Goal: Task Accomplishment & Management: Manage account settings

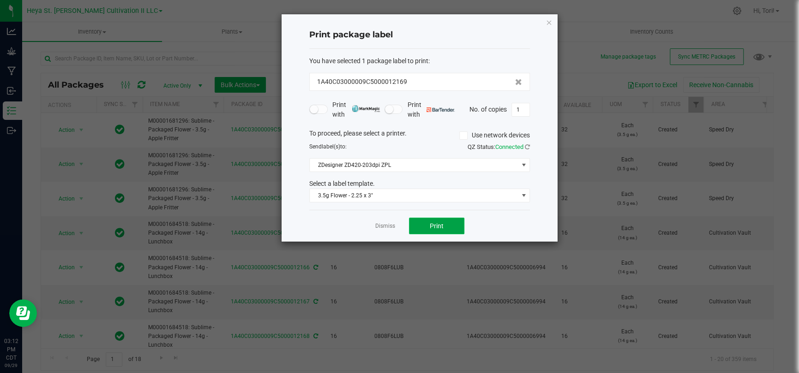
click at [443, 230] on button "Print" at bounding box center [436, 226] width 55 height 17
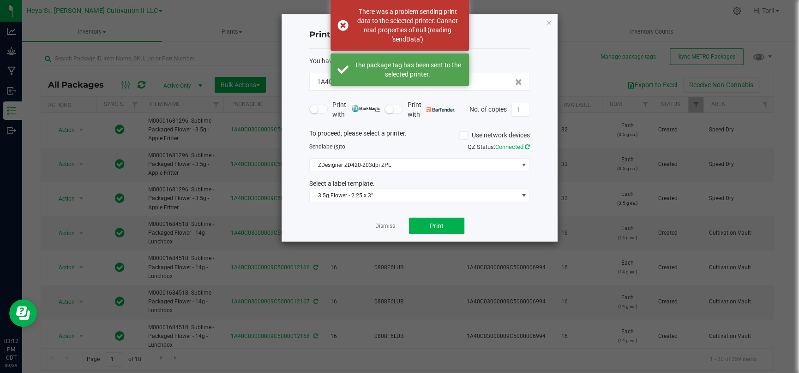
click at [525, 149] on icon at bounding box center [527, 147] width 5 height 6
click at [524, 163] on div "Send label(s) to: Searching for printers QZ Status: Connected" at bounding box center [419, 154] width 234 height 22
click at [522, 165] on span at bounding box center [522, 164] width 7 height 7
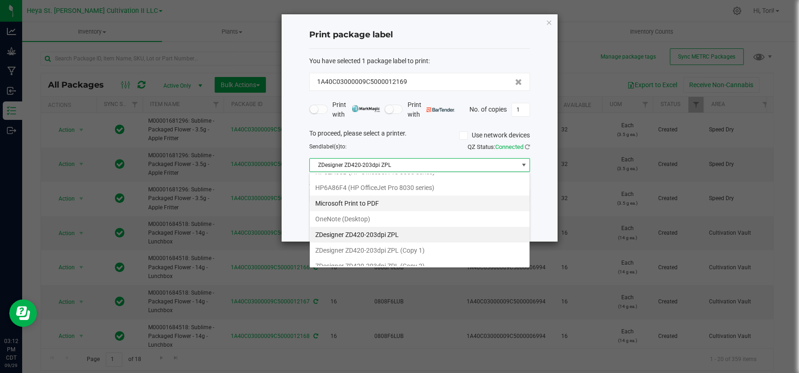
scroll to position [48, 0]
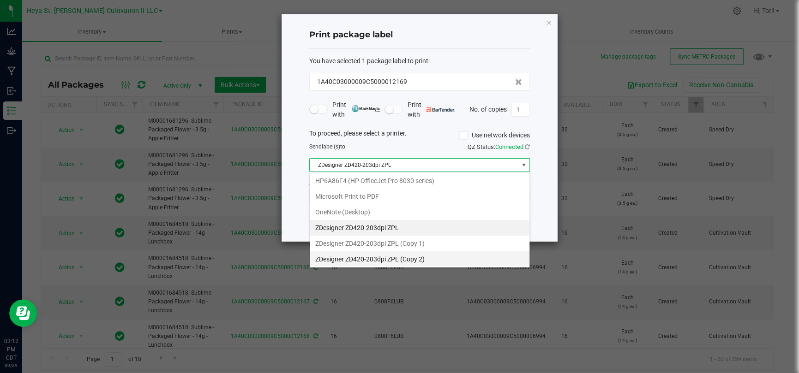
click at [463, 254] on 2\) "ZDesigner ZD420-203dpi ZPL (Copy 2)" at bounding box center [420, 259] width 220 height 16
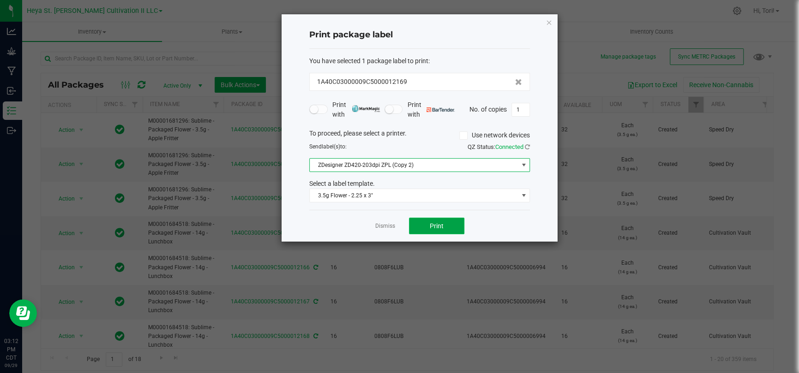
click at [460, 224] on button "Print" at bounding box center [436, 226] width 55 height 17
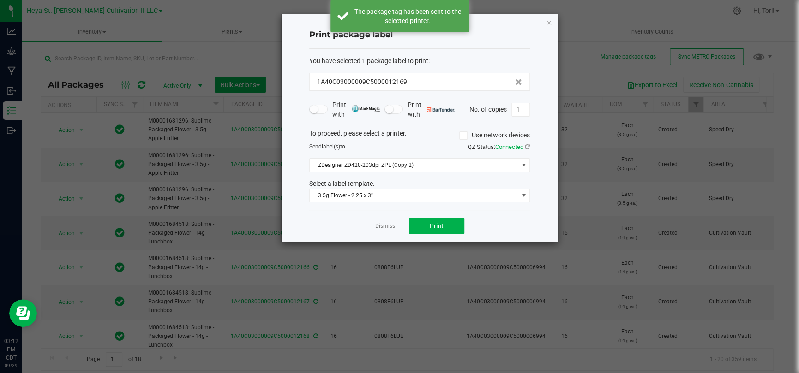
click at [449, 172] on div "To proceed, please select a printer. Use network devices Send label(s) to: QZ S…" at bounding box center [419, 166] width 221 height 74
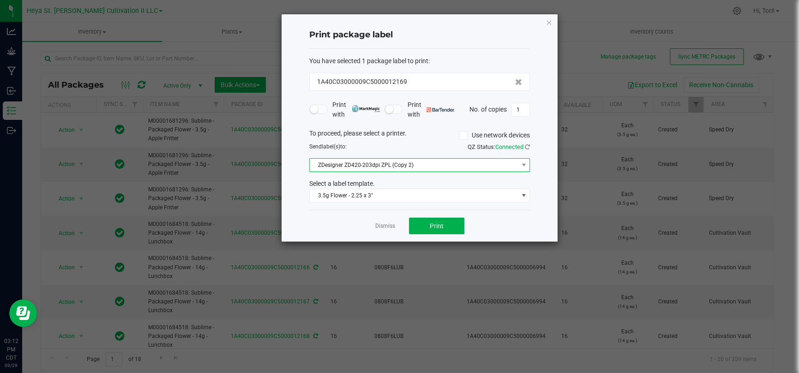
click at [447, 167] on span "ZDesigner ZD420-203dpi ZPL (Copy 2)" at bounding box center [414, 165] width 208 height 13
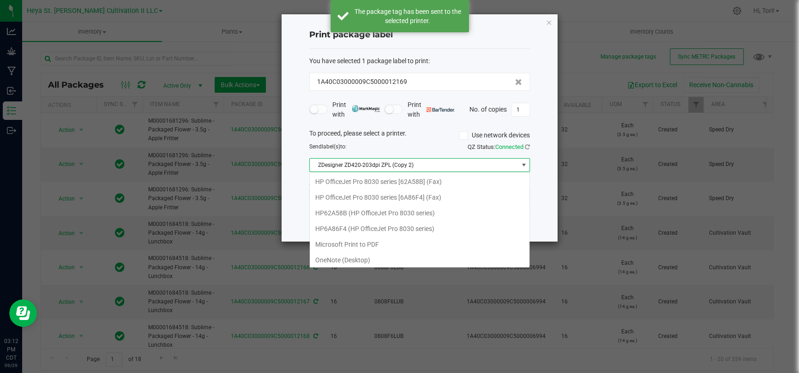
scroll to position [48, 0]
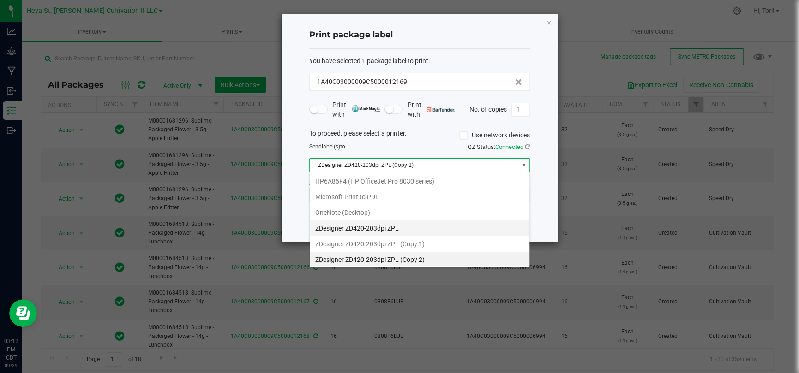
click at [431, 224] on ZPL "ZDesigner ZD420-203dpi ZPL" at bounding box center [420, 229] width 220 height 16
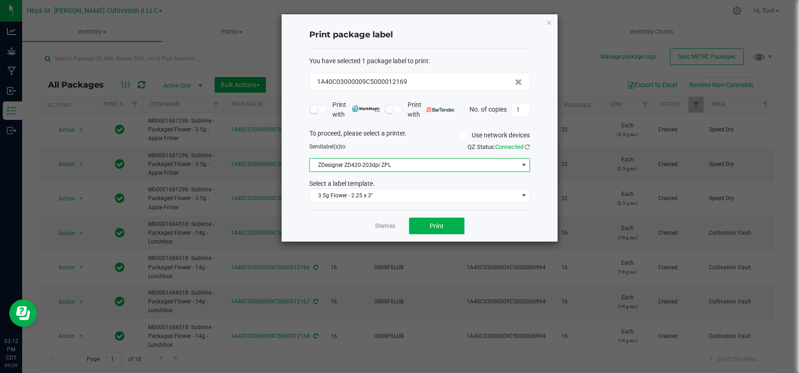
click at [499, 227] on div "Dismiss Print" at bounding box center [419, 226] width 221 height 32
click at [448, 220] on button "Print" at bounding box center [436, 226] width 55 height 17
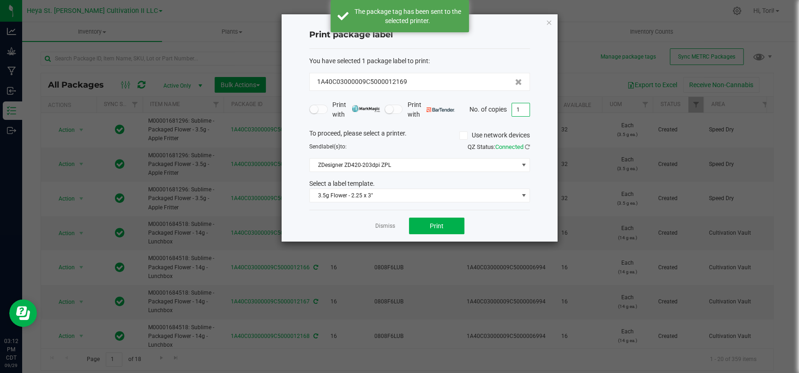
click at [521, 110] on input "1" at bounding box center [521, 109] width 18 height 13
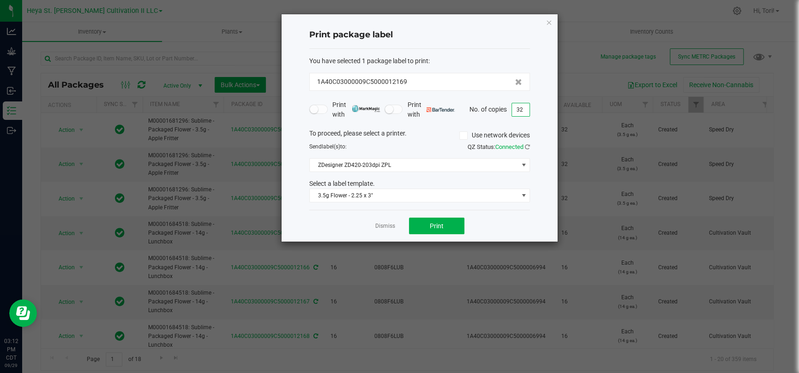
type input "32"
click at [538, 125] on div "Print package label You have selected 1 package label to print : 1A40C03000009C…" at bounding box center [419, 127] width 276 height 227
click at [452, 224] on button "Print" at bounding box center [436, 226] width 55 height 17
click at [549, 18] on icon "button" at bounding box center [548, 22] width 6 height 11
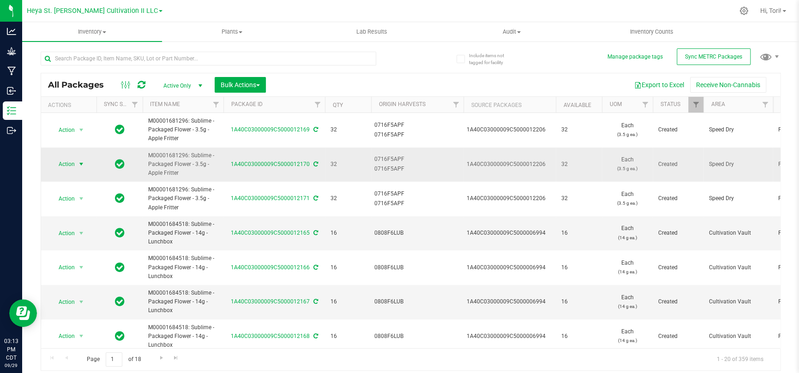
click at [61, 165] on span "Action" at bounding box center [62, 164] width 25 height 13
click at [88, 278] on li "Print package label" at bounding box center [80, 281] width 58 height 25
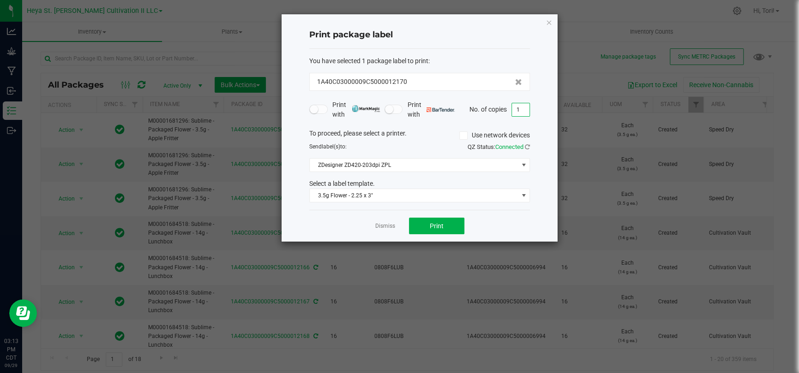
click at [519, 106] on input "1" at bounding box center [521, 109] width 18 height 13
type input "33"
click at [539, 126] on div "Print package label You have selected 1 package label to print : 1A40C03000009C…" at bounding box center [419, 127] width 276 height 227
click at [464, 227] on div "Dismiss Print" at bounding box center [419, 226] width 221 height 32
click at [459, 226] on button "Print" at bounding box center [436, 226] width 55 height 17
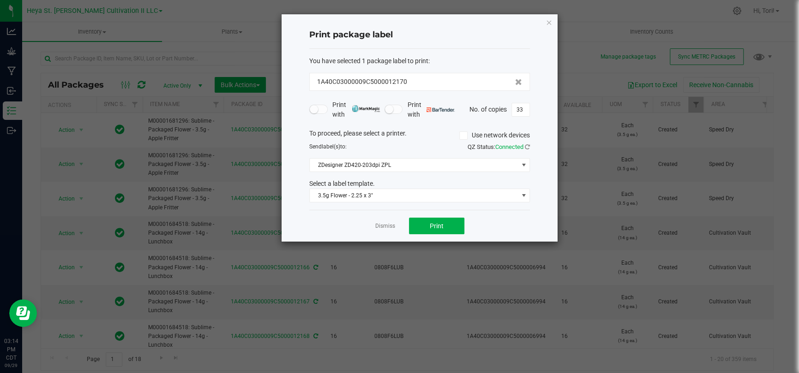
click at [385, 221] on app-cancel-button "Dismiss" at bounding box center [385, 226] width 20 height 10
click at [390, 225] on link "Dismiss" at bounding box center [385, 226] width 20 height 8
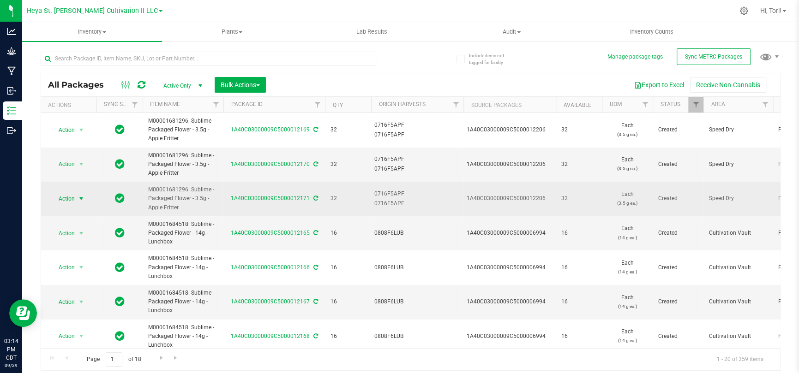
click at [70, 197] on span "Action" at bounding box center [62, 198] width 25 height 13
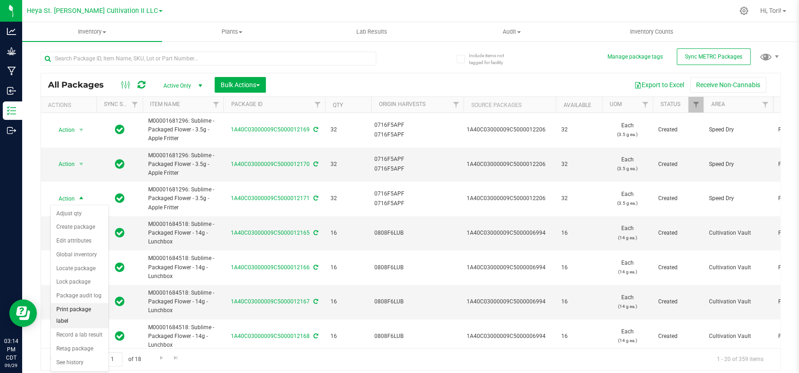
click at [84, 310] on li "Print package label" at bounding box center [80, 315] width 58 height 25
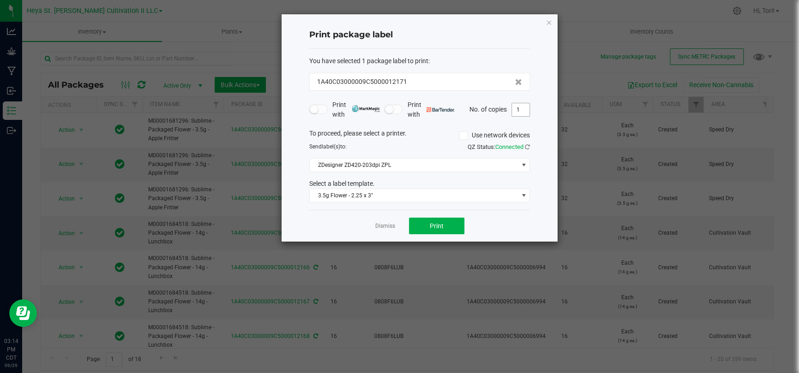
click at [515, 109] on input "1" at bounding box center [521, 109] width 18 height 13
type input "33"
click at [537, 122] on div "Print package label You have selected 1 package label to print : 1A40C03000009C…" at bounding box center [419, 127] width 276 height 227
click at [448, 227] on button "Print" at bounding box center [436, 226] width 55 height 17
click at [384, 228] on link "Dismiss" at bounding box center [385, 226] width 20 height 8
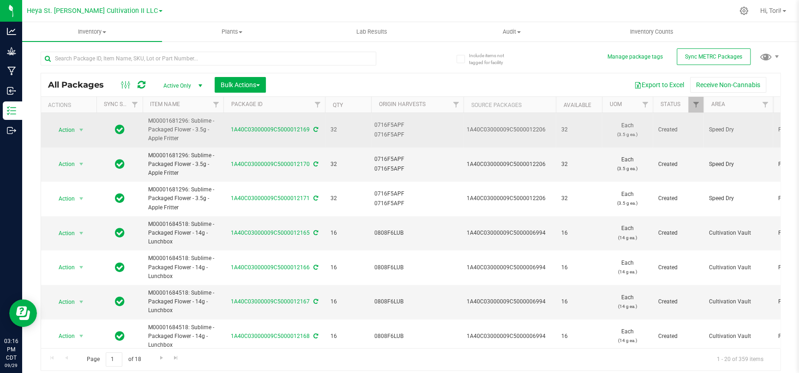
drag, startPoint x: 378, startPoint y: 189, endPoint x: 281, endPoint y: 114, distance: 122.6
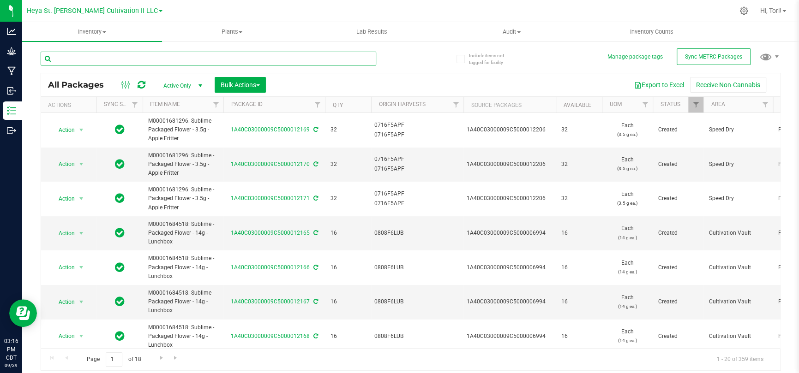
drag, startPoint x: 281, startPoint y: 114, endPoint x: 210, endPoint y: 58, distance: 90.3
click at [210, 58] on input "text" at bounding box center [208, 59] width 335 height 14
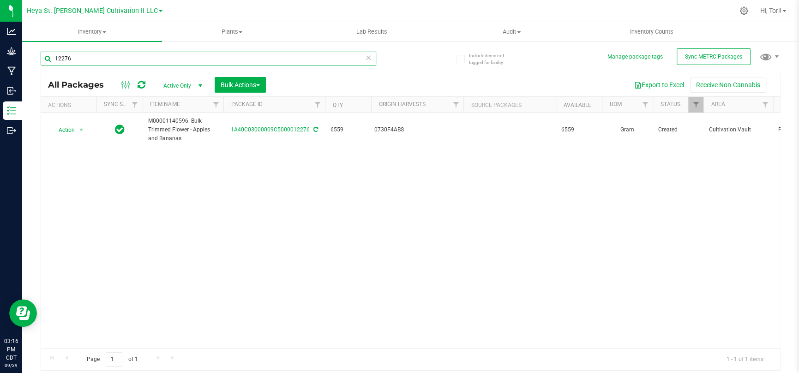
type input "12276"
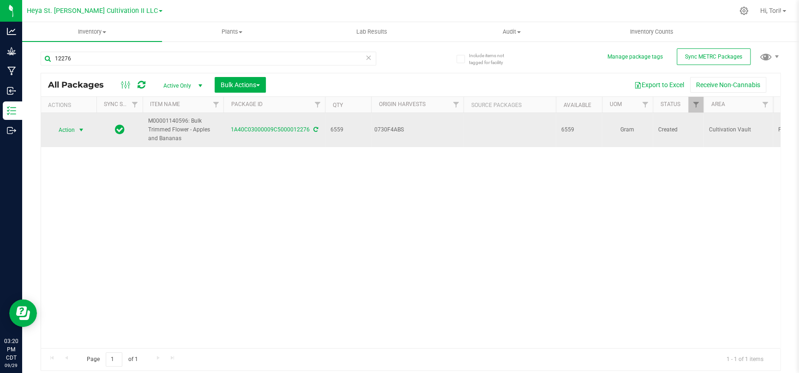
click at [68, 130] on span "Action" at bounding box center [62, 130] width 25 height 13
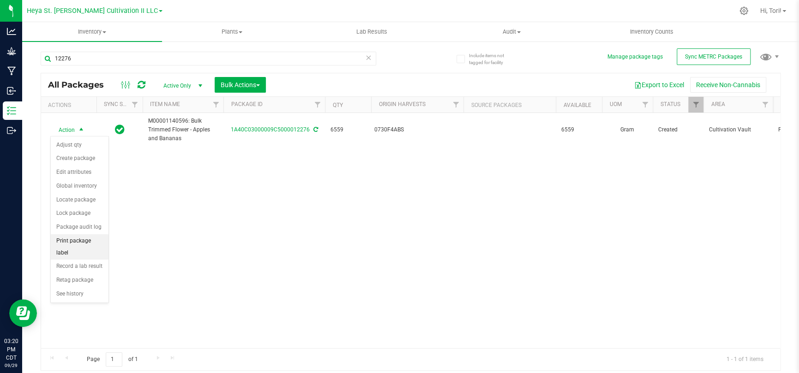
click at [79, 241] on li "Print package label" at bounding box center [80, 246] width 58 height 25
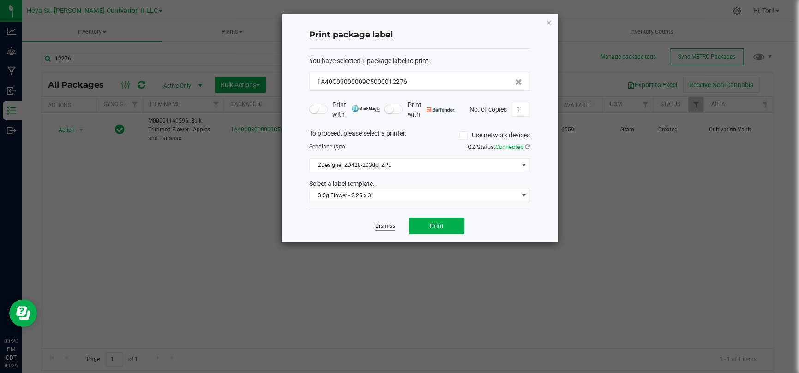
click at [389, 226] on link "Dismiss" at bounding box center [385, 226] width 20 height 8
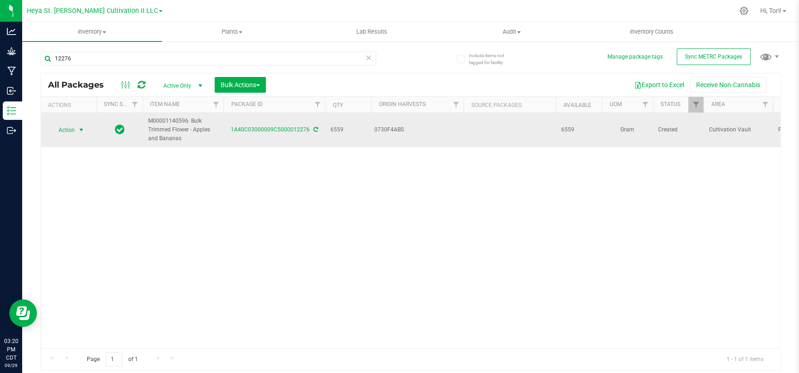
click at [80, 131] on span "select" at bounding box center [81, 129] width 7 height 7
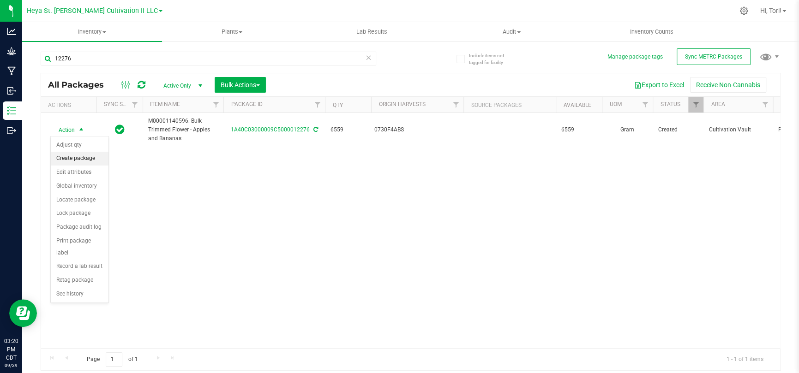
click at [76, 161] on li "Create package" at bounding box center [80, 159] width 58 height 14
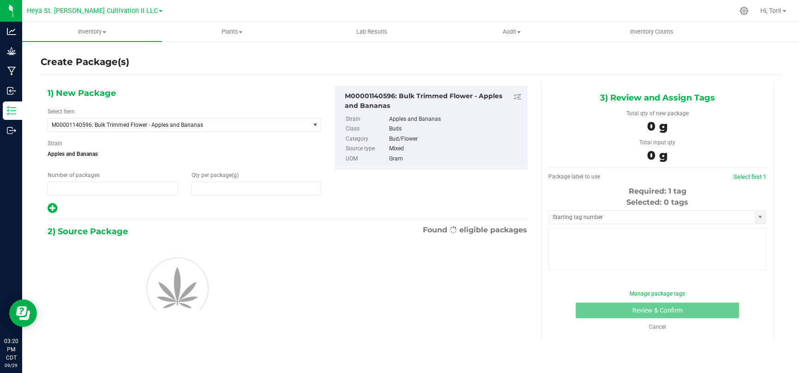
type input "1"
type input "0.0000"
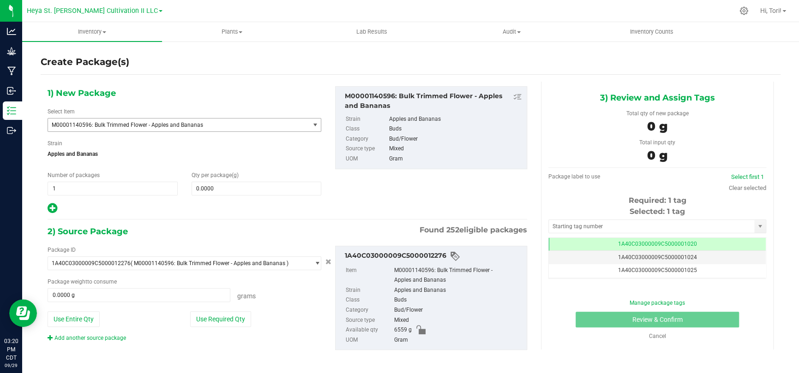
click at [182, 125] on span "M00001140596: Bulk Trimmed Flower - Apples and Bananas" at bounding box center [174, 125] width 244 height 6
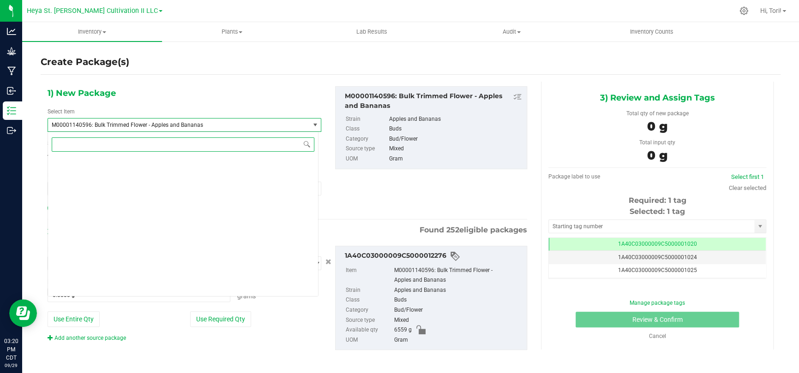
scroll to position [1511, 0]
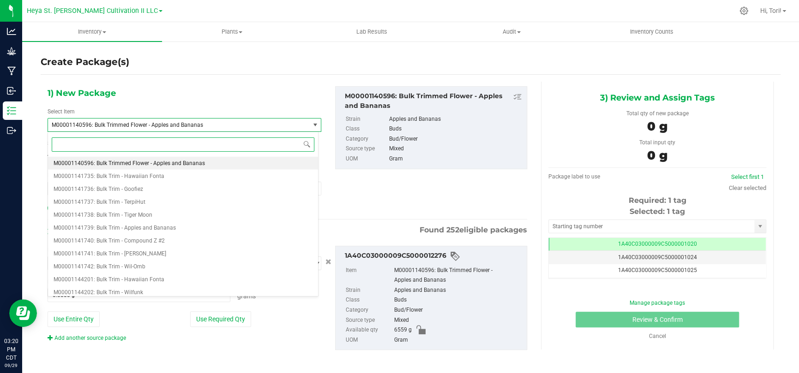
click at [188, 142] on input at bounding box center [183, 144] width 263 height 14
paste input "M00001681698"
type input "M00001681698"
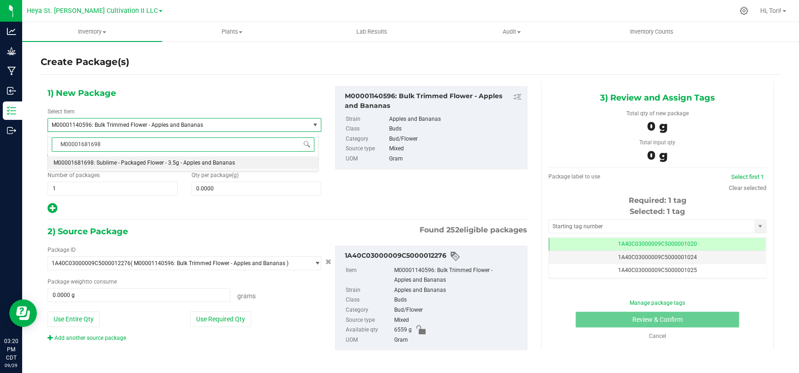
click at [166, 162] on span "M00001681698: Sublime - Packaged Flower - 3.5g - Apples and Bananas" at bounding box center [144, 163] width 181 height 6
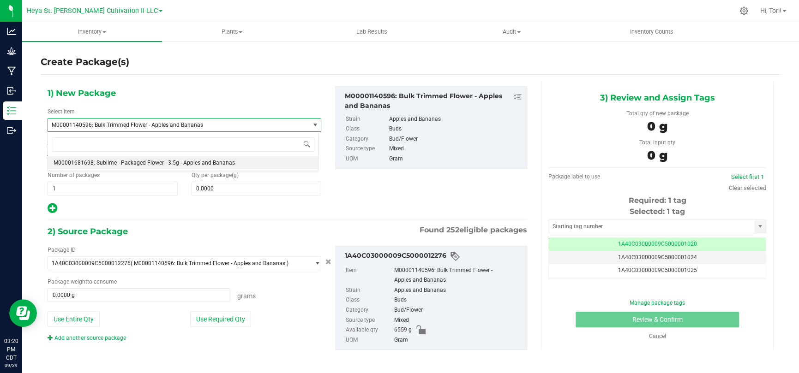
type input "0"
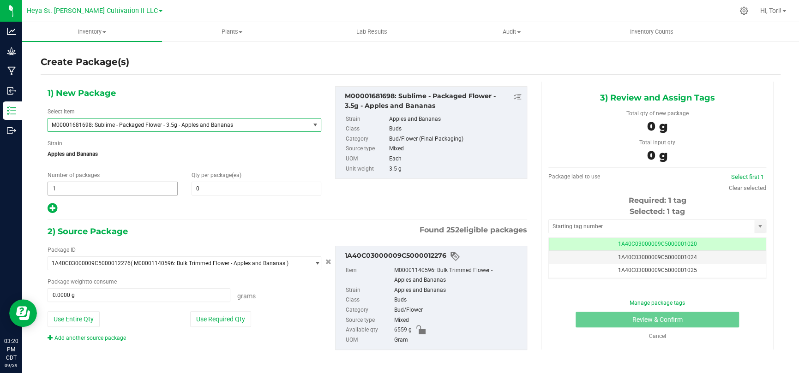
click at [146, 191] on span "1 1" at bounding box center [113, 189] width 130 height 14
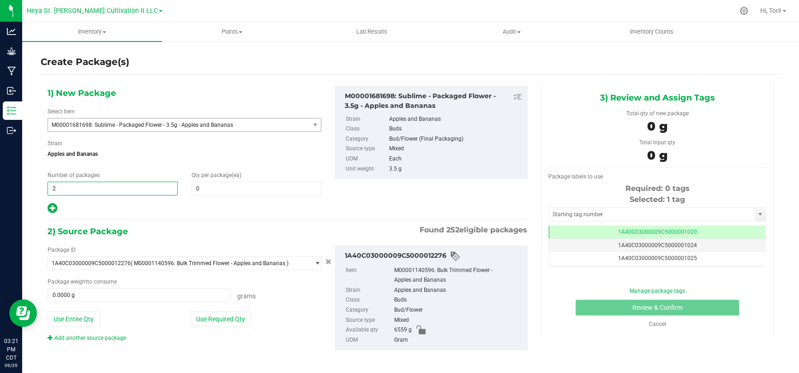
type input "20"
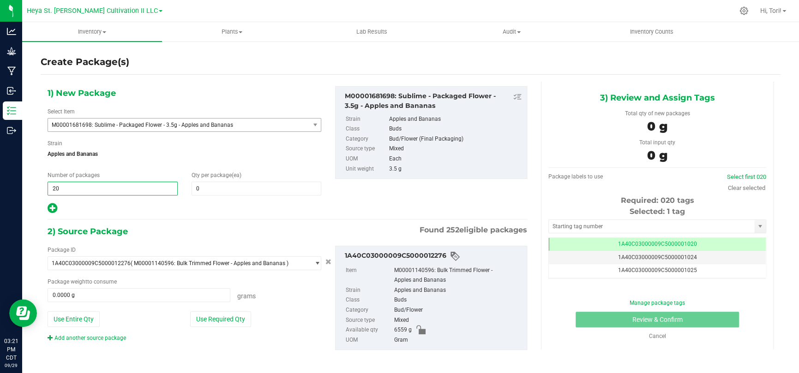
type input "20"
click at [193, 172] on span "Qty per package (ea)" at bounding box center [216, 175] width 50 height 6
click at [200, 189] on span at bounding box center [256, 189] width 130 height 14
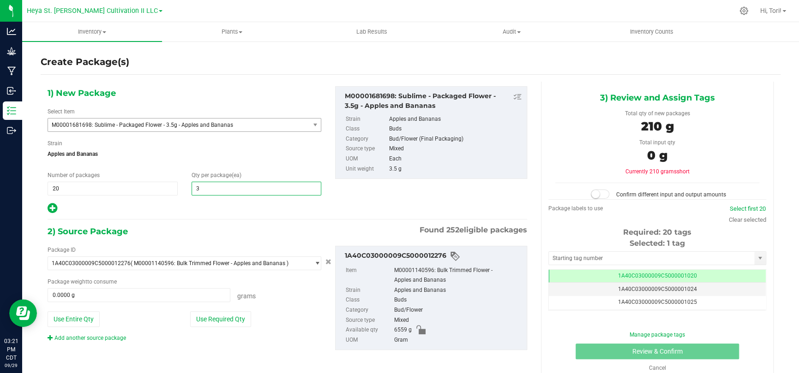
type input "32"
click at [197, 198] on div "1) New Package Select Item M00001681698: Sublime - Packaged Flower - 3.5g - App…" at bounding box center [184, 150] width 287 height 128
click at [212, 329] on div "Package ID 1A40C03000009C5000012276 ( M00001140596: Bulk Trimmed Flower - Apple…" at bounding box center [184, 294] width 287 height 96
click at [210, 322] on button "Use Required Qty" at bounding box center [220, 319] width 61 height 16
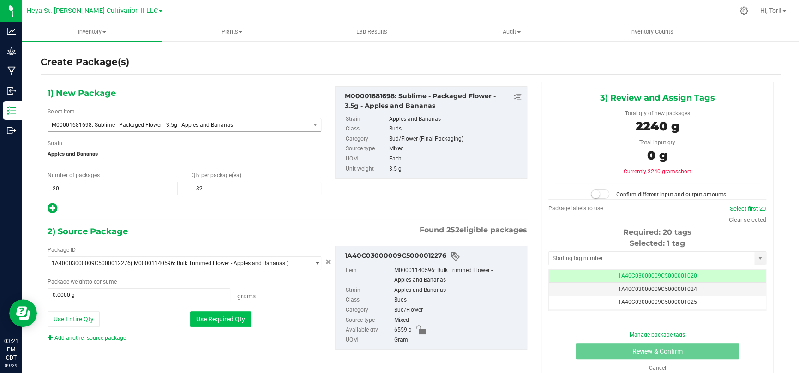
type input "2240.0000 g"
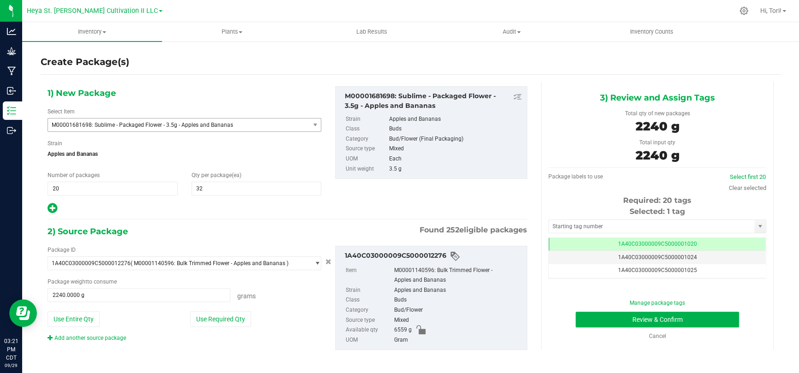
click at [204, 221] on div "1) New Package Select Item M00001681698: Sublime - Packaged Flower - 3.5g - App…" at bounding box center [287, 226] width 493 height 288
click at [641, 229] on input "text" at bounding box center [651, 226] width 205 height 13
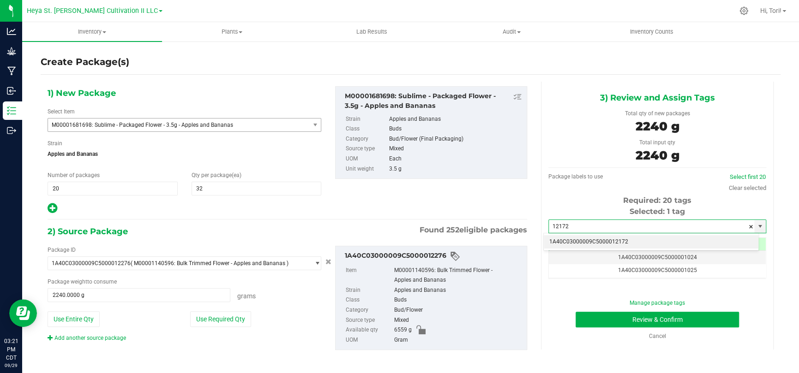
click at [653, 238] on li "1A40C03000009C5000012172" at bounding box center [650, 242] width 215 height 14
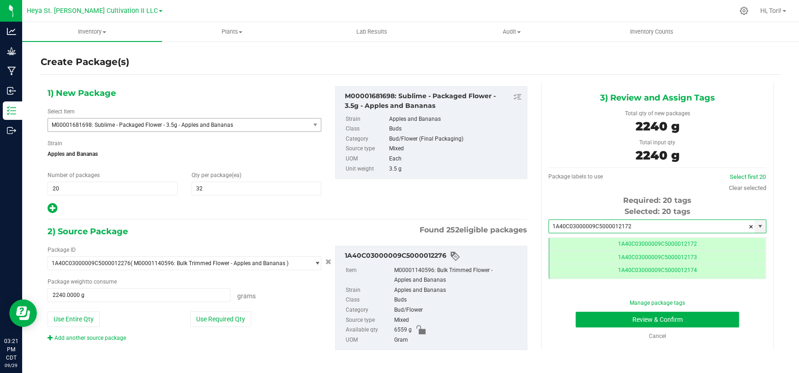
scroll to position [0, 0]
type input "1A40C03000009C5000012172"
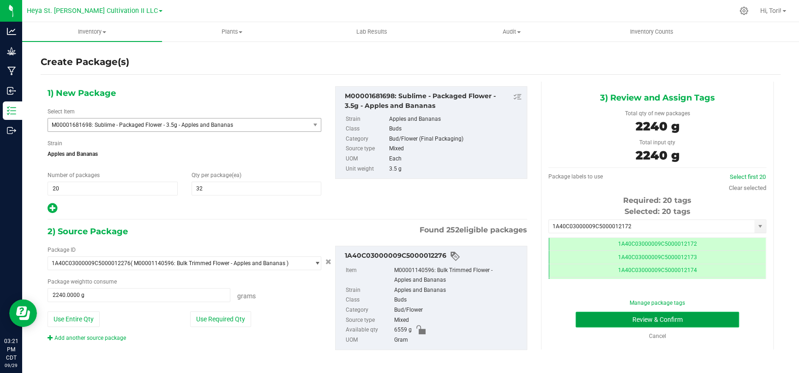
click at [653, 321] on button "Review & Confirm" at bounding box center [656, 320] width 163 height 16
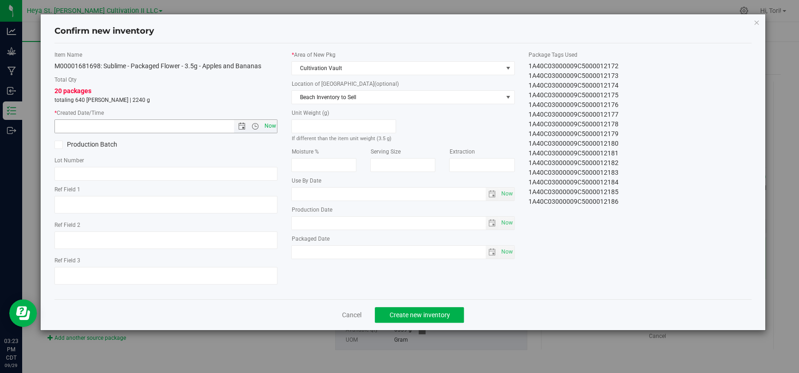
click at [272, 126] on span "Now" at bounding box center [270, 125] width 16 height 13
type input "9/29/2025 3:23 PM"
click at [340, 76] on div "* Area of New Pkg Cultivation Vault Location of New Pkg (optional) Beach Invent…" at bounding box center [402, 157] width 237 height 213
click at [342, 71] on span "Cultivation Vault" at bounding box center [397, 68] width 210 height 13
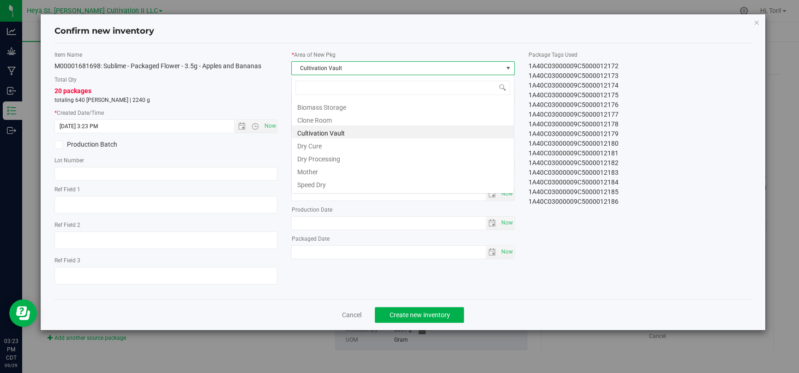
scroll to position [13, 222]
click at [334, 185] on li "Speed Dry" at bounding box center [403, 183] width 222 height 13
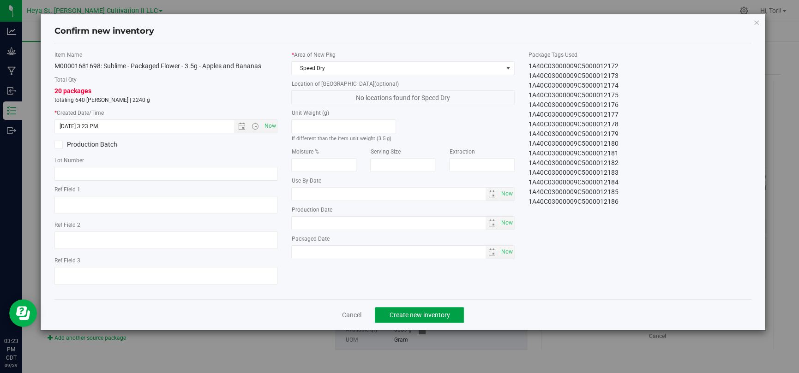
click at [431, 310] on button "Create new inventory" at bounding box center [419, 315] width 89 height 16
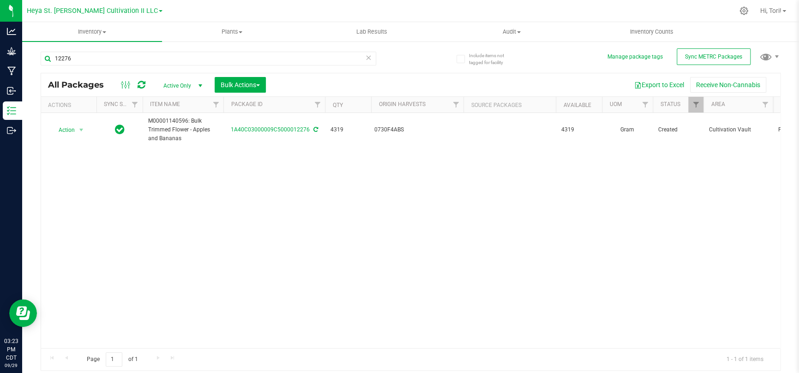
click at [366, 59] on icon at bounding box center [368, 57] width 6 height 11
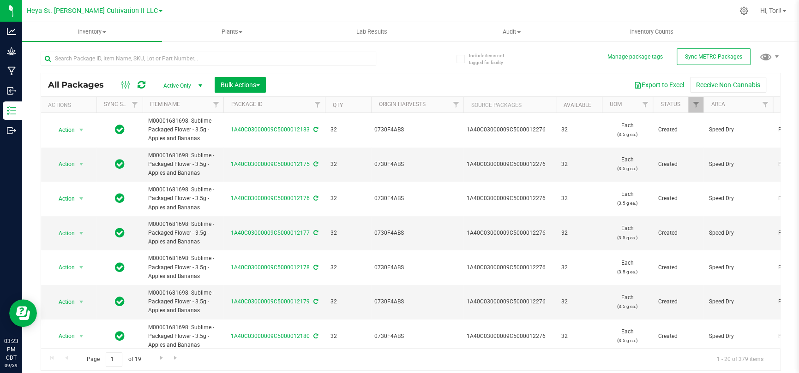
click at [263, 103] on th "Package ID" at bounding box center [274, 105] width 102 height 16
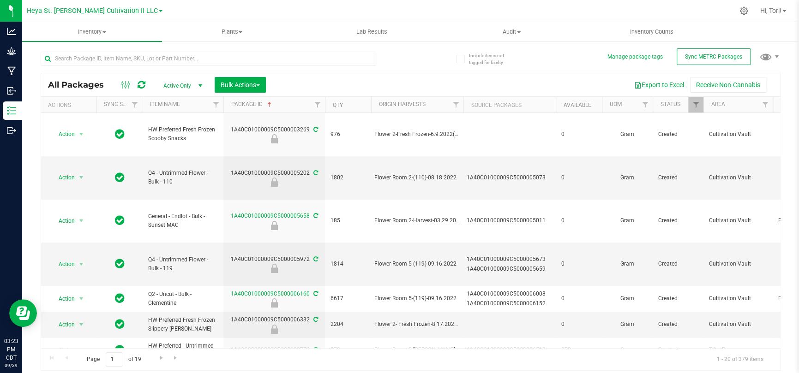
click at [292, 102] on th "Package ID" at bounding box center [274, 105] width 102 height 16
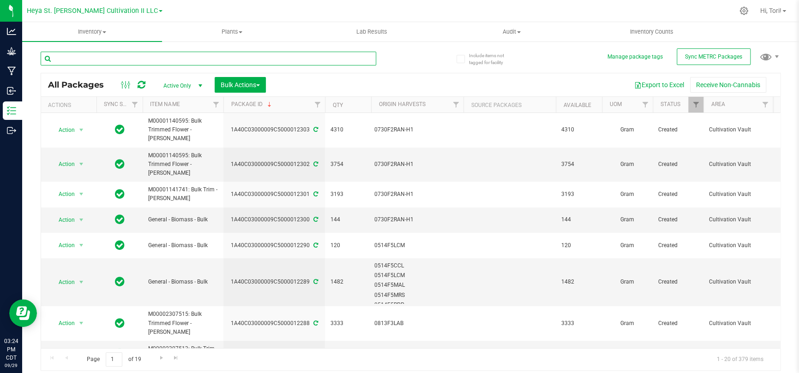
click at [313, 59] on input "text" at bounding box center [208, 59] width 335 height 14
click at [388, 59] on div at bounding box center [226, 58] width 370 height 30
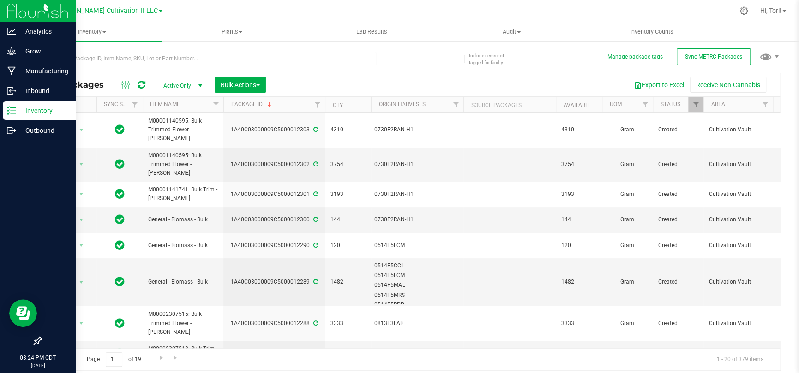
click at [32, 109] on p "Inventory" at bounding box center [43, 110] width 55 height 11
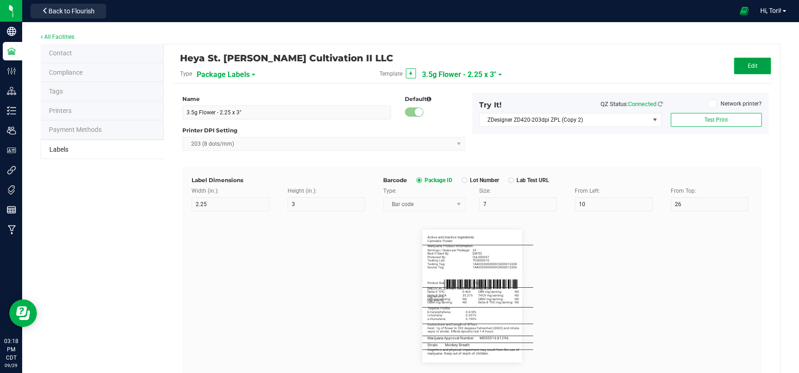
click at [752, 66] on button "Edit" at bounding box center [752, 66] width 37 height 17
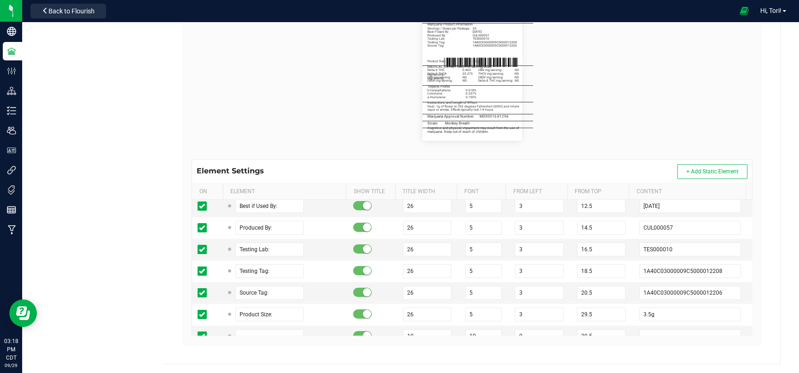
scroll to position [92, 0]
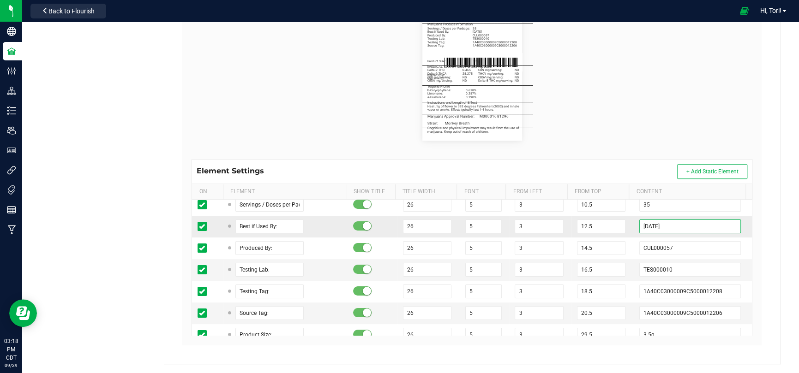
click at [684, 226] on input "09/09/2027" at bounding box center [690, 227] width 102 height 14
type input "09/28/2027"
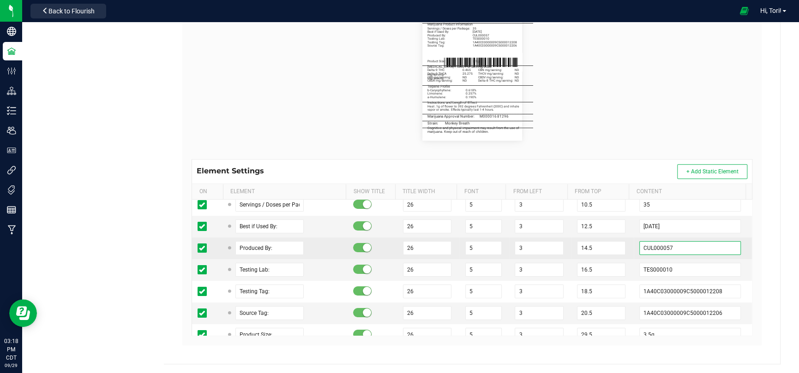
click at [679, 245] on input "CUL000057" at bounding box center [690, 248] width 102 height 14
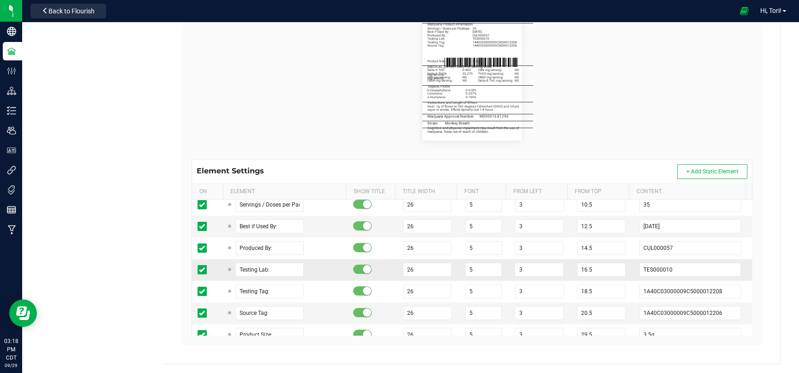
click at [678, 259] on td "TES000010" at bounding box center [692, 270] width 118 height 22
click at [677, 267] on input "TES000010" at bounding box center [690, 270] width 102 height 14
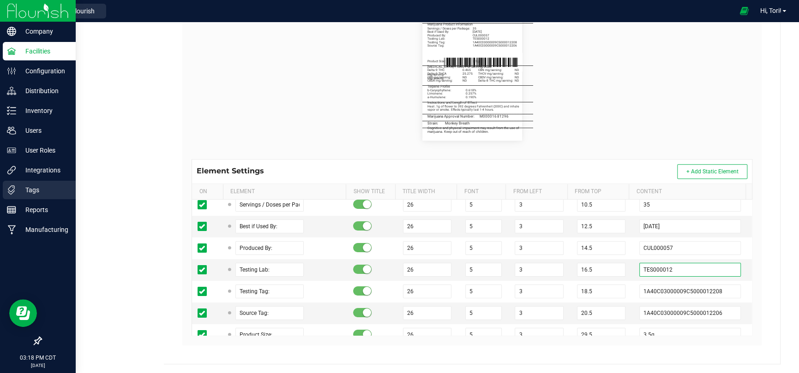
type input "TES000012"
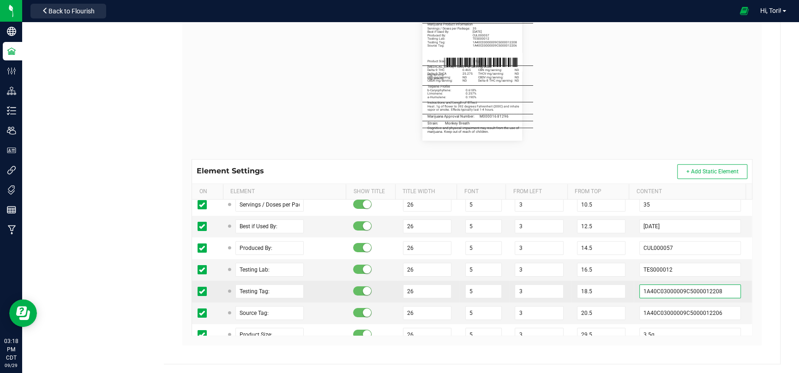
click at [716, 285] on input "1A40C03000009C5000012208" at bounding box center [690, 292] width 102 height 14
paste input "91;"
click at [716, 289] on input "1A40C03000009C5000012291;" at bounding box center [690, 292] width 102 height 14
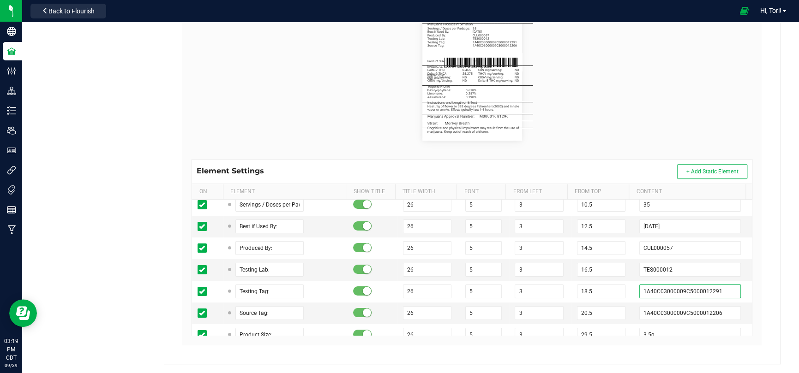
type input "1A40C03000009C5000012291"
click at [712, 317] on input "1A40C03000009C5000012206" at bounding box center [690, 313] width 102 height 14
paste input "7"
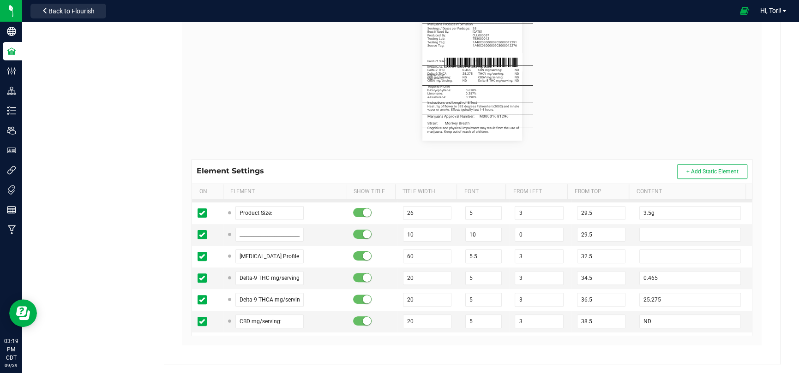
scroll to position [231, 0]
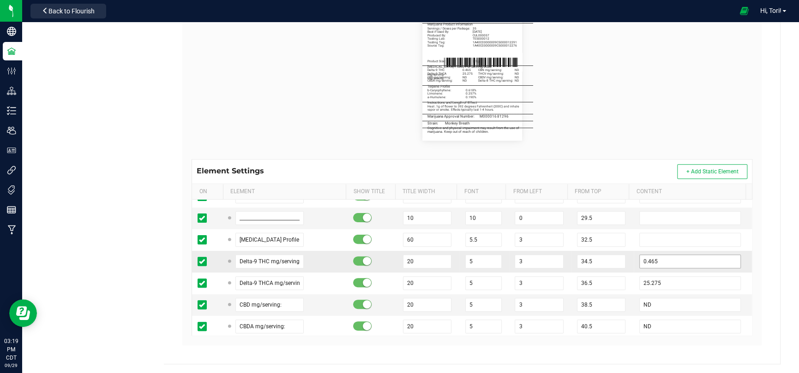
type input "1A40C03000009C5000012276"
click at [678, 260] on input "0.465" at bounding box center [690, 262] width 102 height 14
type input "0"
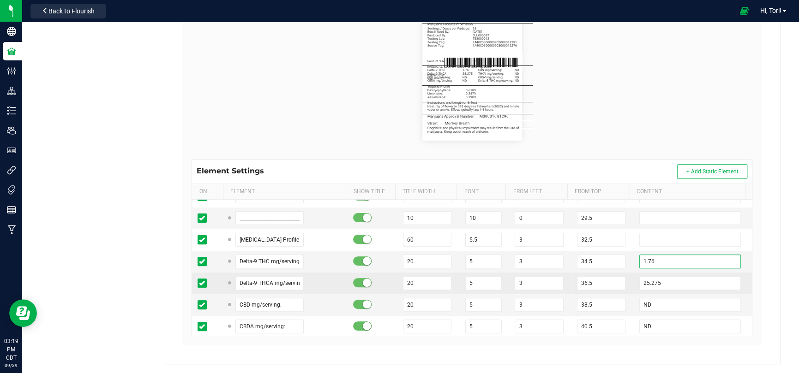
type input "1.76"
click at [677, 273] on td "25.275" at bounding box center [692, 284] width 118 height 22
click at [683, 282] on input "25.275" at bounding box center [690, 283] width 102 height 14
type input "2"
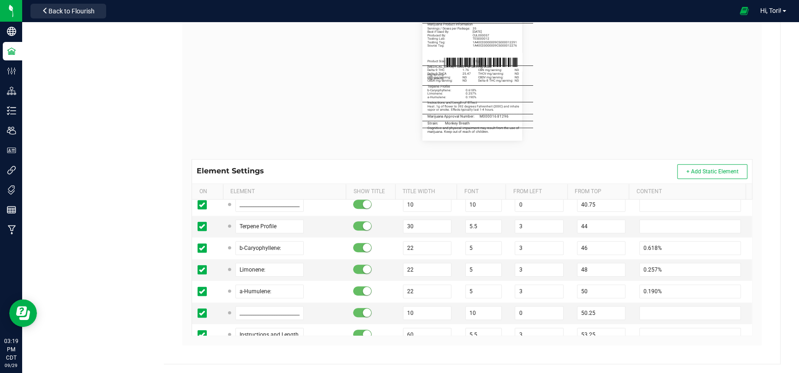
scroll to position [508, 0]
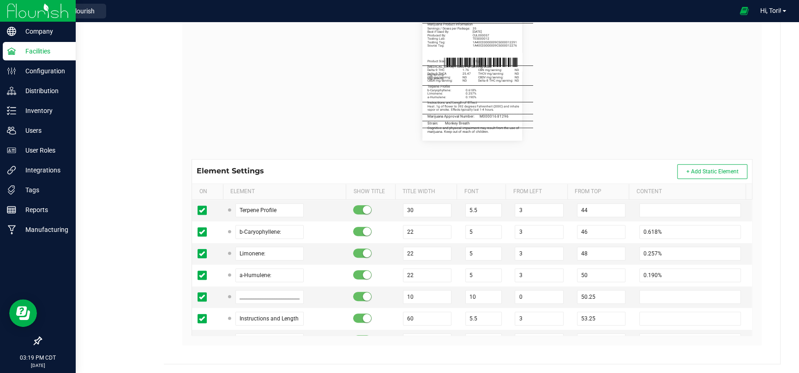
type input "25.47"
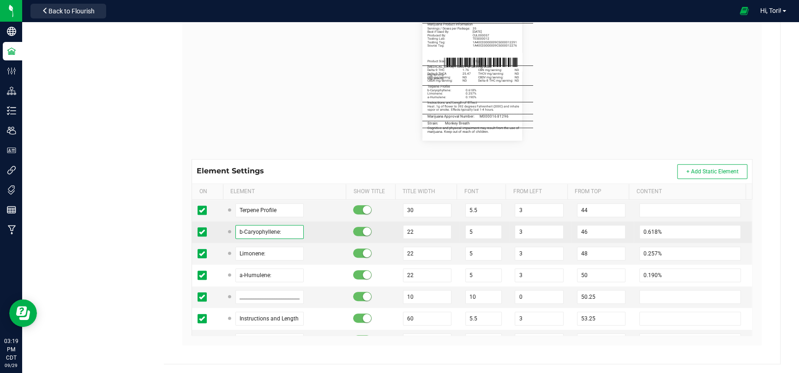
drag, startPoint x: 239, startPoint y: 231, endPoint x: 225, endPoint y: 227, distance: 14.2
click at [225, 227] on td "b-Caryophyllene:" at bounding box center [285, 232] width 125 height 22
type input "b-Pinene:"
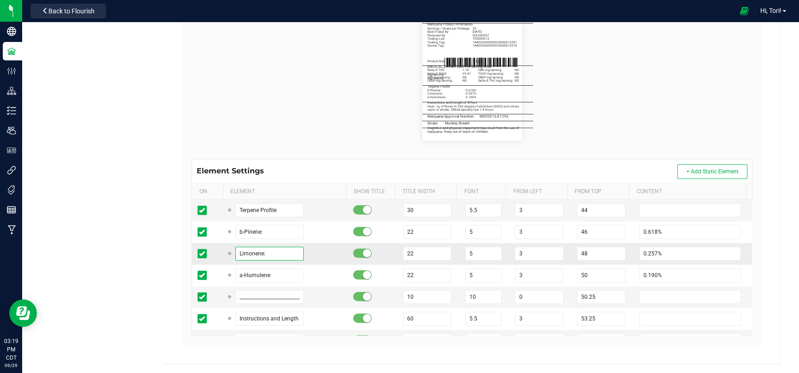
drag, startPoint x: 278, startPoint y: 246, endPoint x: 231, endPoint y: 251, distance: 47.3
click at [231, 251] on div "Limonene:" at bounding box center [266, 254] width 75 height 14
type input "a-Pinene:"
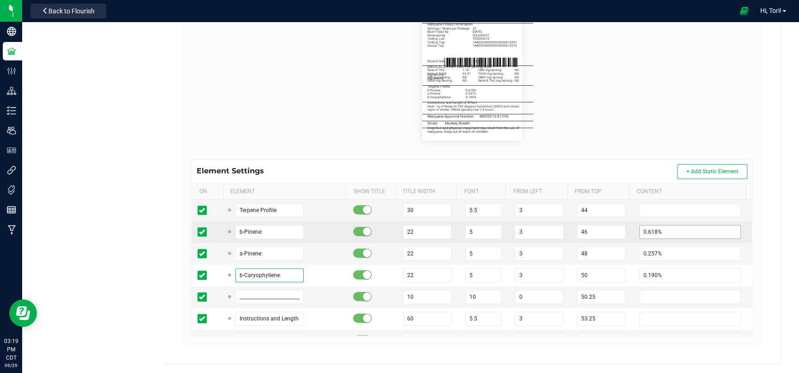
type input "b-Caryophyllene:"
click at [671, 227] on input "0.618%" at bounding box center [690, 232] width 102 height 14
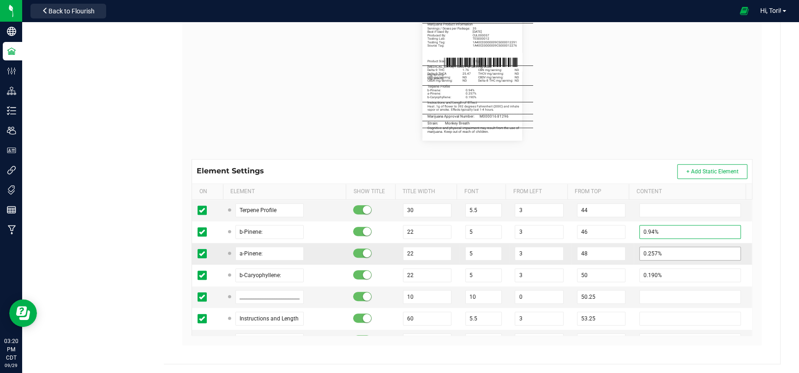
type input "0.94%"
click at [682, 247] on input "0.257%" at bounding box center [690, 254] width 102 height 14
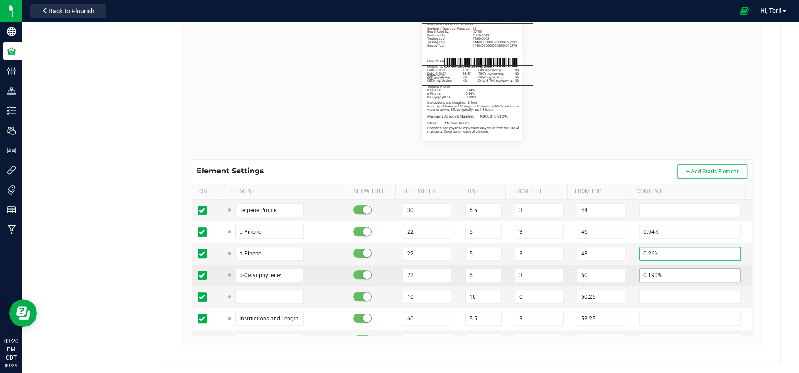
type input "0.26%"
click at [682, 271] on input "0.190%" at bounding box center [690, 276] width 102 height 14
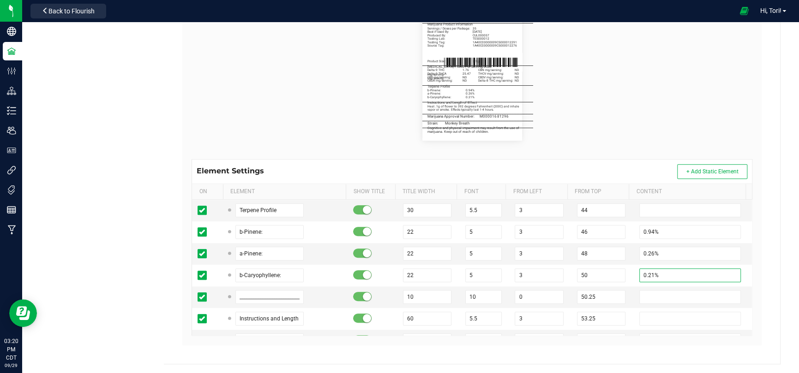
type input "0.21%"
click at [764, 255] on div "Heya St. Ann Cultivation II LLC Type Package Labels Template 3.5g Flower - 2.25…" at bounding box center [472, 93] width 616 height 542
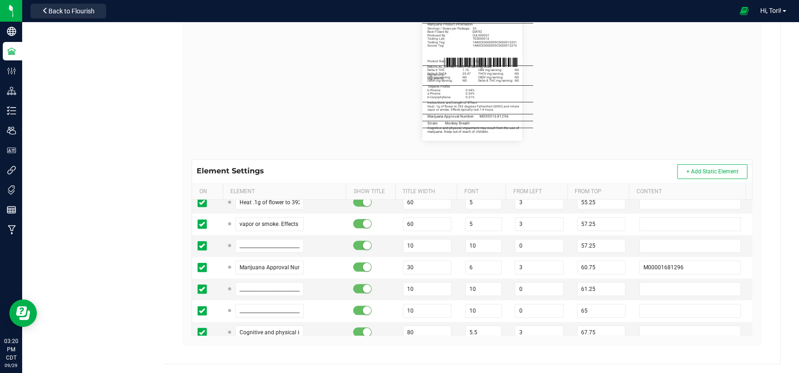
scroll to position [646, 0]
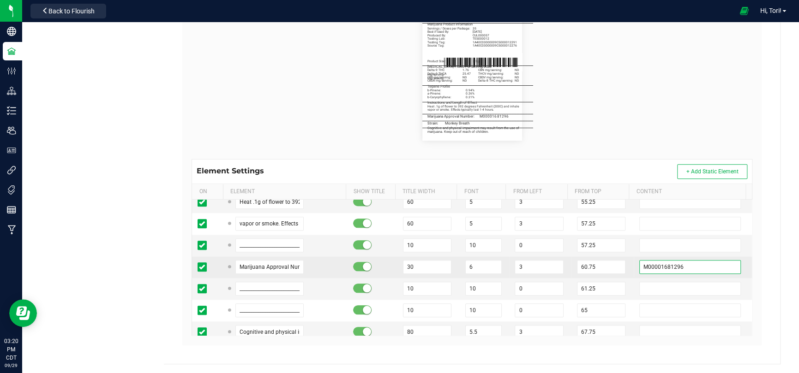
click at [690, 263] on input "M00001681296" at bounding box center [690, 267] width 102 height 14
paste input "698"
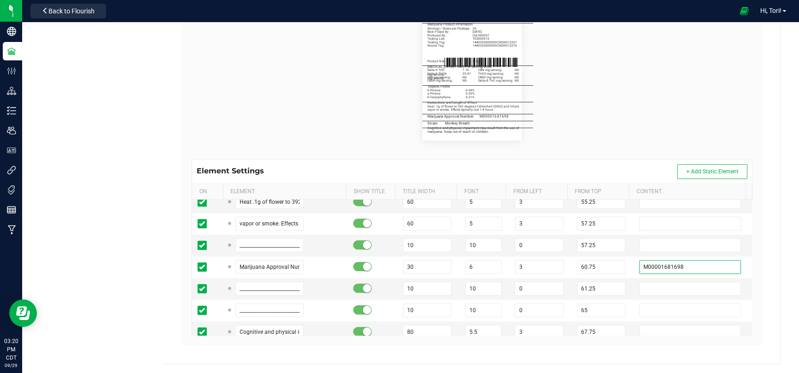
type input "M00001681698"
click at [752, 259] on div "Label Dimensions Width (in.): 2.25 Height (in.): 3 Barcode Package ID Lot Numbe…" at bounding box center [471, 145] width 579 height 400
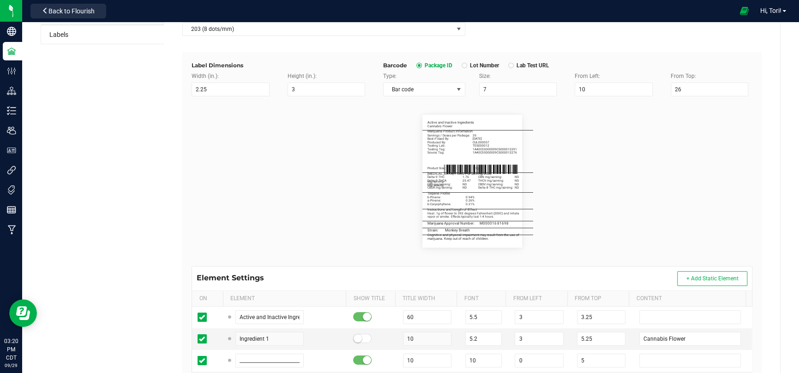
scroll to position [0, 0]
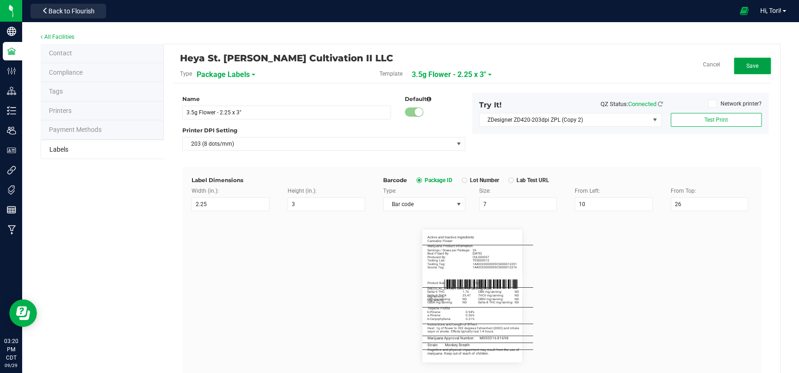
click at [734, 64] on button "Save" at bounding box center [752, 66] width 37 height 17
drag, startPoint x: 747, startPoint y: 65, endPoint x: 746, endPoint y: 127, distance: 62.3
click at [747, 65] on span "Edit" at bounding box center [752, 66] width 10 height 6
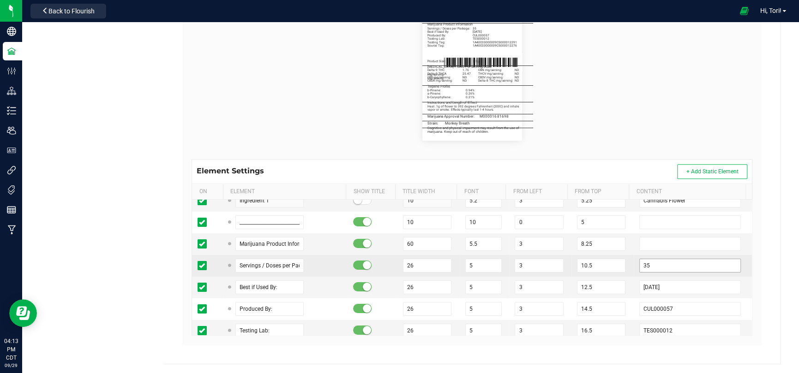
scroll to position [46, 0]
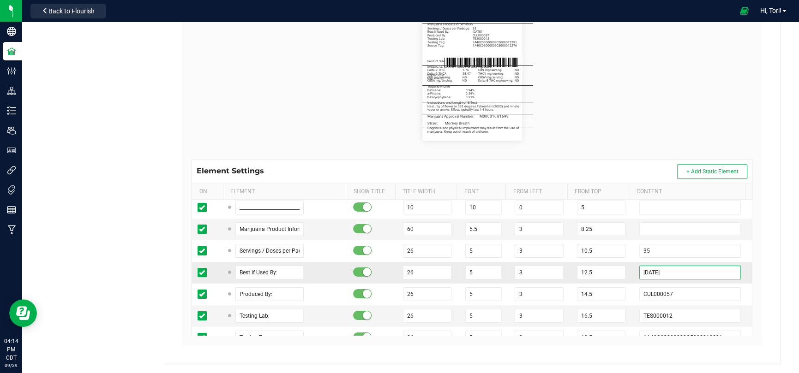
click at [675, 269] on input "09/28/2027" at bounding box center [690, 273] width 102 height 14
type input "09/28/2027"
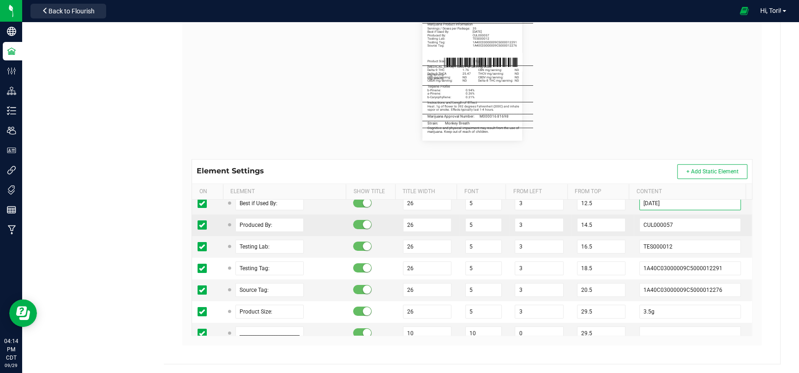
scroll to position [138, 0]
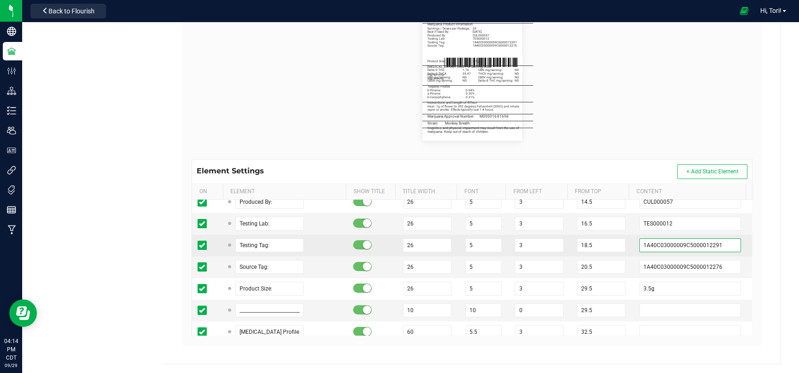
click at [673, 247] on input "1A40C03000009C5000012291" at bounding box center [690, 246] width 102 height 14
paste input "6;"
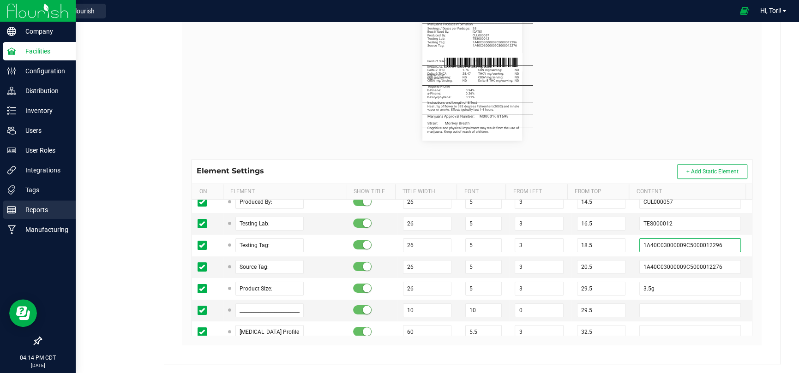
type input "1A40C03000009C5000012296"
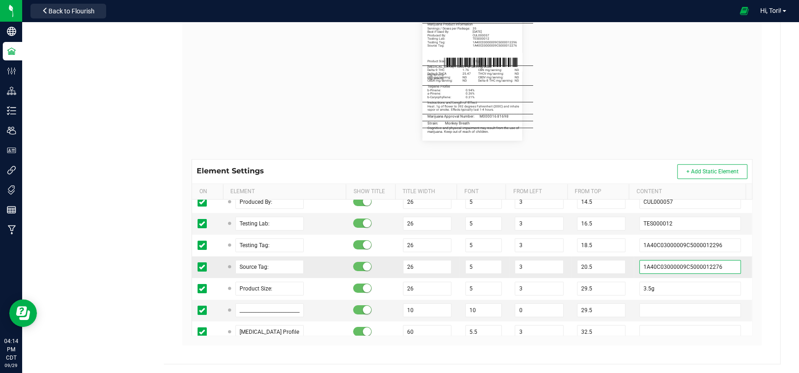
click at [713, 263] on input "1A40C03000009C5000012276" at bounding box center [690, 267] width 102 height 14
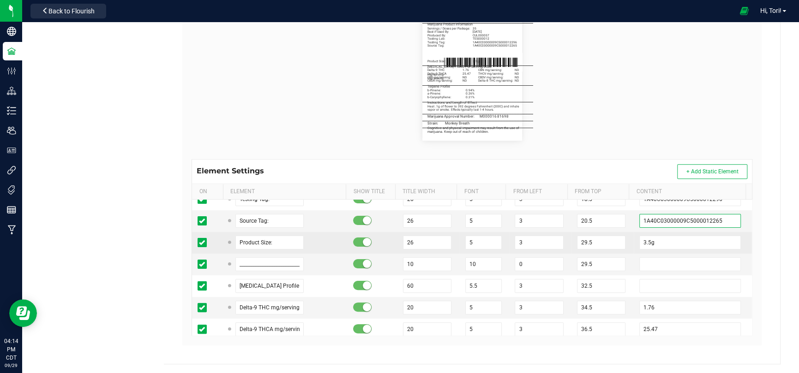
scroll to position [231, 0]
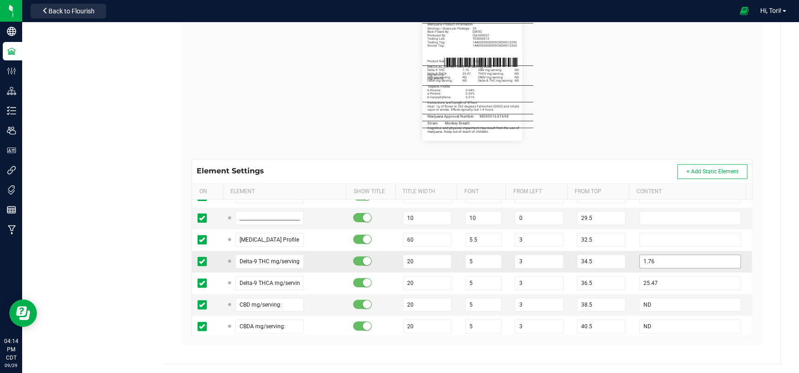
type input "1A40C03000009C5000012265"
drag, startPoint x: 651, startPoint y: 261, endPoint x: 618, endPoint y: 254, distance: 33.5
click at [618, 254] on tr "Delta-9 THC mg/serving: 20 5 3 34.5 1.76" at bounding box center [472, 262] width 560 height 22
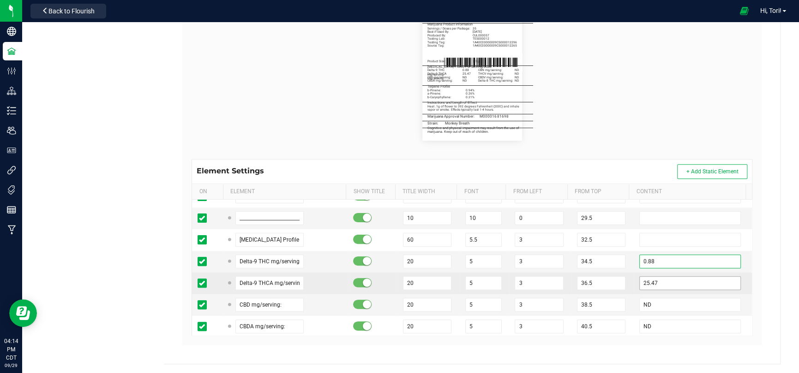
type input "0.88"
drag, startPoint x: 679, startPoint y: 284, endPoint x: 582, endPoint y: 286, distance: 96.5
click at [582, 286] on tr "Delta-9 THCA mg/serving: 20 5 3 36.5 25.47" at bounding box center [472, 284] width 560 height 22
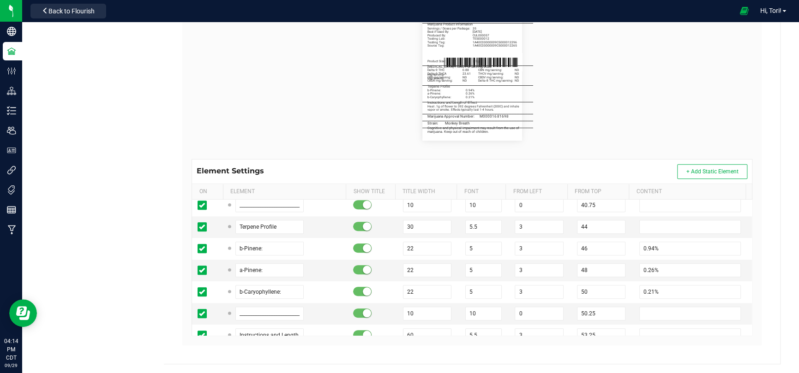
scroll to position [508, 0]
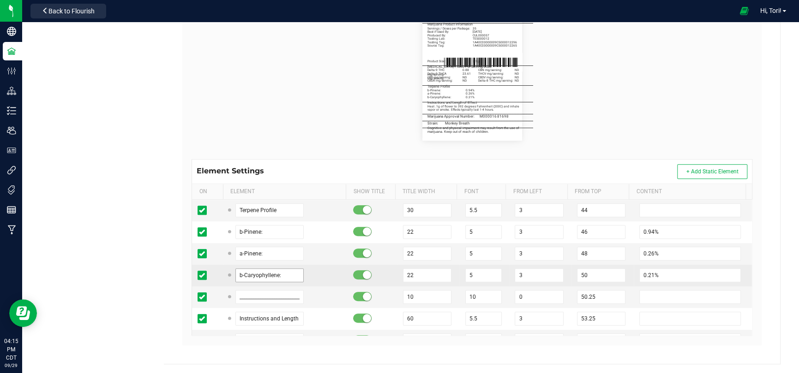
type input "23.61"
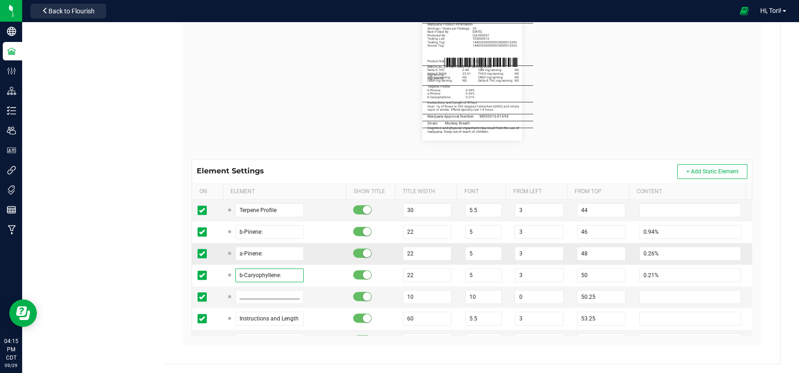
drag, startPoint x: 284, startPoint y: 273, endPoint x: 228, endPoint y: 261, distance: 57.6
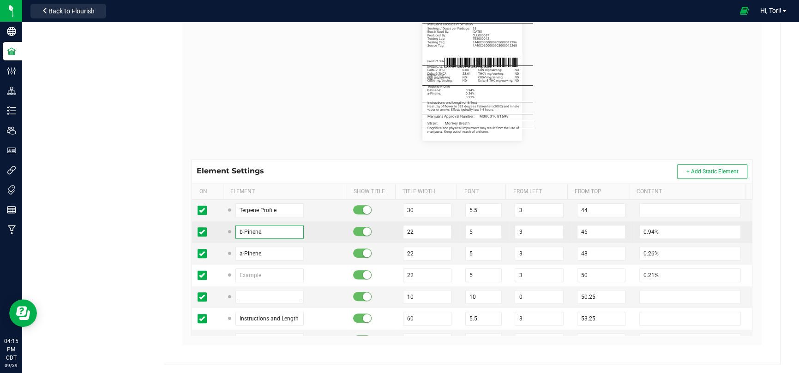
drag, startPoint x: 273, startPoint y: 232, endPoint x: 212, endPoint y: 225, distance: 60.8
click at [212, 225] on tr "b-Pinene: 22 5 3 46 0.94%" at bounding box center [472, 232] width 560 height 22
paste input "Caryophyll"
type input "b-Caryophyllene:"
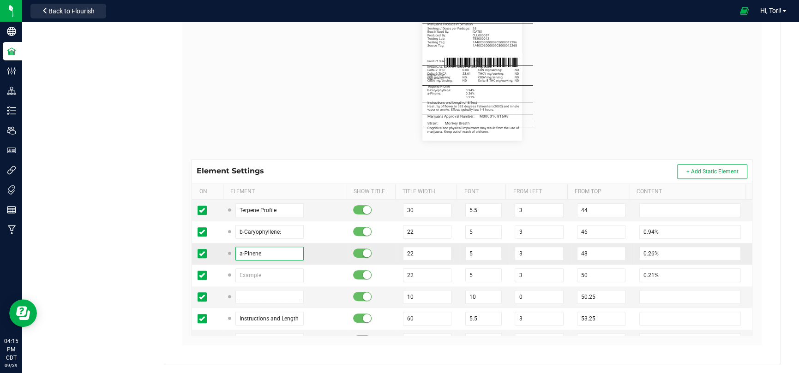
drag, startPoint x: 290, startPoint y: 247, endPoint x: 202, endPoint y: 247, distance: 88.1
click at [202, 247] on tr "a-Pinene: 22 5 3 48 0.26%" at bounding box center [472, 254] width 560 height 22
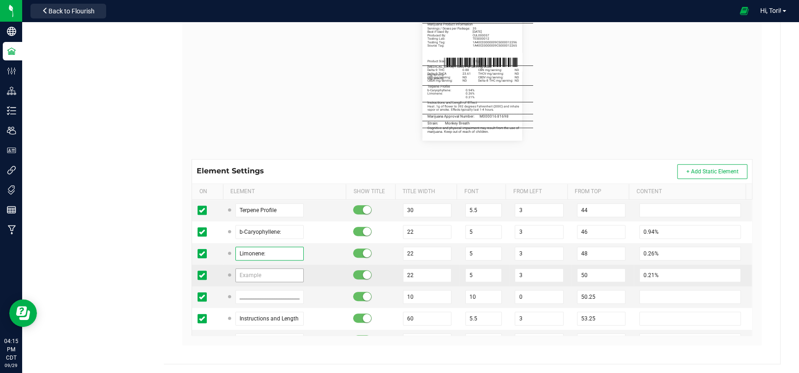
type input "Limonene:"
click at [244, 273] on input "text" at bounding box center [269, 276] width 68 height 14
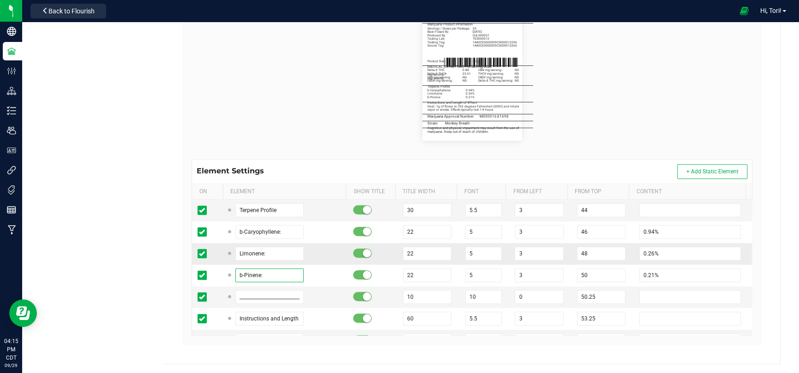
type input "b-Pinene:"
click at [597, 243] on td "48" at bounding box center [602, 254] width 62 height 22
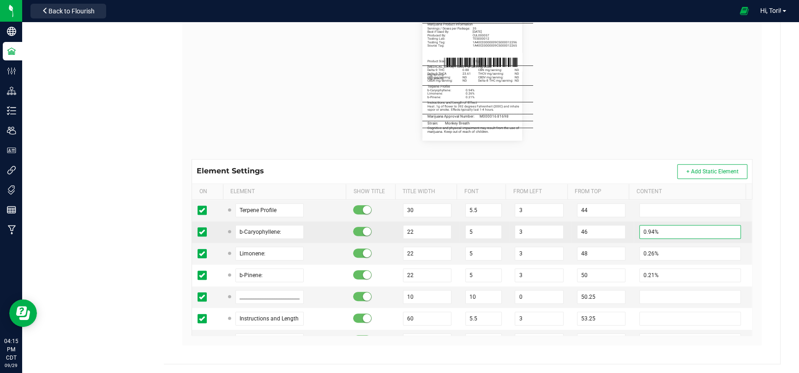
click at [659, 233] on input "0.94%" at bounding box center [690, 232] width 102 height 14
type input "0.58%"
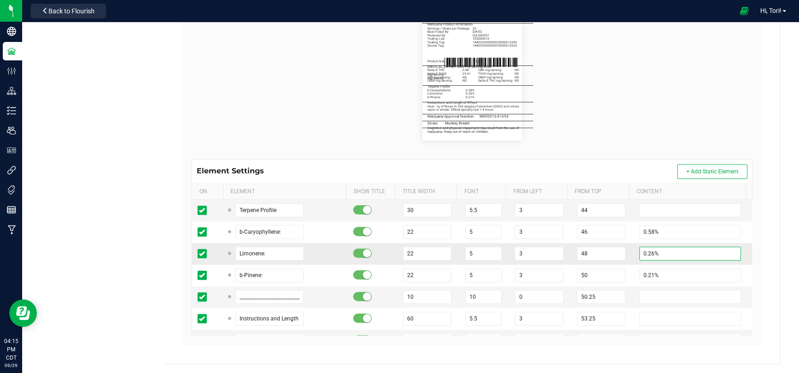
click at [668, 258] on input "0.26%" at bounding box center [690, 254] width 102 height 14
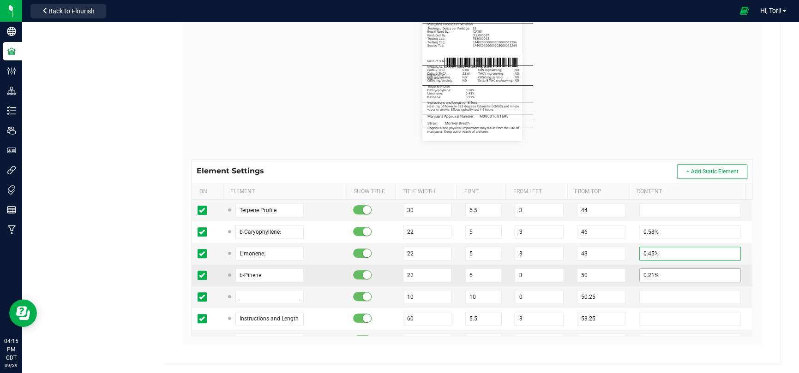
type input "0.45%"
click at [668, 274] on input "0.21%" at bounding box center [690, 276] width 102 height 14
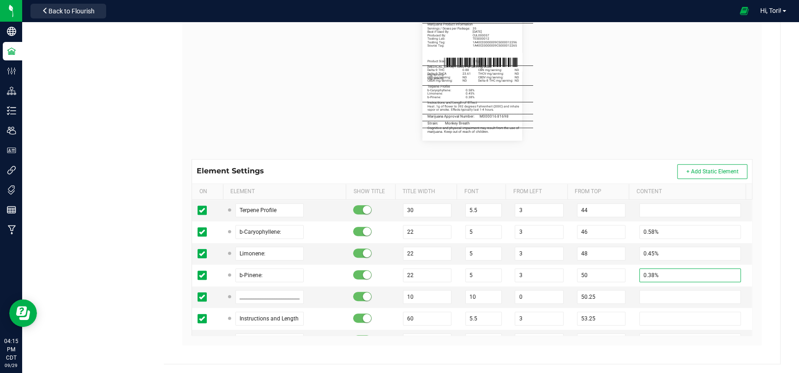
type input "0.38%"
click at [751, 275] on div "Label Dimensions Width (in.): 2.25 Height (in.): 3 Barcode Package ID Lot Numbe…" at bounding box center [471, 145] width 579 height 400
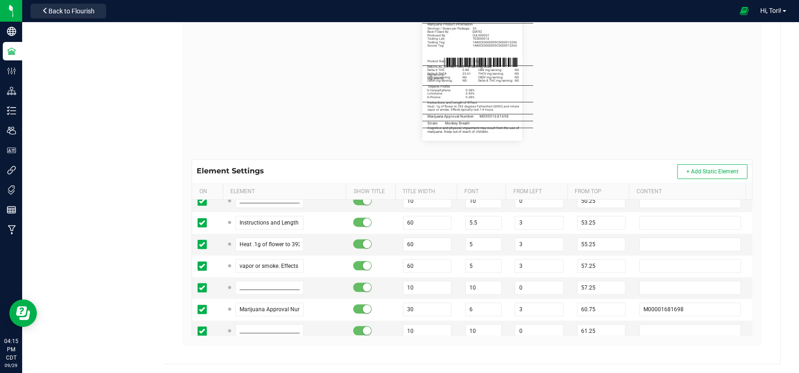
scroll to position [646, 0]
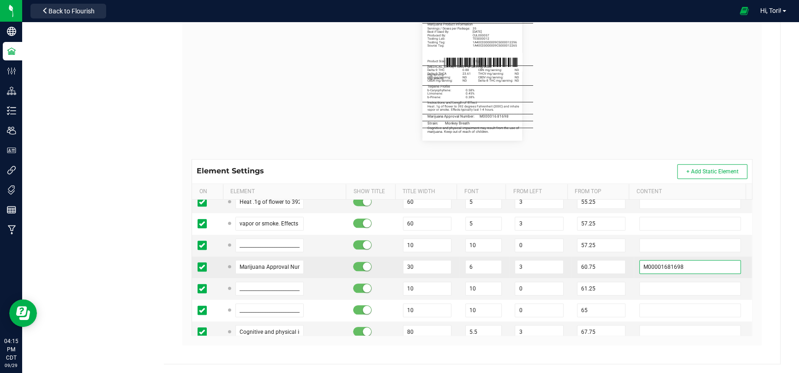
click at [700, 262] on input "M00001681698" at bounding box center [690, 267] width 102 height 14
paste input "2324353"
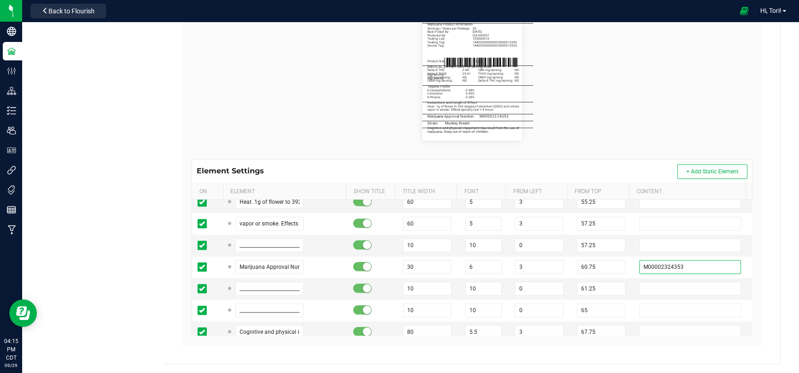
type input "M00002324353"
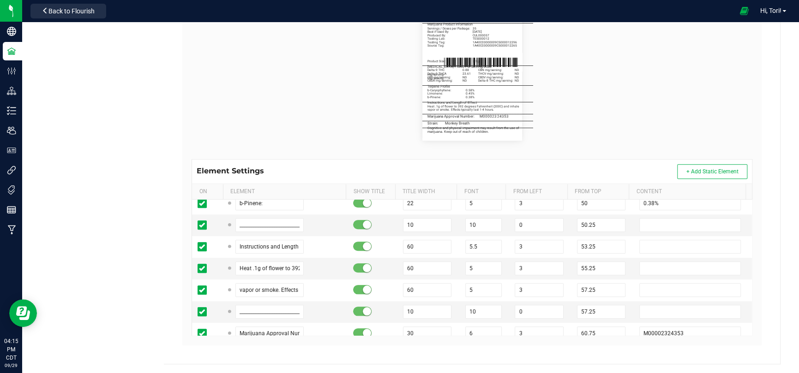
click at [755, 281] on div "Name 3.5g Flower - 2.25 x 3" Default Printer DPI Setting 203 (8 dots/mm) Try It…" at bounding box center [472, 108] width 584 height 493
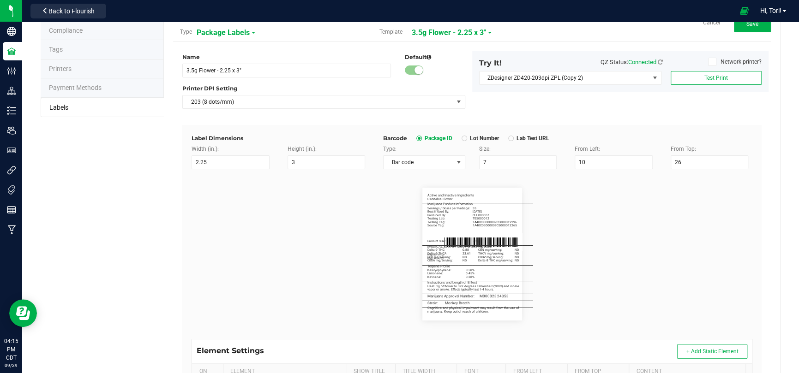
scroll to position [0, 0]
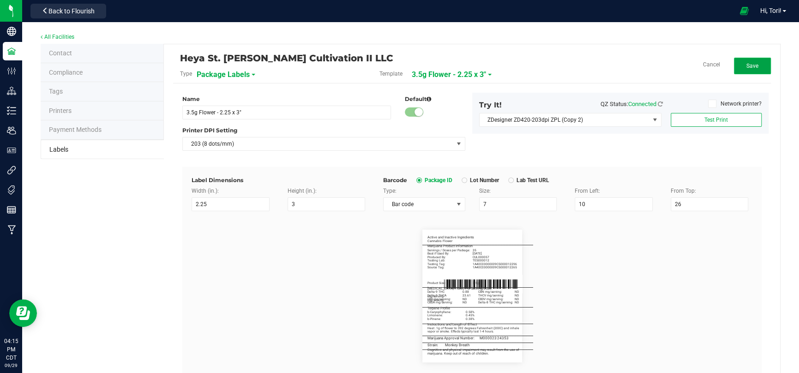
click at [746, 63] on span "Save" at bounding box center [752, 66] width 12 height 6
drag, startPoint x: 749, startPoint y: 67, endPoint x: 746, endPoint y: 167, distance: 100.6
click at [749, 67] on span "Edit" at bounding box center [752, 66] width 10 height 6
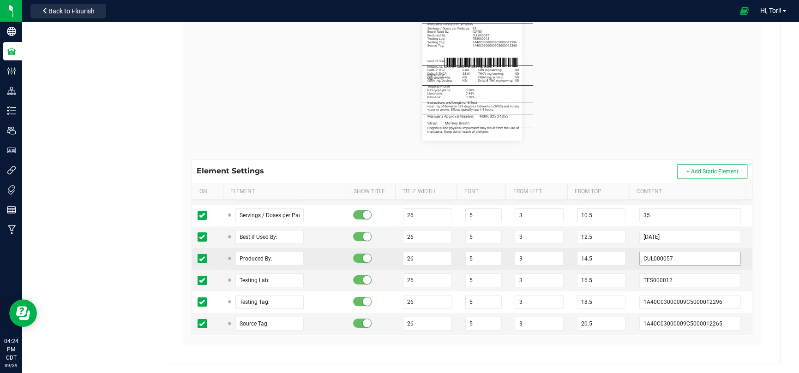
scroll to position [92, 0]
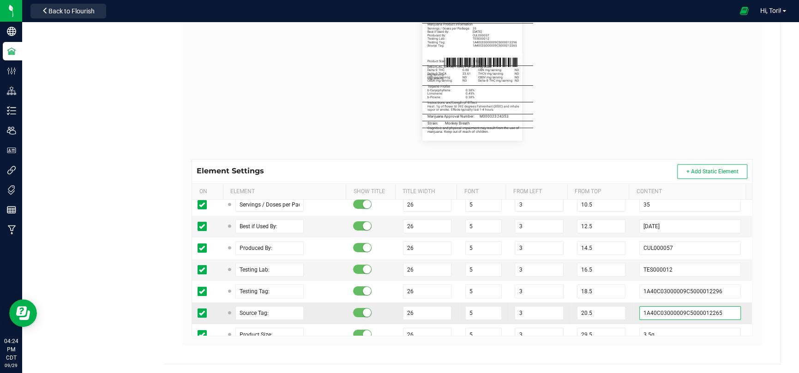
click at [703, 309] on input "1A40C03000009C5000012265" at bounding box center [690, 313] width 102 height 14
paste input "72"
type input "1A40C03000009C5000012272"
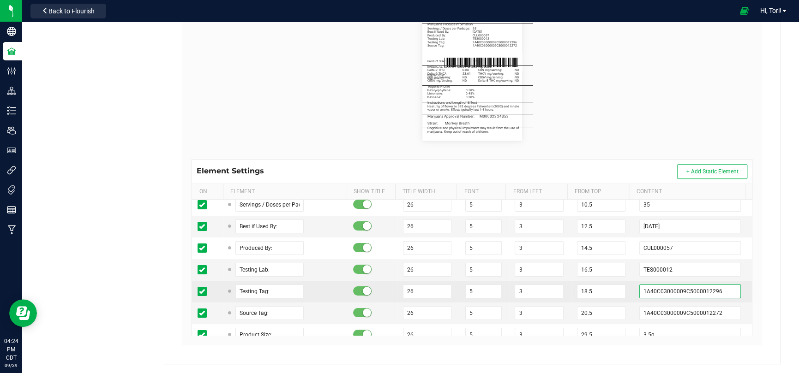
click at [710, 294] on input "1A40C03000009C5000012296" at bounding box center [690, 292] width 102 height 14
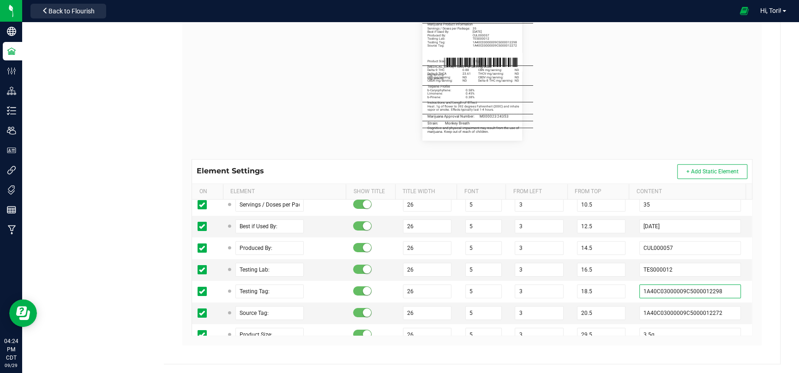
type input "1A40C03000009C5000012298"
click at [772, 302] on div "Heya St. Ann Cultivation II LLC Type Package Labels Template 3.5g Flower - 2.25…" at bounding box center [472, 93] width 616 height 542
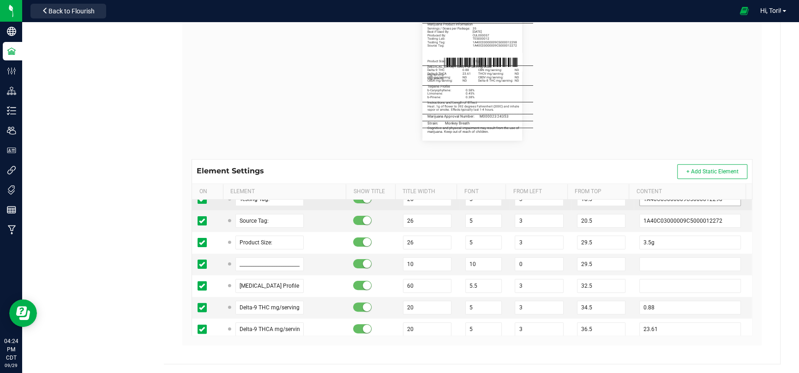
scroll to position [231, 0]
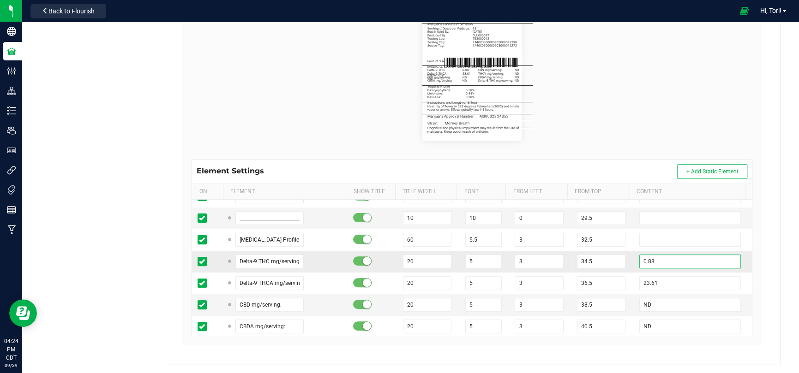
drag, startPoint x: 644, startPoint y: 263, endPoint x: 621, endPoint y: 255, distance: 23.8
click at [621, 255] on tr "Delta-9 THC mg/serving: 20 5 3 34.5 0.88" at bounding box center [472, 262] width 560 height 22
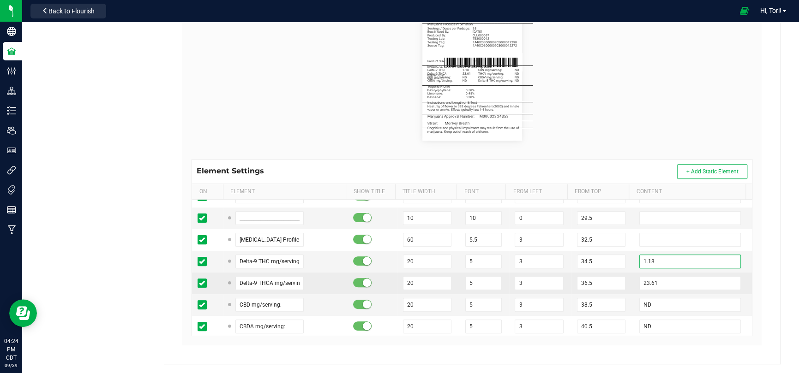
type input "1.18"
click at [608, 274] on tr "Delta-9 THCA mg/serving: 20 5 3 36.5 23.61" at bounding box center [472, 284] width 560 height 22
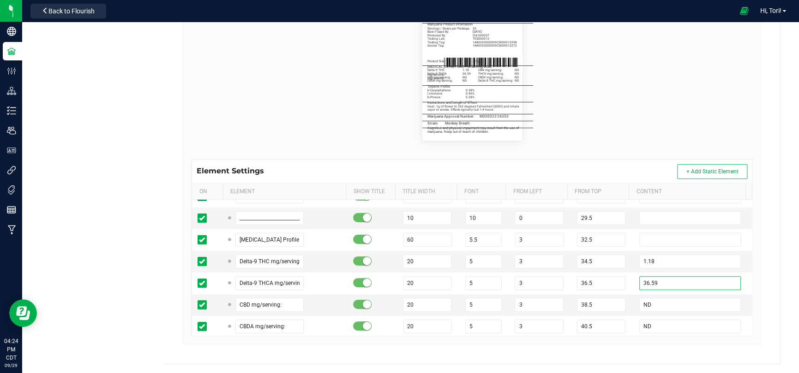
type input "36.59"
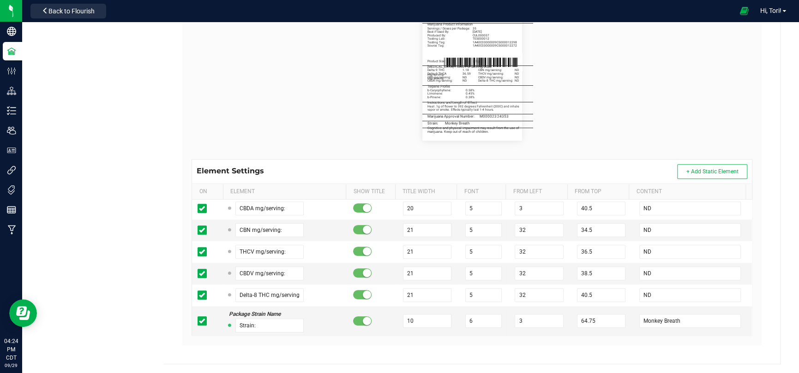
click at [752, 259] on div "Label Dimensions Width (in.): 2.25 Height (in.): 3 Barcode Package ID Lot Numbe…" at bounding box center [471, 145] width 579 height 400
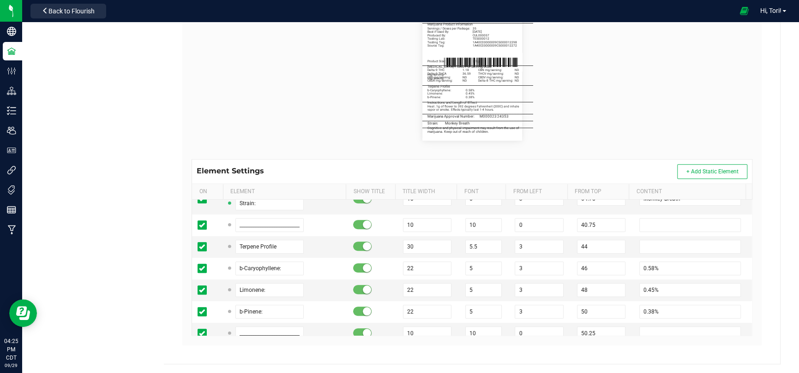
scroll to position [487, 0]
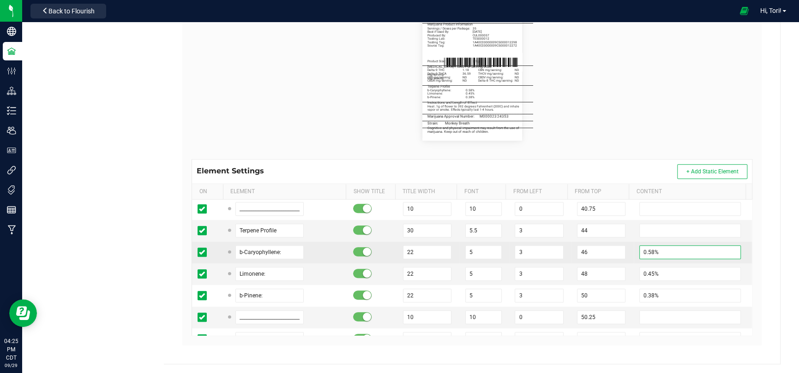
drag, startPoint x: 640, startPoint y: 249, endPoint x: 622, endPoint y: 244, distance: 18.7
click at [633, 244] on td "0.58%" at bounding box center [692, 253] width 118 height 22
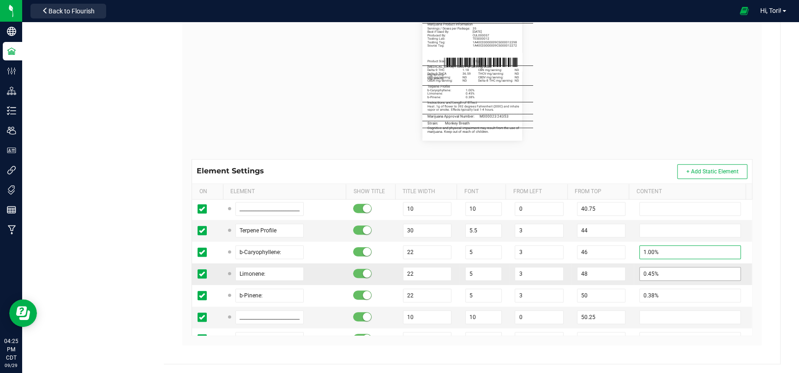
type input "1.00%"
click at [642, 269] on input "0.45%" at bounding box center [690, 274] width 102 height 14
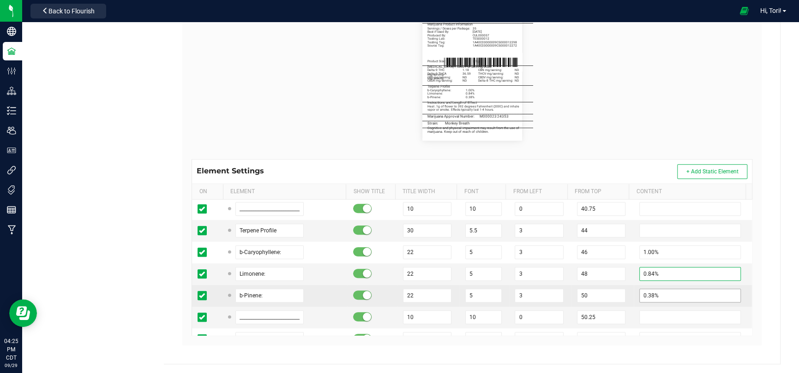
type input "0.84%"
click at [643, 290] on input "0.38%" at bounding box center [690, 296] width 102 height 14
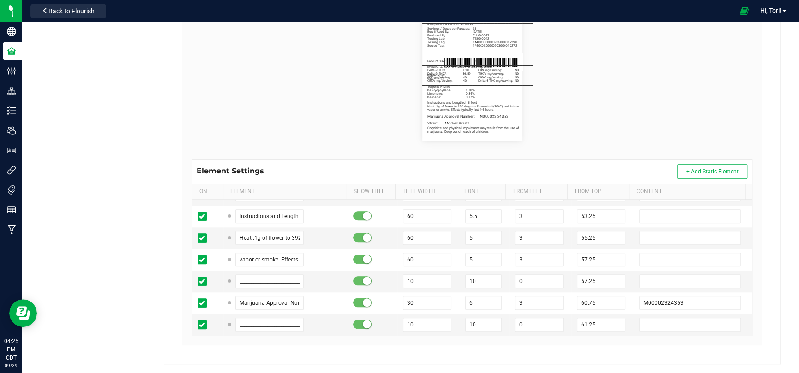
scroll to position [626, 0]
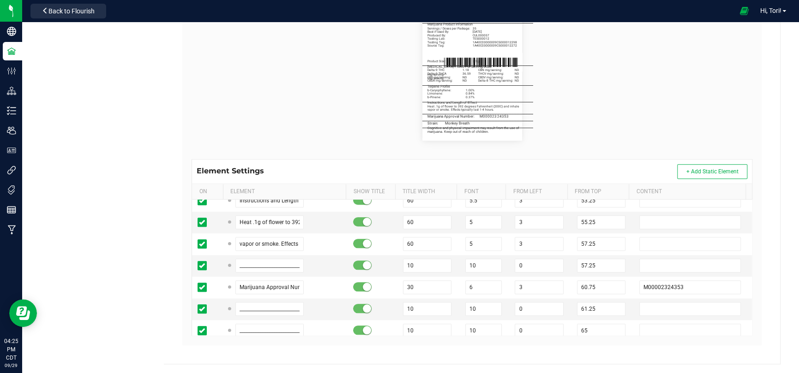
type input "0.37%"
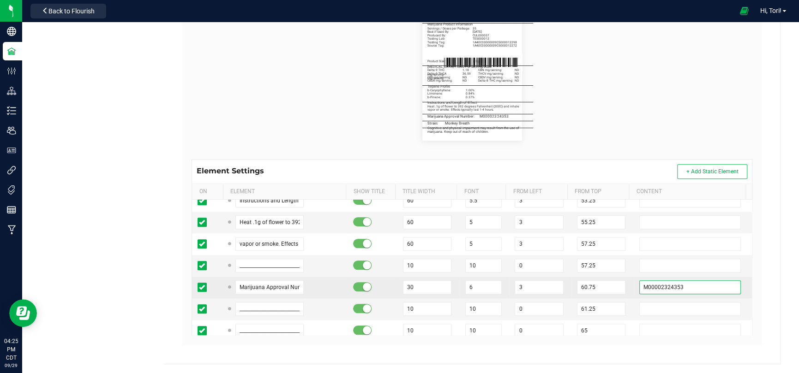
click at [696, 285] on input "M00002324353" at bounding box center [690, 288] width 102 height 14
paste input "1682019"
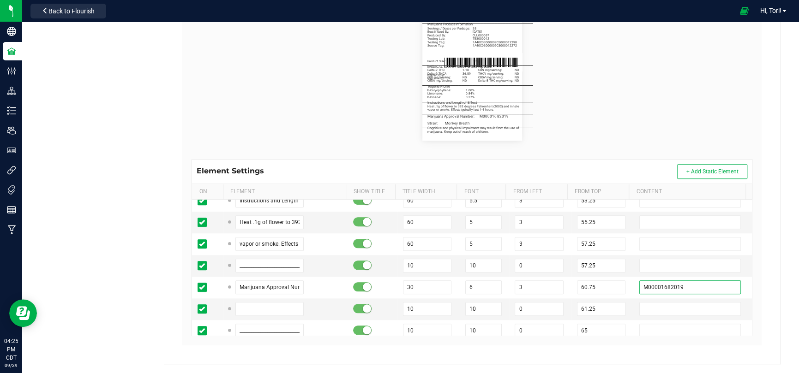
type input "M00001682019"
click at [751, 287] on div "Label Dimensions Width (in.): 2.25 Height (in.): 3 Barcode Package ID Lot Numbe…" at bounding box center [471, 145] width 579 height 400
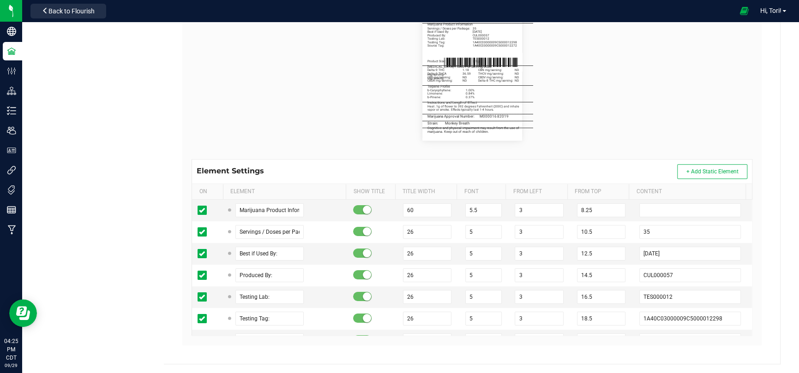
scroll to position [0, 0]
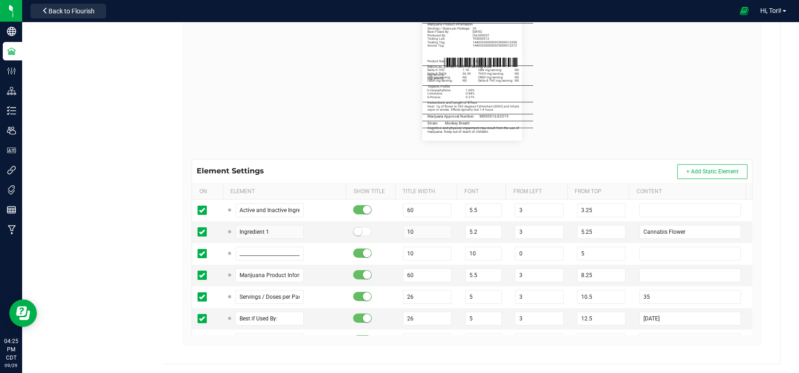
click at [755, 280] on div "Name 3.5g Flower - 2.25 x 3" Default Printer DPI Setting 203 (8 dots/mm) Try It…" at bounding box center [472, 108] width 584 height 493
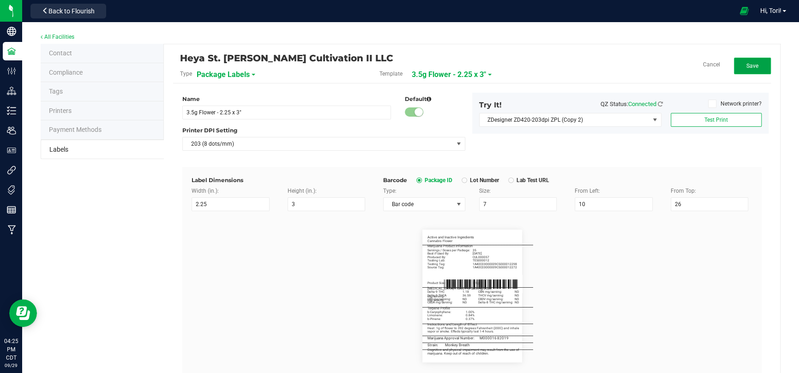
click at [755, 67] on button "Save" at bounding box center [752, 66] width 37 height 17
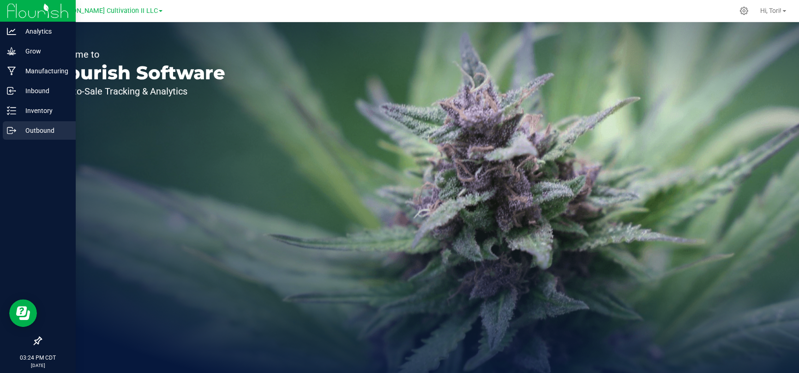
click at [40, 123] on div "Outbound" at bounding box center [39, 130] width 73 height 18
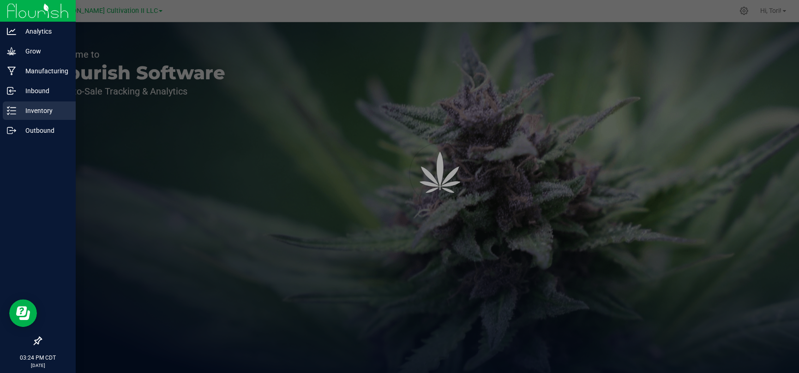
click at [38, 108] on p "Inventory" at bounding box center [43, 110] width 55 height 11
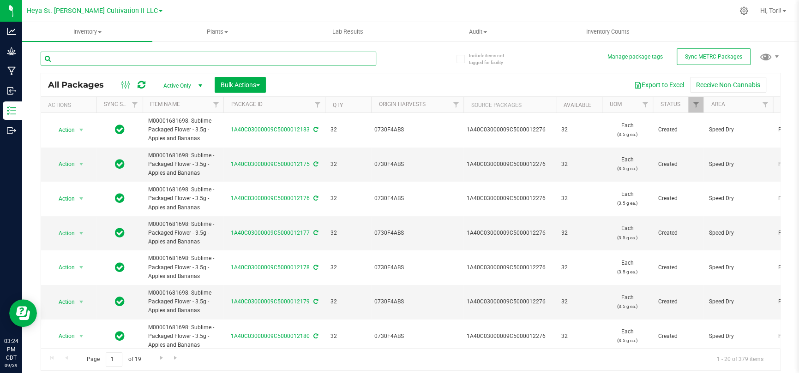
click at [265, 63] on input "text" at bounding box center [208, 59] width 335 height 14
type input "12172"
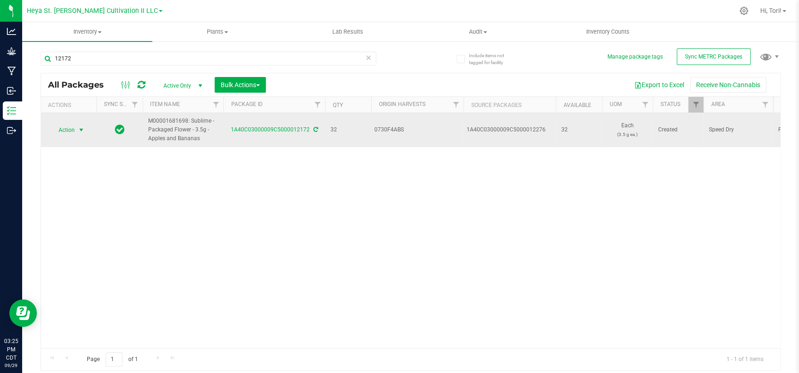
click at [79, 127] on span "select" at bounding box center [81, 129] width 7 height 7
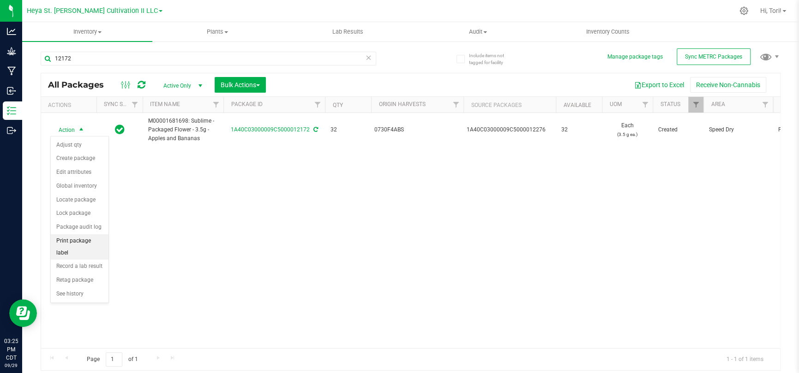
click at [98, 251] on li "Print package label" at bounding box center [80, 246] width 58 height 25
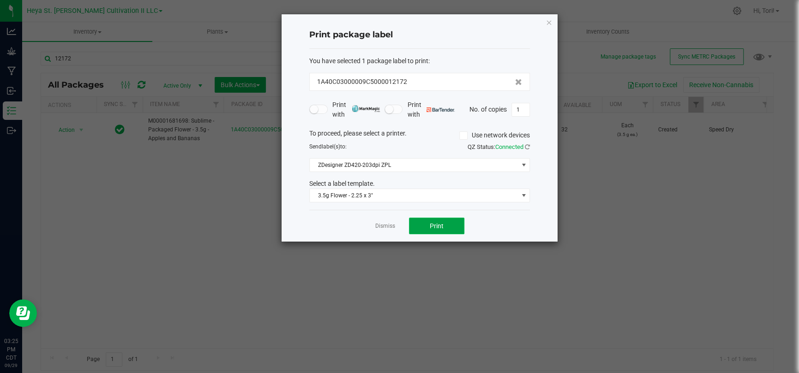
click at [458, 226] on button "Print" at bounding box center [436, 226] width 55 height 17
click at [518, 110] on input "1" at bounding box center [521, 109] width 18 height 13
type input "32"
click at [540, 120] on div "Print package label You have selected 1 package label to print : 1A40C03000009C…" at bounding box center [419, 127] width 276 height 227
click at [454, 223] on button "Print" at bounding box center [436, 226] width 55 height 17
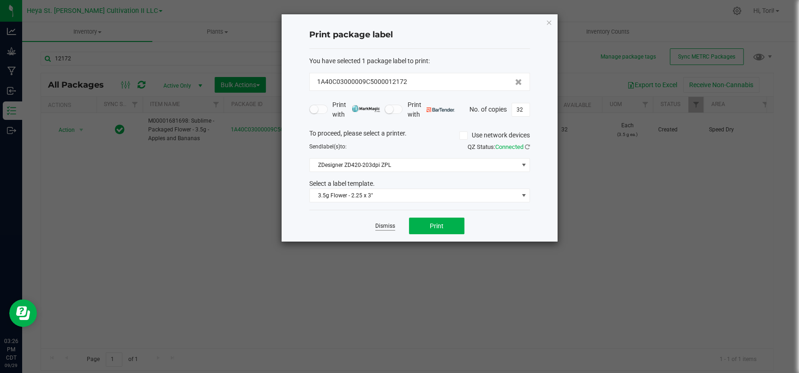
click at [379, 228] on link "Dismiss" at bounding box center [385, 226] width 20 height 8
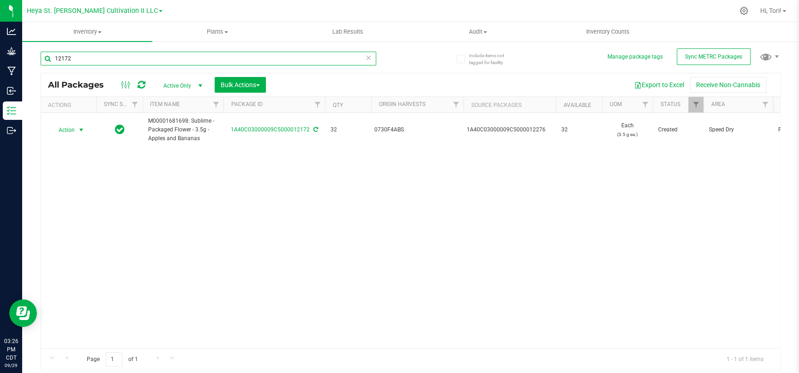
click at [197, 53] on input "12172" at bounding box center [208, 59] width 335 height 14
type input "12173"
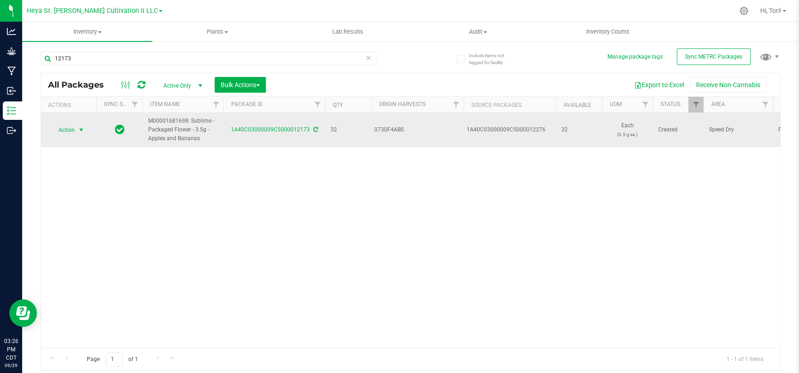
click at [81, 128] on span "select" at bounding box center [81, 129] width 7 height 7
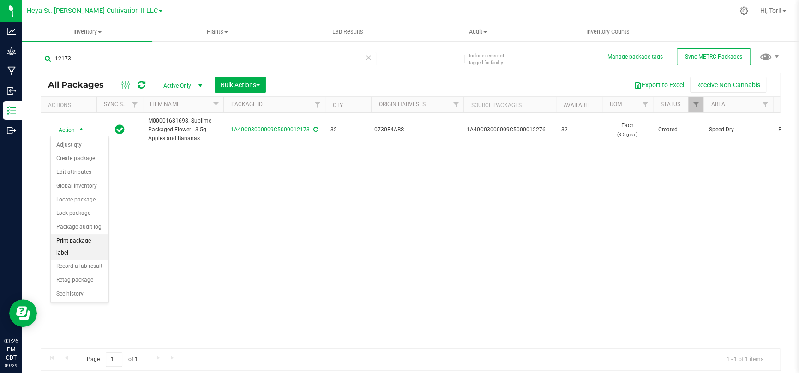
click at [83, 244] on li "Print package label" at bounding box center [80, 246] width 58 height 25
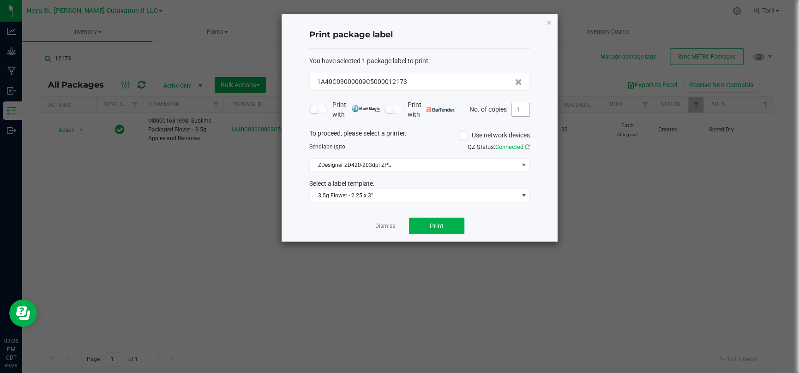
click at [521, 111] on input "1" at bounding box center [521, 109] width 18 height 13
type input "33"
click at [546, 114] on div "Print package label You have selected 1 package label to print : 1A40C03000009C…" at bounding box center [419, 127] width 276 height 227
click at [436, 222] on span "Print" at bounding box center [437, 225] width 14 height 7
click at [393, 226] on link "Dismiss" at bounding box center [385, 226] width 20 height 8
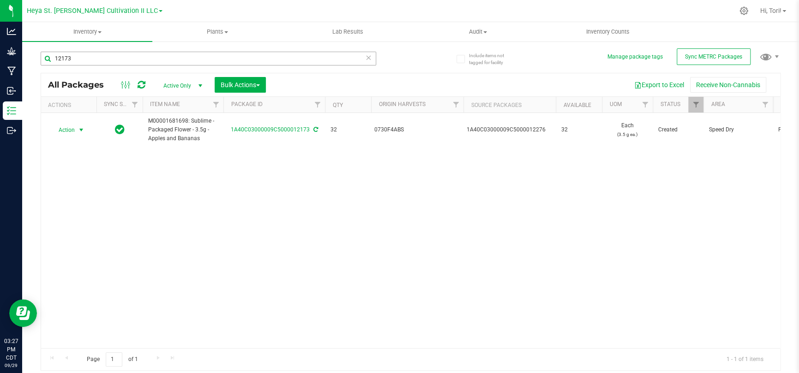
drag, startPoint x: 78, startPoint y: 50, endPoint x: 80, endPoint y: 55, distance: 4.8
click at [78, 50] on div "12173" at bounding box center [226, 58] width 370 height 30
click at [84, 57] on input "12173" at bounding box center [208, 59] width 335 height 14
type input "12174"
click at [79, 129] on div at bounding box center [69, 129] width 44 height 9
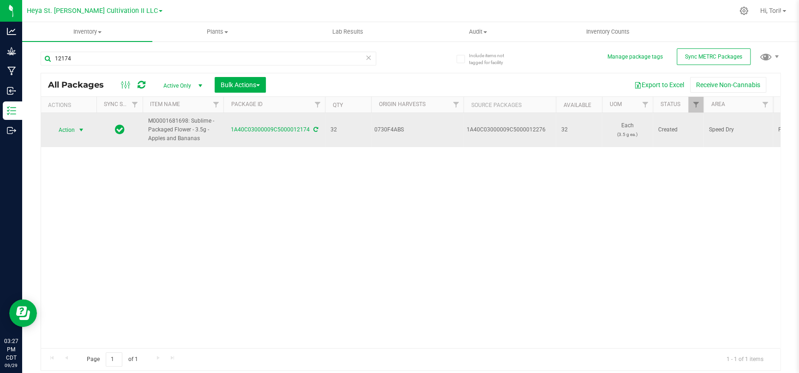
click at [81, 129] on span "select" at bounding box center [81, 129] width 7 height 7
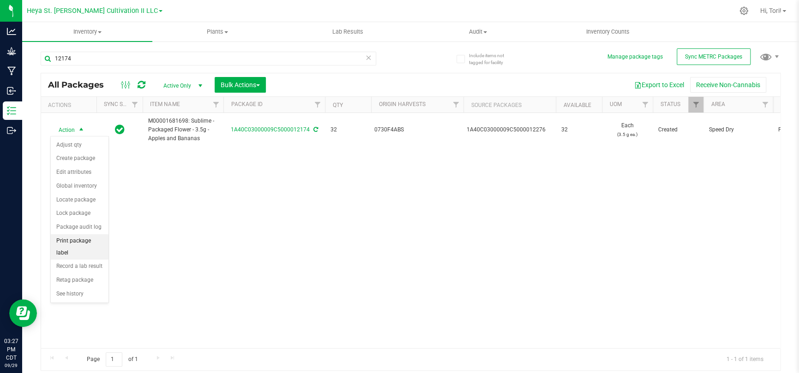
click at [94, 242] on li "Print package label" at bounding box center [80, 246] width 58 height 25
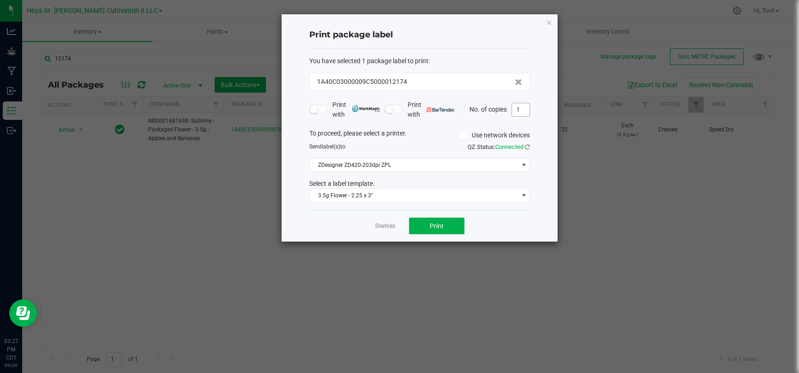
click at [520, 109] on input "1" at bounding box center [521, 109] width 18 height 13
type input "33"
click at [539, 116] on div "Print package label You have selected 1 package label to print : 1A40C03000009C…" at bounding box center [419, 127] width 276 height 227
click at [442, 225] on span "Print" at bounding box center [437, 225] width 14 height 7
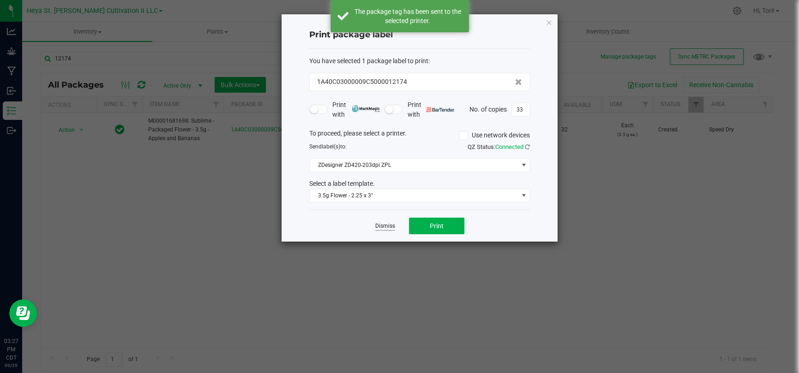
click at [382, 230] on link "Dismiss" at bounding box center [385, 226] width 20 height 8
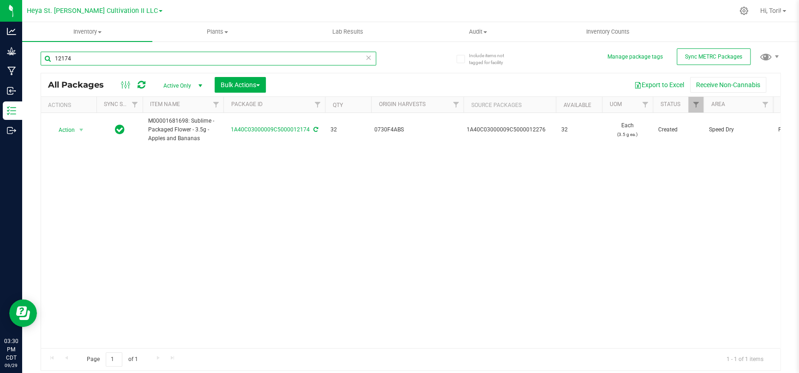
click at [145, 62] on input "12174" at bounding box center [208, 59] width 335 height 14
type input "12175"
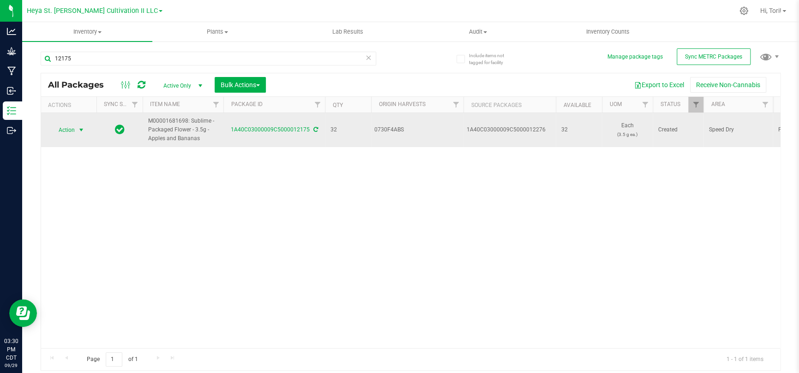
click at [79, 126] on span "select" at bounding box center [81, 129] width 7 height 7
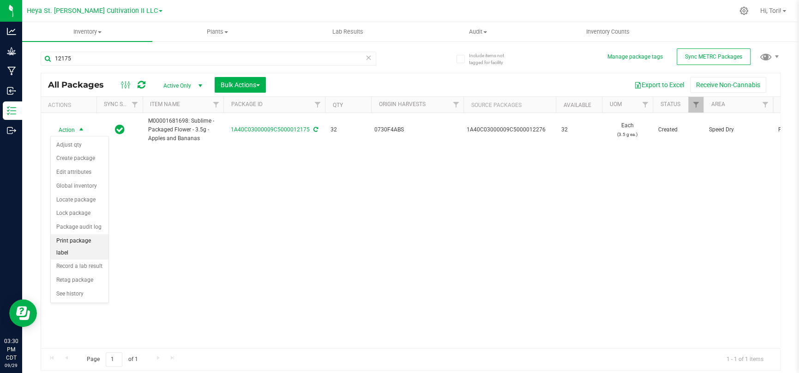
click at [81, 240] on li "Print package label" at bounding box center [80, 246] width 58 height 25
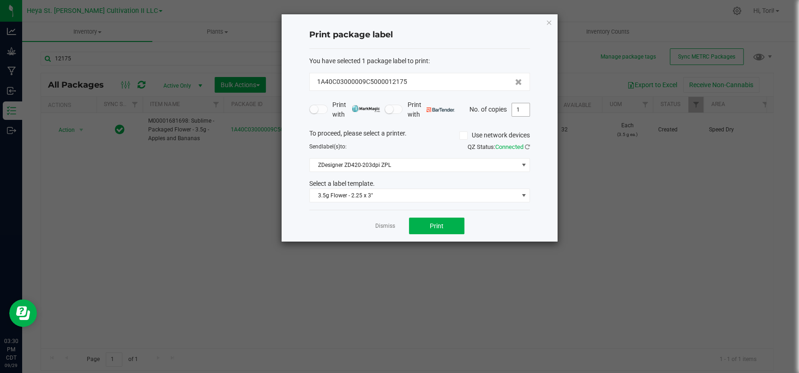
click at [522, 108] on input "1" at bounding box center [521, 109] width 18 height 13
type input "33"
click at [544, 122] on div "Print package label You have selected 1 package label to print : 1A40C03000009C…" at bounding box center [419, 127] width 276 height 227
click at [454, 223] on button "Print" at bounding box center [436, 226] width 55 height 17
click at [386, 221] on app-cancel-button "Dismiss" at bounding box center [385, 226] width 20 height 10
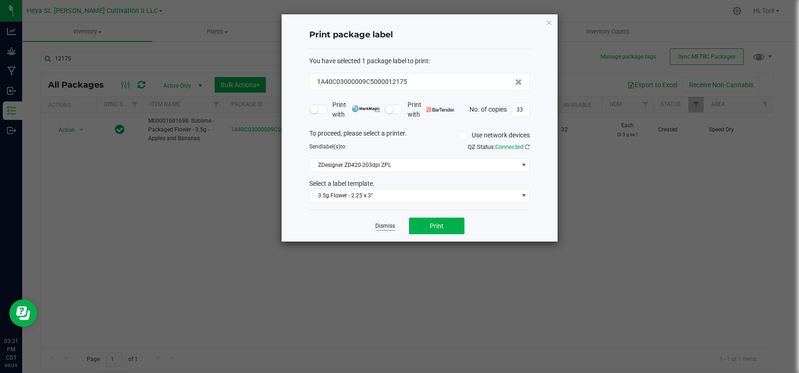
click at [386, 225] on link "Dismiss" at bounding box center [385, 226] width 20 height 8
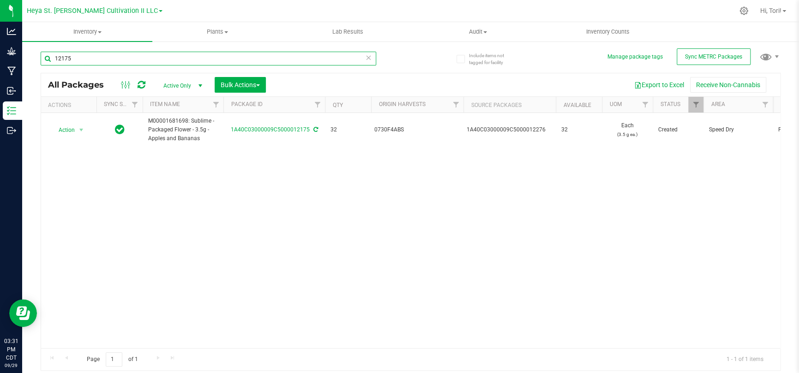
click at [231, 61] on input "12175" at bounding box center [208, 59] width 335 height 14
type input "12176"
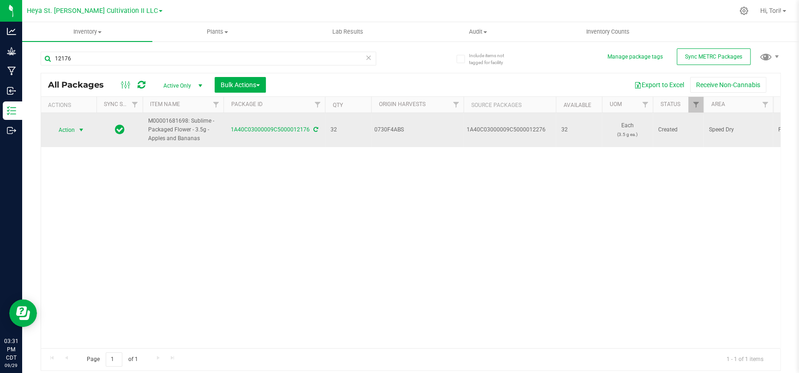
click at [76, 125] on span "select" at bounding box center [82, 130] width 12 height 13
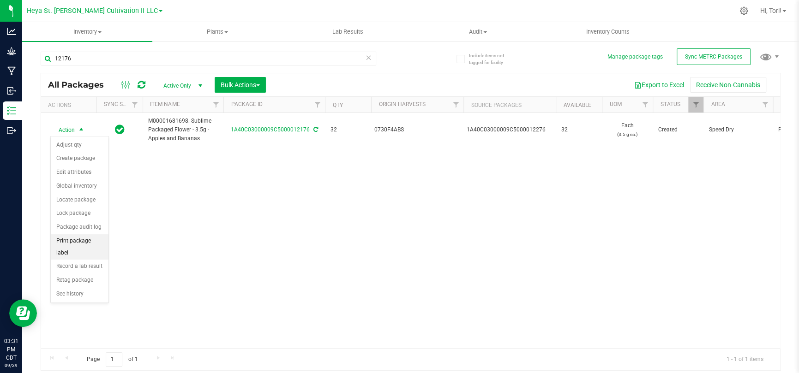
click at [84, 244] on li "Print package label" at bounding box center [80, 246] width 58 height 25
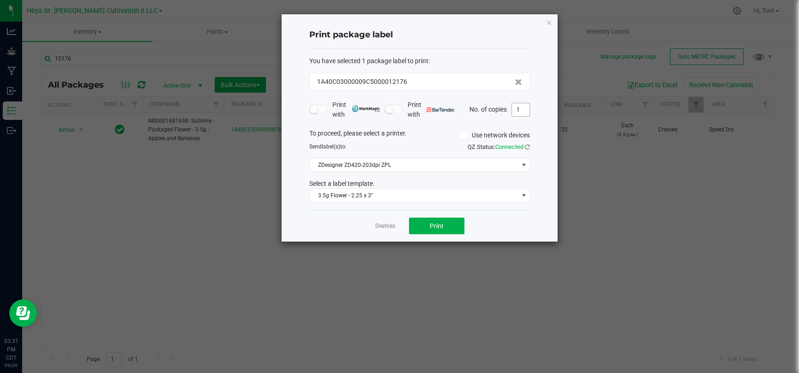
click at [520, 112] on input "1" at bounding box center [521, 109] width 18 height 13
type input "33"
click at [530, 122] on div "Print package label You have selected 1 package label to print : 1A40C03000009C…" at bounding box center [419, 127] width 276 height 227
click at [455, 225] on button "Print" at bounding box center [436, 226] width 55 height 17
click at [378, 226] on link "Dismiss" at bounding box center [385, 226] width 20 height 8
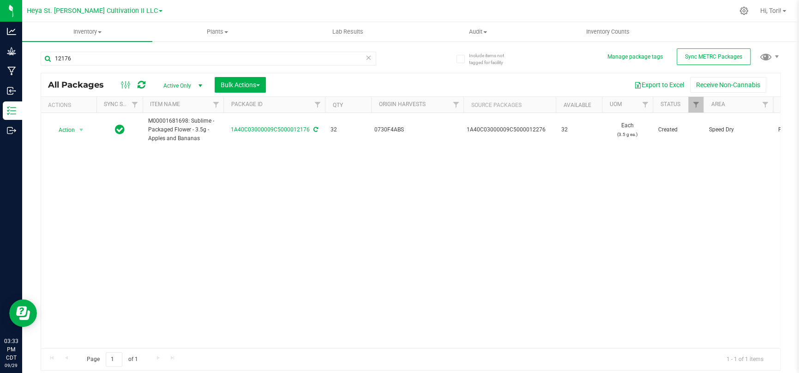
click at [160, 70] on div "12176" at bounding box center [208, 62] width 335 height 21
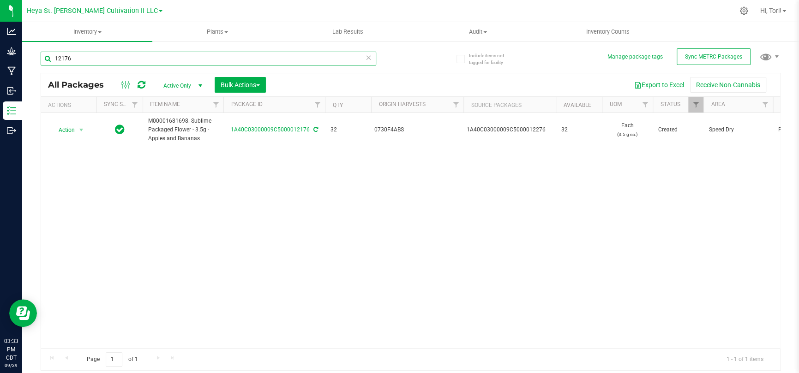
click at [155, 64] on input "12176" at bounding box center [208, 59] width 335 height 14
type input "12177"
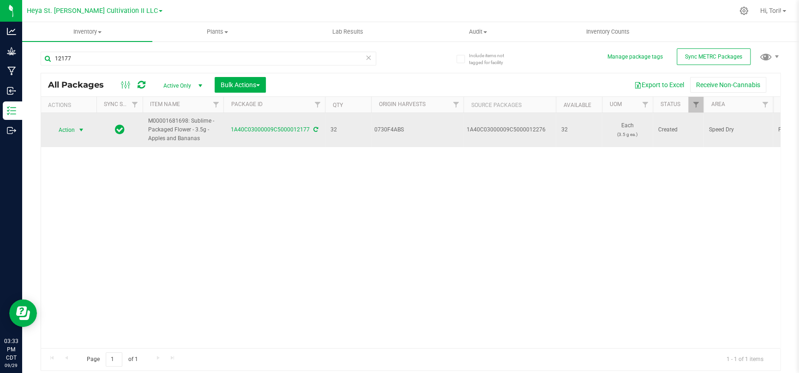
click at [86, 135] on span "select" at bounding box center [82, 130] width 12 height 13
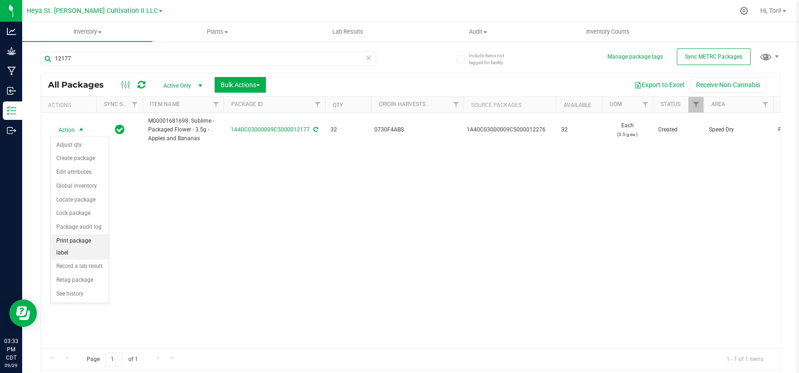
click at [82, 238] on li "Print package label" at bounding box center [80, 246] width 58 height 25
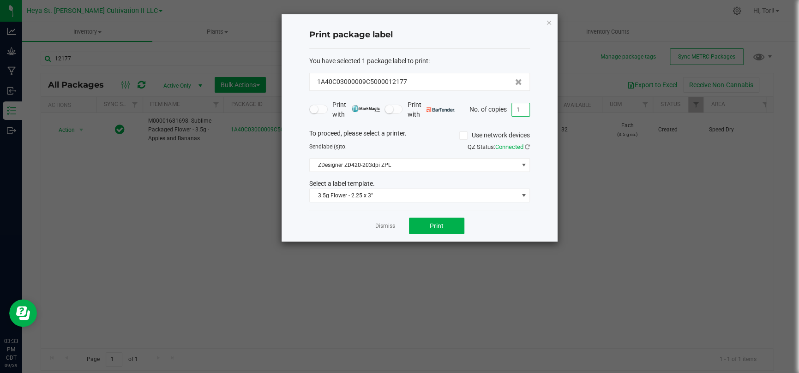
click at [515, 112] on input "1" at bounding box center [521, 109] width 18 height 13
type input "33"
click at [456, 229] on button "Print" at bounding box center [436, 226] width 55 height 17
click at [382, 225] on link "Dismiss" at bounding box center [385, 226] width 20 height 8
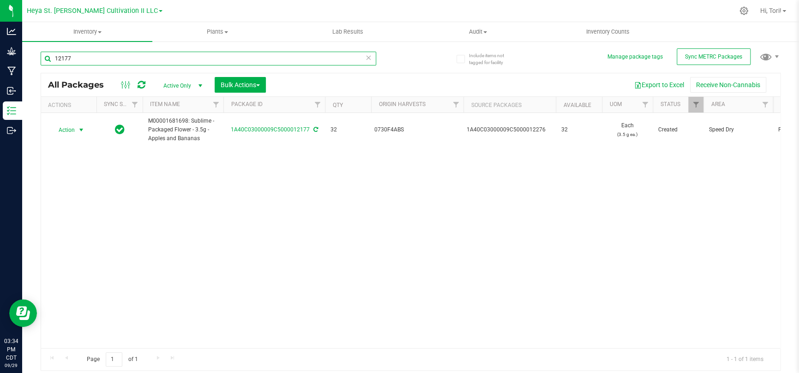
click at [130, 60] on input "12177" at bounding box center [208, 59] width 335 height 14
type input "12178"
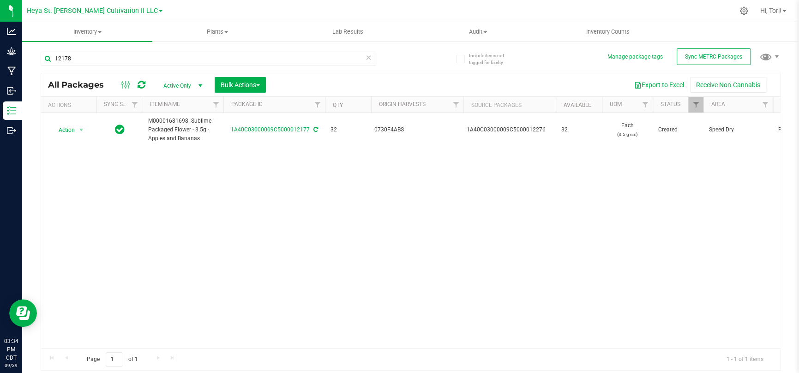
click at [123, 191] on div "Action Action Adjust qty Create package Edit attributes Global inventory Locate…" at bounding box center [410, 230] width 739 height 235
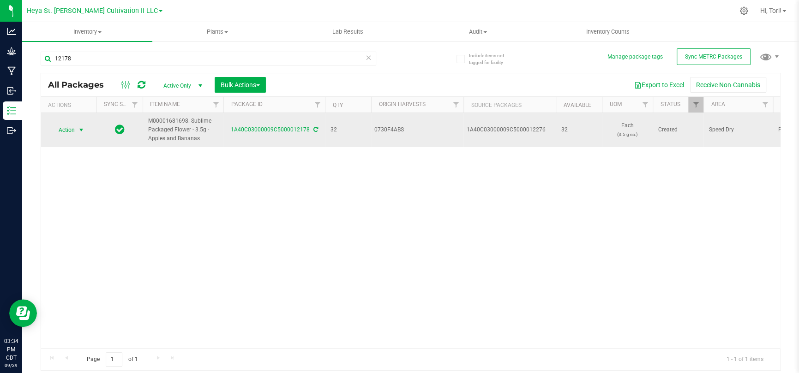
click at [76, 130] on span "select" at bounding box center [82, 130] width 12 height 13
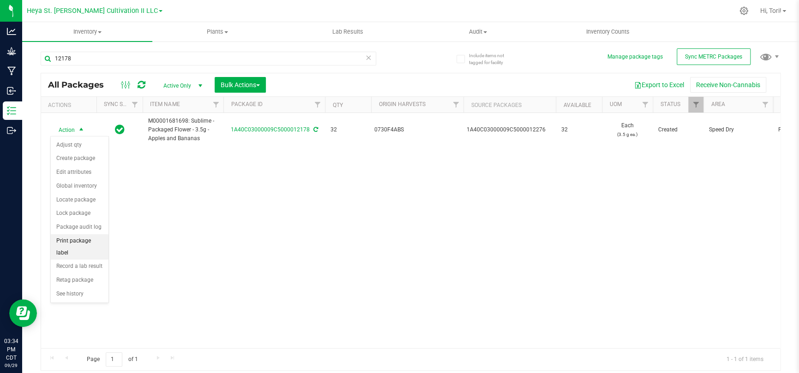
click at [79, 242] on li "Print package label" at bounding box center [80, 246] width 58 height 25
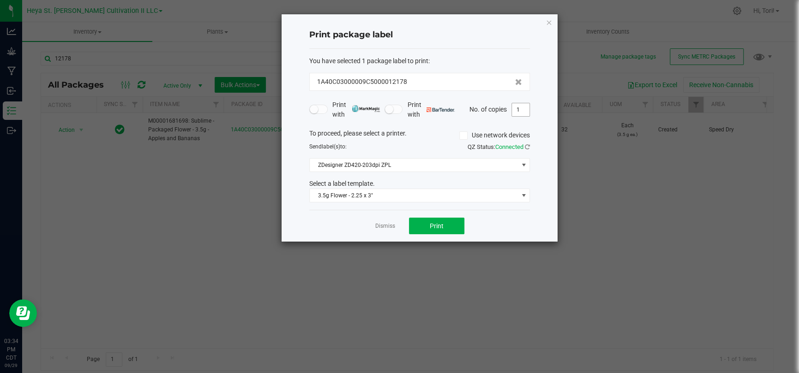
click at [521, 109] on input "1" at bounding box center [521, 109] width 18 height 13
type input "33"
click at [527, 238] on div "Dismiss Print" at bounding box center [419, 226] width 221 height 32
click at [464, 226] on div "Dismiss Print" at bounding box center [419, 226] width 221 height 32
click at [448, 225] on button "Print" at bounding box center [436, 226] width 55 height 17
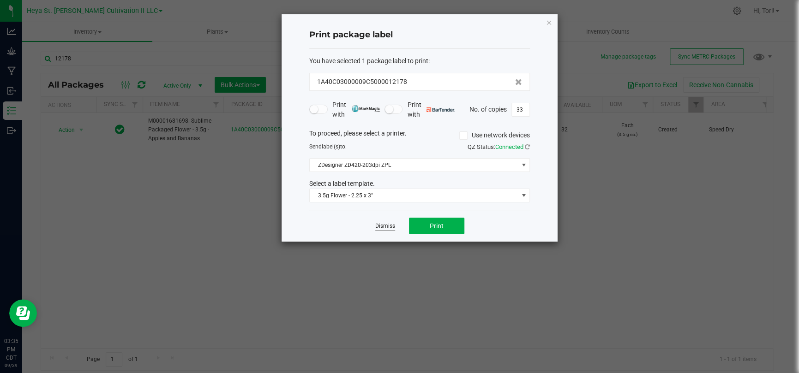
click at [388, 226] on link "Dismiss" at bounding box center [385, 226] width 20 height 8
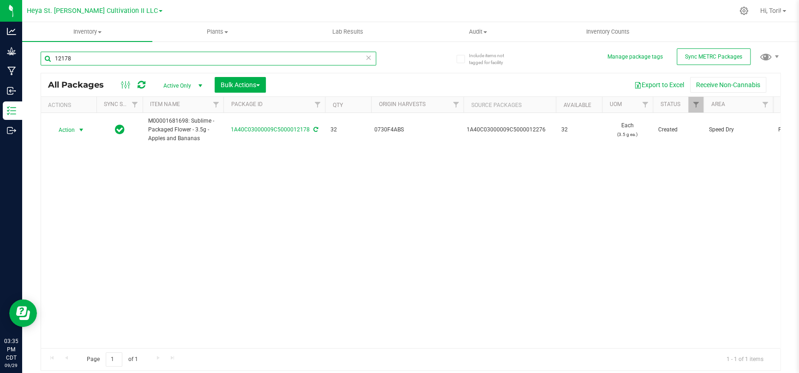
click at [119, 54] on input "12178" at bounding box center [208, 59] width 335 height 14
type input "12179"
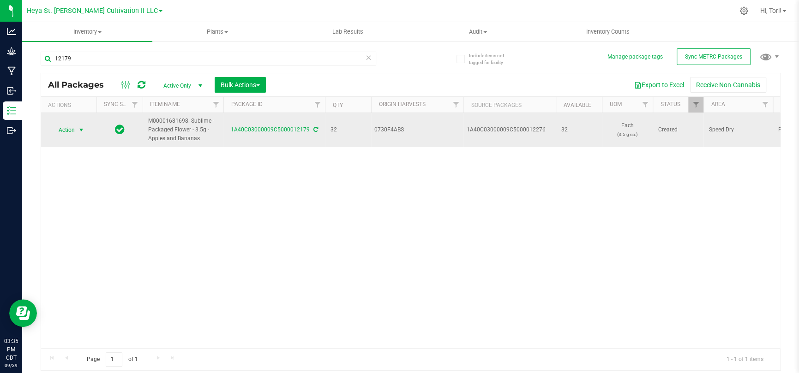
click at [73, 136] on span "Action" at bounding box center [62, 130] width 25 height 13
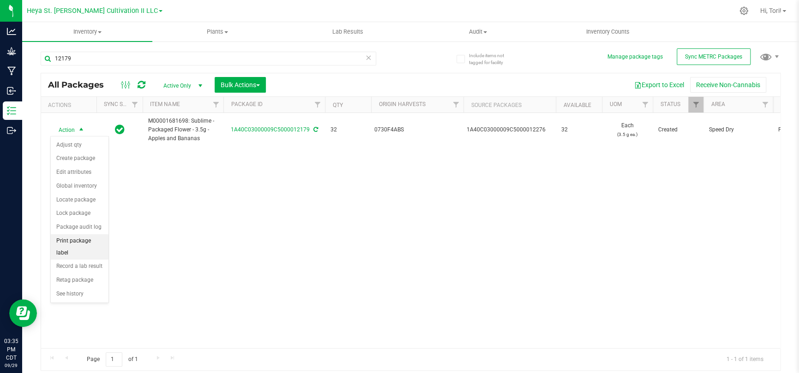
click at [80, 239] on li "Print package label" at bounding box center [80, 246] width 58 height 25
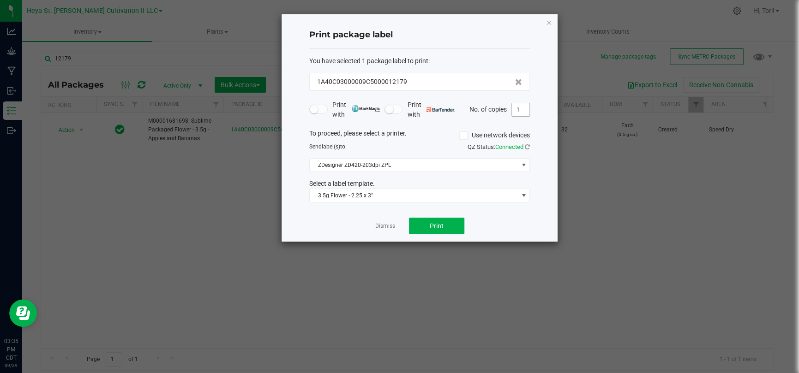
click at [518, 115] on input "1" at bounding box center [521, 109] width 18 height 13
type input "33"
click at [521, 41] on h4 "Print package label" at bounding box center [419, 35] width 221 height 12
click at [460, 221] on button "Print" at bounding box center [436, 226] width 55 height 17
click at [548, 22] on icon "button" at bounding box center [548, 22] width 6 height 11
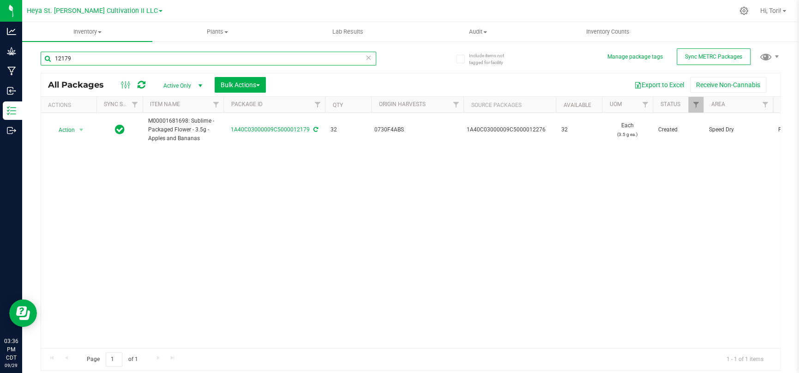
click at [215, 61] on input "12179" at bounding box center [208, 59] width 335 height 14
type input "12180"
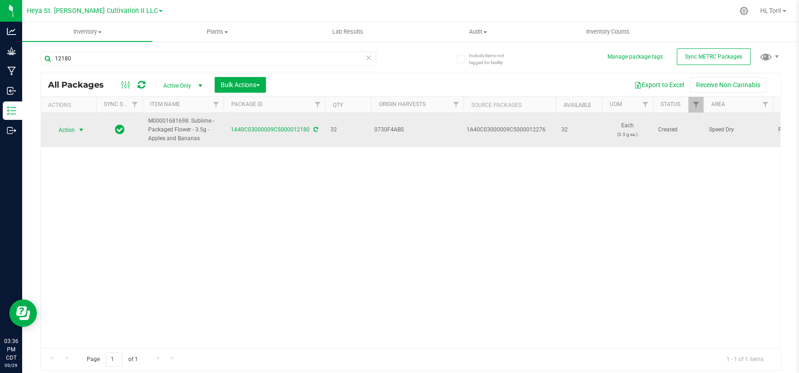
click at [84, 132] on span "select" at bounding box center [81, 129] width 7 height 7
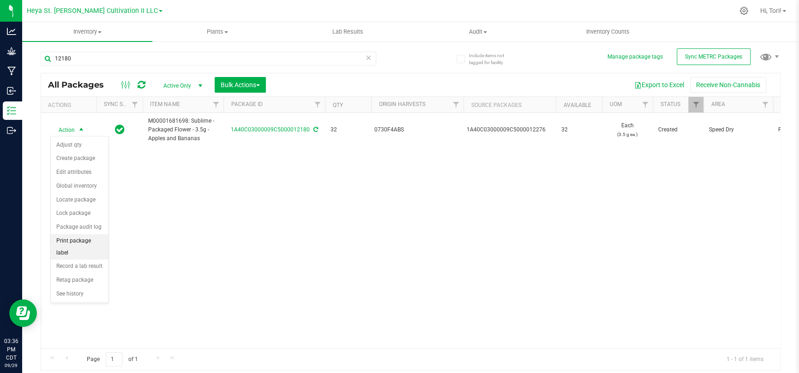
click at [81, 242] on li "Print package label" at bounding box center [80, 246] width 58 height 25
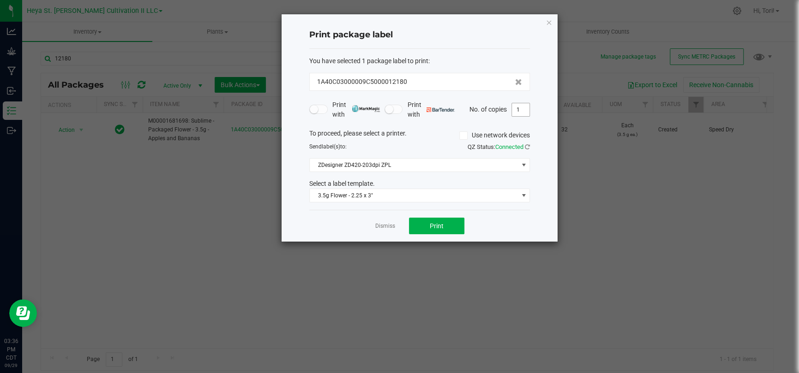
click at [519, 112] on input "1" at bounding box center [521, 109] width 18 height 13
type input "33"
click at [521, 124] on form "You have selected 1 package label to print : 1A40C03000009C5000012180 Print wit…" at bounding box center [419, 129] width 221 height 147
click at [515, 227] on div "Dismiss Print" at bounding box center [419, 226] width 221 height 32
click at [454, 228] on button "Print" at bounding box center [436, 226] width 55 height 17
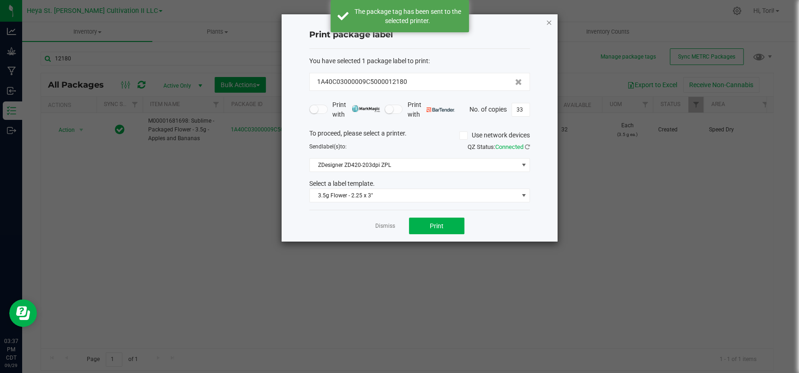
click at [549, 23] on icon "button" at bounding box center [548, 22] width 6 height 11
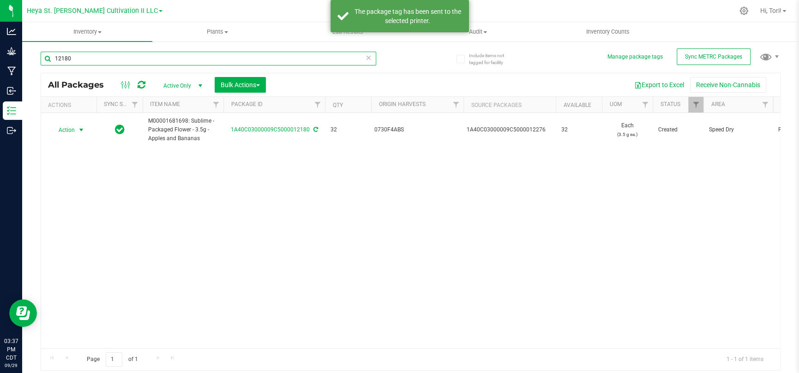
click at [264, 62] on input "12180" at bounding box center [208, 59] width 335 height 14
type input "12181"
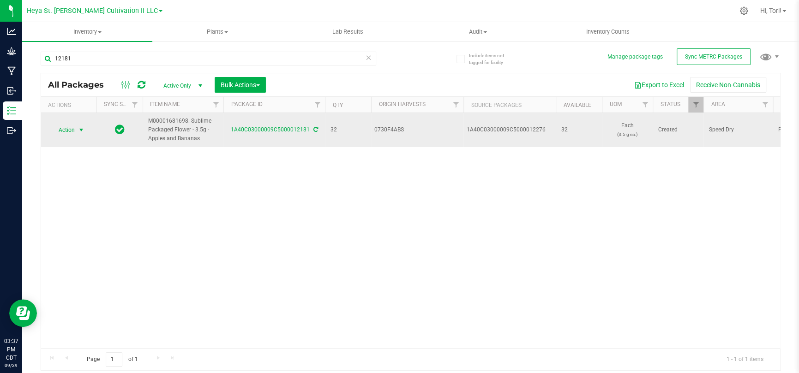
click at [82, 129] on span "select" at bounding box center [81, 129] width 7 height 7
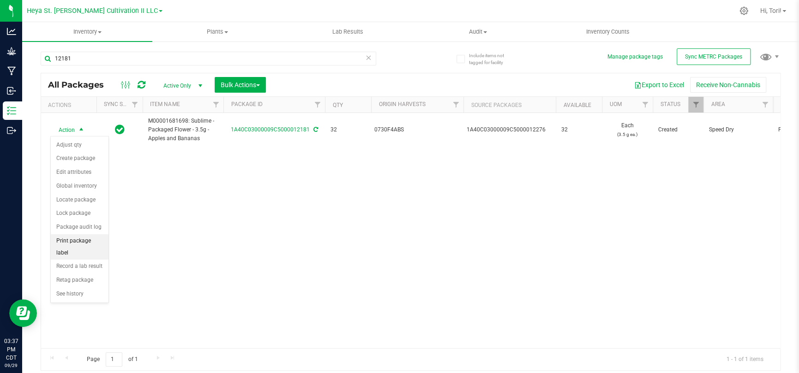
click at [84, 242] on li "Print package label" at bounding box center [80, 246] width 58 height 25
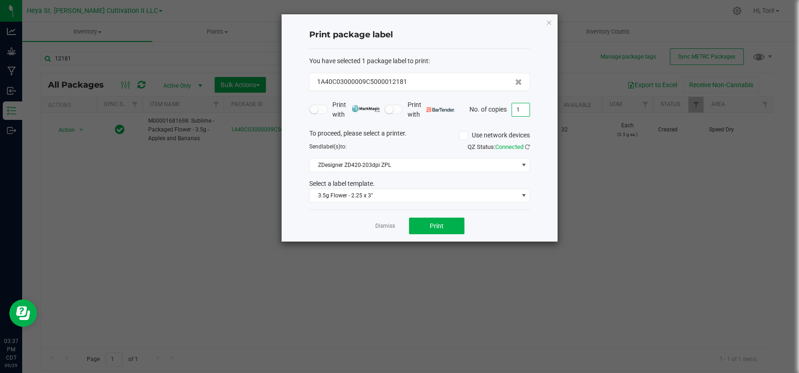
click at [517, 111] on input "1" at bounding box center [521, 109] width 18 height 13
type input "33"
click at [524, 119] on form "You have selected 1 package label to print : 1A40C03000009C5000012181 Print wit…" at bounding box center [419, 129] width 221 height 147
click at [519, 222] on div "Dismiss Print" at bounding box center [419, 226] width 221 height 32
click at [440, 227] on span "Print" at bounding box center [437, 225] width 14 height 7
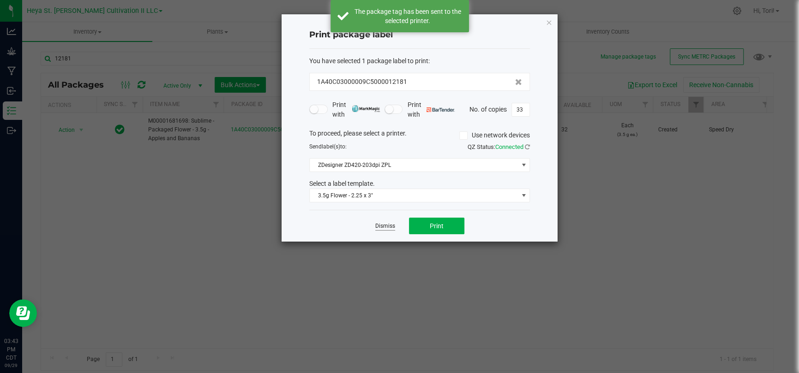
click at [388, 225] on link "Dismiss" at bounding box center [385, 226] width 20 height 8
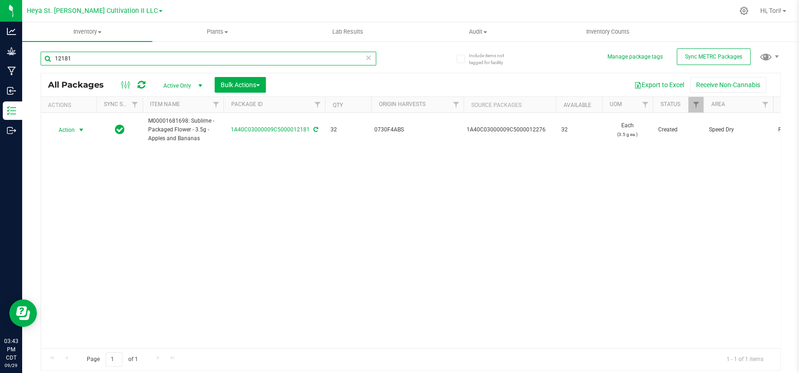
click at [207, 57] on input "12181" at bounding box center [208, 59] width 335 height 14
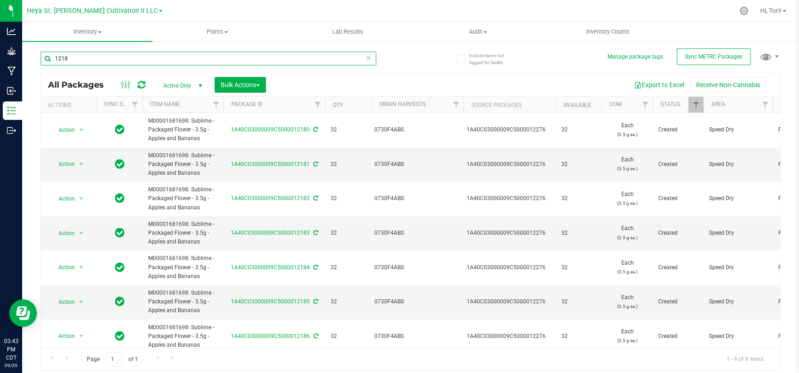
click at [251, 60] on input "1218" at bounding box center [208, 59] width 335 height 14
type input "12182"
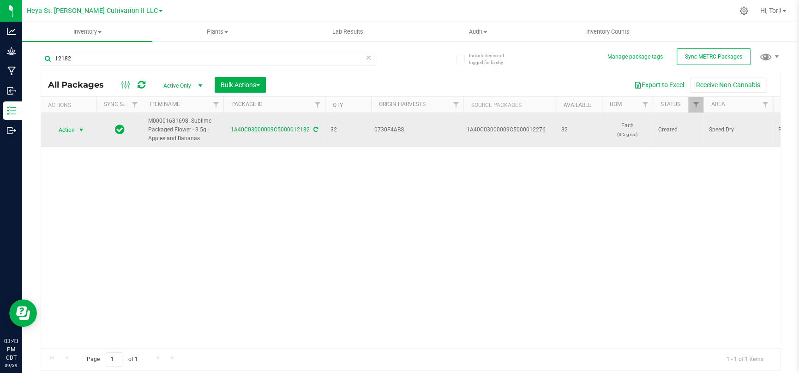
click at [70, 131] on span "Action" at bounding box center [62, 130] width 25 height 13
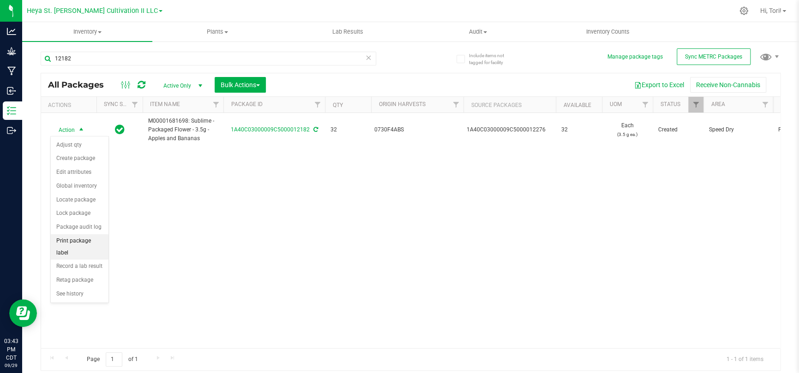
click at [75, 244] on li "Print package label" at bounding box center [80, 246] width 58 height 25
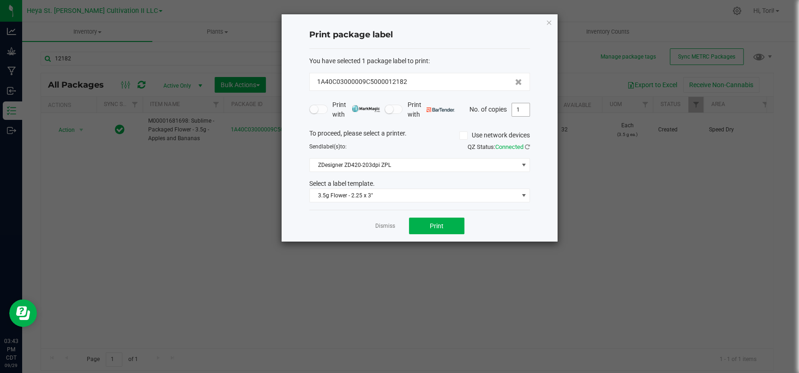
click at [520, 112] on input "1" at bounding box center [521, 109] width 18 height 13
type input "33"
click at [532, 122] on div "Print package label You have selected 1 package label to print : 1A40C03000009C…" at bounding box center [419, 127] width 276 height 227
click at [420, 213] on div "Dismiss Print" at bounding box center [419, 226] width 221 height 32
click at [425, 219] on button "Print" at bounding box center [436, 226] width 55 height 17
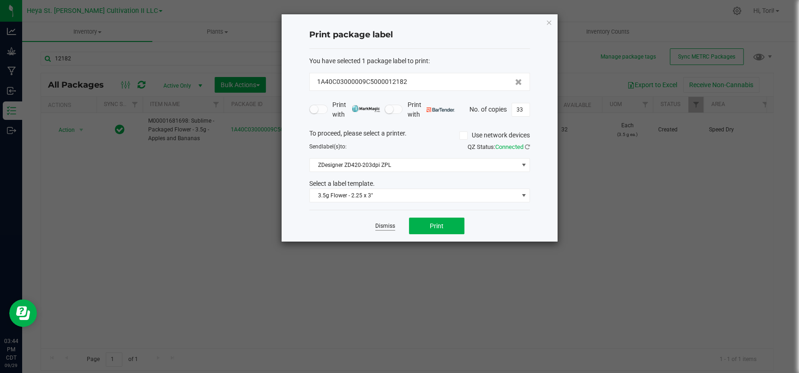
click at [385, 227] on link "Dismiss" at bounding box center [385, 226] width 20 height 8
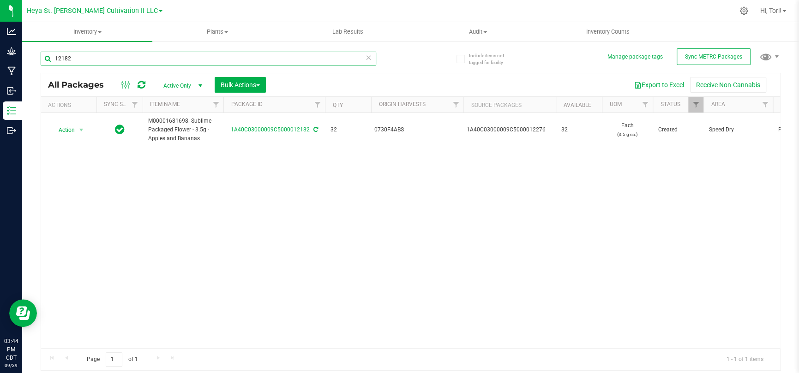
click at [237, 53] on input "12182" at bounding box center [208, 59] width 335 height 14
type input "12183"
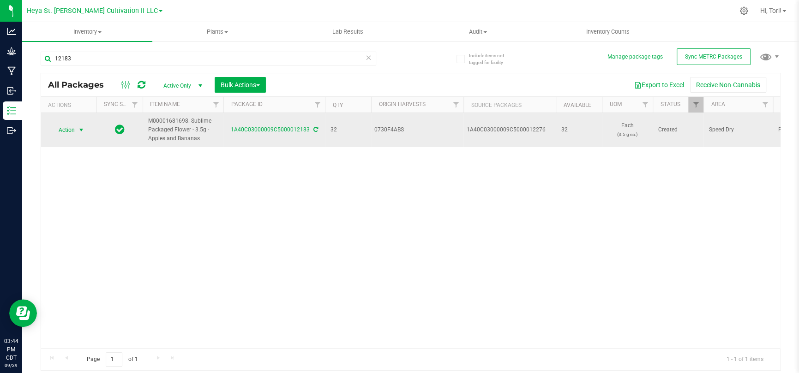
click at [79, 131] on span "select" at bounding box center [81, 129] width 7 height 7
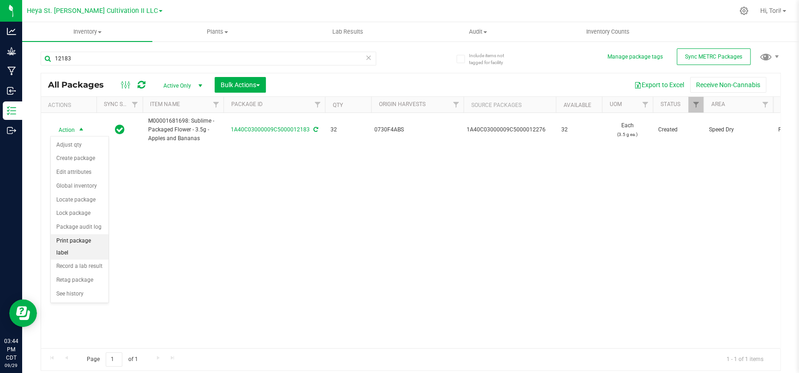
click at [85, 242] on li "Print package label" at bounding box center [80, 246] width 58 height 25
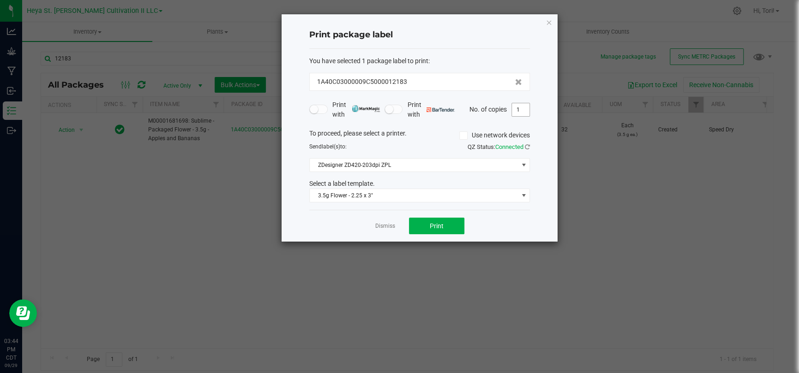
click at [525, 112] on input "1" at bounding box center [521, 109] width 18 height 13
type input "33"
click at [541, 132] on div "Print package label You have selected 1 package label to print : 1A40C03000009C…" at bounding box center [419, 127] width 276 height 227
click at [460, 227] on button "Print" at bounding box center [436, 226] width 55 height 17
click at [377, 229] on link "Dismiss" at bounding box center [385, 226] width 20 height 8
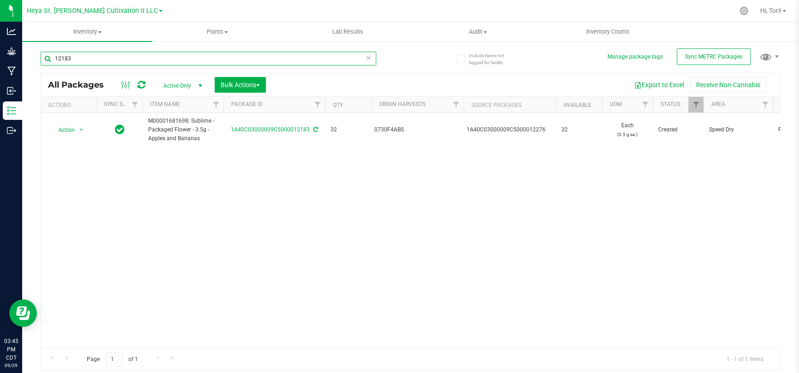
click at [213, 56] on input "12183" at bounding box center [208, 59] width 335 height 14
type input "12184"
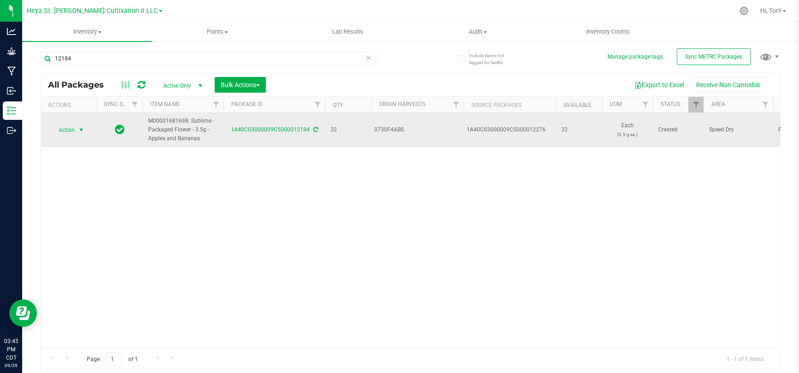
click at [79, 126] on span "select" at bounding box center [81, 129] width 7 height 7
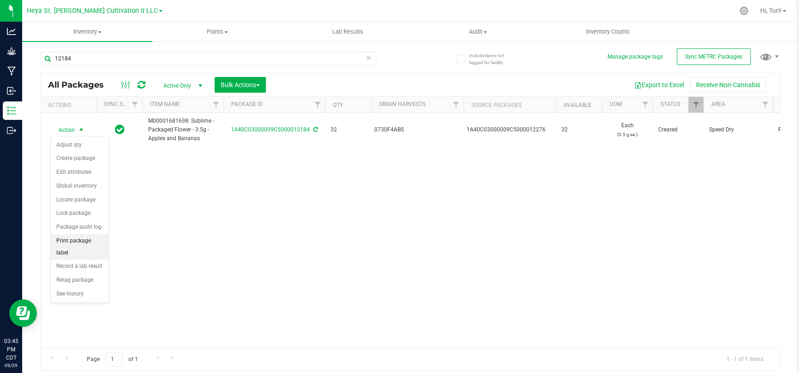
click at [83, 238] on li "Print package label" at bounding box center [80, 246] width 58 height 25
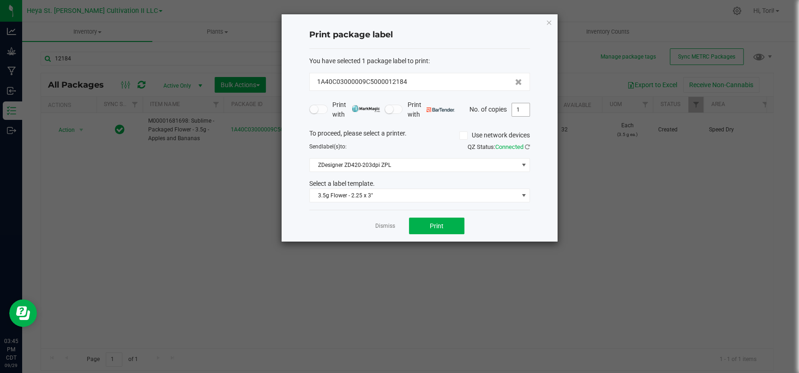
click at [517, 109] on input "1" at bounding box center [521, 109] width 18 height 13
type input "33"
click at [530, 120] on div "Print package label You have selected 1 package label to print : 1A40C03000009C…" at bounding box center [419, 127] width 276 height 227
click at [534, 125] on div "Print package label You have selected 1 package label to print : 1A40C03000009C…" at bounding box center [419, 127] width 276 height 227
click at [437, 222] on span "Print" at bounding box center [437, 225] width 14 height 7
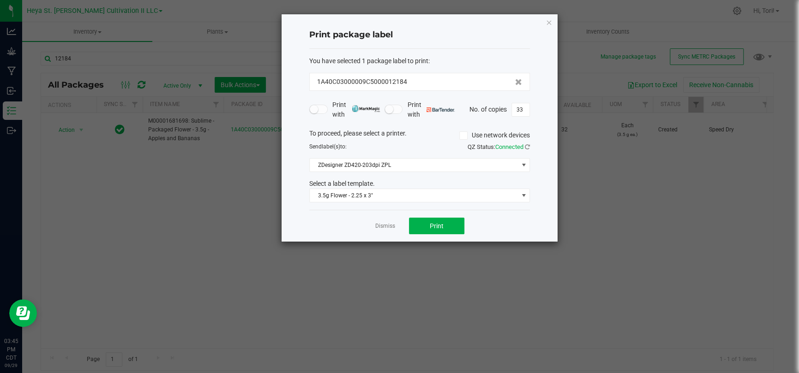
click at [387, 221] on app-cancel-button "Dismiss" at bounding box center [385, 226] width 20 height 10
click at [388, 227] on link "Dismiss" at bounding box center [385, 226] width 20 height 8
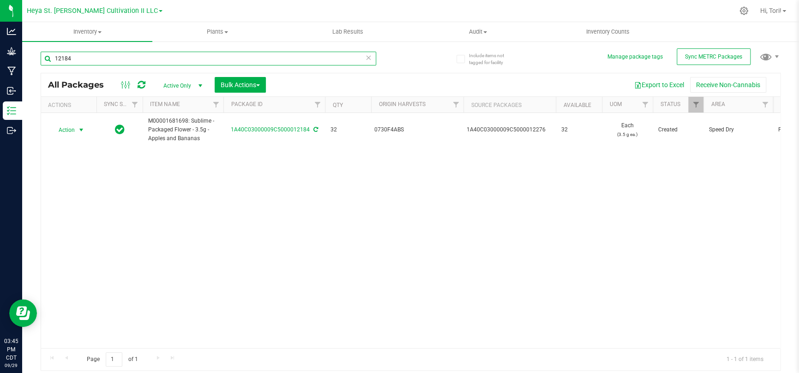
click at [218, 55] on input "12184" at bounding box center [208, 59] width 335 height 14
click at [217, 55] on input "12185" at bounding box center [208, 59] width 335 height 14
type input "12185"
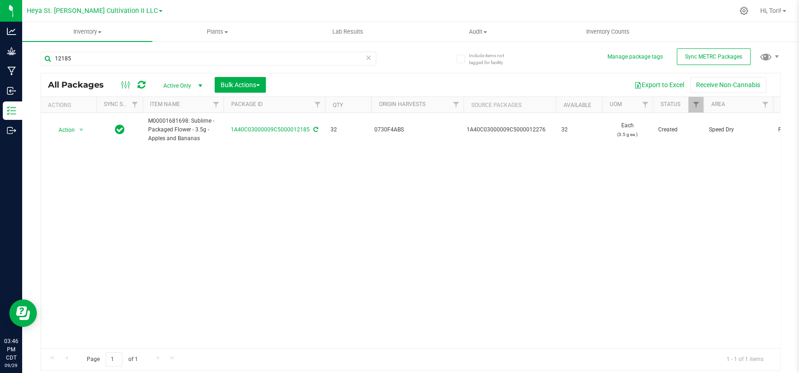
click at [179, 174] on div "Action Action Adjust qty Create package Edit attributes Global inventory Locate…" at bounding box center [410, 230] width 739 height 235
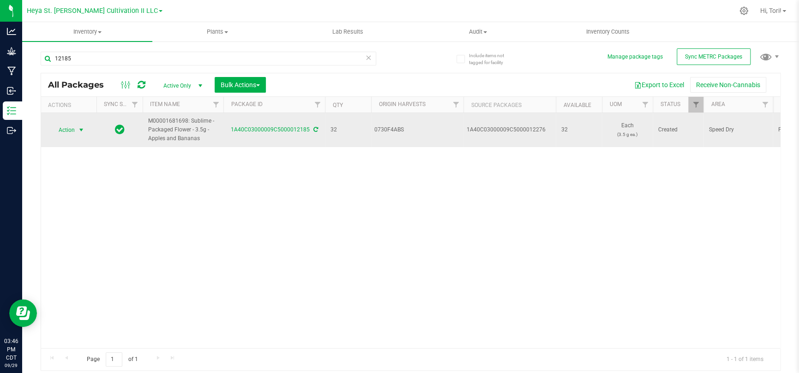
click at [68, 123] on td "Action Action Adjust qty Create package Edit attributes Global inventory Locate…" at bounding box center [68, 130] width 55 height 34
click at [72, 130] on span "Action" at bounding box center [62, 130] width 25 height 13
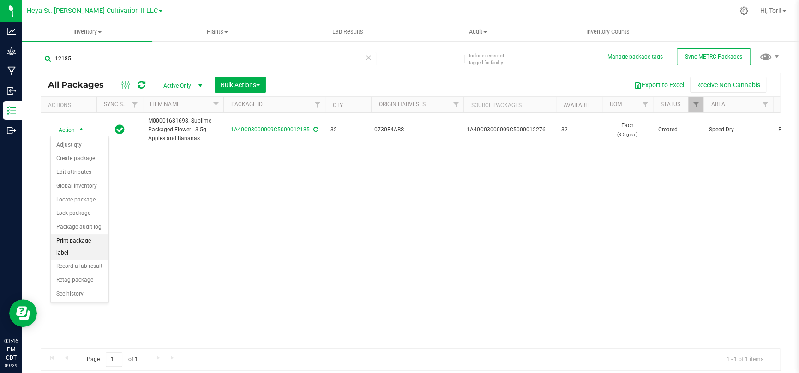
click at [89, 245] on li "Print package label" at bounding box center [80, 246] width 58 height 25
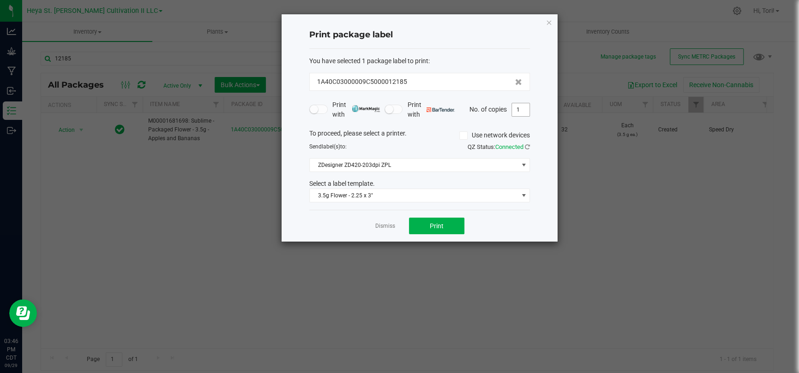
click at [522, 109] on input "1" at bounding box center [521, 109] width 18 height 13
type input "33"
click at [537, 120] on div "Print package label You have selected 1 package label to print : 1A40C03000009C…" at bounding box center [419, 127] width 276 height 227
click at [457, 222] on button "Print" at bounding box center [436, 226] width 55 height 17
click at [379, 230] on link "Dismiss" at bounding box center [385, 226] width 20 height 8
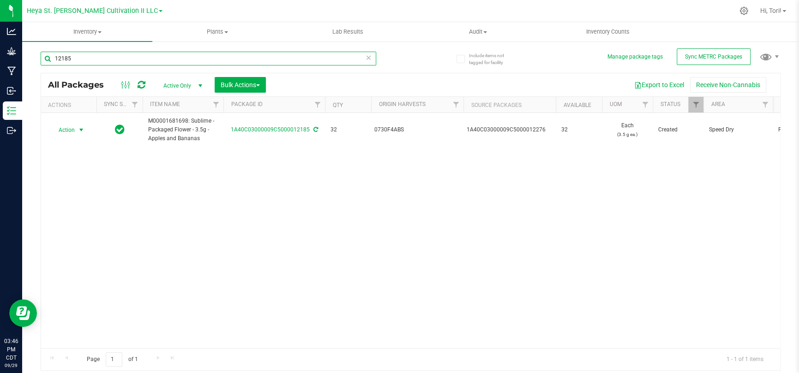
click at [187, 64] on input "12185" at bounding box center [208, 59] width 335 height 14
type input "12186"
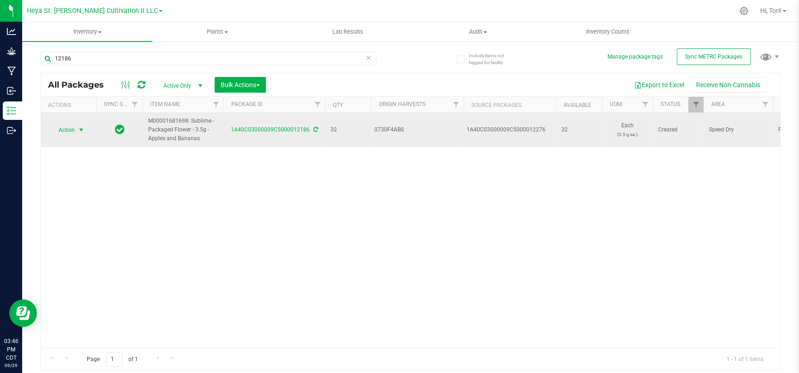
click at [77, 131] on span "select" at bounding box center [82, 130] width 12 height 13
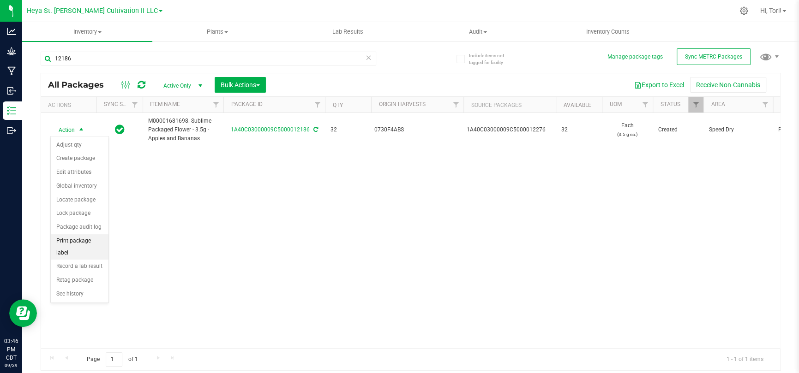
click at [86, 245] on li "Print package label" at bounding box center [80, 246] width 58 height 25
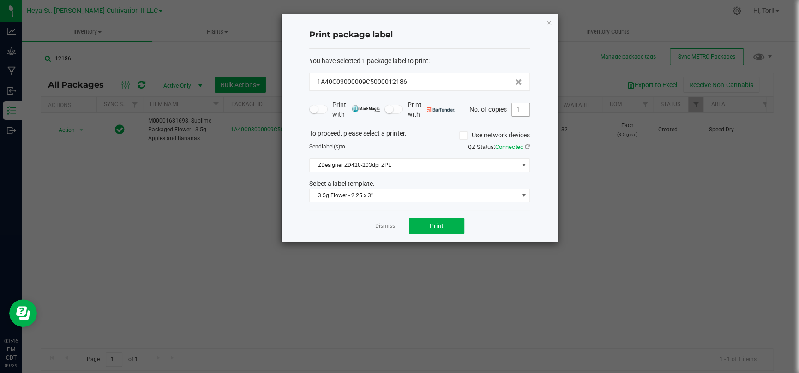
click at [521, 107] on input "1" at bounding box center [521, 109] width 18 height 13
type input "33"
click at [506, 237] on div "Dismiss Print" at bounding box center [419, 226] width 221 height 32
click at [462, 229] on button "Print" at bounding box center [436, 226] width 55 height 17
click at [391, 225] on link "Dismiss" at bounding box center [385, 226] width 20 height 8
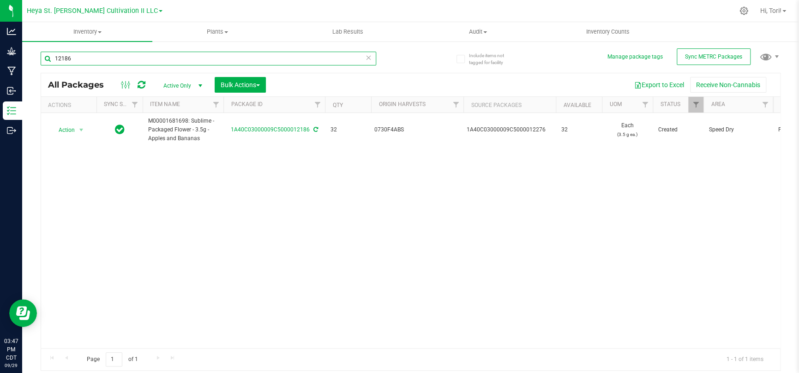
click at [151, 60] on input "12186" at bounding box center [208, 59] width 335 height 14
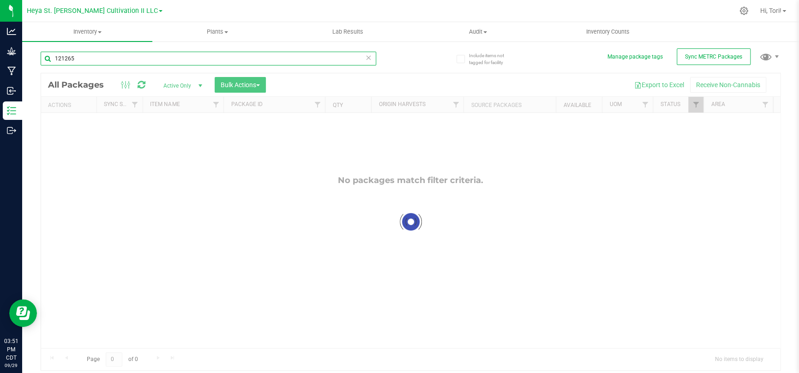
click at [62, 60] on input "121265" at bounding box center [208, 59] width 335 height 14
type input "12265"
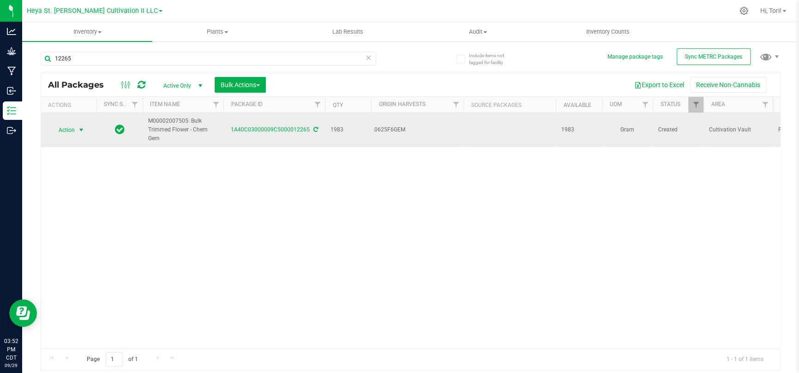
click at [67, 130] on span "Action" at bounding box center [62, 130] width 25 height 13
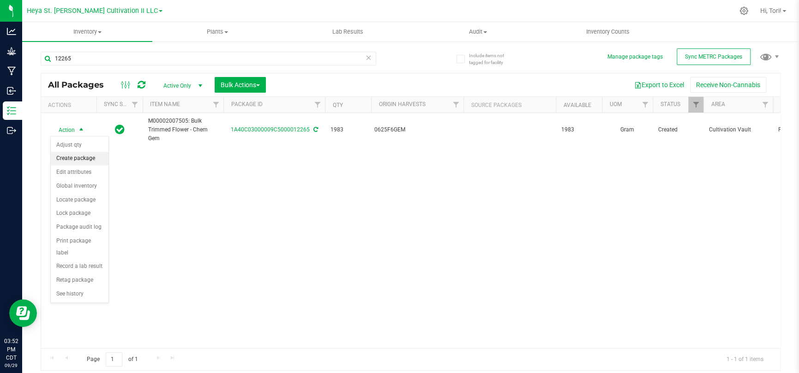
click at [84, 162] on li "Create package" at bounding box center [80, 159] width 58 height 14
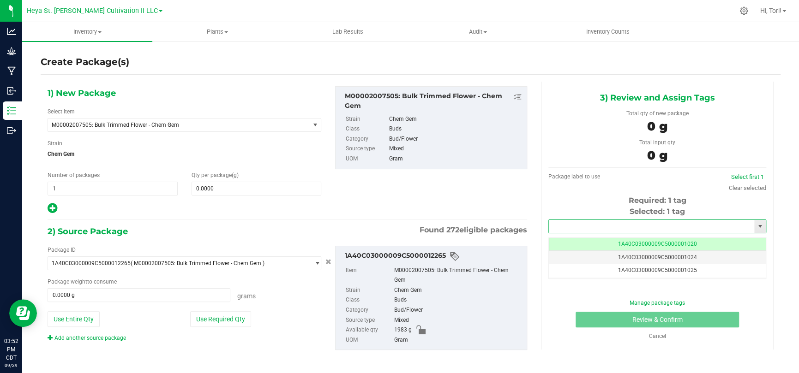
click at [675, 225] on input "text" at bounding box center [651, 226] width 205 height 13
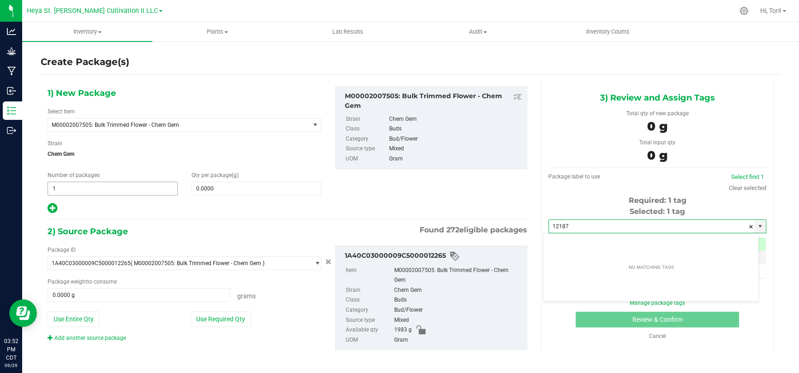
type input "12187"
click at [155, 190] on span "1 1" at bounding box center [113, 189] width 130 height 14
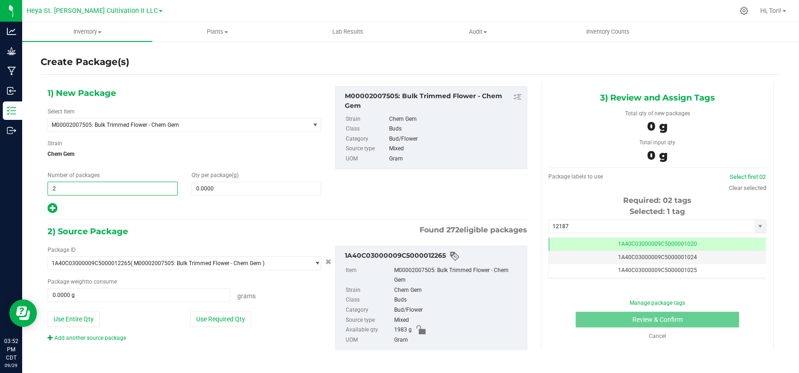
type input "2"
click at [186, 206] on div at bounding box center [185, 209] width 274 height 12
click at [205, 125] on span "M00002007505: Bulk Trimmed Flower - Chem Gem" at bounding box center [174, 125] width 244 height 6
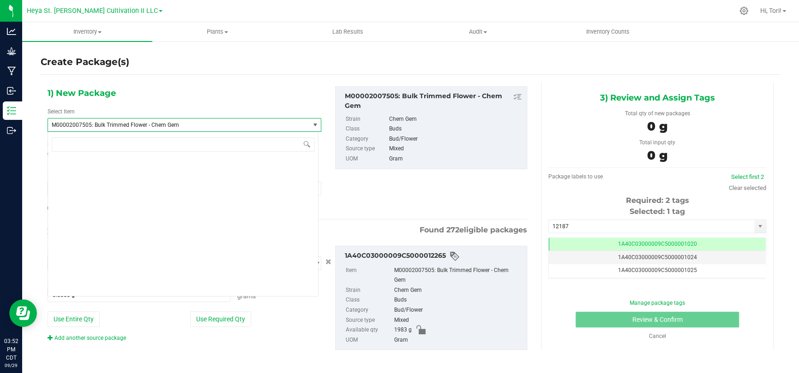
scroll to position [9430, 0]
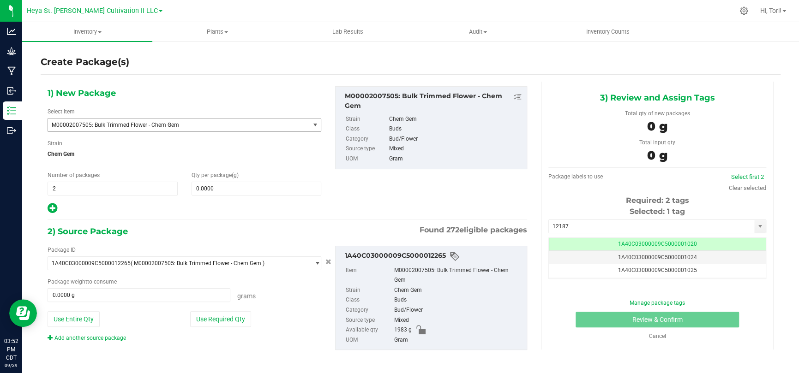
click at [213, 129] on span "M00002007505: Bulk Trimmed Flower - Chem Gem" at bounding box center [178, 125] width 261 height 13
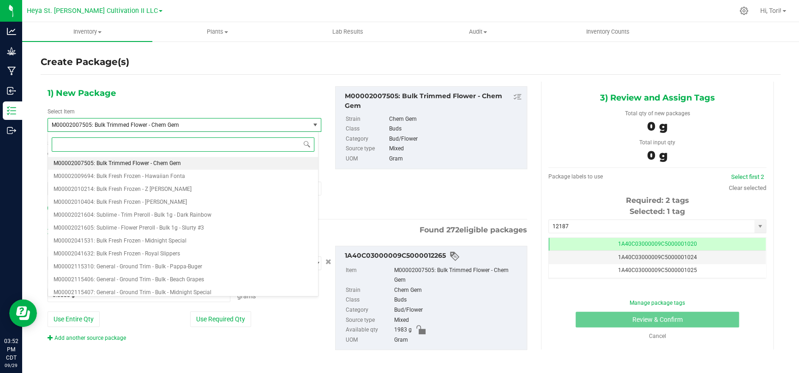
click at [214, 140] on input at bounding box center [183, 144] width 263 height 14
paste input "M00002324353"
type input "M00002324353"
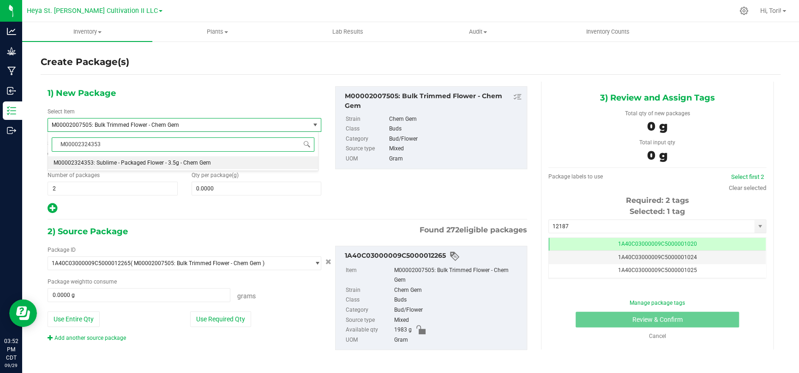
click at [210, 158] on li "M00002324353: Sublime - Packaged Flower - 3.5g - Chem Gem" at bounding box center [183, 162] width 270 height 13
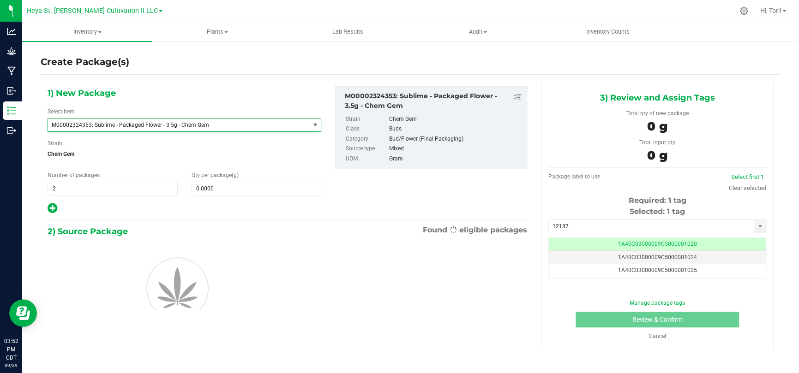
type input "1"
type input "0.0000"
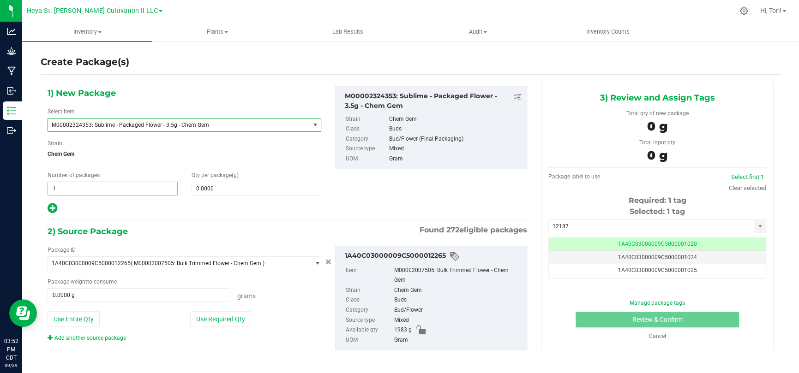
click at [139, 184] on span "1 1" at bounding box center [113, 189] width 130 height 14
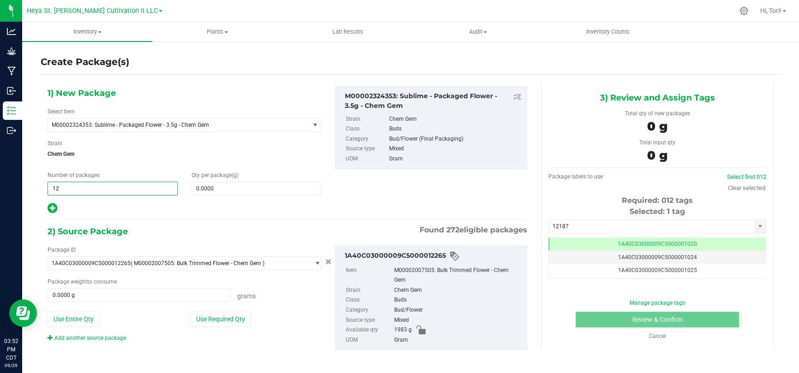
click at [127, 187] on input "12" at bounding box center [112, 188] width 129 height 13
type input "1"
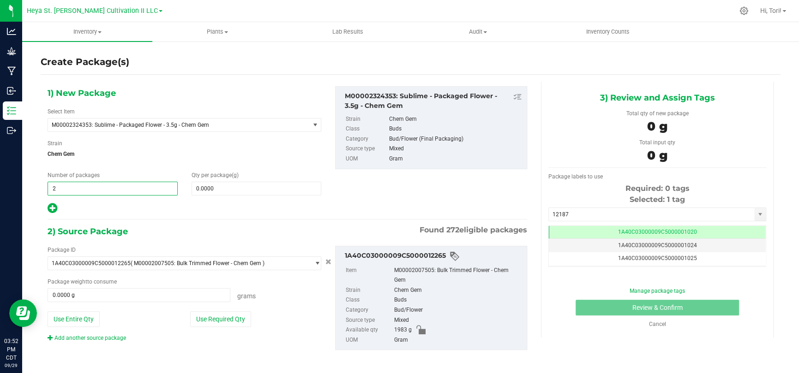
type input "2"
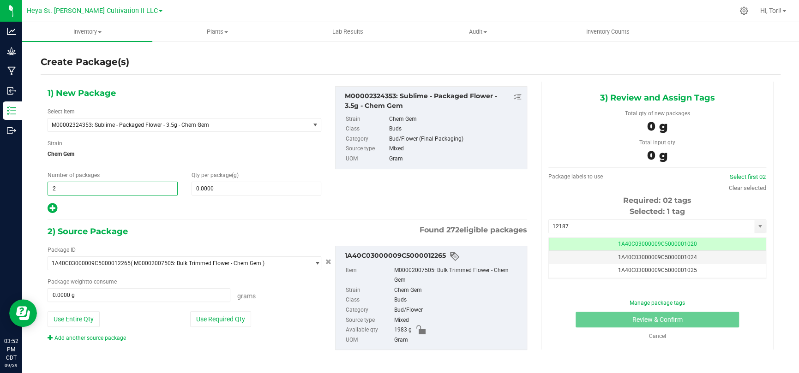
click at [136, 173] on div "Number of packages 2 2" at bounding box center [113, 183] width 144 height 24
click at [235, 206] on div at bounding box center [185, 209] width 274 height 12
click at [201, 190] on span at bounding box center [256, 189] width 130 height 14
type input "0.0000"
click at [220, 195] on div "1) New Package Select Item M00002324353: Sublime - Packaged Flower - 3.5g - Che…" at bounding box center [184, 150] width 287 height 128
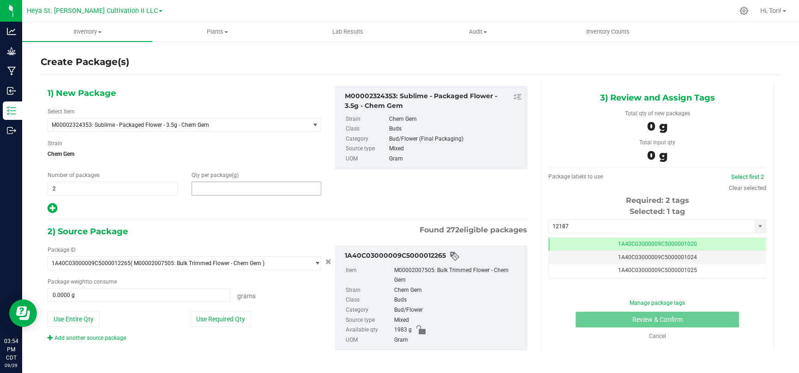
click at [220, 191] on span at bounding box center [256, 189] width 130 height 14
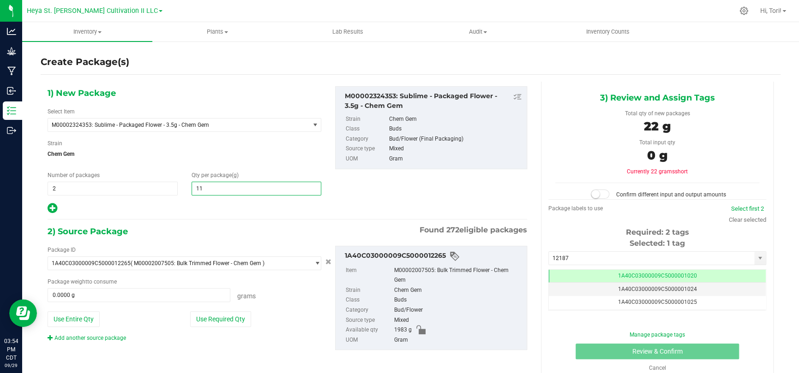
type input "112"
type input "112.0000"
click at [240, 154] on span "Chem Gem" at bounding box center [185, 154] width 274 height 14
click at [233, 324] on button "Use Required Qty" at bounding box center [220, 319] width 61 height 16
type input "224.0000 g"
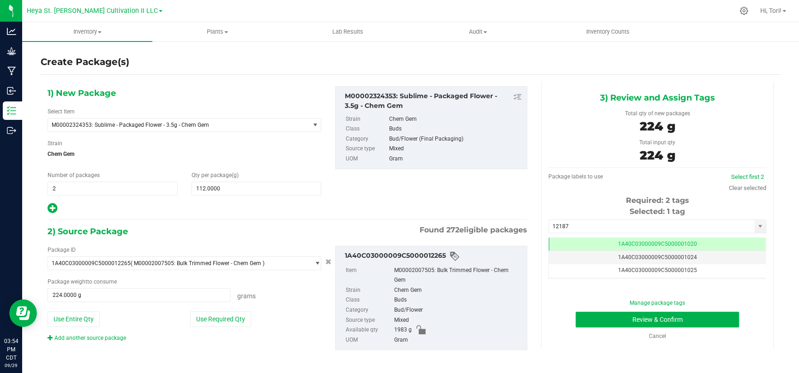
click at [53, 208] on icon at bounding box center [53, 209] width 10 height 12
type input "112.0000"
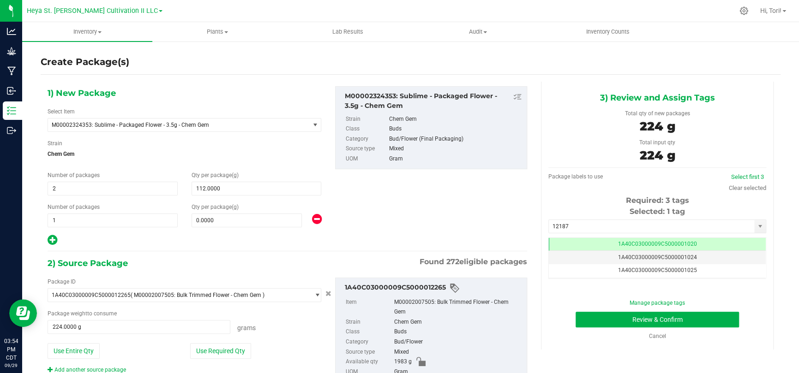
click at [312, 217] on icon at bounding box center [316, 220] width 10 height 12
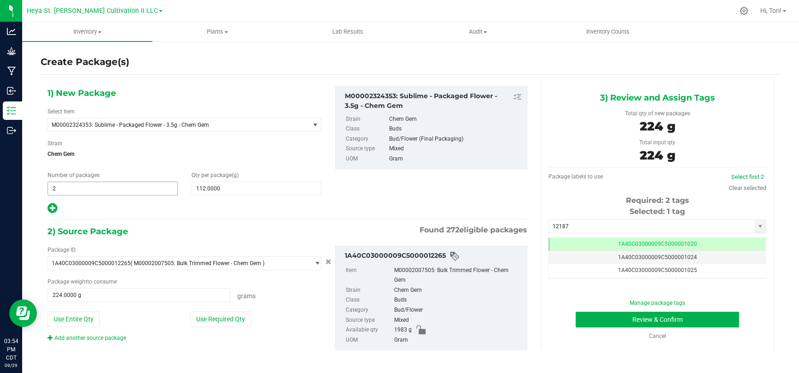
click at [67, 191] on span "2 2" at bounding box center [113, 189] width 130 height 14
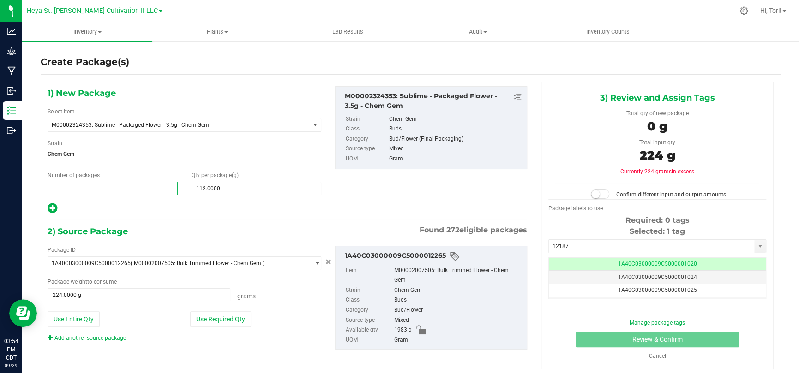
type input "3"
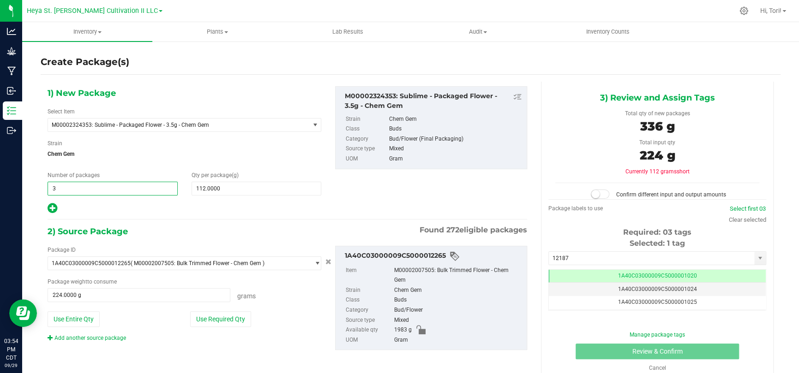
type input "3"
click at [219, 246] on div "Package ID" at bounding box center [185, 250] width 274 height 8
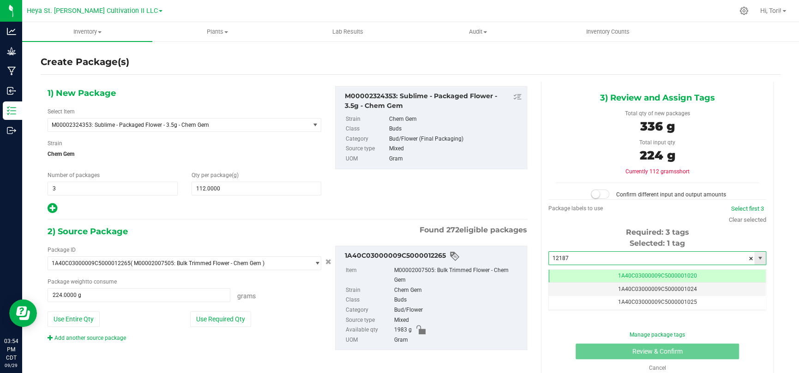
click at [671, 258] on input "12187" at bounding box center [651, 258] width 205 height 13
click at [671, 259] on input "12187" at bounding box center [651, 258] width 205 height 13
type input "12187"
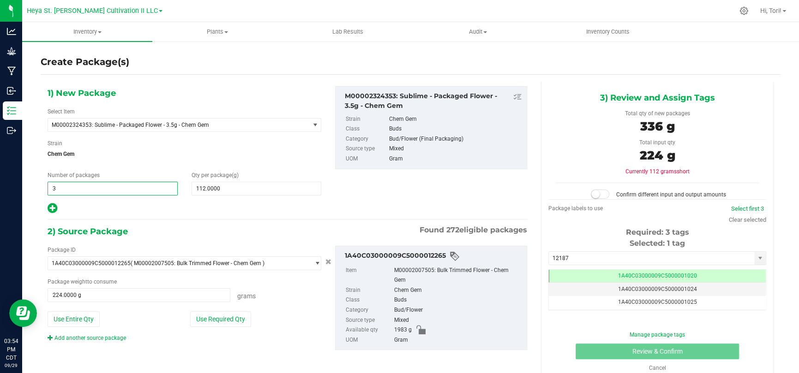
click at [137, 182] on span "3 3" at bounding box center [113, 189] width 130 height 14
type input "2"
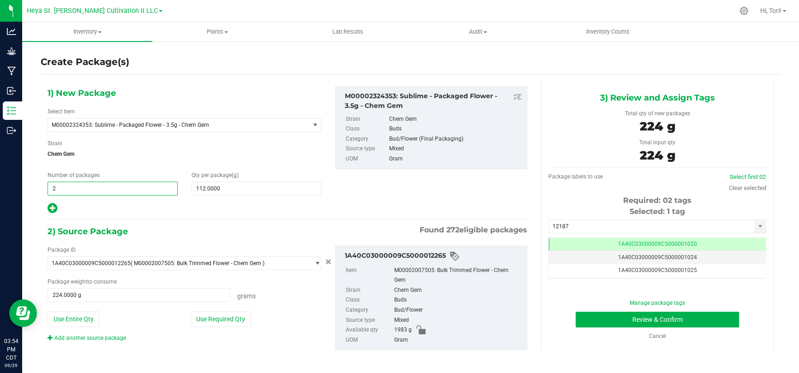
type input "2"
click at [222, 222] on div "1) New Package Select Item M00002324353: Sublime - Packaged Flower - 3.5g - Che…" at bounding box center [287, 226] width 493 height 288
click at [232, 313] on button "Use Required Qty" at bounding box center [220, 319] width 61 height 16
click at [692, 228] on input "12187" at bounding box center [651, 226] width 205 height 13
click at [736, 174] on link "Select first 2" at bounding box center [747, 176] width 33 height 7
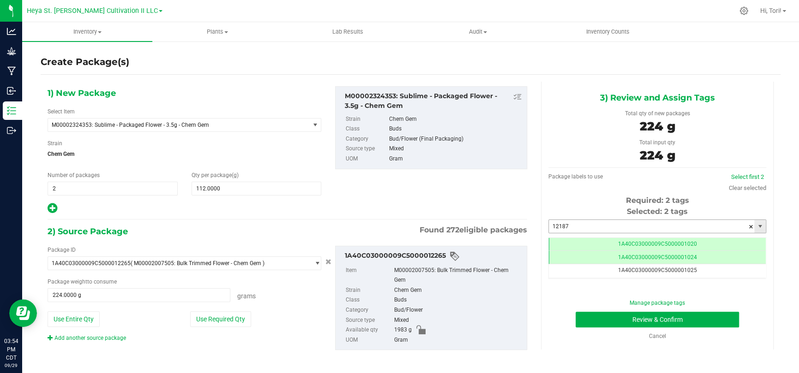
click at [696, 228] on input "12187" at bounding box center [651, 226] width 205 height 13
click at [575, 312] on button "Review & Confirm" at bounding box center [656, 320] width 163 height 16
type input "12187"
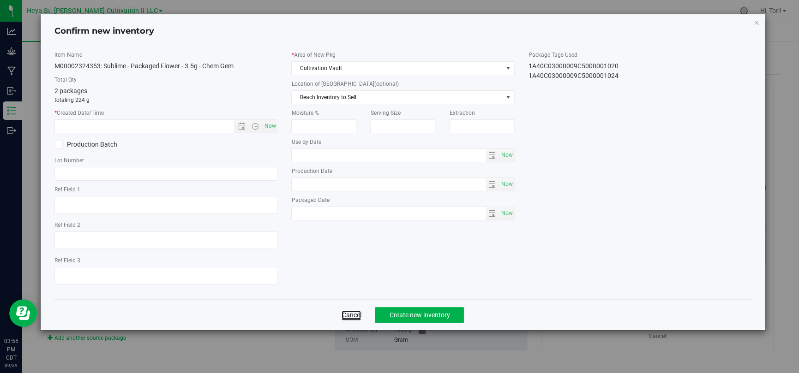
click at [350, 313] on link "Cancel" at bounding box center [350, 314] width 19 height 9
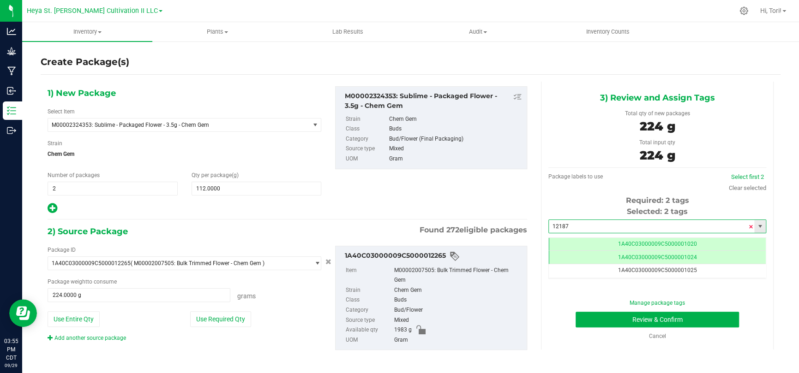
click at [748, 226] on span at bounding box center [751, 227] width 6 height 14
click at [701, 225] on input "text" at bounding box center [651, 226] width 205 height 13
type input "1218"
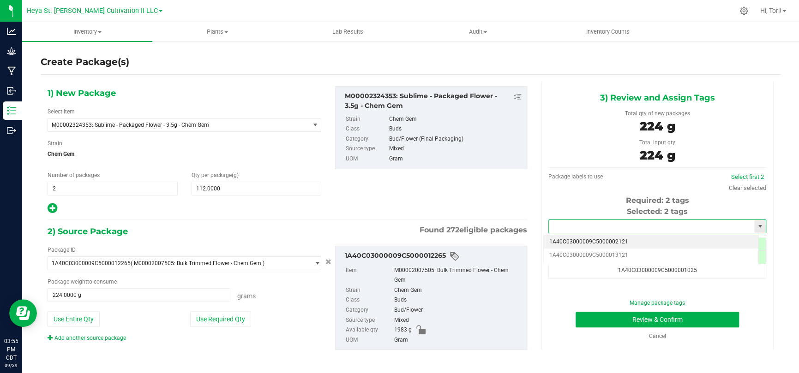
type input "4"
click at [719, 223] on input "text" at bounding box center [651, 226] width 205 height 13
type input "2"
click at [739, 188] on link "Clear selected" at bounding box center [746, 188] width 37 height 7
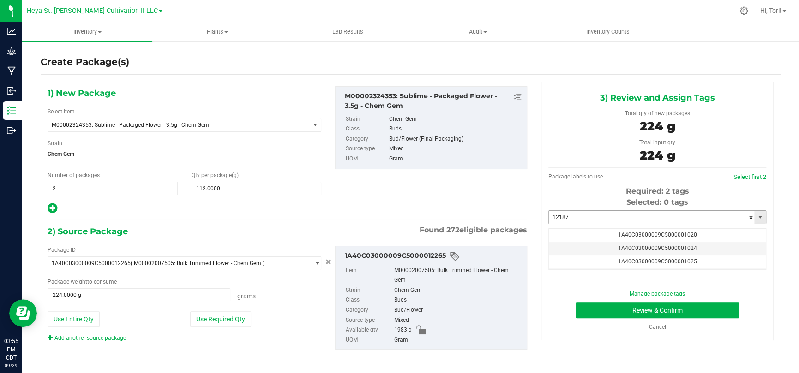
click at [705, 220] on input "12187" at bounding box center [651, 217] width 205 height 13
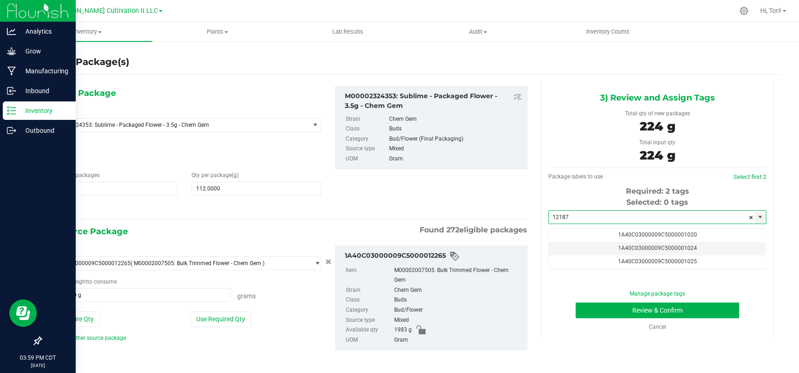
type input "12187"
click at [48, 110] on p "Inventory" at bounding box center [43, 110] width 55 height 11
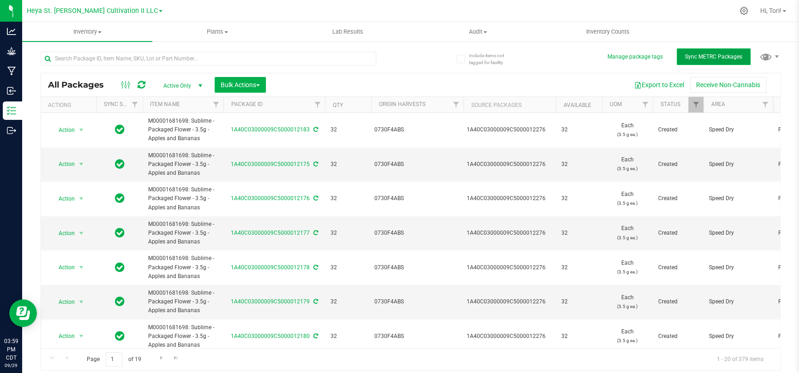
click at [719, 57] on span "Sync METRC Packages" at bounding box center [713, 57] width 57 height 6
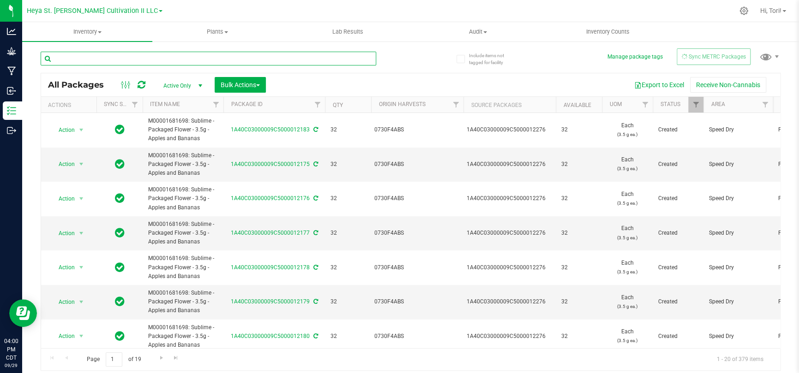
click at [239, 59] on input "text" at bounding box center [208, 59] width 335 height 14
type input "12187"
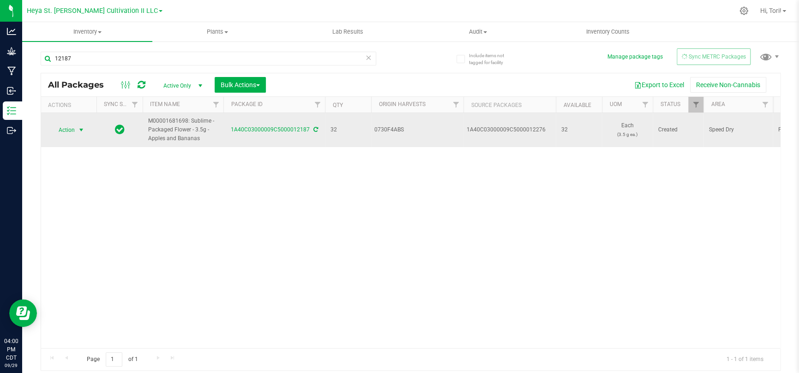
click at [67, 131] on span "Action" at bounding box center [62, 130] width 25 height 13
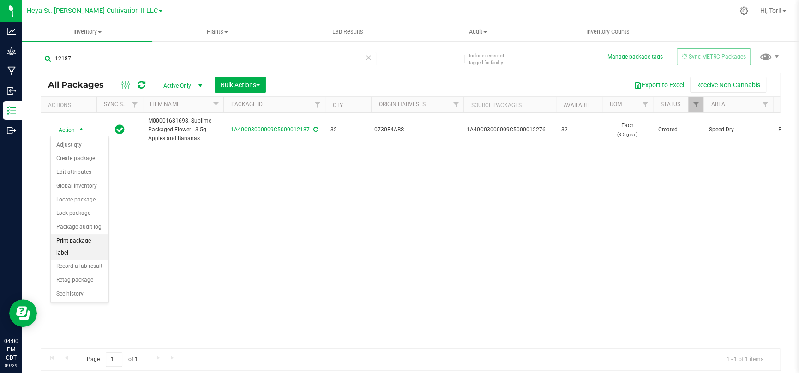
click at [81, 243] on li "Print package label" at bounding box center [80, 246] width 58 height 25
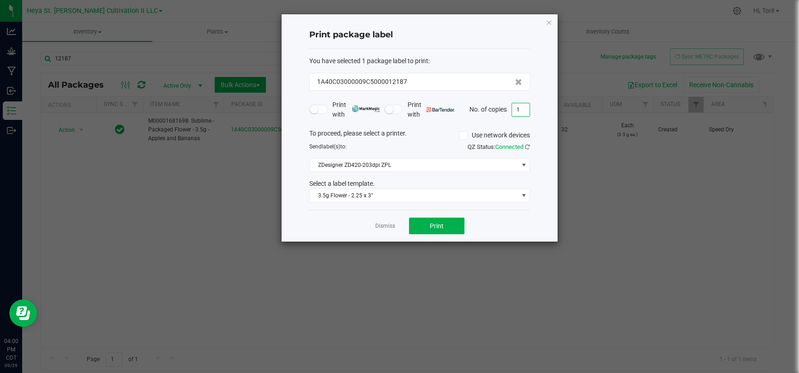
click at [524, 109] on input "1" at bounding box center [521, 109] width 18 height 13
type input "33"
click at [534, 115] on div "Print package label You have selected 1 package label to print : 1A40C03000009C…" at bounding box center [419, 127] width 276 height 227
click at [454, 226] on button "Print" at bounding box center [436, 226] width 55 height 17
click at [390, 222] on link "Dismiss" at bounding box center [385, 226] width 20 height 8
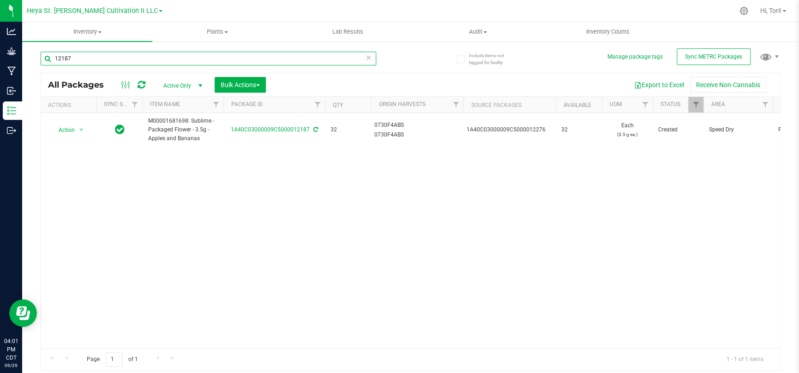
click at [245, 65] on input "12187" at bounding box center [208, 59] width 335 height 14
type input "12188"
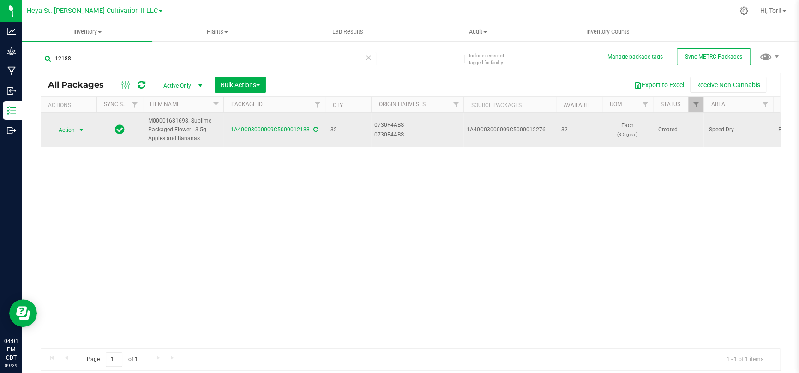
click at [70, 127] on span "Action" at bounding box center [62, 130] width 25 height 13
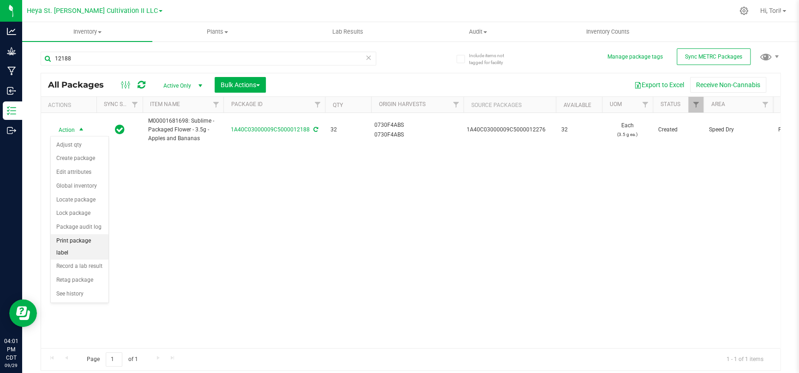
click at [87, 239] on li "Print package label" at bounding box center [80, 246] width 58 height 25
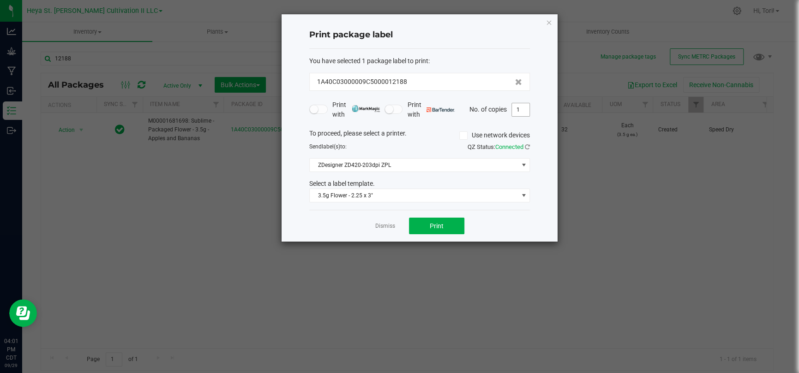
click at [522, 111] on input "1" at bounding box center [521, 109] width 18 height 13
type input "33"
click at [524, 222] on div "Dismiss Print" at bounding box center [419, 226] width 221 height 32
click at [453, 224] on button "Print" at bounding box center [436, 226] width 55 height 17
click at [388, 227] on link "Dismiss" at bounding box center [385, 226] width 20 height 8
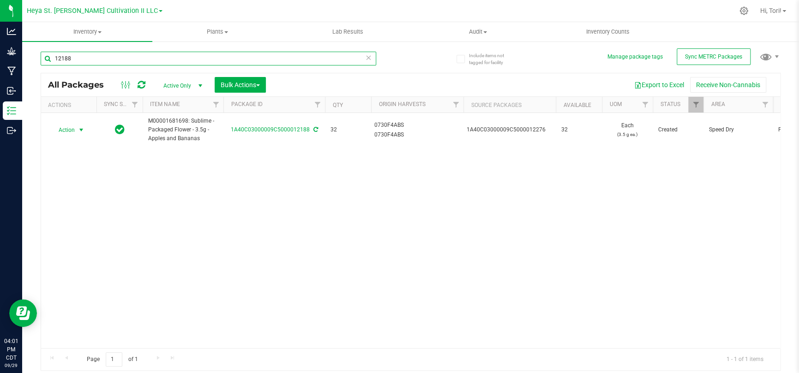
click at [125, 58] on input "12188" at bounding box center [208, 59] width 335 height 14
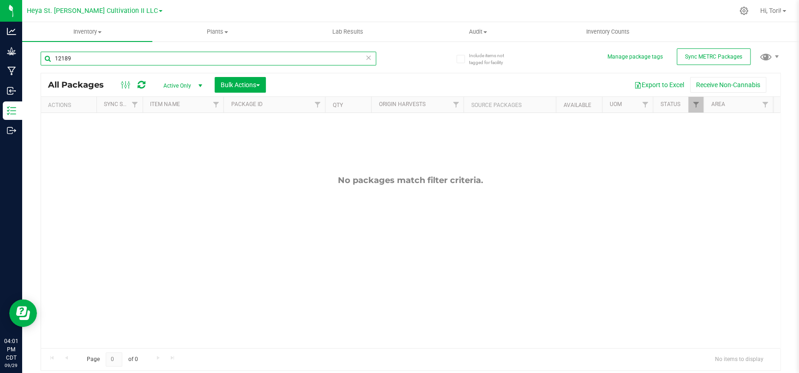
click at [125, 58] on input "12189" at bounding box center [208, 59] width 335 height 14
type input "1"
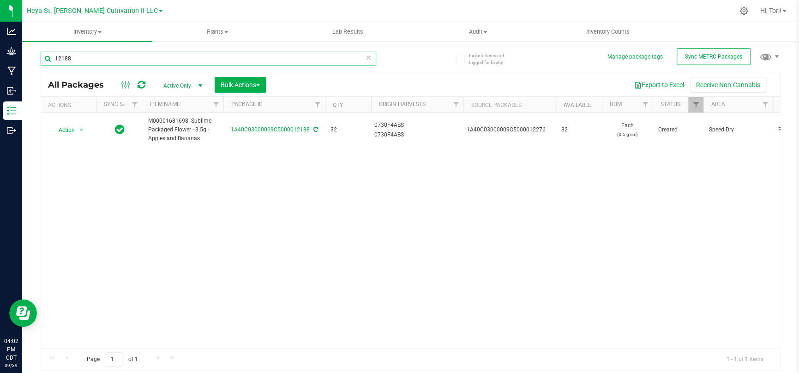
drag, startPoint x: 243, startPoint y: 57, endPoint x: 42, endPoint y: 56, distance: 200.7
click at [42, 56] on input "12188" at bounding box center [208, 59] width 335 height 14
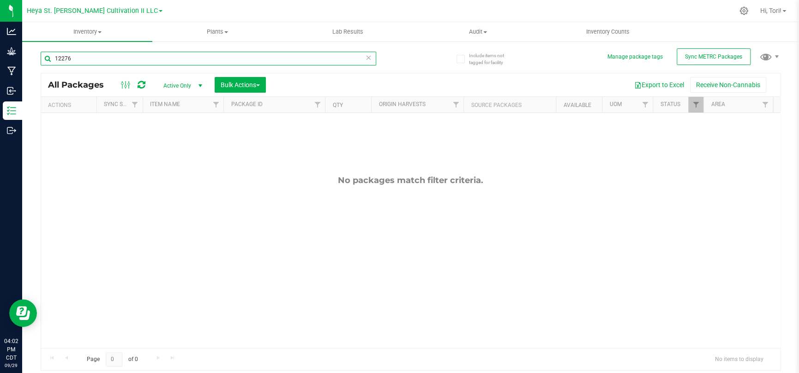
type input "12276"
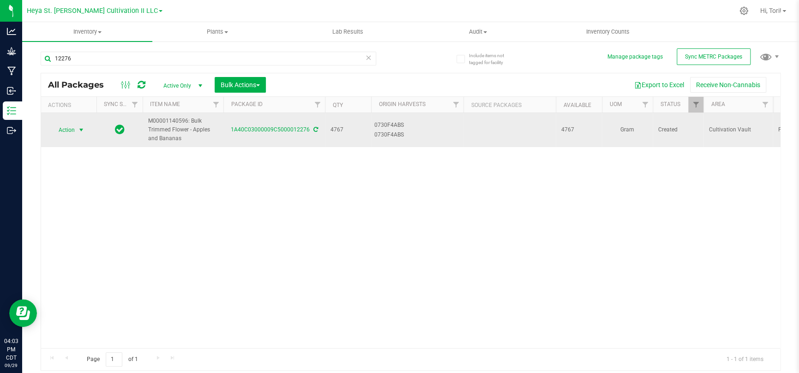
click at [73, 128] on span "Action" at bounding box center [62, 130] width 25 height 13
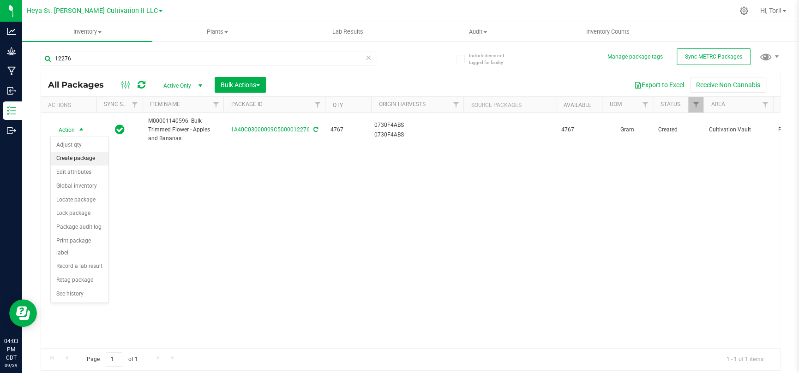
click at [84, 160] on li "Create package" at bounding box center [80, 159] width 58 height 14
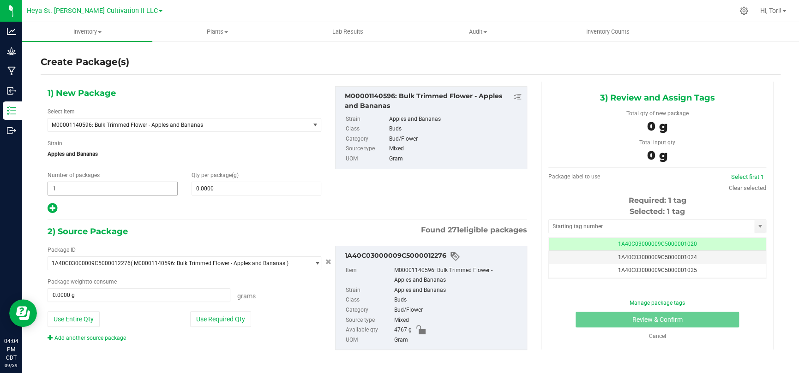
click at [114, 194] on span "1 1" at bounding box center [113, 189] width 130 height 14
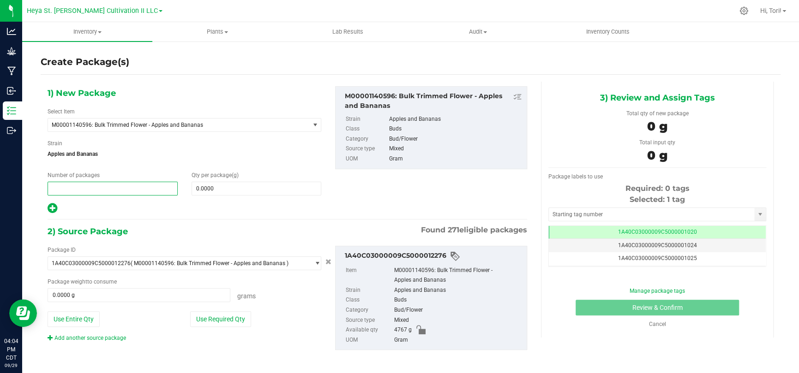
type input "4"
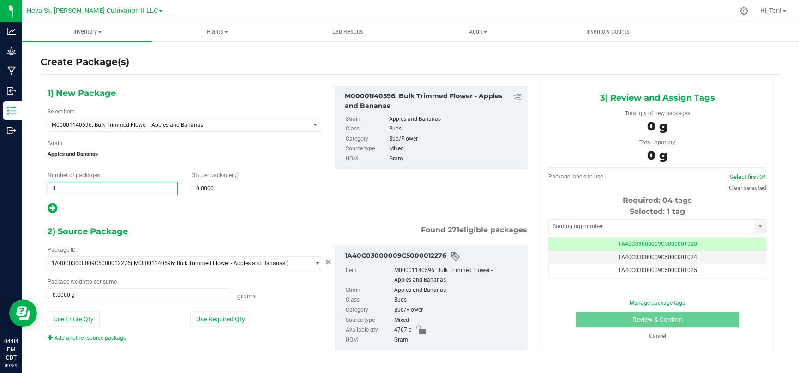
type input "4"
click at [207, 212] on div at bounding box center [185, 209] width 274 height 12
click at [287, 124] on span "M00001140596: Bulk Trimmed Flower - Apples and Bananas" at bounding box center [174, 125] width 244 height 6
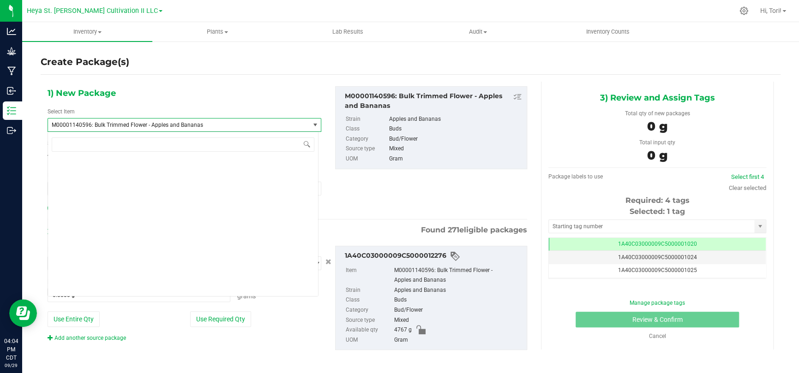
scroll to position [1511, 0]
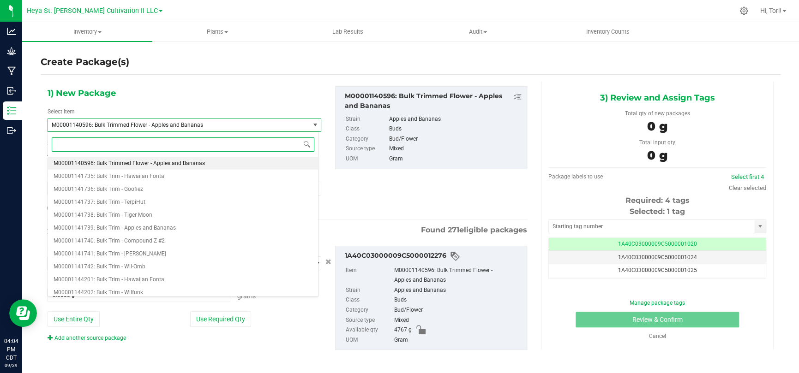
paste input "M00002324353"
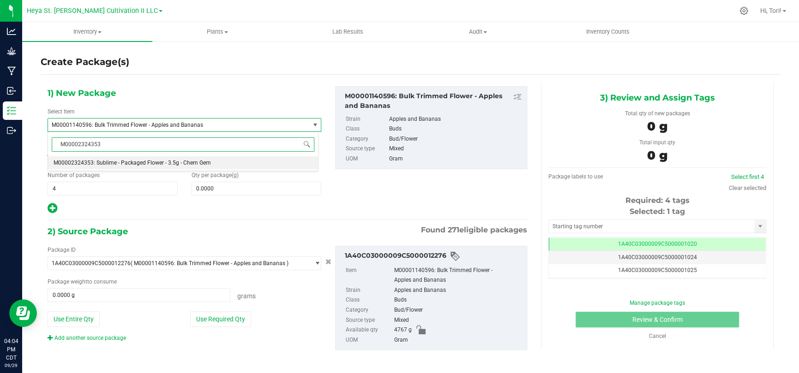
drag, startPoint x: 274, startPoint y: 146, endPoint x: 52, endPoint y: 145, distance: 221.9
click at [52, 145] on input "M00002324353" at bounding box center [183, 144] width 263 height 14
type input "1698"
click at [122, 158] on li "M00001681698: Sublime - Packaged Flower - 3.5g - Apples and Bananas" at bounding box center [183, 162] width 270 height 13
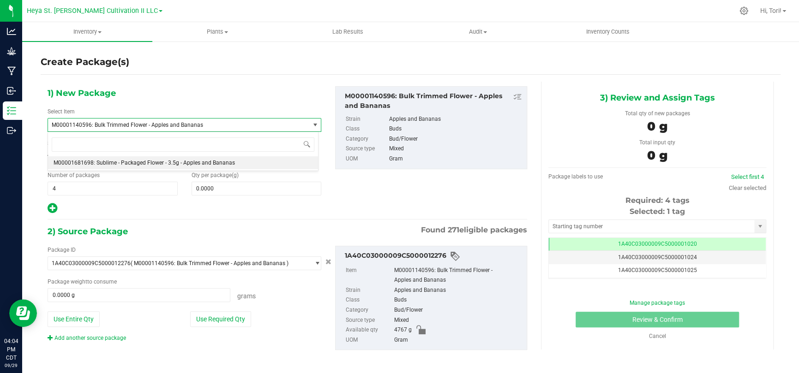
type input "1"
type input "0"
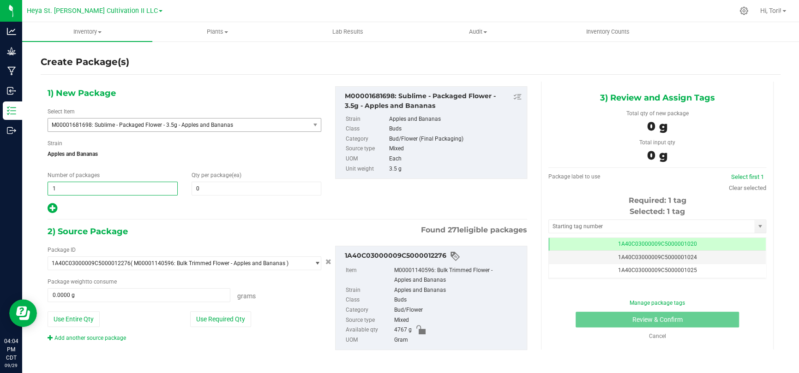
click at [135, 187] on span "1 1" at bounding box center [113, 189] width 130 height 14
click at [169, 182] on input "1" at bounding box center [112, 188] width 129 height 13
click at [151, 188] on input "1" at bounding box center [112, 188] width 129 height 13
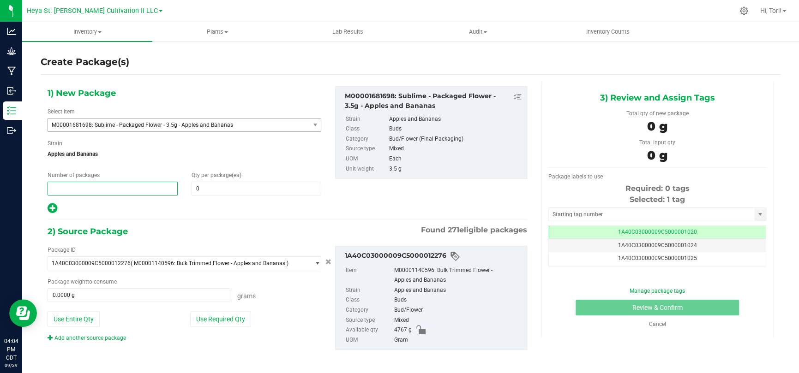
type input "4"
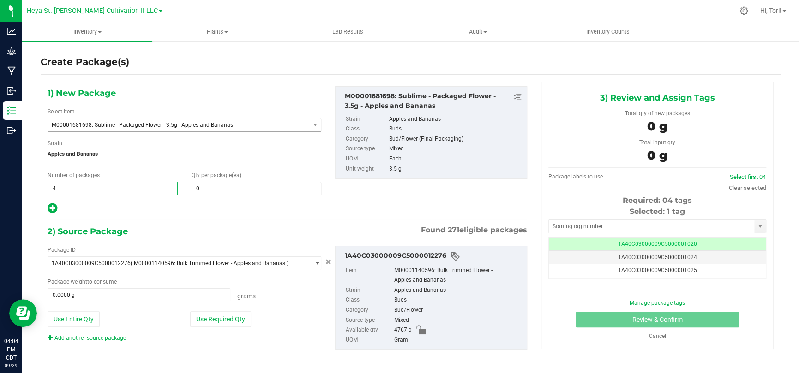
type input "4"
click at [198, 189] on span at bounding box center [256, 189] width 130 height 14
type input "32"
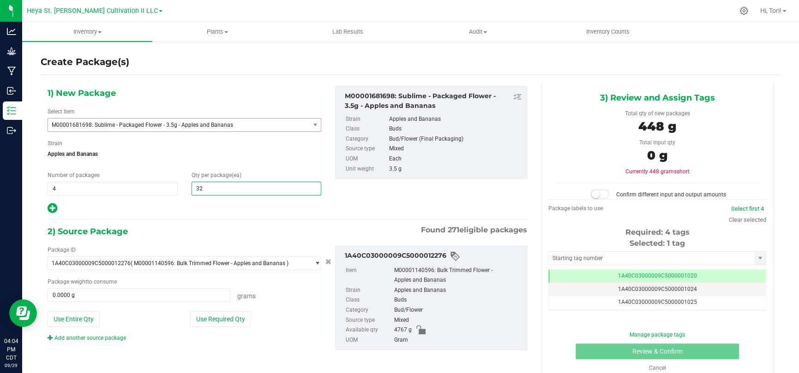
type input "32"
click at [197, 197] on div "1) New Package Select Item M00001681698: Sublime - Packaged Flower - 3.5g - App…" at bounding box center [184, 150] width 287 height 128
click at [209, 323] on button "Use Required Qty" at bounding box center [220, 319] width 61 height 16
type input "448.0000 g"
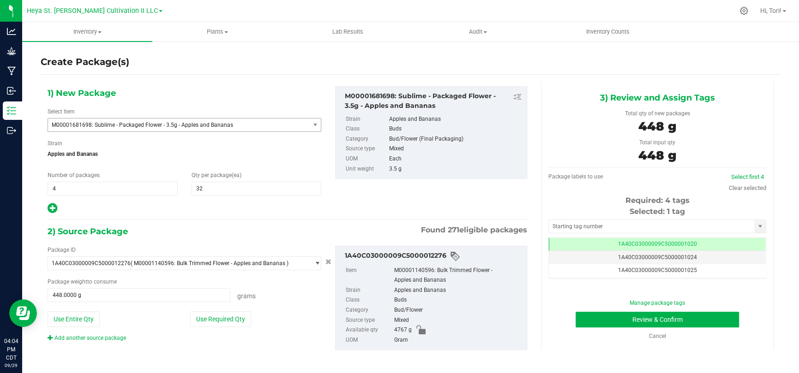
click at [663, 175] on div "Package labels to use" at bounding box center [657, 177] width 218 height 8
click at [612, 222] on input "text" at bounding box center [651, 226] width 205 height 13
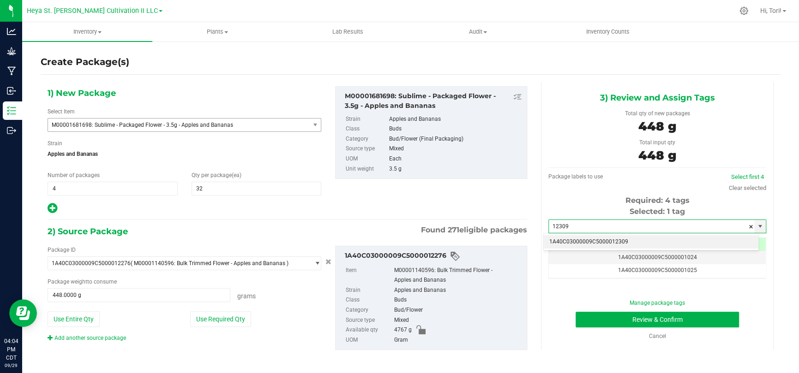
click at [611, 243] on li "1A40C03000009C5000012309" at bounding box center [650, 242] width 215 height 14
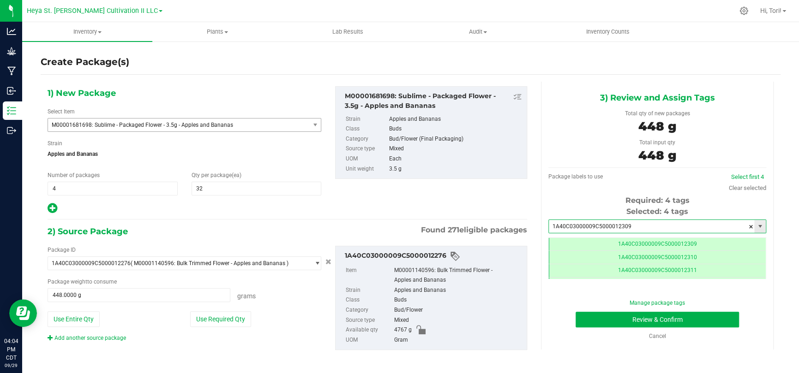
scroll to position [0, 0]
type input "1A40C03000009C5000012309"
click at [646, 317] on button "Review & Confirm" at bounding box center [656, 320] width 163 height 16
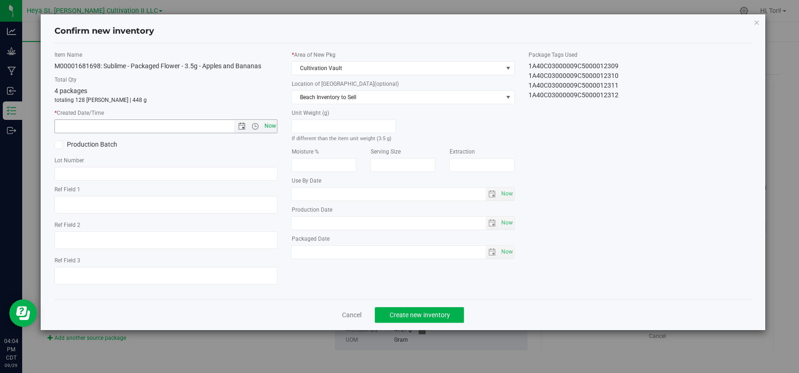
click at [272, 125] on span "Now" at bounding box center [270, 125] width 16 height 13
type input "[DATE] 4:04 PM"
click at [418, 70] on span "Cultivation Vault" at bounding box center [397, 68] width 210 height 13
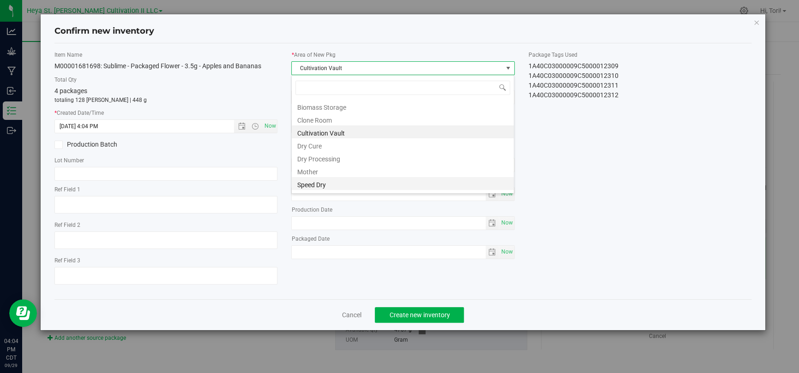
click at [335, 183] on li "Speed Dry" at bounding box center [403, 183] width 222 height 13
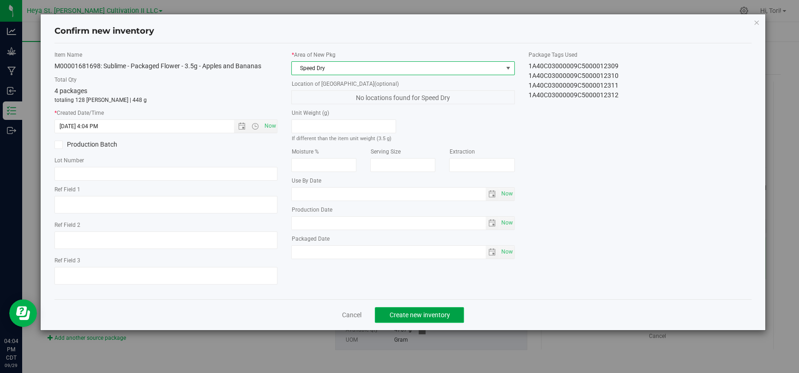
click at [435, 313] on span "Create new inventory" at bounding box center [419, 314] width 60 height 7
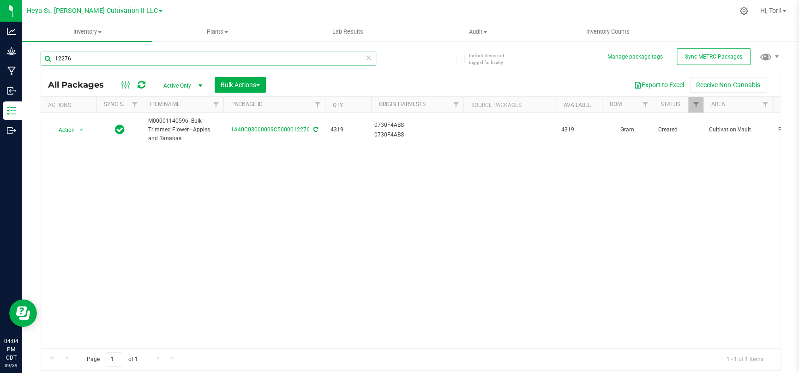
click at [117, 58] on input "12276" at bounding box center [208, 59] width 335 height 14
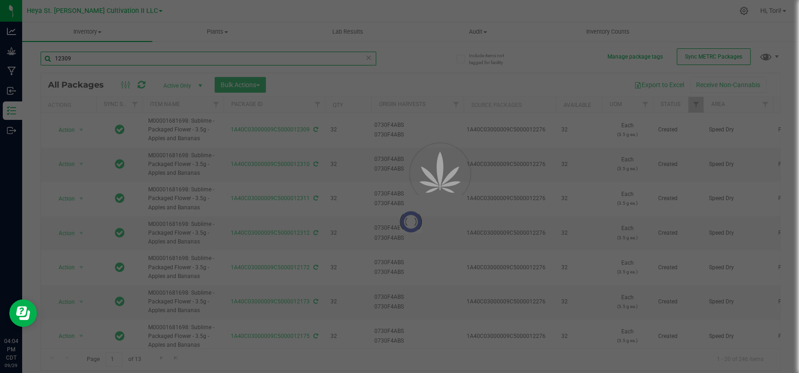
type input "12309"
click at [67, 132] on div at bounding box center [410, 221] width 739 height 297
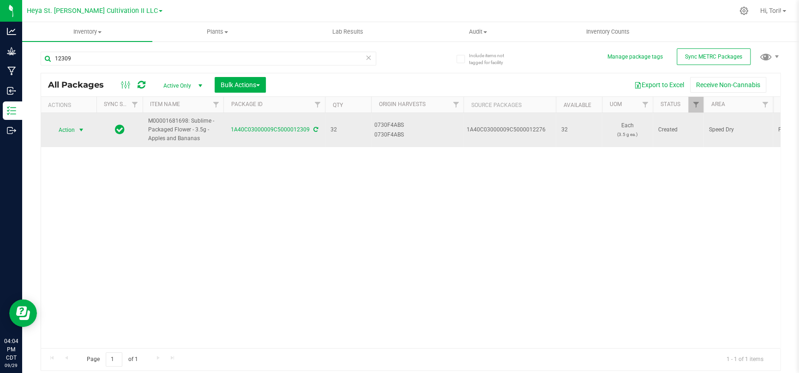
click at [70, 131] on span "Action" at bounding box center [62, 130] width 25 height 13
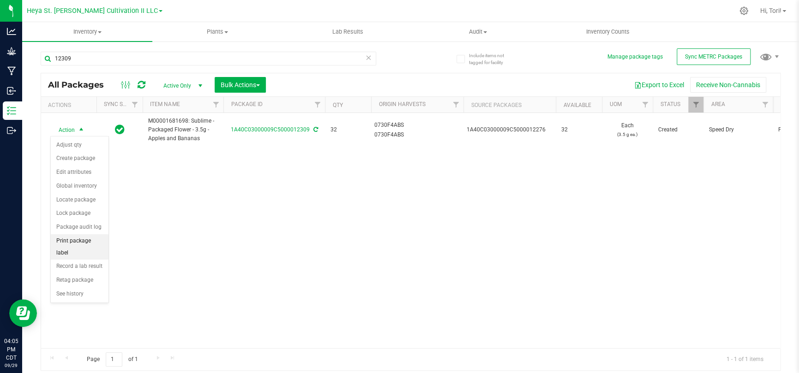
click at [85, 242] on li "Print package label" at bounding box center [80, 246] width 58 height 25
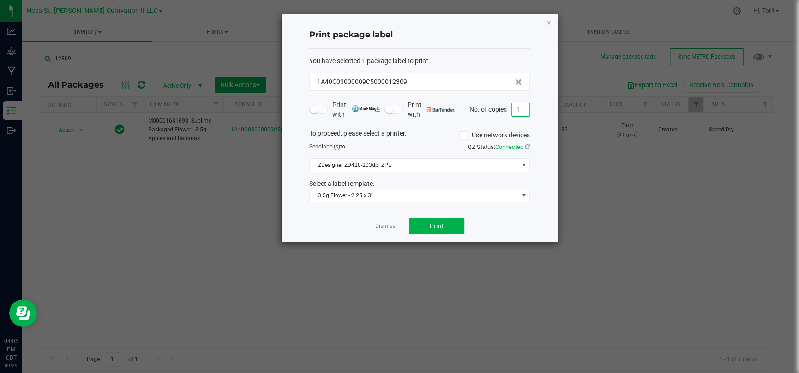
click at [525, 111] on input "1" at bounding box center [521, 109] width 18 height 13
type input "33"
click at [536, 130] on div "To proceed, please select a printer. Use network devices" at bounding box center [419, 136] width 234 height 14
click at [452, 222] on button "Print" at bounding box center [436, 226] width 55 height 17
click at [379, 225] on link "Dismiss" at bounding box center [385, 226] width 20 height 8
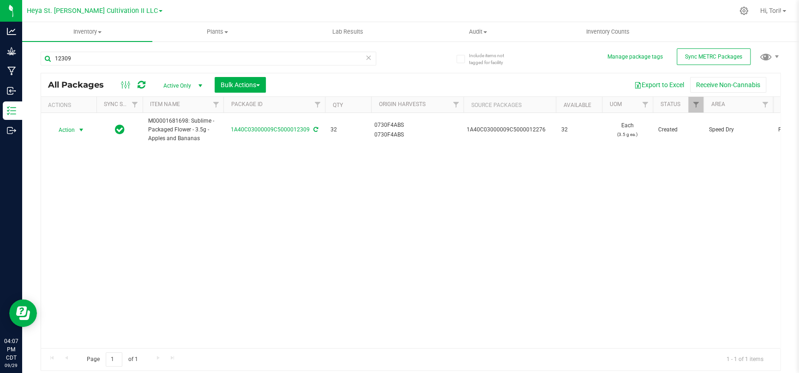
click at [212, 70] on div "12309" at bounding box center [208, 62] width 335 height 21
click at [210, 66] on div "12309" at bounding box center [208, 62] width 335 height 21
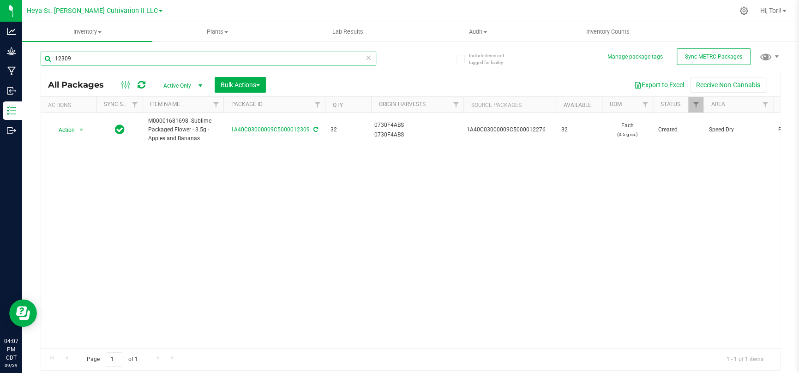
click at [210, 65] on input "12309" at bounding box center [208, 59] width 335 height 14
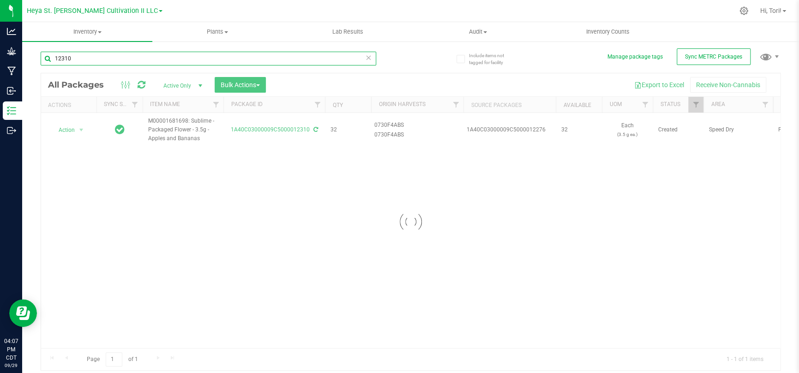
type input "12310"
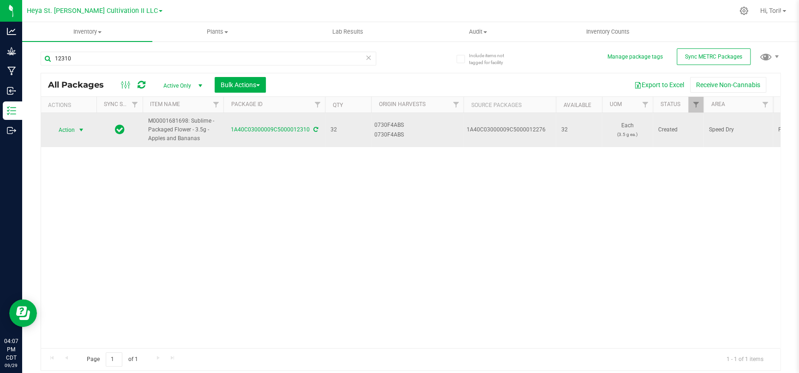
click at [69, 125] on span "Action" at bounding box center [62, 130] width 25 height 13
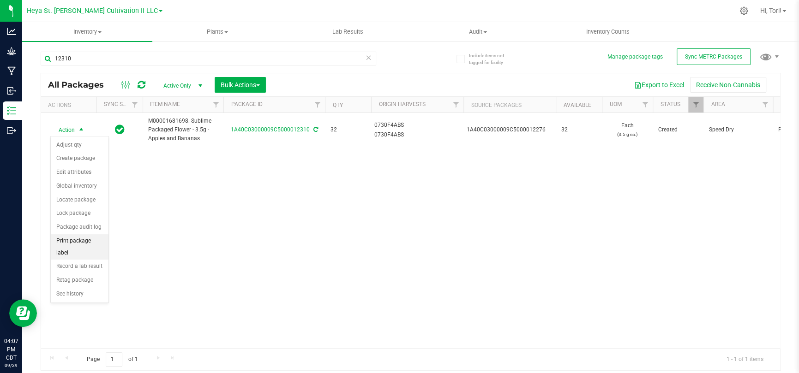
click at [77, 242] on li "Print package label" at bounding box center [80, 246] width 58 height 25
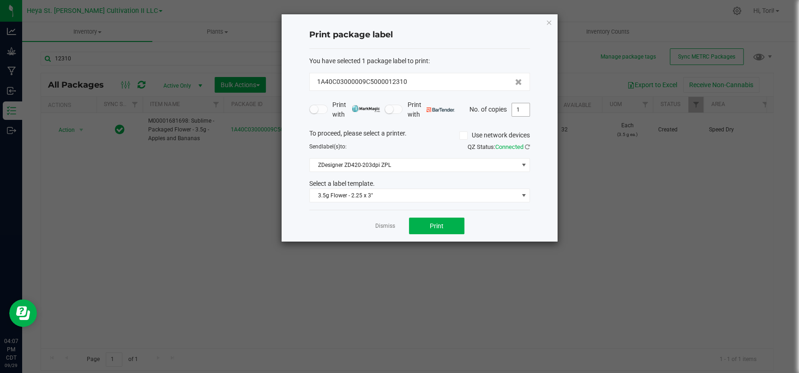
click at [524, 105] on input "1" at bounding box center [521, 109] width 18 height 13
type input "33"
click at [532, 124] on div "Print package label You have selected 1 package label to print : 1A40C03000009C…" at bounding box center [419, 127] width 276 height 227
click at [457, 222] on button "Print" at bounding box center [436, 226] width 55 height 17
click at [385, 227] on link "Dismiss" at bounding box center [385, 226] width 20 height 8
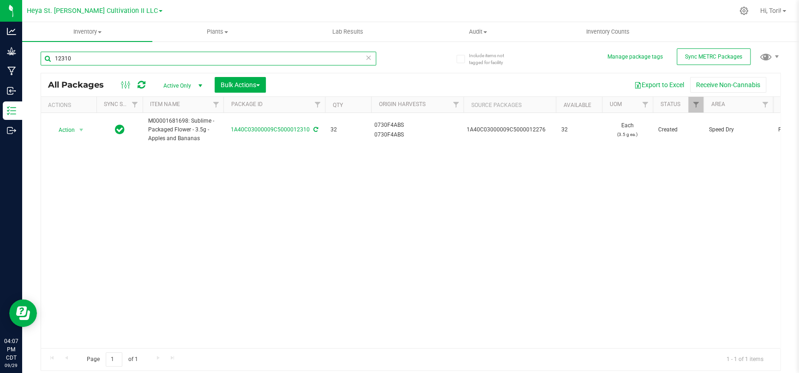
click at [170, 59] on input "12310" at bounding box center [208, 59] width 335 height 14
type input "12311"
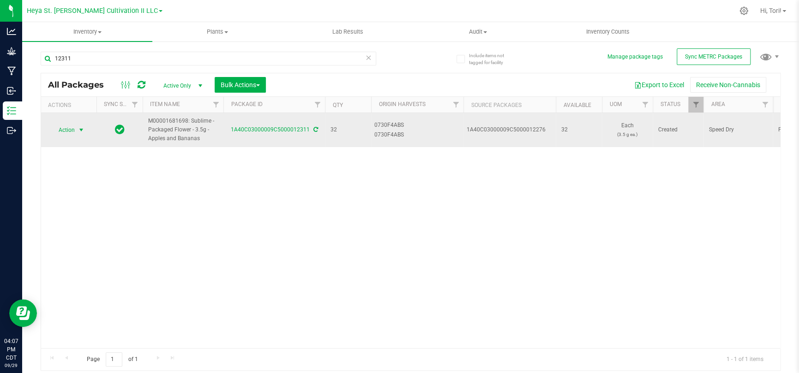
click at [84, 128] on span "select" at bounding box center [81, 129] width 7 height 7
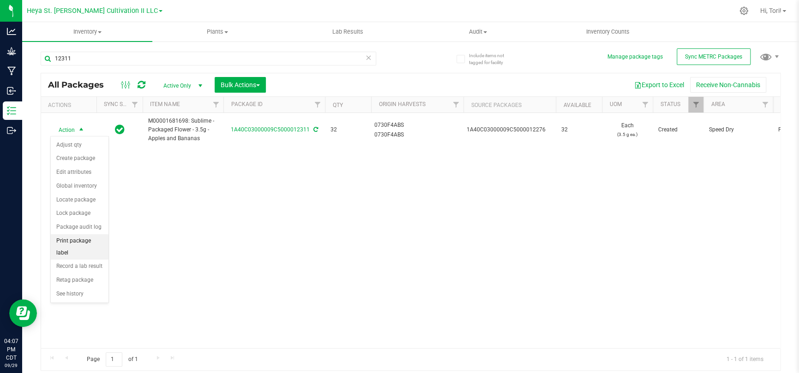
click at [82, 238] on li "Print package label" at bounding box center [80, 246] width 58 height 25
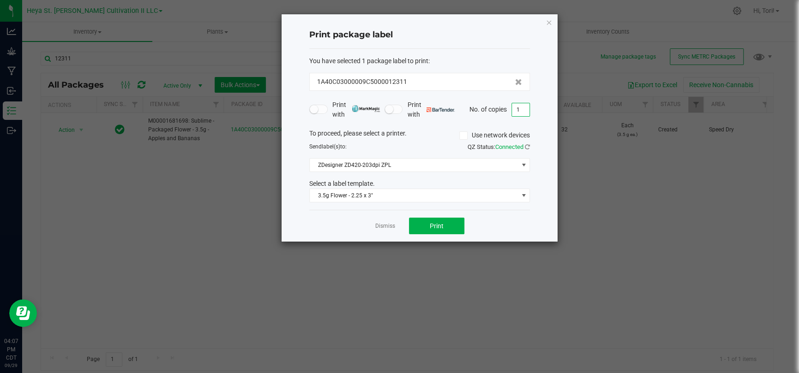
click at [518, 113] on input "1" at bounding box center [521, 109] width 18 height 13
type input "33"
click at [550, 122] on div "Print package label You have selected 1 package label to print : 1A40C03000009C…" at bounding box center [419, 127] width 276 height 227
click at [456, 227] on button "Print" at bounding box center [436, 226] width 55 height 17
click at [550, 24] on icon "button" at bounding box center [548, 22] width 6 height 11
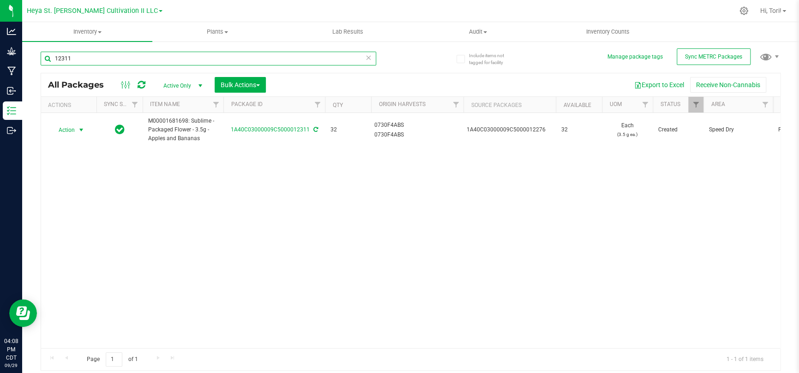
click at [158, 57] on input "12311" at bounding box center [208, 59] width 335 height 14
click at [170, 57] on input "12312" at bounding box center [208, 59] width 335 height 14
type input "12312"
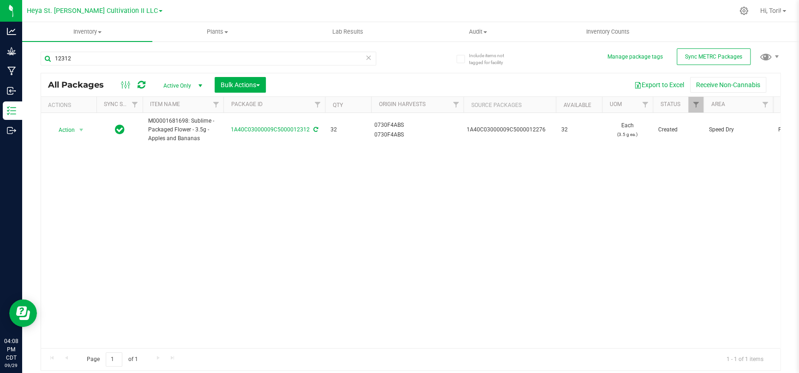
click at [186, 203] on div "Action Action Adjust qty Create package Edit attributes Global inventory Locate…" at bounding box center [410, 230] width 739 height 235
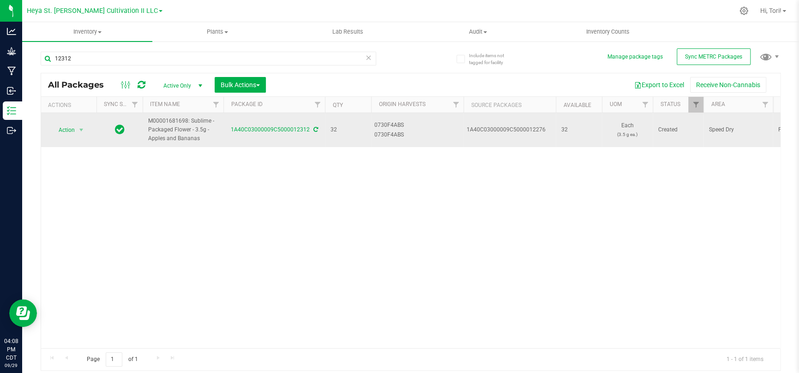
click at [63, 129] on span "Action" at bounding box center [62, 130] width 25 height 13
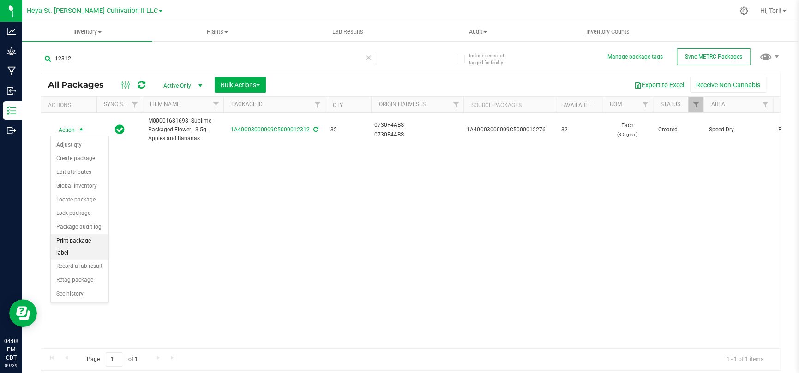
click at [81, 242] on li "Print package label" at bounding box center [80, 246] width 58 height 25
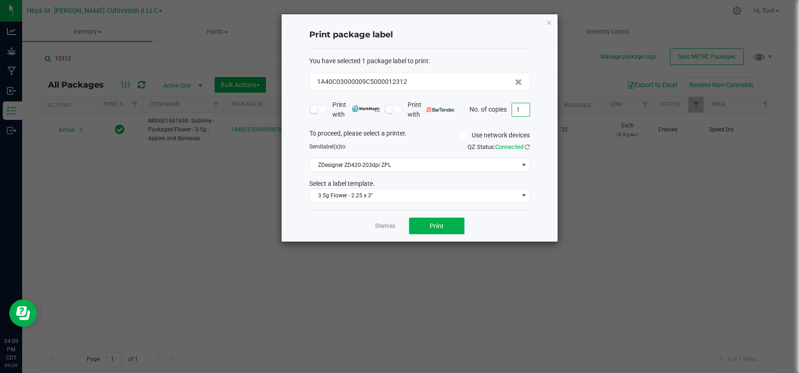
click at [523, 107] on input "1" at bounding box center [521, 109] width 18 height 13
type input "33"
click at [478, 230] on div "Dismiss Print" at bounding box center [419, 226] width 221 height 32
click at [458, 229] on button "Print" at bounding box center [436, 226] width 55 height 17
click at [382, 229] on link "Dismiss" at bounding box center [385, 226] width 20 height 8
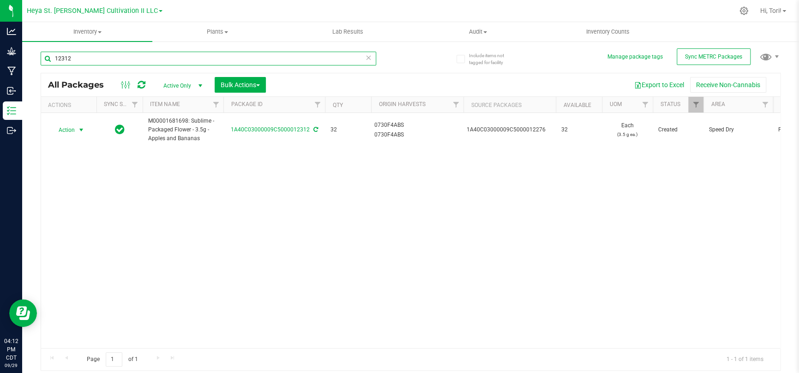
click at [177, 58] on input "12312" at bounding box center [208, 59] width 335 height 14
type input "1"
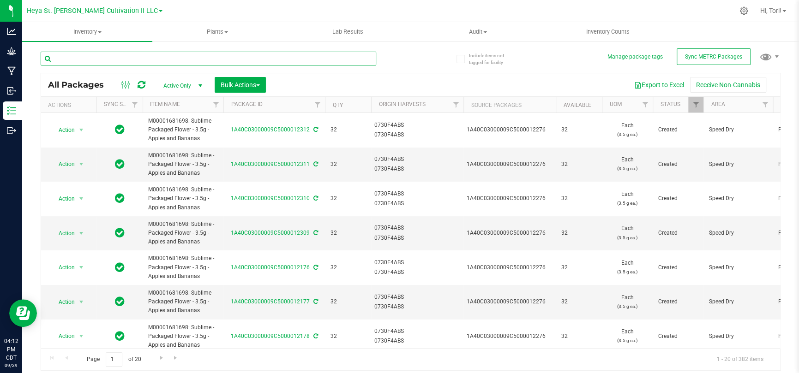
click at [177, 58] on input "text" at bounding box center [208, 59] width 335 height 14
type input "12265"
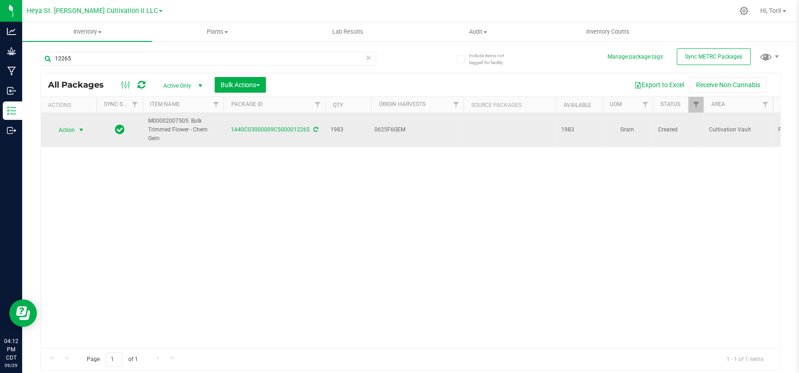
click at [70, 126] on span "Action" at bounding box center [62, 130] width 25 height 13
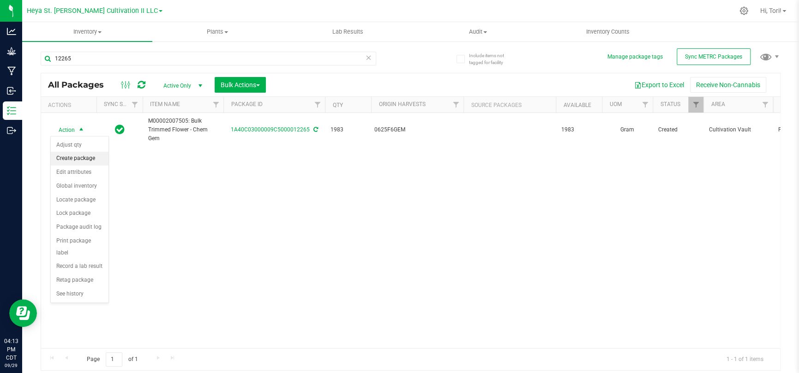
click at [85, 159] on li "Create package" at bounding box center [80, 159] width 58 height 14
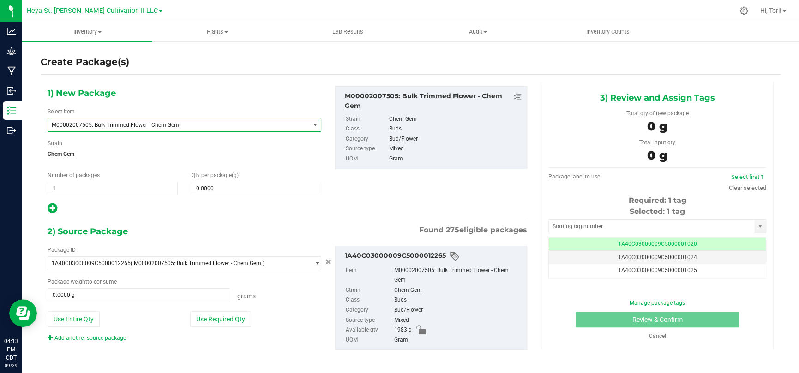
click at [161, 129] on span "M00002007505: Bulk Trimmed Flower - Chem Gem" at bounding box center [178, 125] width 261 height 13
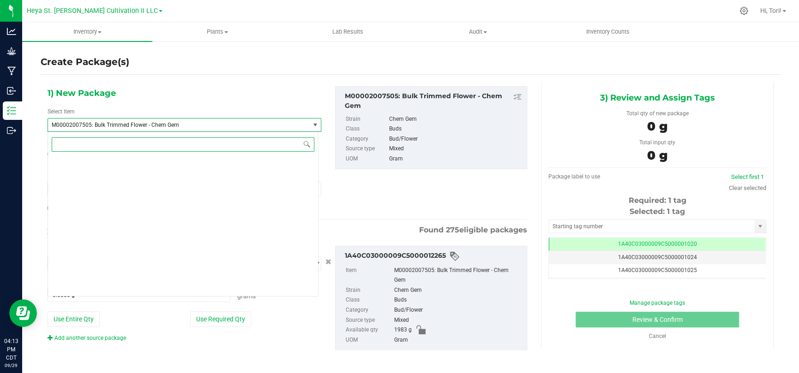
scroll to position [9430, 0]
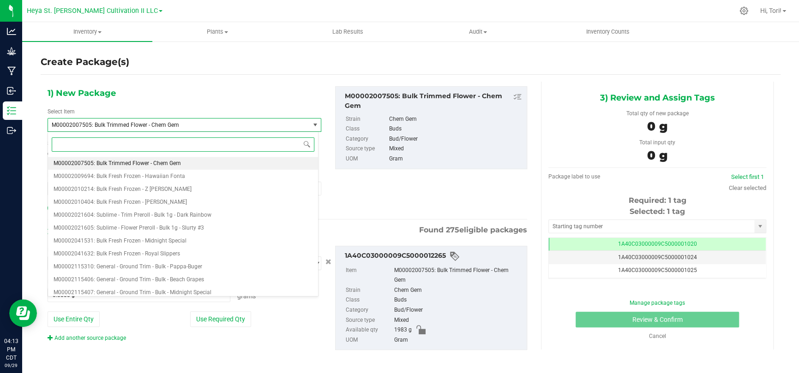
click at [166, 145] on input at bounding box center [183, 144] width 263 height 14
type input "chem gem"
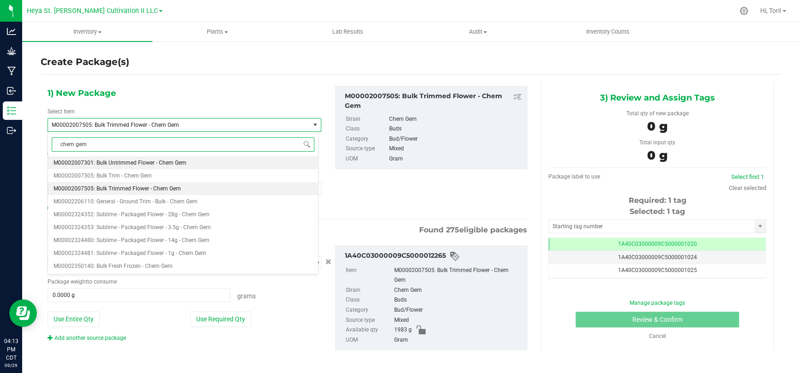
scroll to position [0, 0]
click at [182, 230] on span "M00002324353: Sublime - Packaged Flower - 3.5g - Chem Gem" at bounding box center [132, 227] width 157 height 6
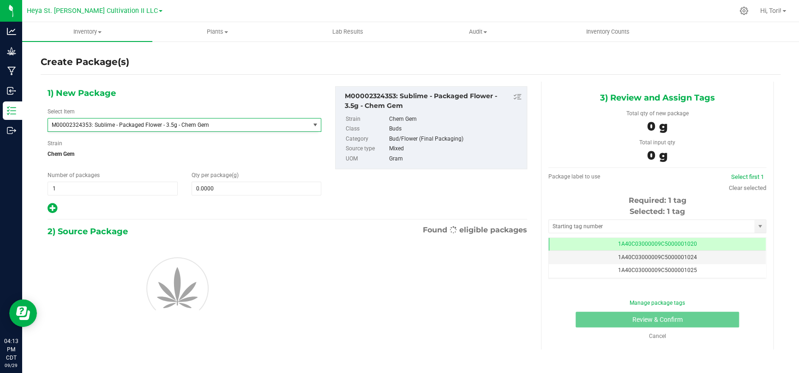
type input "0.0000"
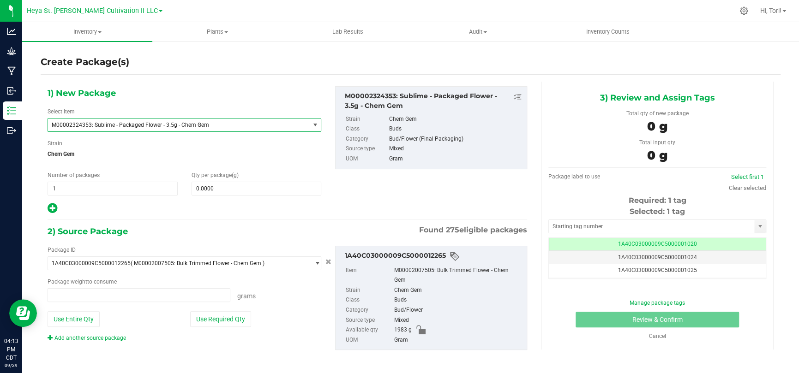
type input "0.0000 g"
click at [204, 205] on div at bounding box center [185, 209] width 274 height 12
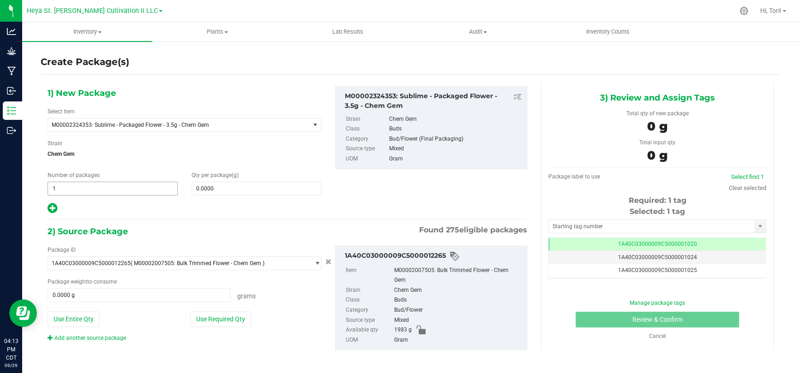
click at [137, 194] on span "1 1" at bounding box center [113, 189] width 130 height 14
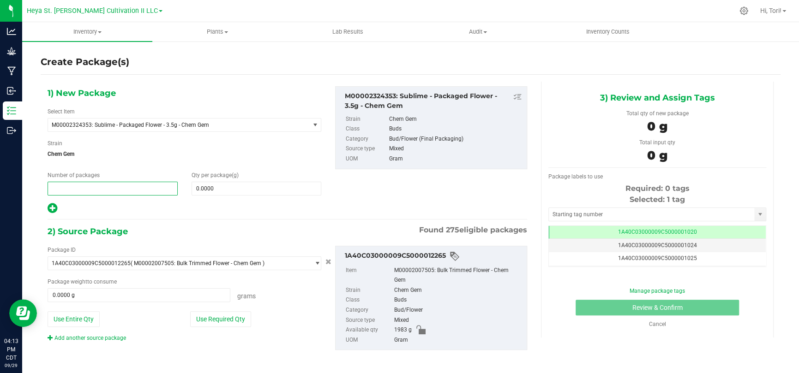
type input "3"
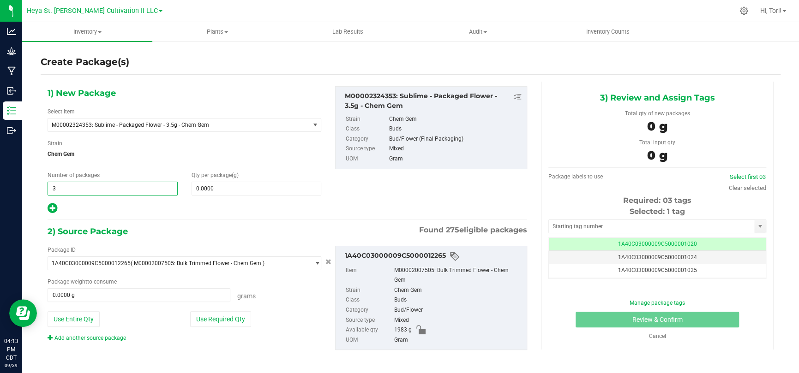
type input "3"
click at [180, 213] on div at bounding box center [185, 209] width 274 height 12
click at [188, 203] on div at bounding box center [185, 209] width 274 height 12
click at [197, 192] on span at bounding box center [256, 189] width 130 height 14
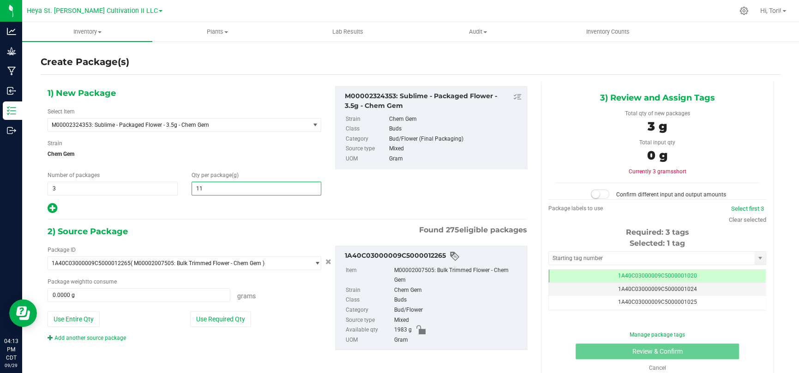
type input "112"
type input "112.0000"
click at [204, 223] on div "1) New Package Select Item M00002324353: Sublime - Packaged Flower - 3.5g - Che…" at bounding box center [287, 226] width 493 height 288
click at [239, 155] on span "Chem Gem" at bounding box center [185, 154] width 274 height 14
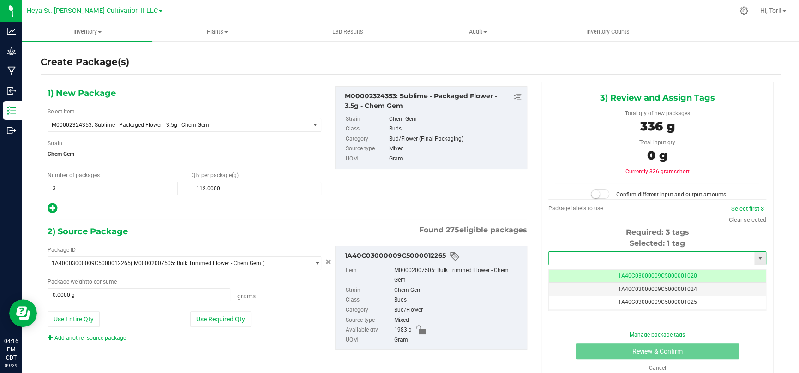
click at [643, 258] on input "text" at bounding box center [651, 258] width 205 height 13
click at [643, 268] on li "1A40C03000009C5000012313" at bounding box center [650, 274] width 215 height 14
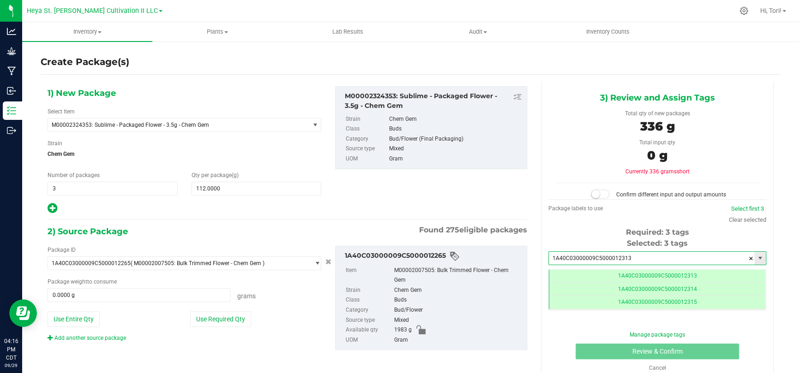
scroll to position [0, 0]
type input "1A40C03000009C5000012313"
click at [226, 324] on button "Use Required Qty" at bounding box center [220, 319] width 61 height 16
type input "336.0000 g"
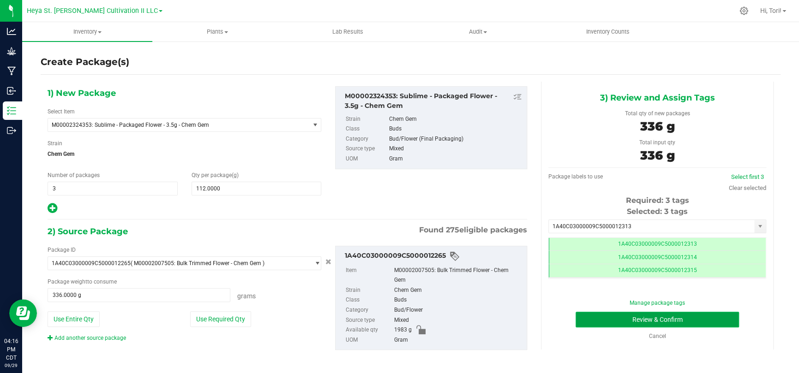
click at [648, 319] on button "Review & Confirm" at bounding box center [656, 320] width 163 height 16
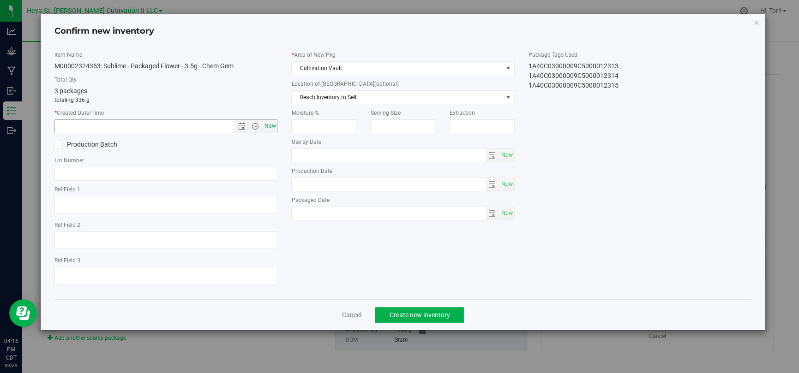
click at [268, 129] on span "Now" at bounding box center [270, 125] width 16 height 13
type input "[DATE] 4:16 PM"
click at [338, 63] on span "Cultivation Vault" at bounding box center [397, 68] width 210 height 13
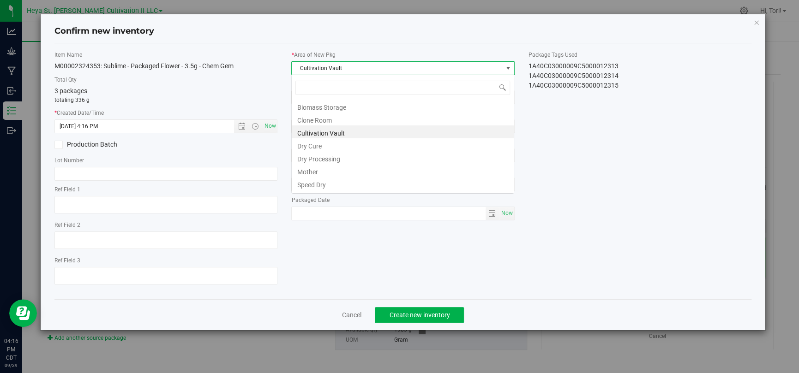
scroll to position [13, 222]
click at [326, 183] on li "Speed Dry" at bounding box center [403, 183] width 222 height 13
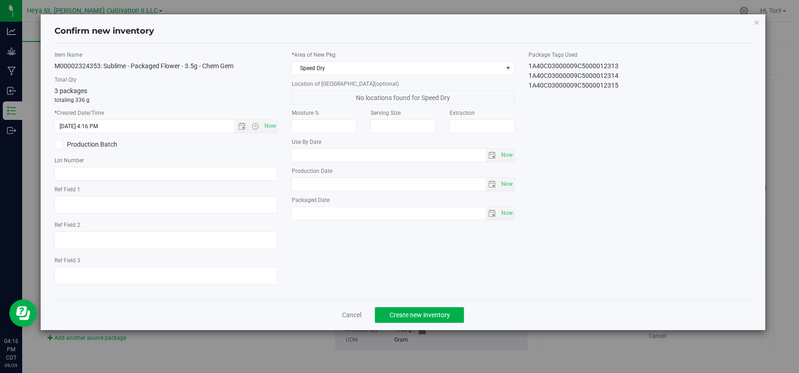
click at [503, 279] on div "Item Name M00002324353: Sublime - Packaged Flower - 3.5g - Chem Gem Total Qty 3…" at bounding box center [403, 171] width 710 height 241
click at [457, 310] on button "Create new inventory" at bounding box center [419, 315] width 89 height 16
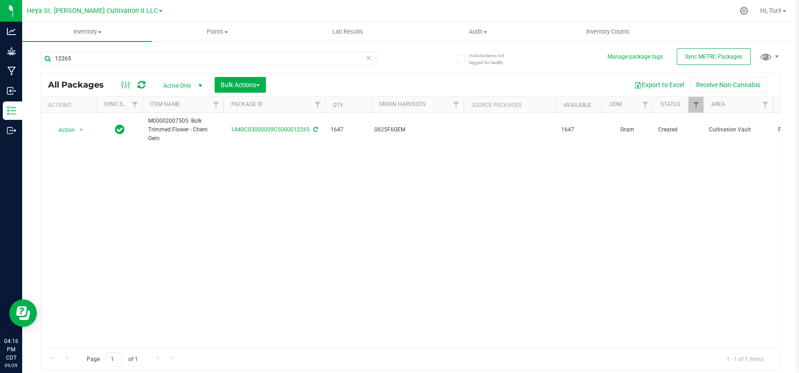
click at [370, 54] on icon at bounding box center [368, 57] width 6 height 11
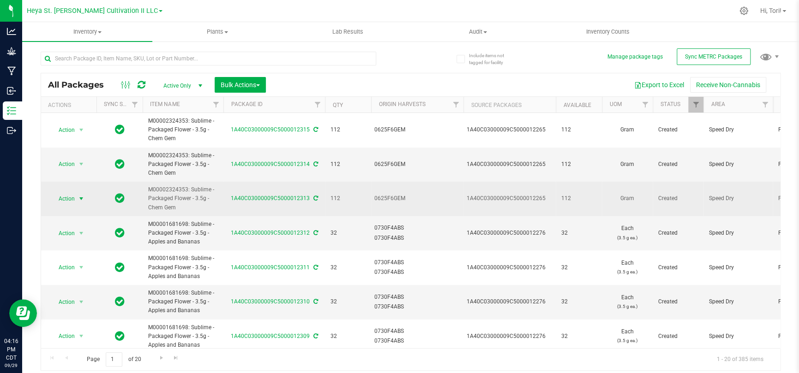
click at [76, 200] on span "select" at bounding box center [82, 198] width 12 height 13
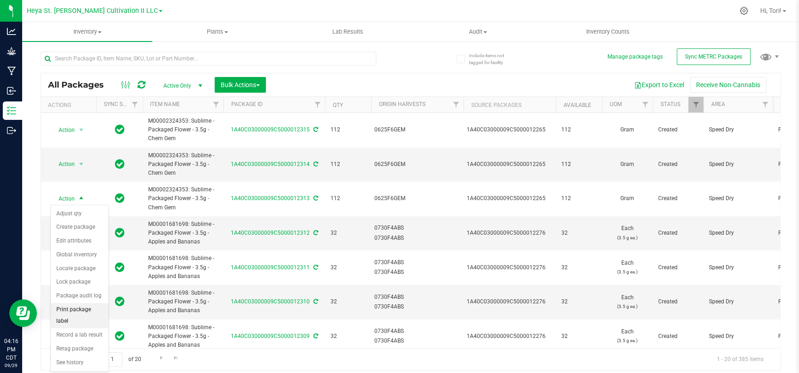
click at [84, 310] on li "Print package label" at bounding box center [80, 315] width 58 height 25
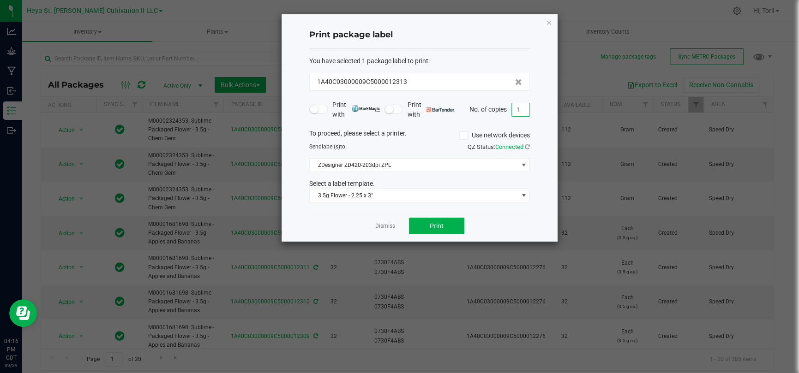
click at [523, 109] on input "1" at bounding box center [521, 109] width 18 height 13
click at [453, 224] on button "Print" at bounding box center [436, 226] width 55 height 17
click at [524, 107] on input "1" at bounding box center [521, 109] width 18 height 13
type input "1"
type input "32"
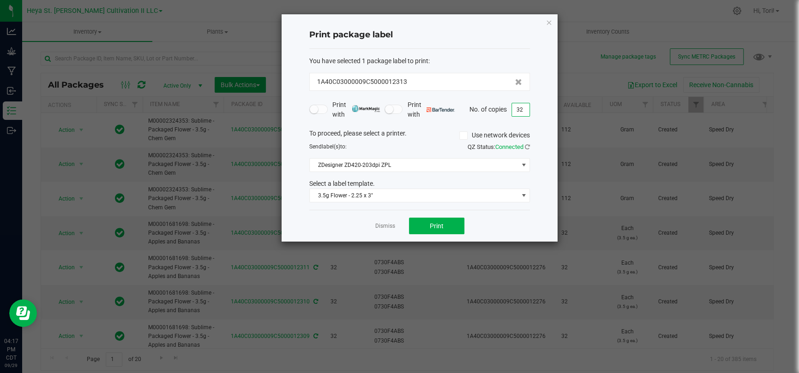
click at [538, 120] on div "Print package label You have selected 1 package label to print : 1A40C03000009C…" at bounding box center [419, 127] width 276 height 227
click at [433, 227] on span "Print" at bounding box center [437, 225] width 14 height 7
click at [392, 227] on link "Dismiss" at bounding box center [385, 226] width 20 height 8
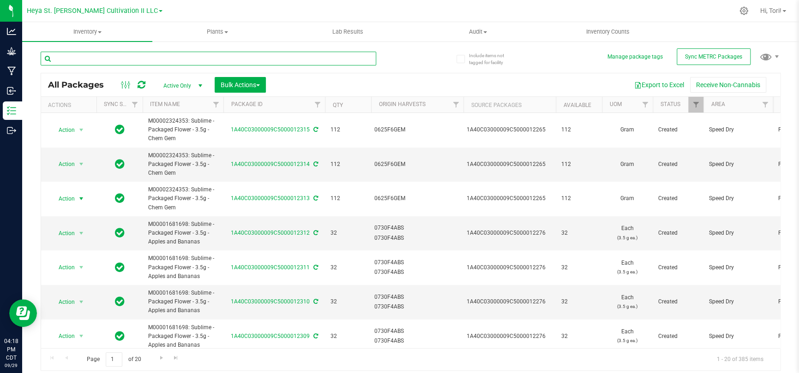
click at [173, 58] on input "text" at bounding box center [208, 59] width 335 height 14
click at [68, 161] on span "Action" at bounding box center [62, 164] width 25 height 13
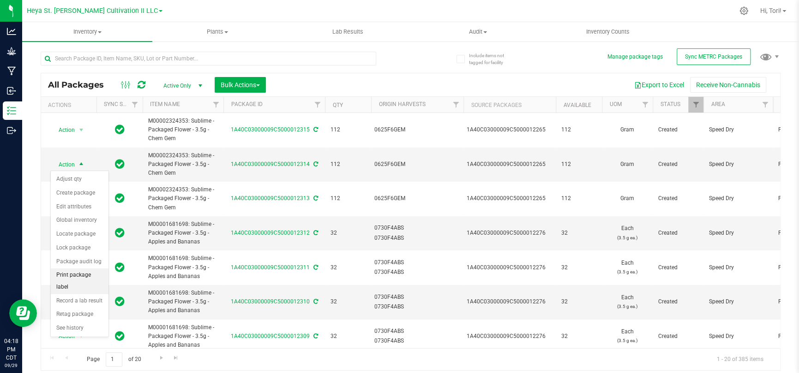
click at [88, 275] on li "Print package label" at bounding box center [80, 281] width 58 height 25
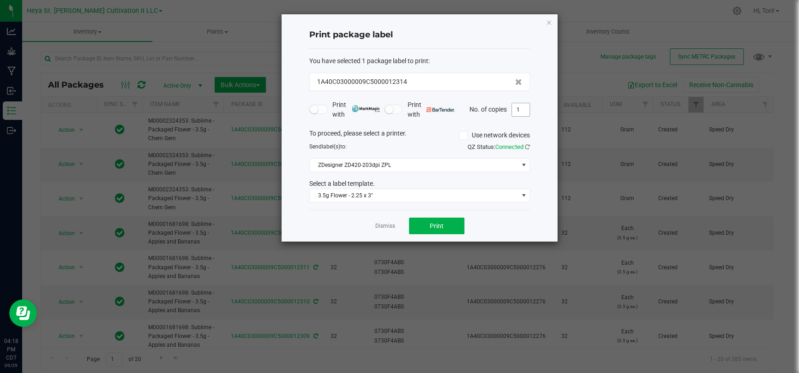
click at [521, 110] on input "1" at bounding box center [521, 109] width 18 height 13
type input "33"
click at [537, 122] on div "Print package label You have selected 1 package label to print : 1A40C03000009C…" at bounding box center [419, 127] width 276 height 227
click at [446, 221] on button "Print" at bounding box center [436, 226] width 55 height 17
click at [377, 224] on link "Dismiss" at bounding box center [385, 226] width 20 height 8
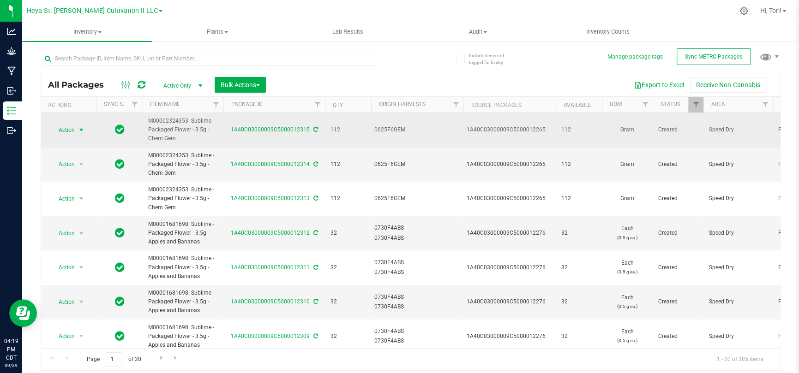
click at [80, 132] on span "select" at bounding box center [81, 129] width 7 height 7
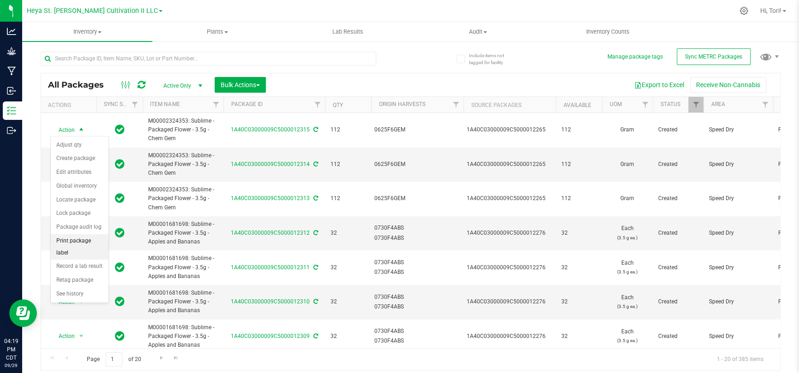
click at [85, 240] on li "Print package label" at bounding box center [80, 246] width 58 height 25
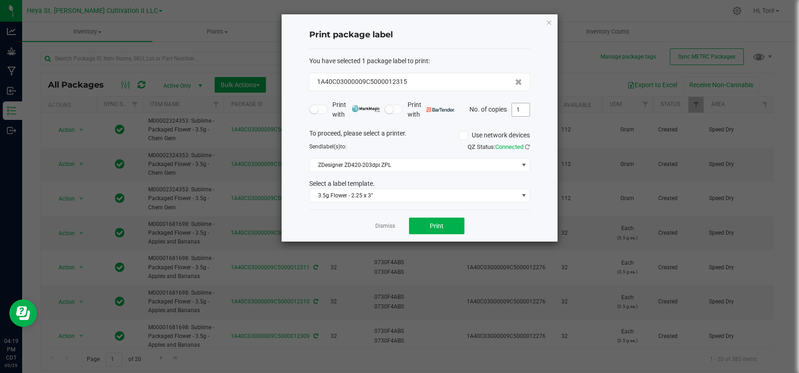
click at [519, 114] on input "1" at bounding box center [521, 109] width 18 height 13
type input "33"
click at [540, 129] on div "Print package label You have selected 1 package label to print : 1A40C03000009C…" at bounding box center [419, 127] width 276 height 227
click at [455, 223] on button "Print" at bounding box center [436, 226] width 55 height 17
click at [550, 19] on icon "button" at bounding box center [548, 22] width 6 height 11
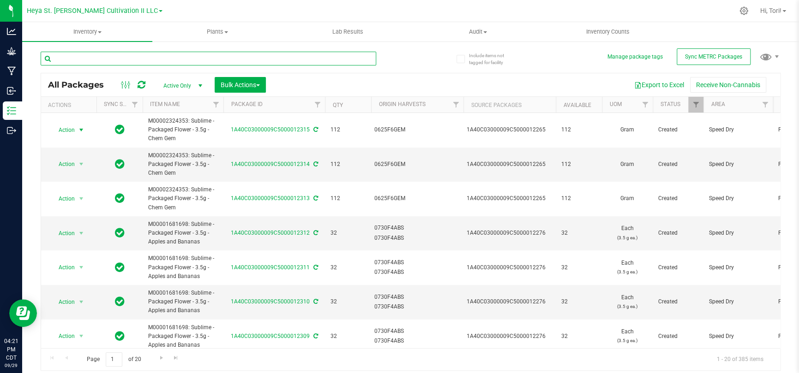
click at [152, 53] on input "text" at bounding box center [208, 59] width 335 height 14
type input "12272"
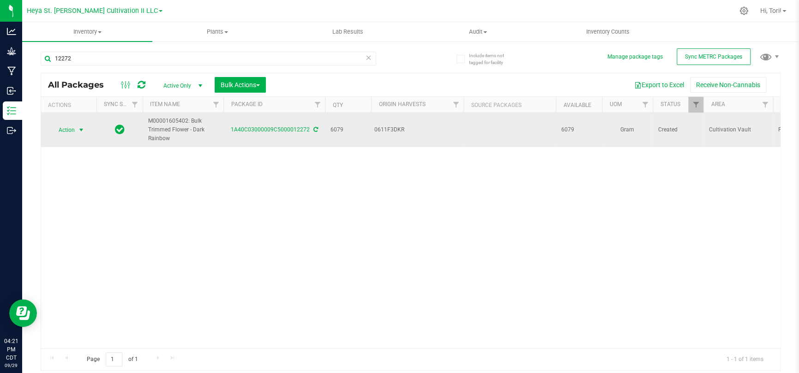
click at [68, 129] on span "Action" at bounding box center [62, 130] width 25 height 13
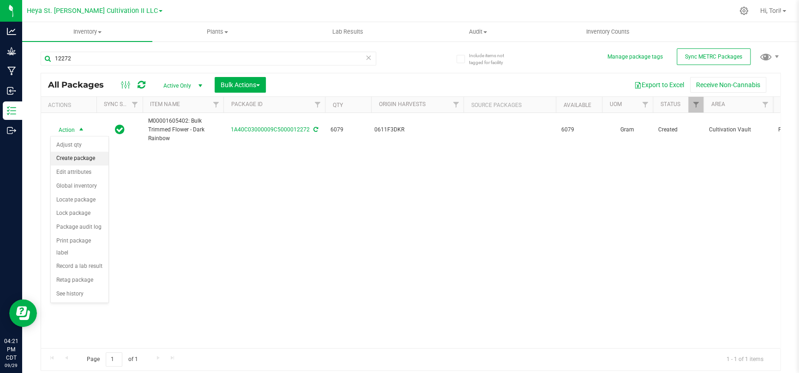
click at [79, 160] on li "Create package" at bounding box center [80, 159] width 58 height 14
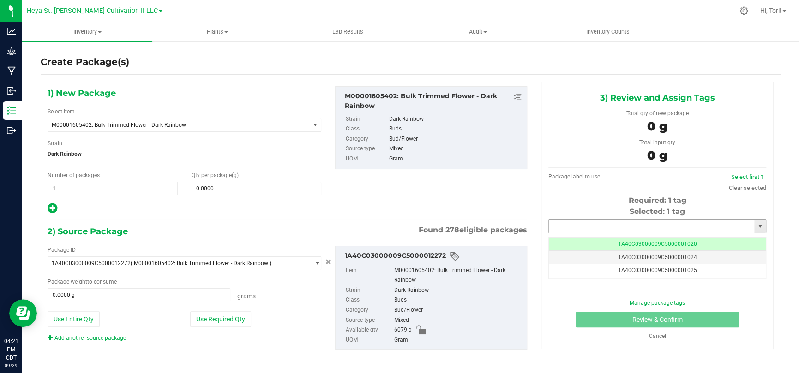
click at [670, 227] on input "text" at bounding box center [651, 226] width 205 height 13
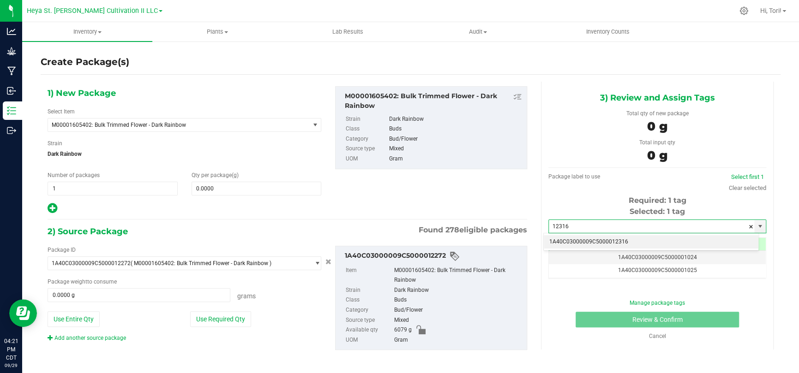
click at [674, 243] on li "1A40C03000009C5000012316" at bounding box center [650, 242] width 215 height 14
type input "1A40C03000009C5000012316"
click at [77, 188] on input "1" at bounding box center [112, 188] width 129 height 13
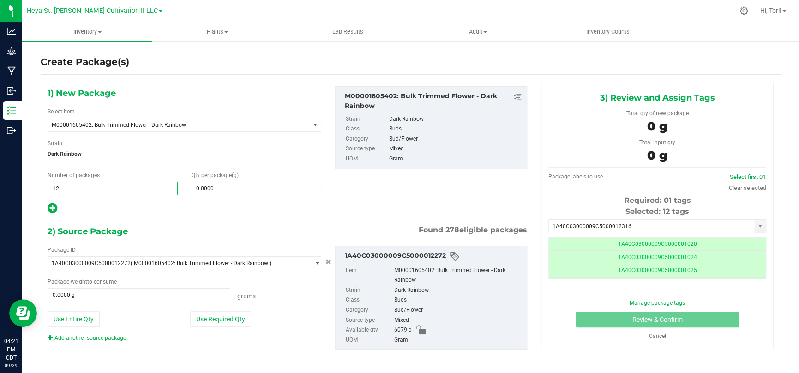
type input "1"
type input "22"
click at [91, 204] on div at bounding box center [185, 209] width 274 height 12
click at [725, 225] on input "1A40C03000009C5000012316" at bounding box center [651, 226] width 205 height 13
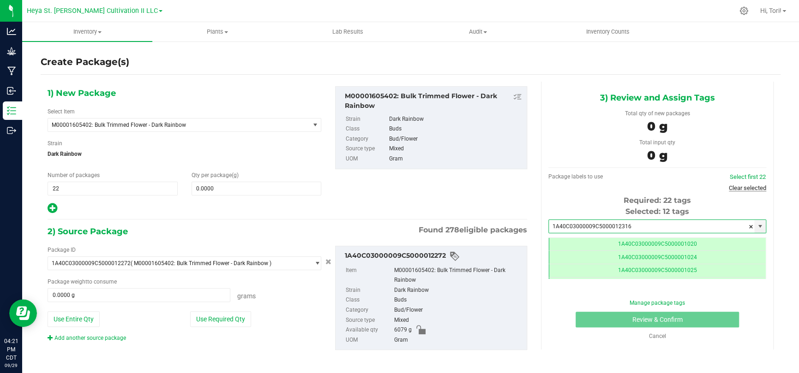
click at [750, 190] on link "Clear selected" at bounding box center [746, 188] width 37 height 7
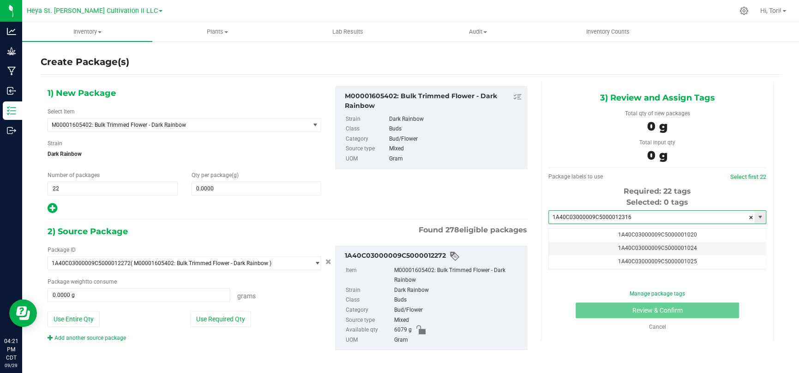
click at [720, 221] on input "1A40C03000009C5000012316" at bounding box center [651, 217] width 205 height 13
drag, startPoint x: 705, startPoint y: 220, endPoint x: 499, endPoint y: 212, distance: 205.9
click at [499, 212] on div "1) New Package Select Item M00001605402: Bulk Trimmed Flower - Dark Rainbow Bul…" at bounding box center [411, 226] width 740 height 288
click at [577, 229] on li "1A40C03000009C5000012316" at bounding box center [650, 233] width 215 height 14
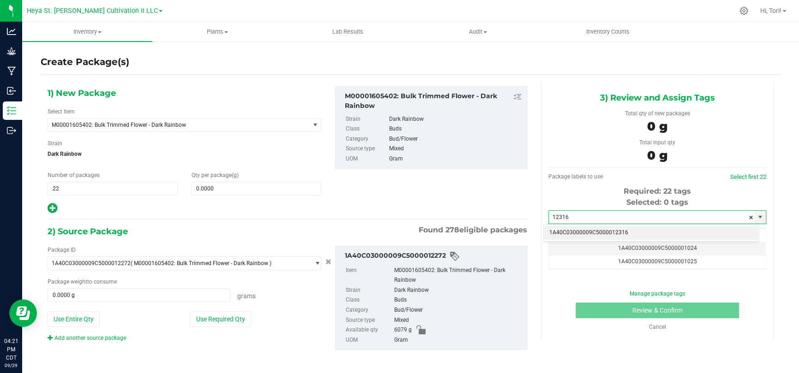
type input "1A40C03000009C5000012316"
click at [759, 194] on div "3) Review and Assign Tags Total qty of new packages 0 g Total input qty 0 g Pac…" at bounding box center [657, 211] width 233 height 259
click at [730, 216] on input "1A40C03000009C5000012316" at bounding box center [651, 217] width 205 height 13
click at [740, 176] on link "Select first 22" at bounding box center [748, 176] width 36 height 7
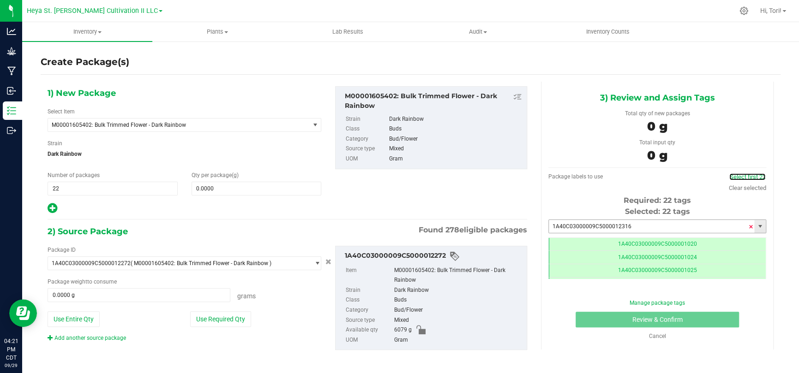
click at [748, 224] on span at bounding box center [751, 227] width 6 height 14
click at [746, 202] on div "Required: 22 tags" at bounding box center [657, 200] width 218 height 11
click at [765, 215] on div "3) Review and Assign Tags Total qty of new packages 0 g Total input qty 0 g Pac…" at bounding box center [657, 216] width 233 height 268
click at [746, 187] on link "Clear selected" at bounding box center [746, 188] width 37 height 7
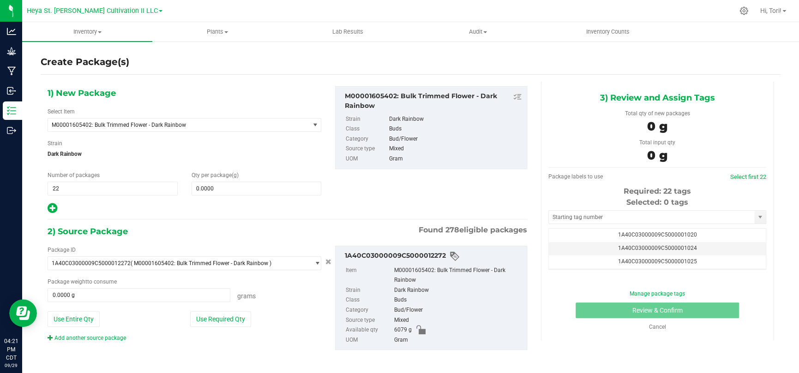
click at [748, 190] on div "Required: 22 tags" at bounding box center [657, 191] width 218 height 11
click at [672, 215] on input "text" at bounding box center [651, 217] width 205 height 13
type input "13216"
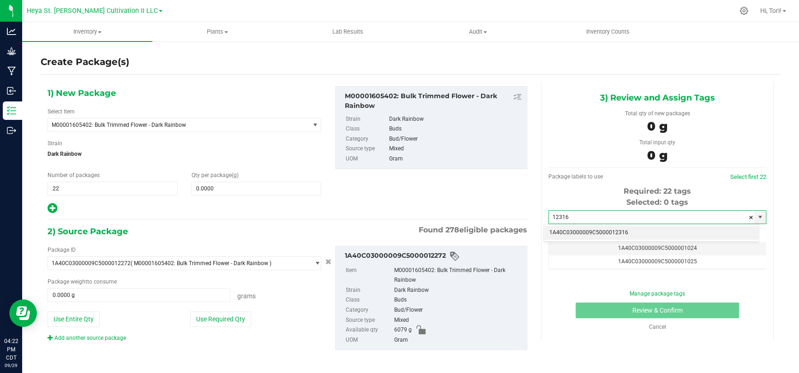
click at [651, 230] on li "1A40C03000009C5000012316" at bounding box center [650, 233] width 215 height 14
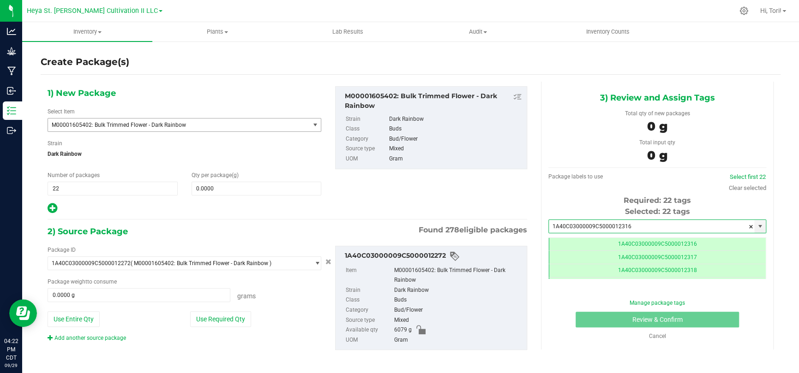
type input "1A40C03000009C5000012316"
click at [251, 124] on span "M00001605402: Bulk Trimmed Flower - Dark Rainbow" at bounding box center [174, 125] width 244 height 6
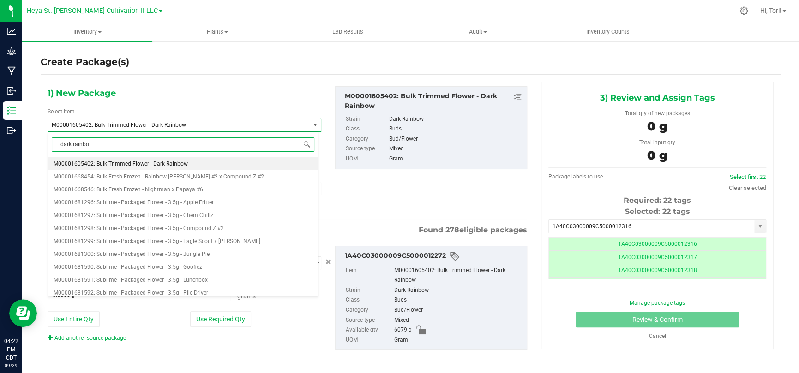
type input "dark rainbow"
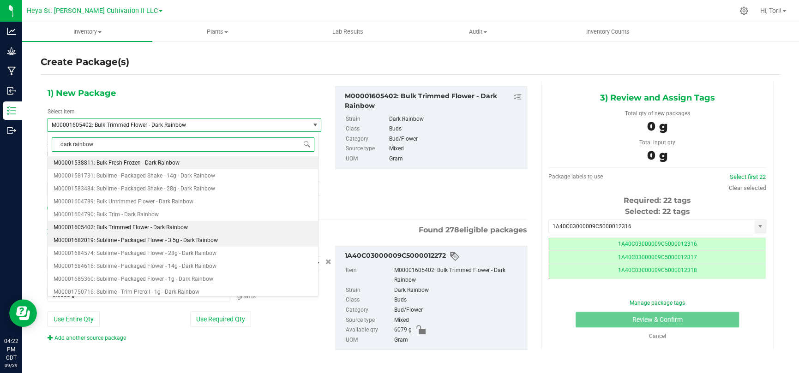
click at [209, 243] on span "M00001682019: Sublime - Packaged Flower - 3.5g - Dark Rainbow" at bounding box center [136, 240] width 164 height 6
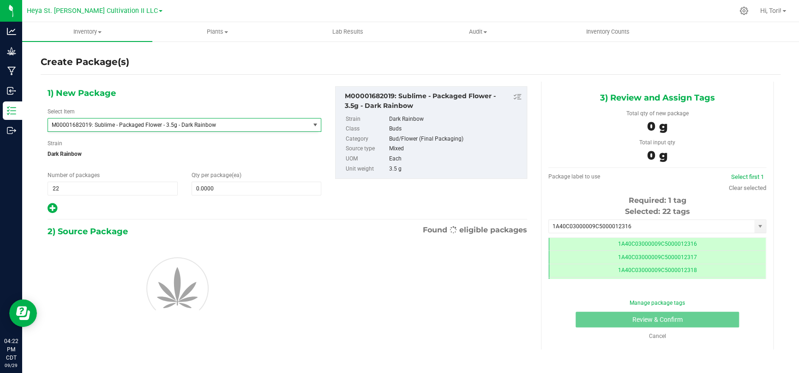
type input "1"
type input "0"
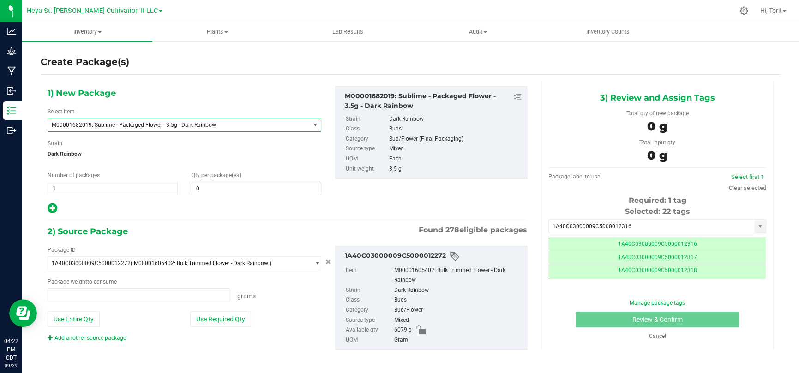
type input "0.0000 g"
click at [65, 187] on span "1 1" at bounding box center [113, 189] width 130 height 14
type input "1"
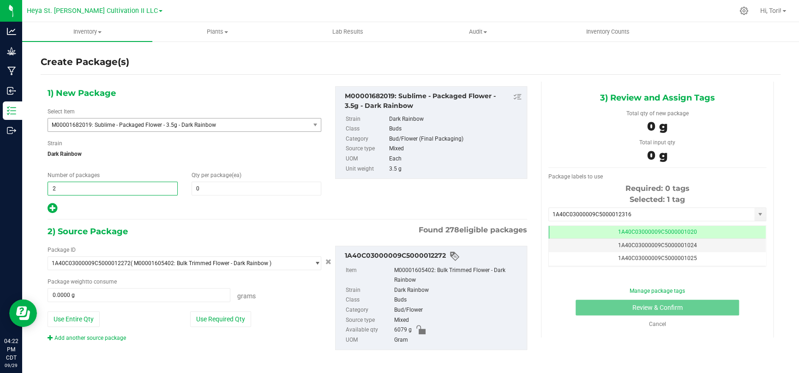
type input "22"
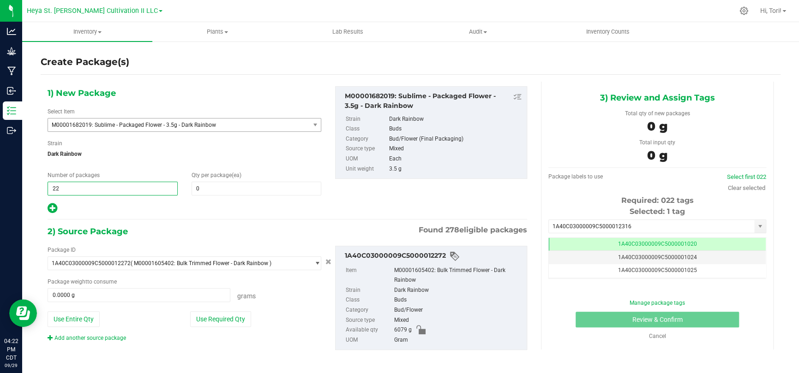
type input "22"
click at [188, 210] on div at bounding box center [185, 209] width 274 height 12
click at [201, 189] on span at bounding box center [256, 189] width 130 height 14
type input "32"
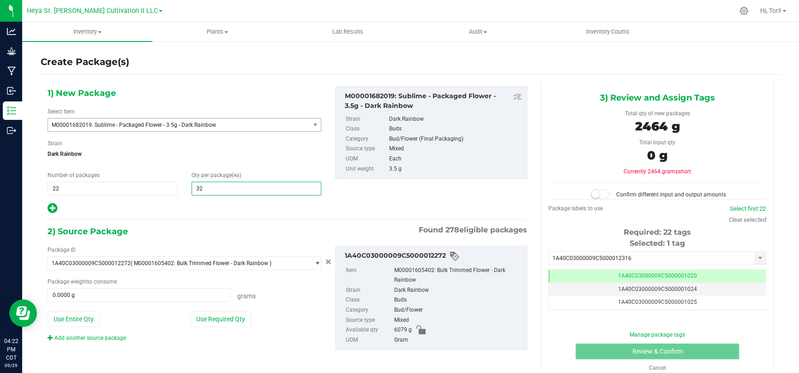
type input "32"
click at [200, 203] on div at bounding box center [185, 209] width 274 height 12
click at [217, 315] on button "Use Required Qty" at bounding box center [220, 319] width 61 height 16
type input "2464.0000 g"
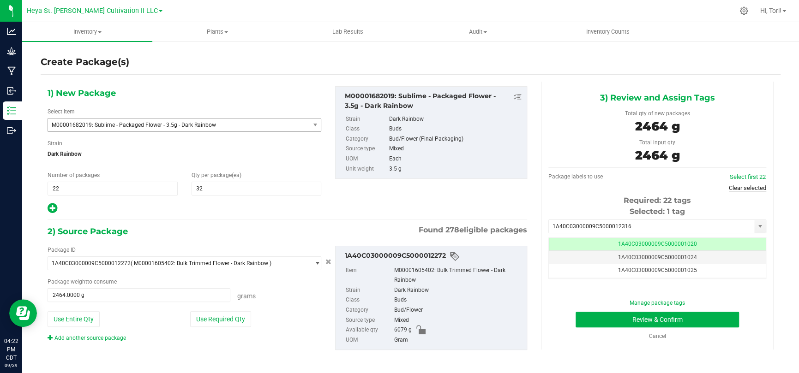
click at [729, 189] on link "Clear selected" at bounding box center [746, 188] width 37 height 7
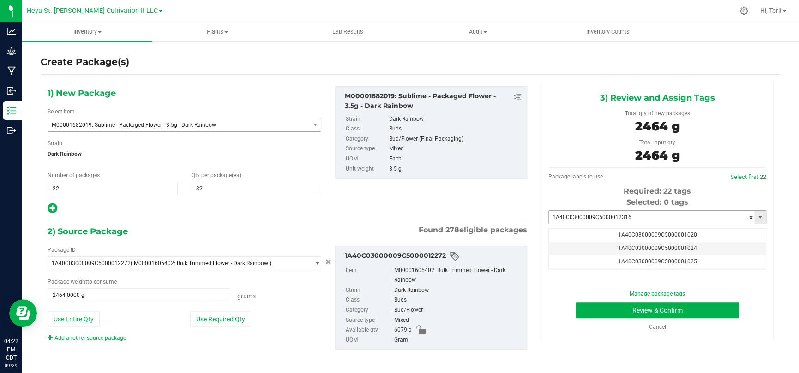
click at [691, 214] on input "1A40C03000009C5000012316" at bounding box center [651, 217] width 205 height 13
click at [627, 216] on input "1A40C03000009C5000012316" at bounding box center [651, 217] width 205 height 13
click at [627, 229] on li "1A40C03000009C5000012316" at bounding box center [650, 233] width 215 height 14
click at [575, 303] on button "Review & Confirm" at bounding box center [656, 311] width 163 height 16
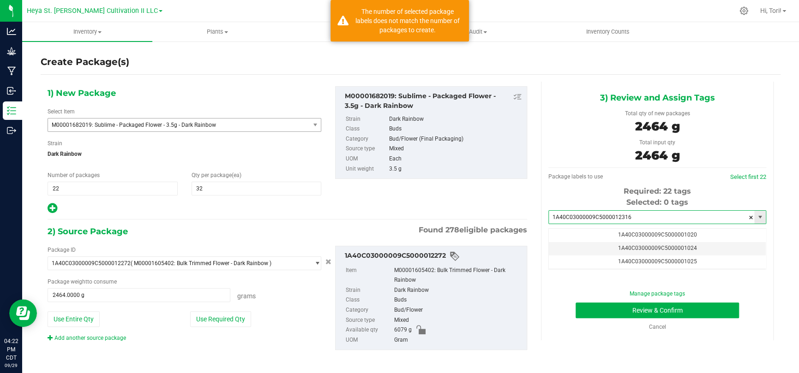
click at [634, 216] on input "1A40C03000009C5000012316" at bounding box center [651, 217] width 205 height 13
click at [490, 214] on div "1) New Package Select Item M00001682019: Sublime - Packaged Flower - 3.5g - Dar…" at bounding box center [287, 150] width 493 height 128
click at [648, 216] on input "1A40C03000009C5000012316" at bounding box center [651, 217] width 205 height 13
click at [673, 216] on input "1A40C03000009C5000012316" at bounding box center [651, 217] width 205 height 13
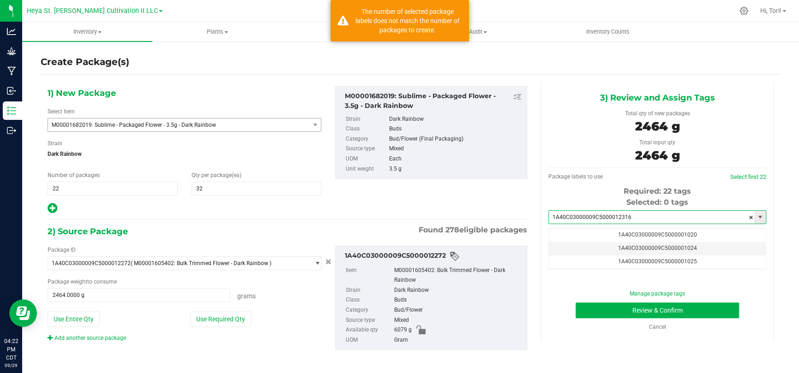
click at [673, 216] on input "1A40C03000009C5000012316" at bounding box center [651, 217] width 205 height 13
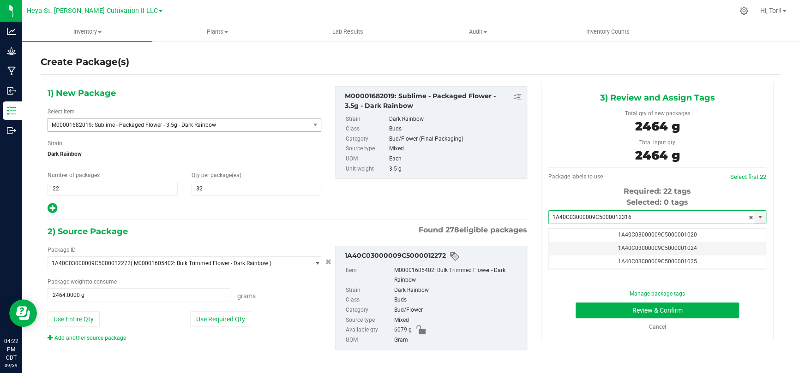
click at [731, 194] on div "Required: 22 tags" at bounding box center [657, 191] width 218 height 11
click at [742, 176] on link "Select first 22" at bounding box center [748, 176] width 36 height 7
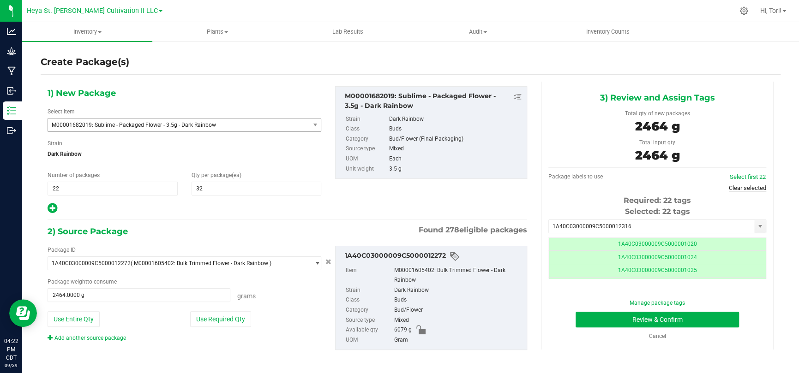
click at [742, 187] on link "Clear selected" at bounding box center [746, 188] width 37 height 7
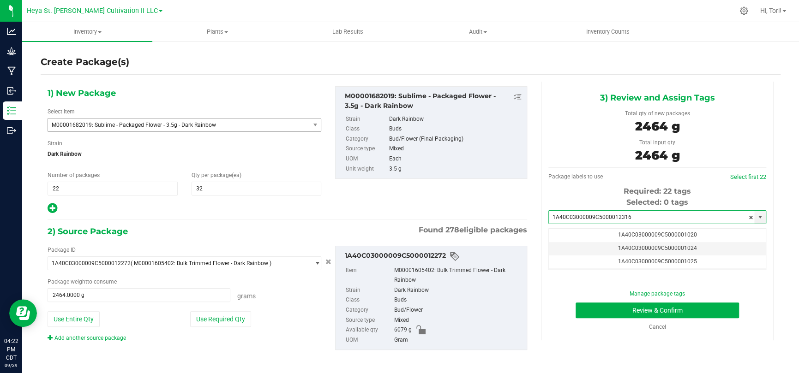
drag, startPoint x: 707, startPoint y: 215, endPoint x: 519, endPoint y: 212, distance: 187.8
click at [519, 212] on div "1) New Package Select Item M00001682019: Sublime - Packaged Flower - 3.5g - Dar…" at bounding box center [411, 226] width 740 height 288
click at [554, 233] on li "1A40C03000009C5000012316" at bounding box center [650, 233] width 215 height 14
type input "1A40C03000009C5000012316"
click at [575, 303] on button "Review & Confirm" at bounding box center [656, 311] width 163 height 16
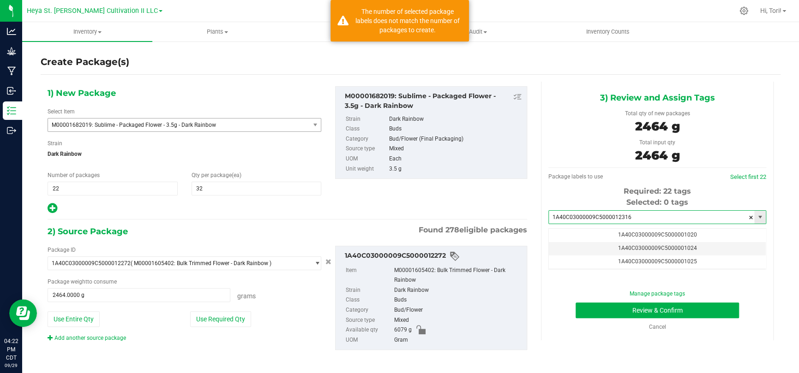
click at [651, 216] on input "1A40C03000009C5000012316" at bounding box center [651, 217] width 205 height 13
click at [699, 203] on div "Selected: 0 tags" at bounding box center [657, 202] width 218 height 11
click at [675, 215] on input "1A40C03000009C5000012316" at bounding box center [651, 217] width 205 height 13
click at [748, 215] on span at bounding box center [751, 218] width 6 height 14
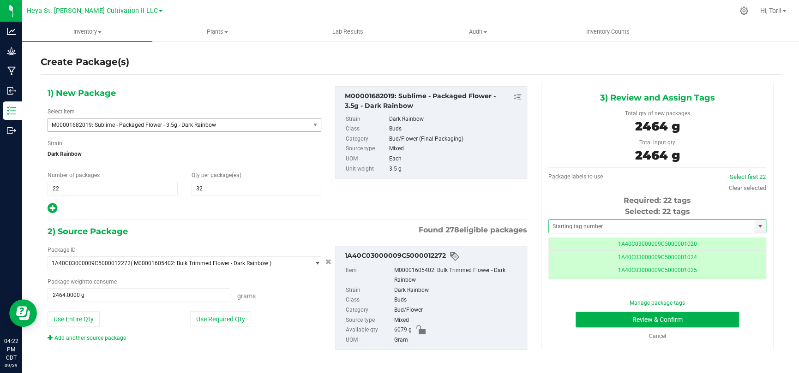
click at [380, 208] on div "1) New Package Select Item M00001682019: Sublime - Packaged Flower - 3.5g - Dar…" at bounding box center [287, 150] width 493 height 128
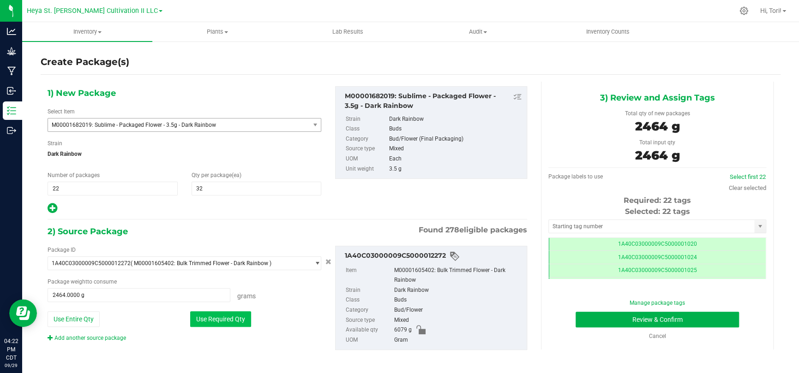
click at [214, 312] on button "Use Required Qty" at bounding box center [220, 319] width 61 height 16
click at [99, 180] on div "Number of packages 22 22" at bounding box center [113, 183] width 144 height 24
click at [134, 191] on span "22 22" at bounding box center [113, 189] width 130 height 14
click at [144, 204] on div at bounding box center [185, 209] width 274 height 12
click at [728, 187] on link "Clear selected" at bounding box center [746, 188] width 37 height 7
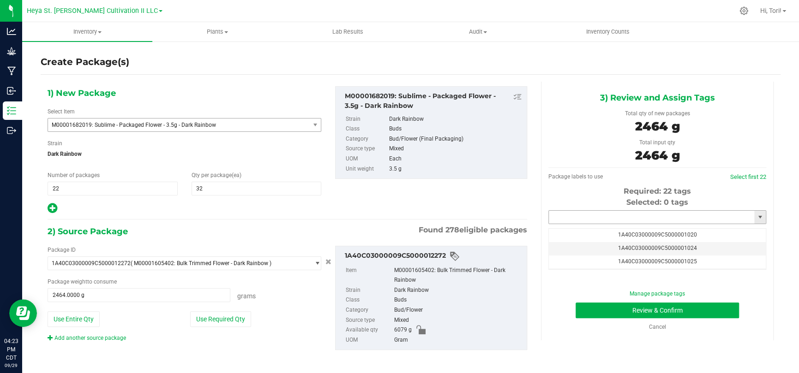
click at [699, 215] on input "text" at bounding box center [651, 217] width 205 height 13
type input "1231"
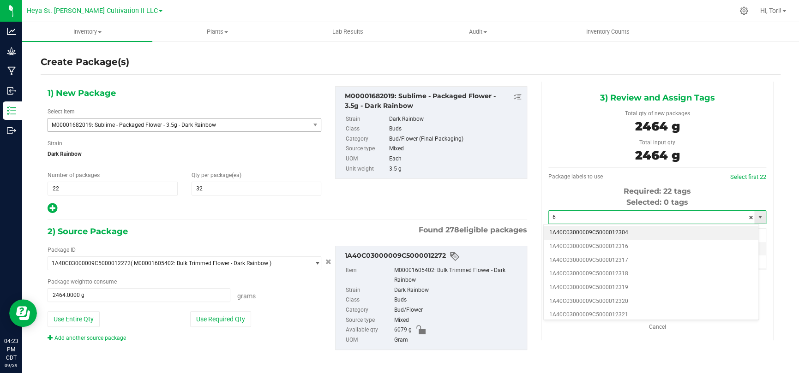
click at [693, 215] on input "6" at bounding box center [651, 217] width 205 height 13
click at [675, 244] on li "1A40C03000009C5000012316" at bounding box center [650, 247] width 215 height 14
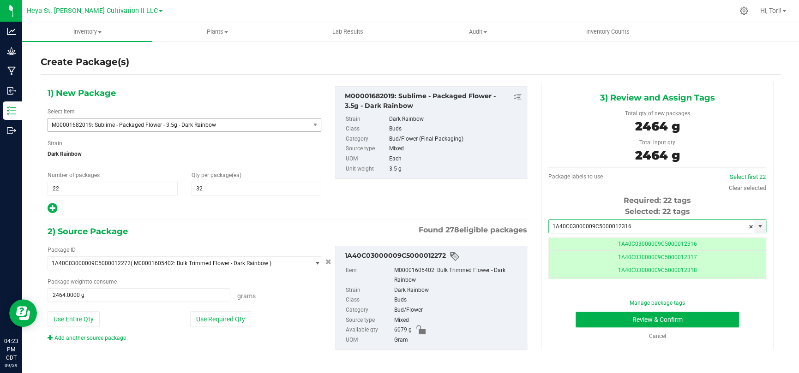
type input "1A40C03000009C5000012316"
click at [424, 197] on div "1) New Package Select Item M00001682019: Sublime - Packaged Flower - 3.5g - Dar…" at bounding box center [287, 150] width 493 height 128
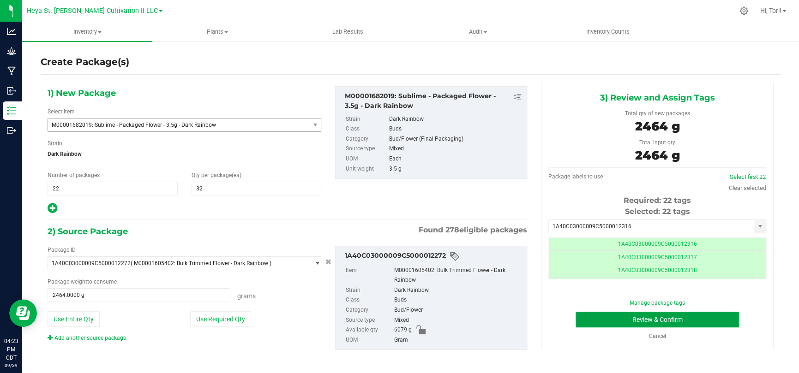
click at [611, 316] on button "Review & Confirm" at bounding box center [656, 320] width 163 height 16
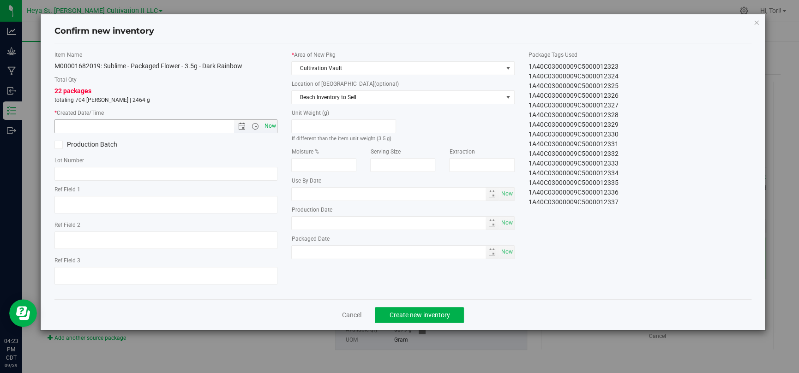
click at [264, 128] on span "Now" at bounding box center [270, 125] width 16 height 13
type input "[DATE] 4:23 PM"
click at [328, 72] on span "Cultivation Vault" at bounding box center [397, 68] width 210 height 13
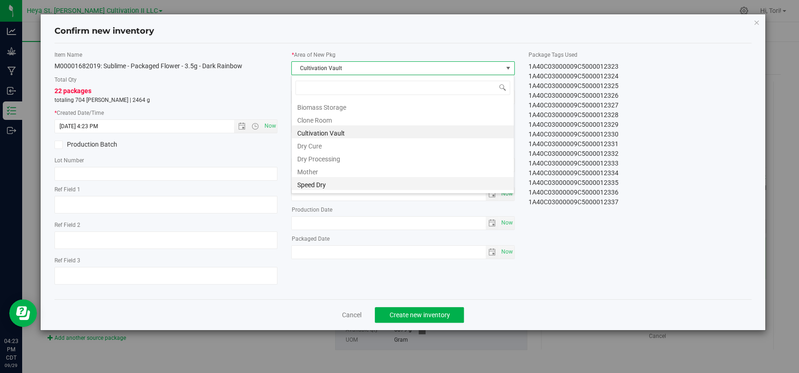
click at [334, 182] on li "Speed Dry" at bounding box center [403, 183] width 222 height 13
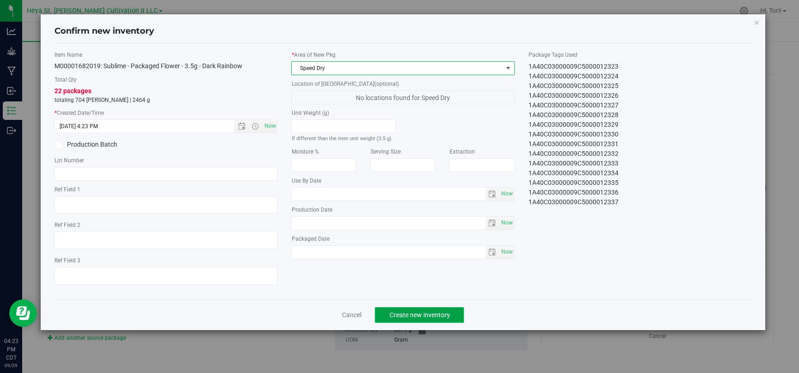
click at [450, 311] on button "Create new inventory" at bounding box center [419, 315] width 89 height 16
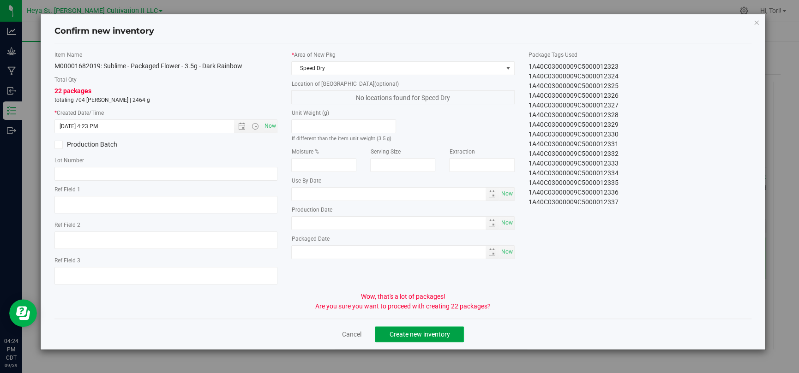
click at [453, 333] on button "Create new inventory" at bounding box center [419, 335] width 89 height 16
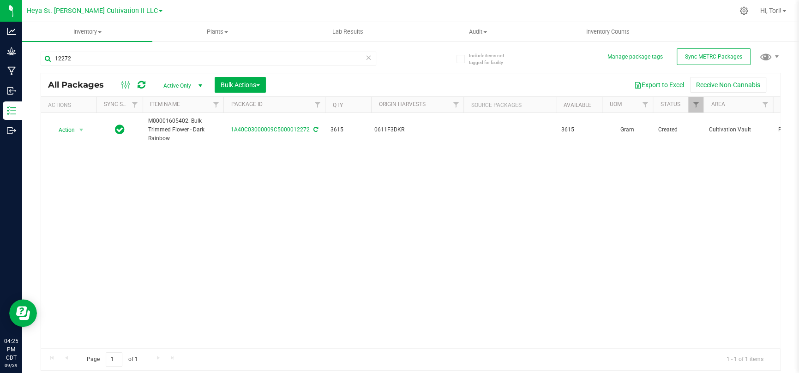
click at [368, 57] on icon at bounding box center [368, 57] width 6 height 11
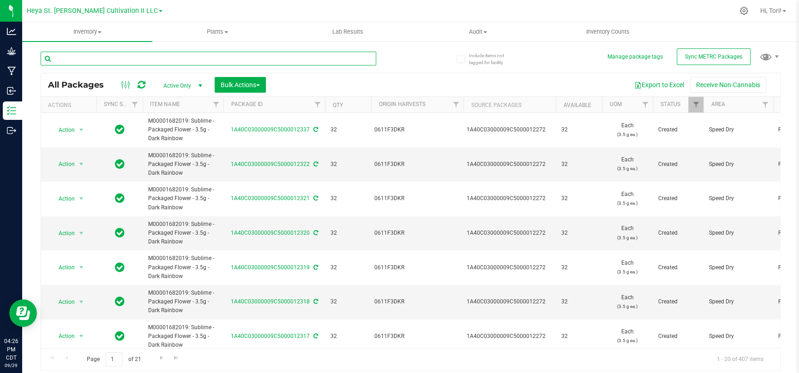
click at [176, 60] on input "text" at bounding box center [208, 59] width 335 height 14
type input "12316"
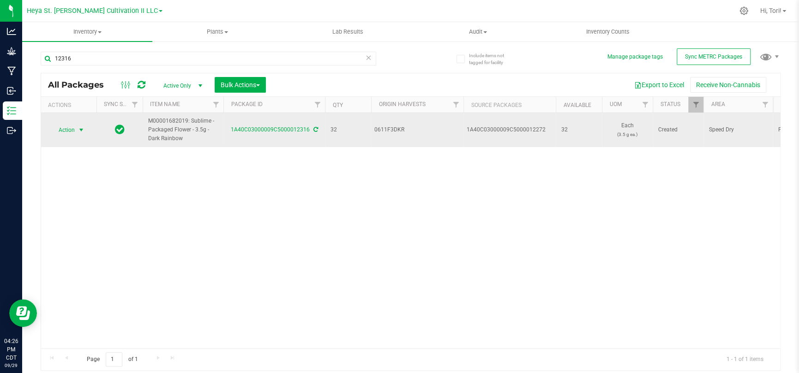
click at [60, 131] on span "Action" at bounding box center [62, 130] width 25 height 13
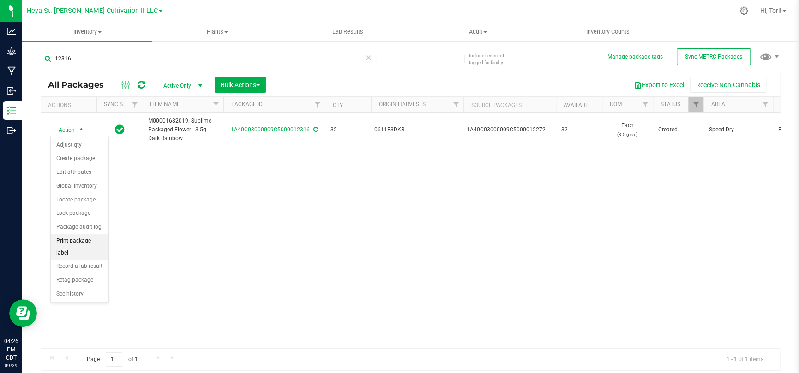
click at [87, 246] on li "Print package label" at bounding box center [80, 246] width 58 height 25
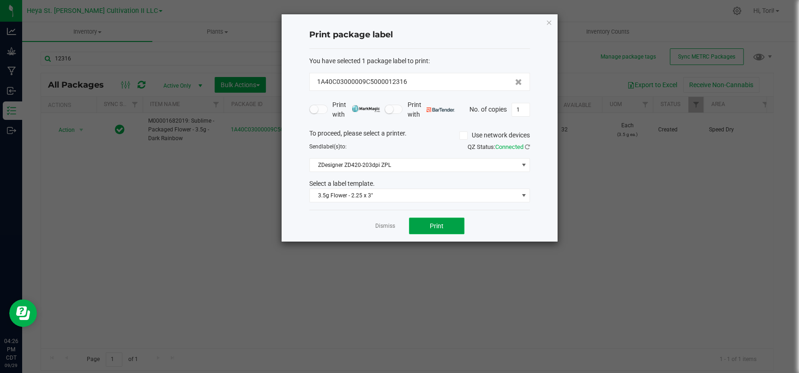
click at [448, 225] on button "Print" at bounding box center [436, 226] width 55 height 17
click at [521, 112] on input "1" at bounding box center [521, 109] width 18 height 13
type input "32"
click at [526, 118] on div "Print with Print with No. of copies 32" at bounding box center [419, 109] width 221 height 19
click at [448, 226] on button "Print" at bounding box center [436, 226] width 55 height 17
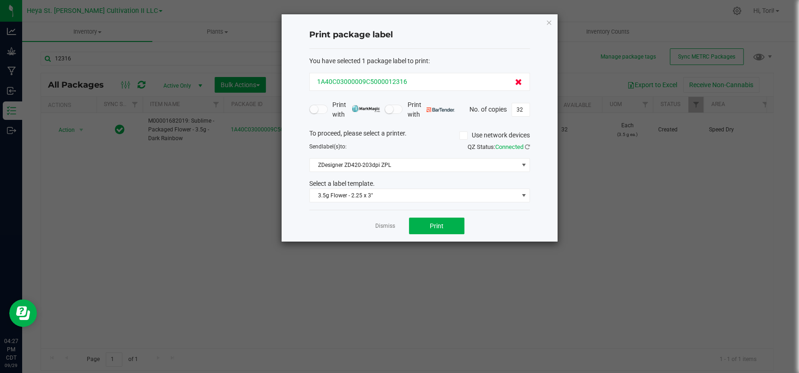
click at [515, 80] on icon at bounding box center [518, 82] width 7 height 6
click at [381, 224] on link "Dismiss" at bounding box center [385, 226] width 20 height 8
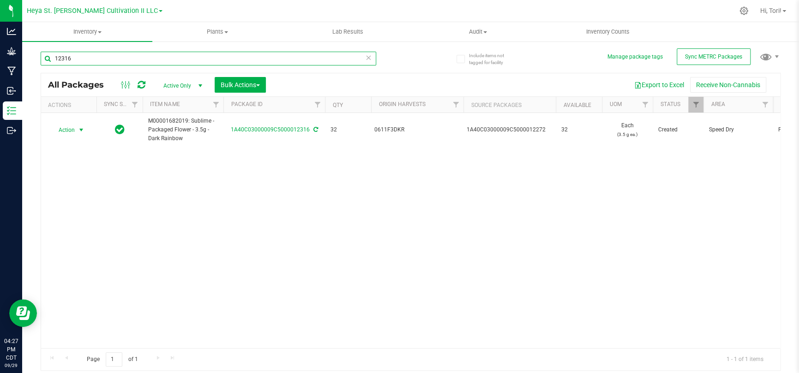
click at [153, 53] on input "12316" at bounding box center [208, 59] width 335 height 14
type input "12317"
click at [150, 55] on input "12317" at bounding box center [208, 59] width 335 height 14
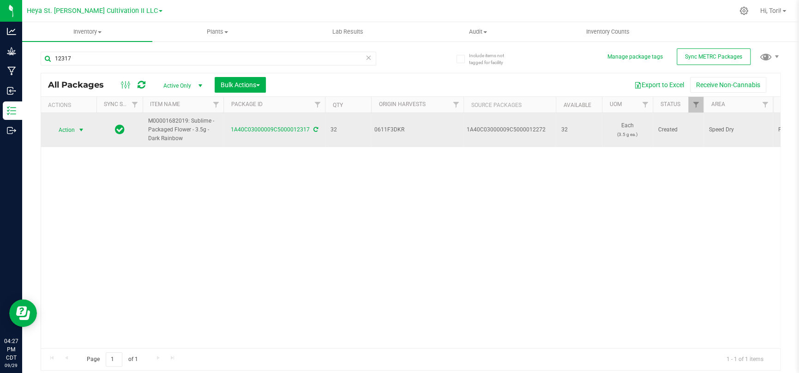
click at [84, 129] on span "select" at bounding box center [81, 129] width 7 height 7
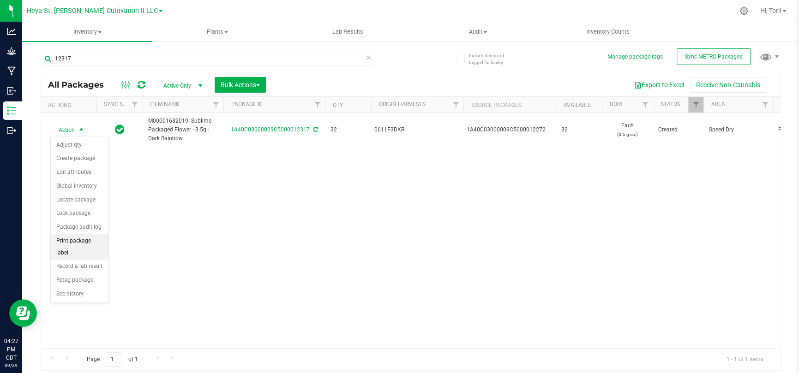
click at [79, 241] on li "Print package label" at bounding box center [80, 246] width 58 height 25
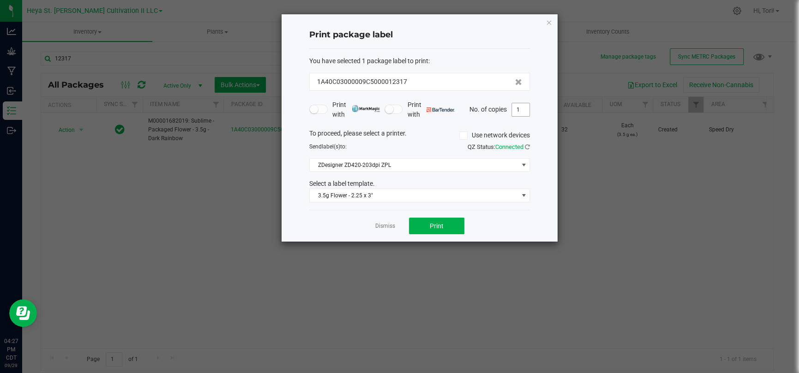
click at [524, 103] on input "1" at bounding box center [521, 109] width 18 height 13
type input "33"
click at [545, 119] on div "Print package label You have selected 1 package label to print : 1A40C03000009C…" at bounding box center [419, 127] width 276 height 227
click at [461, 222] on button "Print" at bounding box center [436, 226] width 55 height 17
click at [546, 25] on icon "button" at bounding box center [548, 22] width 6 height 11
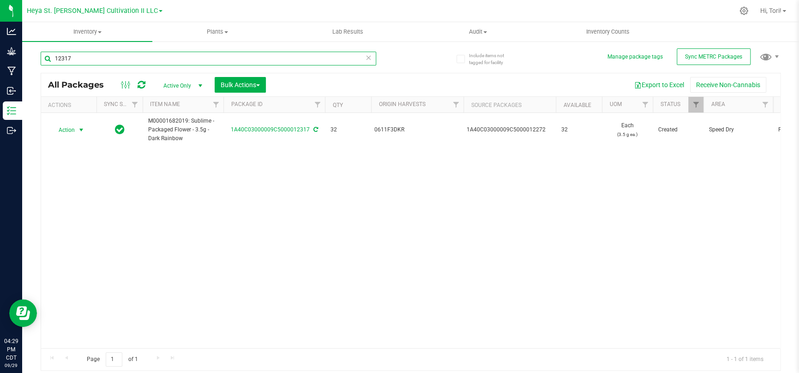
click at [275, 61] on input "12317" at bounding box center [208, 59] width 335 height 14
type input "12318"
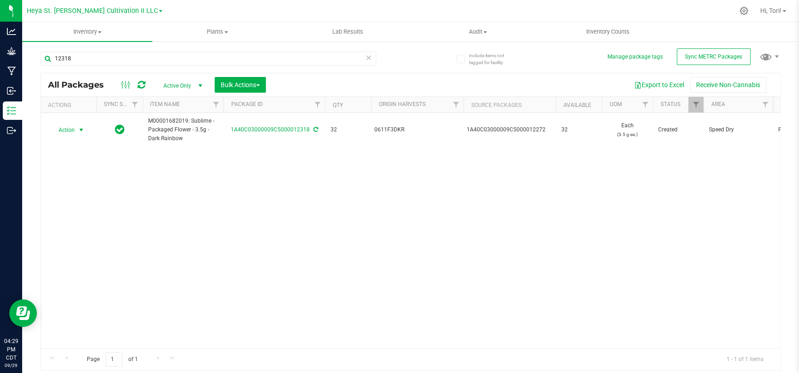
click at [71, 129] on span "Action" at bounding box center [62, 130] width 25 height 13
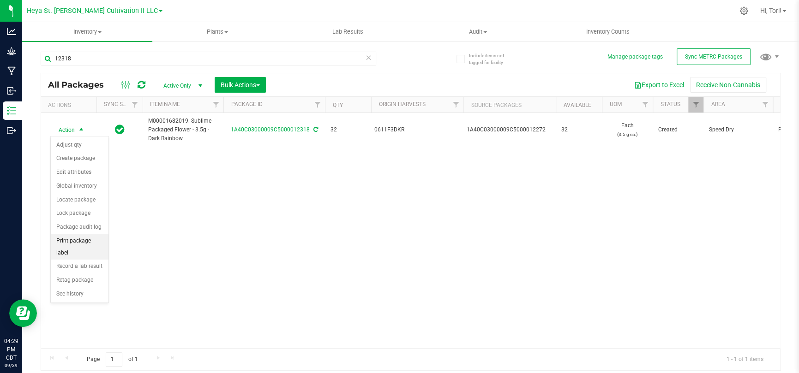
click at [84, 245] on li "Print package label" at bounding box center [80, 246] width 58 height 25
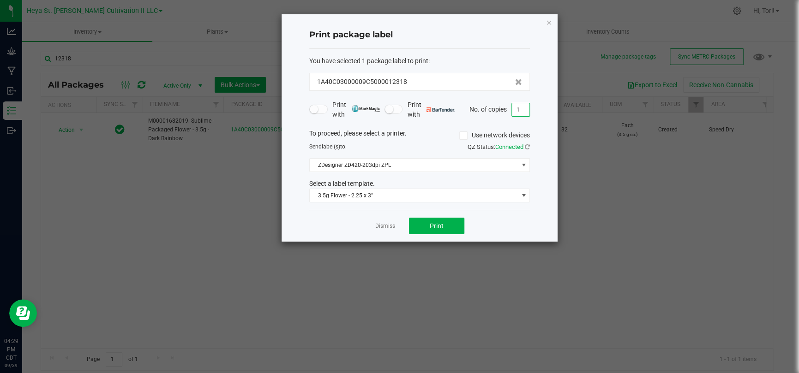
click at [523, 107] on input "1" at bounding box center [521, 109] width 18 height 13
type input "33"
click at [541, 117] on div "Print package label You have selected 1 package label to print : 1A40C03000009C…" at bounding box center [419, 127] width 276 height 227
click at [450, 224] on button "Print" at bounding box center [436, 226] width 55 height 17
click at [389, 224] on link "Dismiss" at bounding box center [385, 226] width 20 height 8
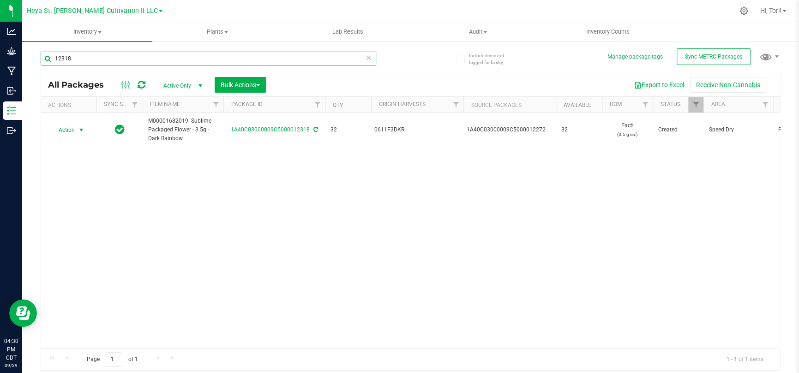
click at [113, 64] on input "12318" at bounding box center [208, 59] width 335 height 14
type input "12319"
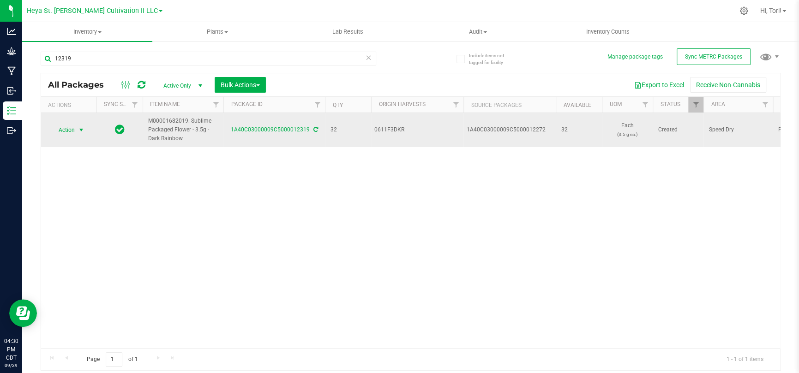
click at [76, 131] on span "select" at bounding box center [82, 130] width 12 height 13
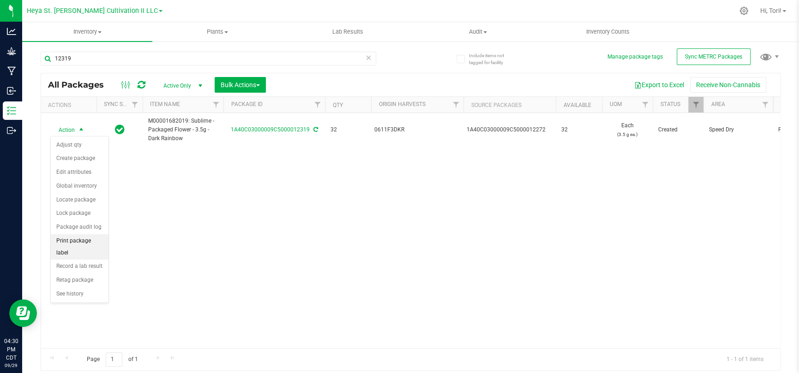
click at [79, 243] on li "Print package label" at bounding box center [80, 246] width 58 height 25
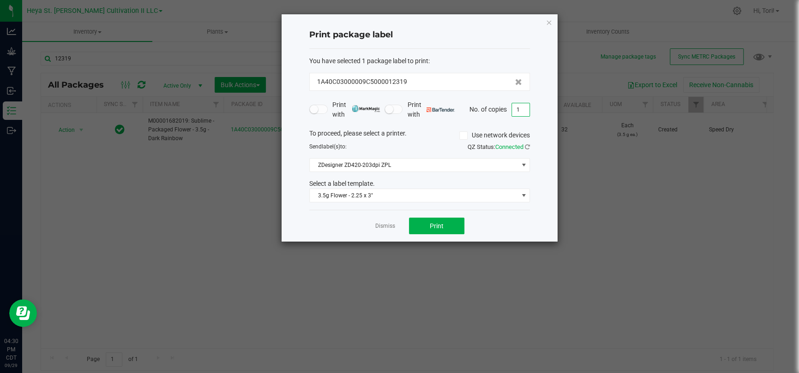
click at [520, 109] on input "1" at bounding box center [521, 109] width 18 height 13
type input "33"
click at [543, 126] on div "Print package label You have selected 1 package label to print : 1A40C03000009C…" at bounding box center [419, 127] width 276 height 227
click at [457, 225] on button "Print" at bounding box center [436, 226] width 55 height 17
click at [549, 21] on icon "button" at bounding box center [548, 22] width 6 height 11
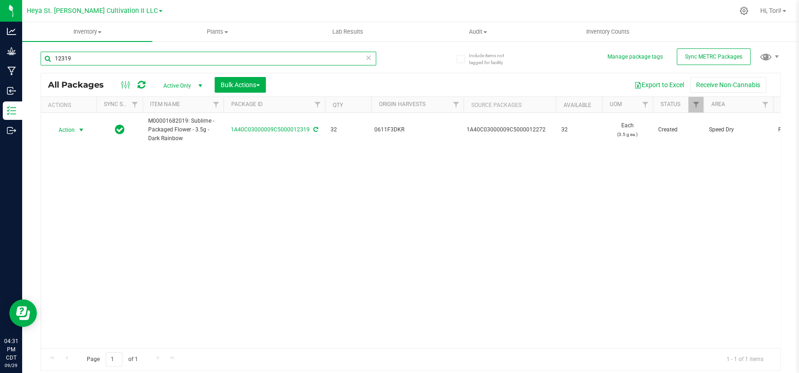
click at [222, 53] on input "12319" at bounding box center [208, 59] width 335 height 14
type input "12320"
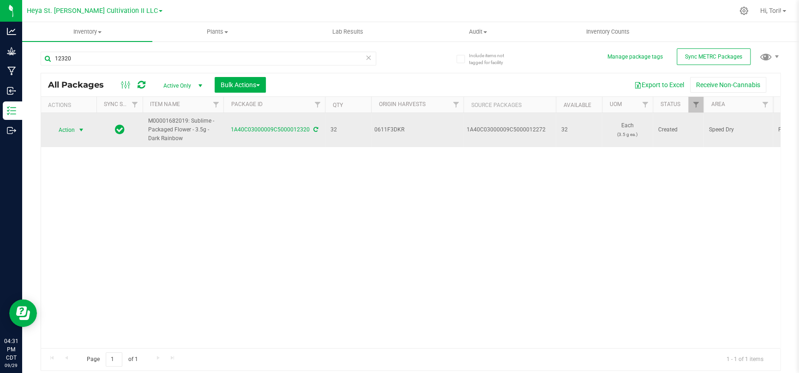
click at [66, 132] on span "Action" at bounding box center [62, 130] width 25 height 13
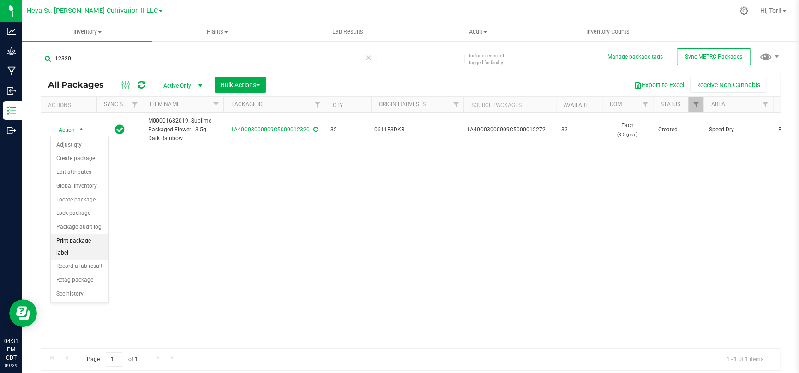
click at [78, 240] on li "Print package label" at bounding box center [80, 246] width 58 height 25
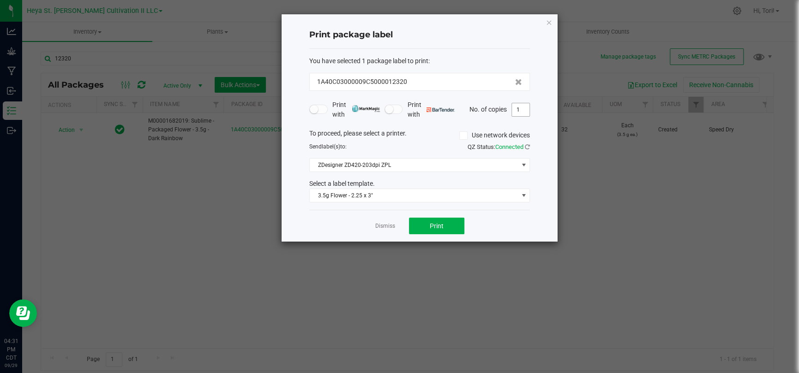
click at [522, 111] on input "1" at bounding box center [521, 109] width 18 height 13
type input "33"
click at [546, 129] on div "Print package label You have selected 1 package label to print : 1A40C03000009C…" at bounding box center [419, 127] width 276 height 227
click at [435, 218] on button "Print" at bounding box center [436, 226] width 55 height 17
click at [381, 225] on link "Dismiss" at bounding box center [385, 226] width 20 height 8
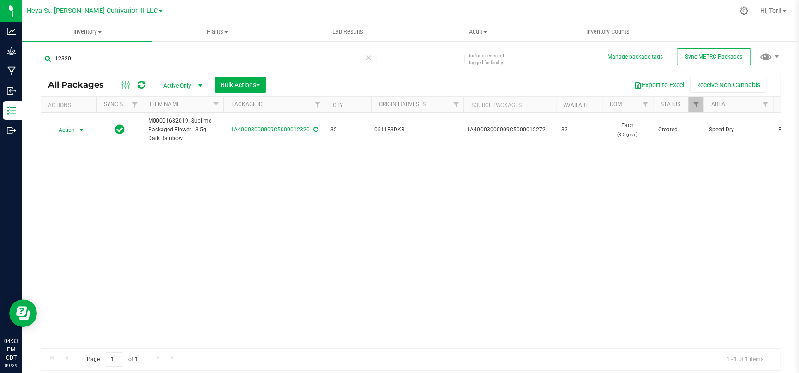
click at [194, 69] on div "12320" at bounding box center [208, 62] width 335 height 21
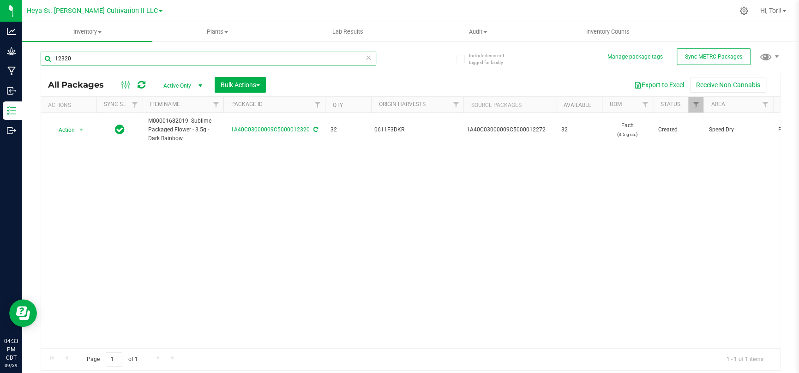
click at [194, 60] on input "12320" at bounding box center [208, 59] width 335 height 14
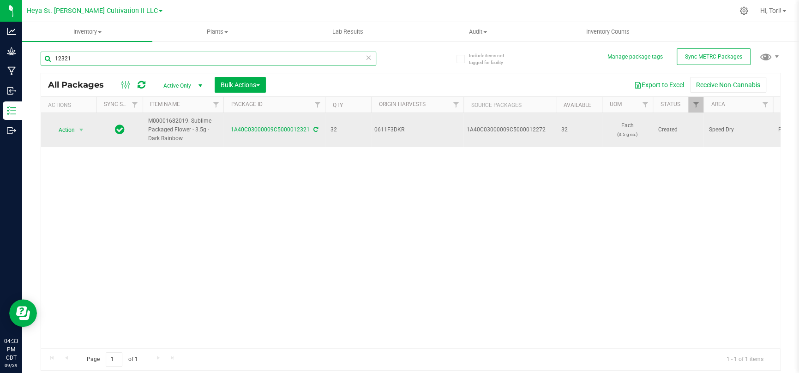
type input "12321"
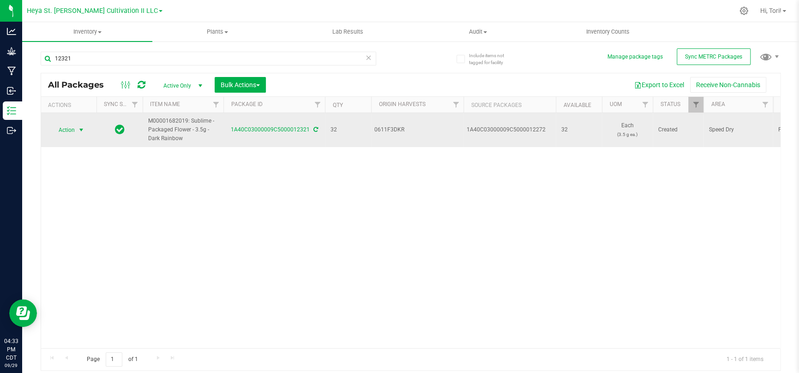
click at [70, 133] on span "Action" at bounding box center [62, 130] width 25 height 13
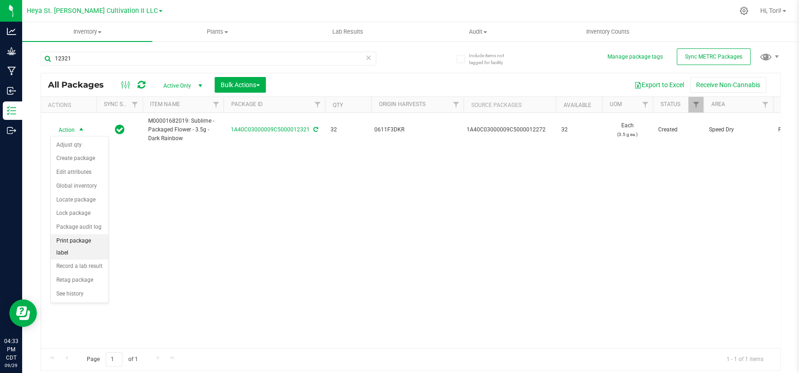
click at [90, 250] on li "Print package label" at bounding box center [80, 246] width 58 height 25
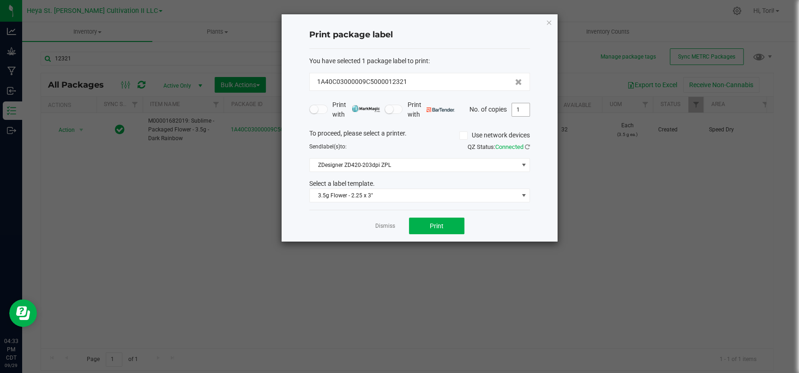
click at [517, 115] on input "1" at bounding box center [521, 109] width 18 height 13
type input "33"
click at [448, 223] on button "Print" at bounding box center [436, 226] width 55 height 17
click at [382, 229] on link "Dismiss" at bounding box center [385, 226] width 20 height 8
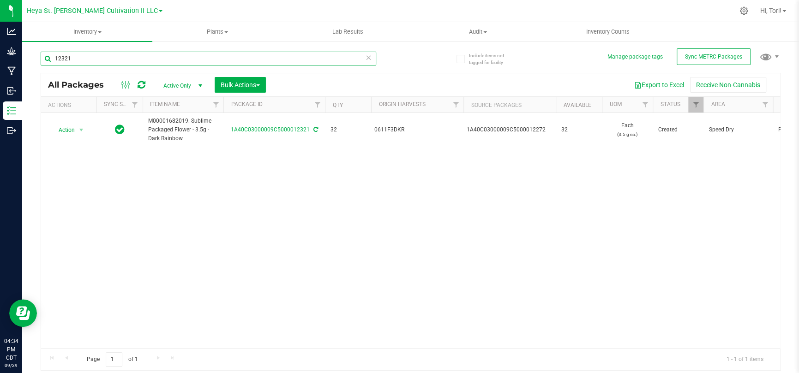
click at [200, 56] on input "12321" at bounding box center [208, 59] width 335 height 14
type input "12322"
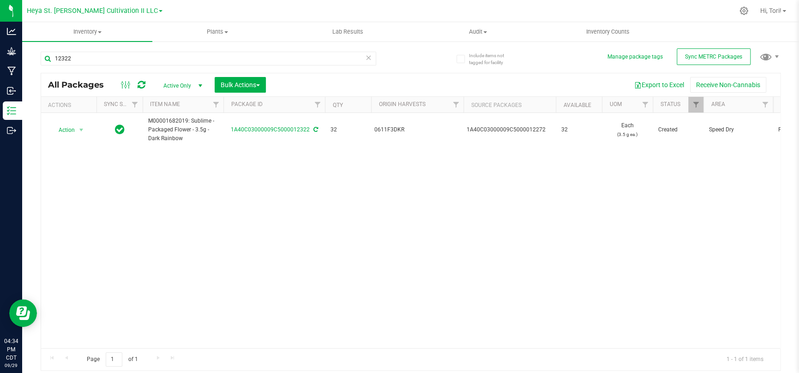
click at [221, 224] on div "Action Action Adjust qty Create package Edit attributes Global inventory Locate…" at bounding box center [410, 230] width 739 height 235
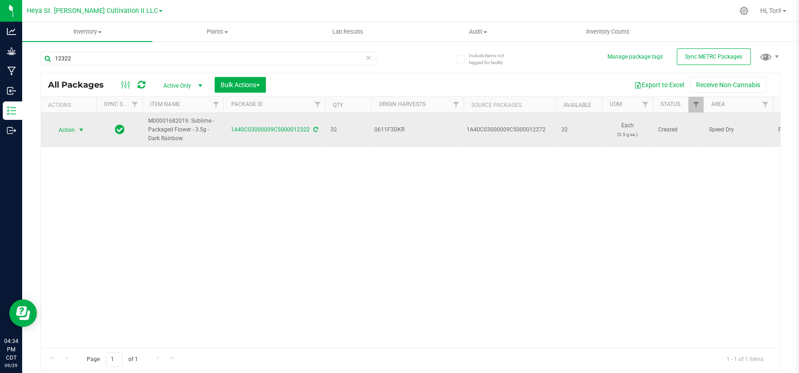
click at [78, 132] on span "select" at bounding box center [81, 129] width 7 height 7
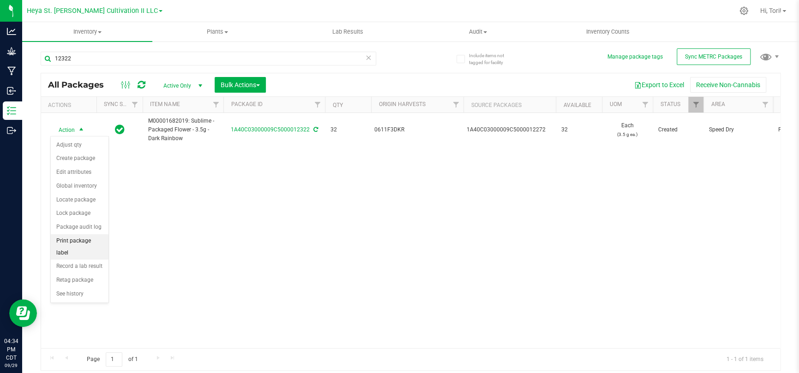
click at [84, 238] on li "Print package label" at bounding box center [80, 246] width 58 height 25
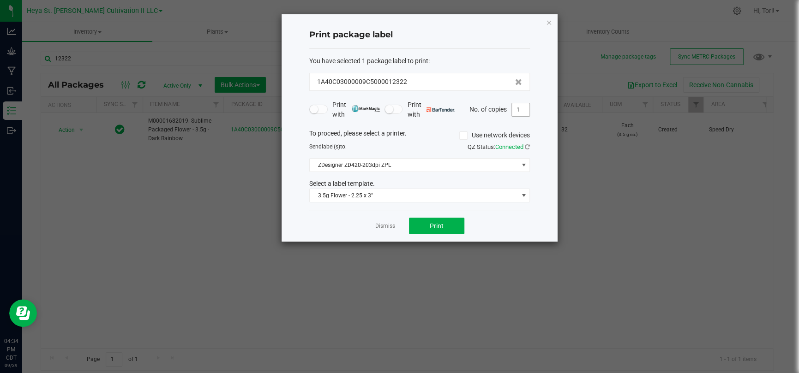
click at [518, 110] on input "1" at bounding box center [521, 109] width 18 height 13
type input "33"
click at [549, 130] on div "Print package label You have selected 1 package label to print : 1A40C03000009C…" at bounding box center [419, 127] width 276 height 227
click at [460, 226] on button "Print" at bounding box center [436, 226] width 55 height 17
click at [388, 226] on link "Dismiss" at bounding box center [385, 226] width 20 height 8
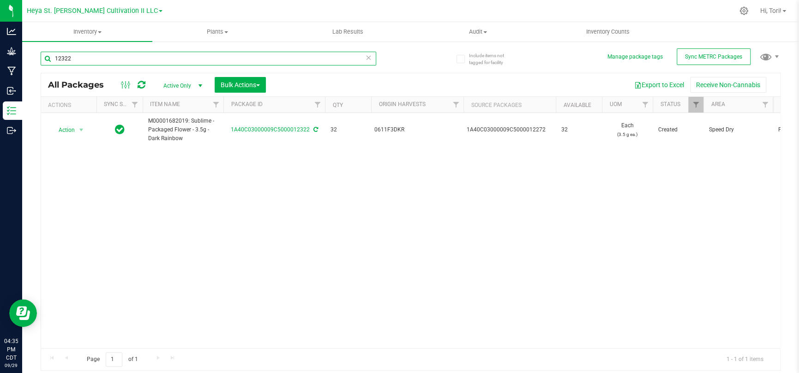
click at [293, 52] on input "12322" at bounding box center [208, 59] width 335 height 14
type input "12323"
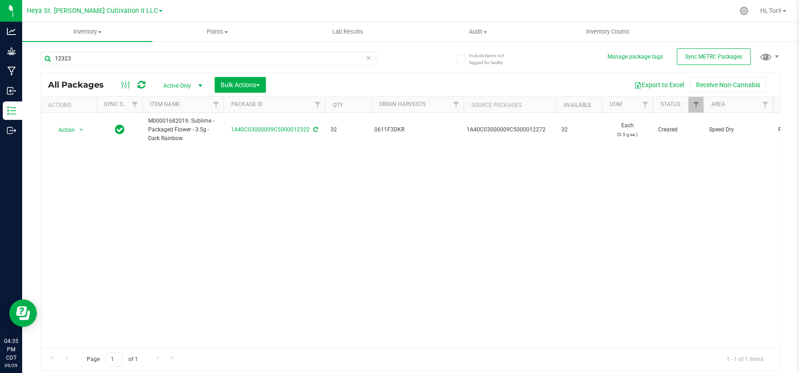
click at [305, 73] on div "All Packages Active Only Active Only Lab Samples Locked All External Internal B…" at bounding box center [411, 222] width 740 height 298
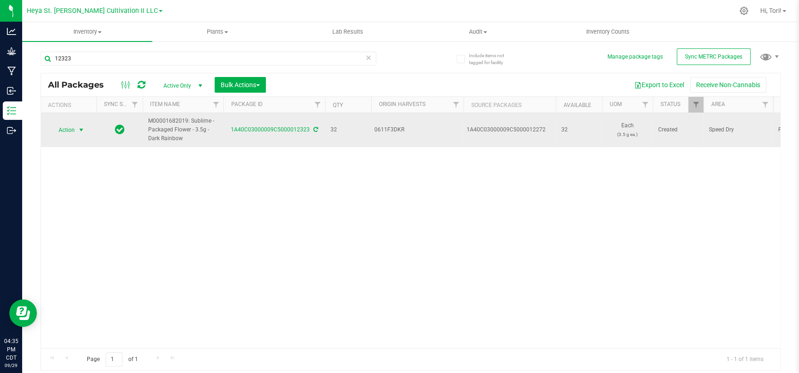
click at [74, 131] on span "Action" at bounding box center [62, 130] width 25 height 13
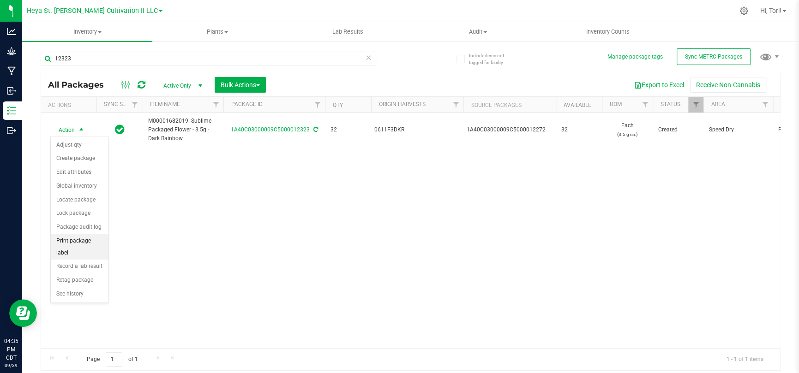
click at [86, 241] on li "Print package label" at bounding box center [80, 246] width 58 height 25
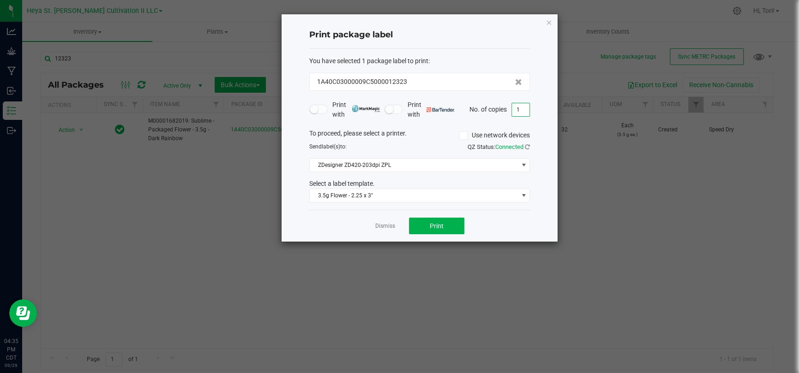
click at [516, 109] on input "1" at bounding box center [521, 109] width 18 height 13
type input "33"
click at [537, 126] on div "Print package label You have selected 1 package label to print : 1A40C03000009C…" at bounding box center [419, 127] width 276 height 227
click at [437, 229] on span "Print" at bounding box center [437, 225] width 14 height 7
click at [382, 218] on div "Dismiss Print" at bounding box center [419, 226] width 221 height 32
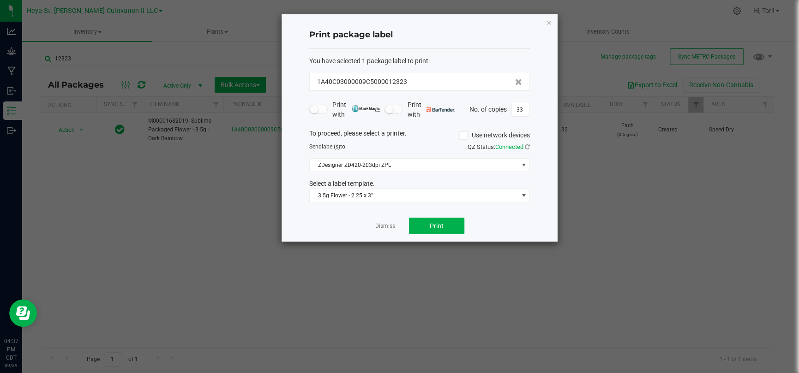
click at [381, 220] on div "Dismiss Print" at bounding box center [419, 226] width 221 height 32
click at [380, 225] on link "Dismiss" at bounding box center [385, 226] width 20 height 8
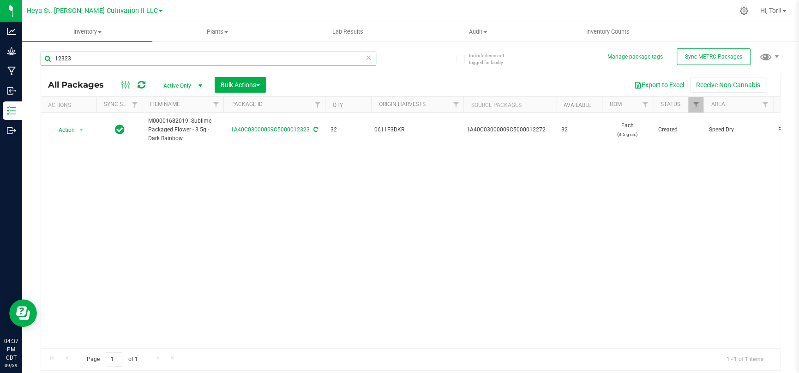
click at [172, 64] on input "12323" at bounding box center [208, 59] width 335 height 14
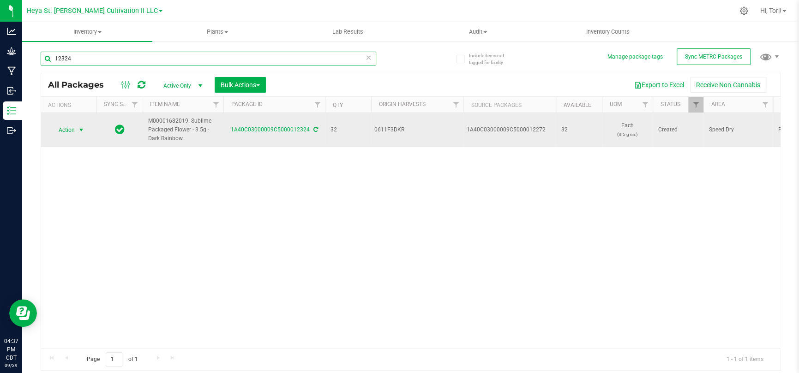
type input "12324"
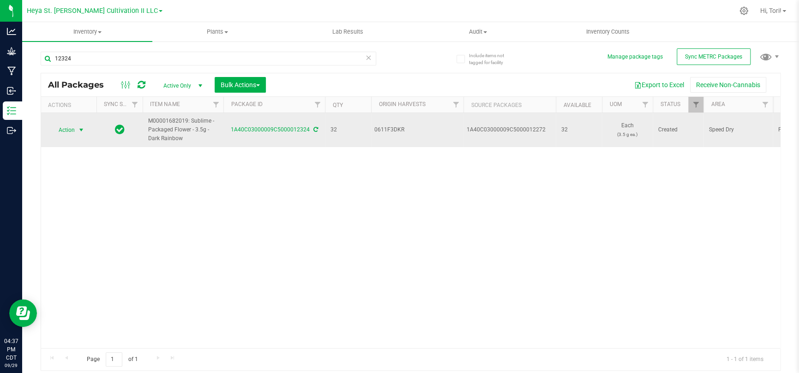
click at [66, 131] on span "Action" at bounding box center [62, 130] width 25 height 13
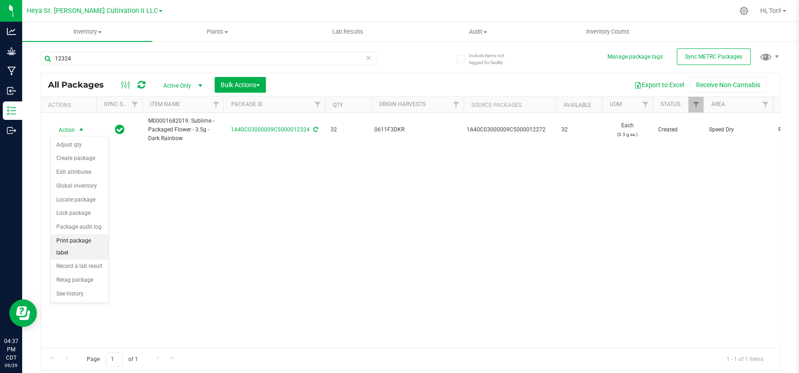
click at [90, 239] on li "Print package label" at bounding box center [80, 246] width 58 height 25
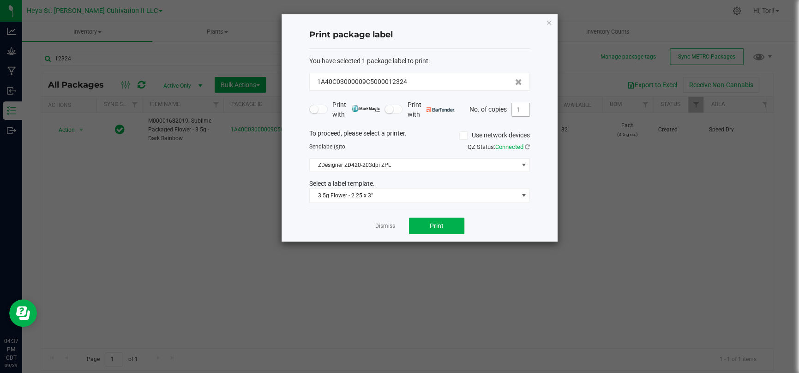
click at [524, 107] on input "1" at bounding box center [521, 109] width 18 height 13
type input "33"
click at [541, 136] on div "Print package label You have selected 1 package label to print : 1A40C03000009C…" at bounding box center [419, 127] width 276 height 227
click at [425, 221] on button "Print" at bounding box center [436, 226] width 55 height 17
click at [388, 227] on link "Dismiss" at bounding box center [385, 226] width 20 height 8
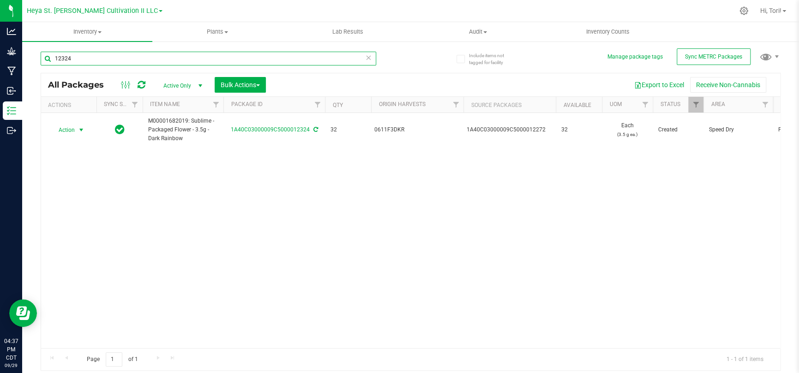
click at [211, 52] on input "12324" at bounding box center [208, 59] width 335 height 14
type input "12325"
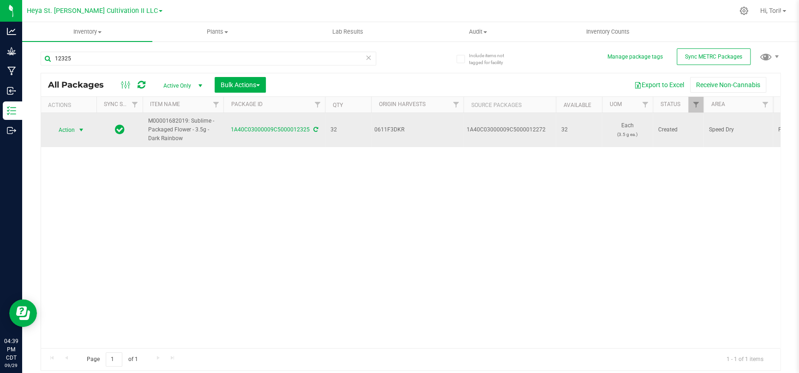
click at [61, 129] on span "Action" at bounding box center [62, 130] width 25 height 13
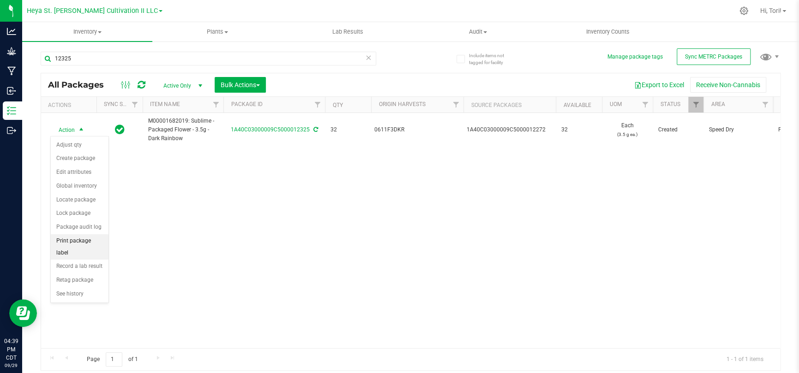
click at [88, 247] on li "Print package label" at bounding box center [80, 246] width 58 height 25
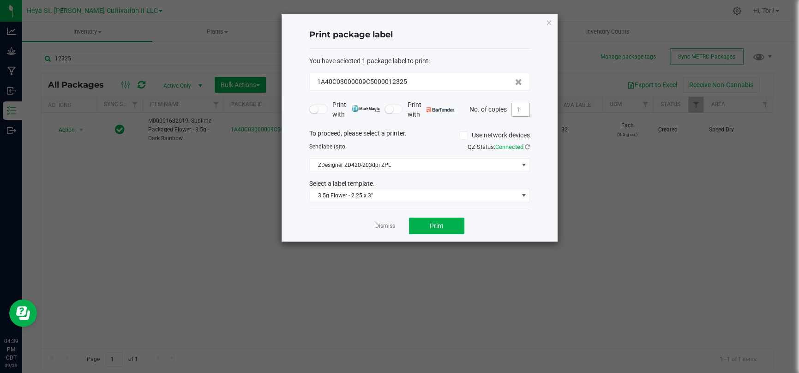
click at [515, 111] on input "1" at bounding box center [521, 109] width 18 height 13
type input "33"
click at [520, 121] on form "You have selected 1 package label to print : 1A40C03000009C5000012325 Print wit…" at bounding box center [419, 129] width 221 height 147
click at [430, 230] on button "Print" at bounding box center [436, 226] width 55 height 17
click at [388, 226] on link "Dismiss" at bounding box center [385, 226] width 20 height 8
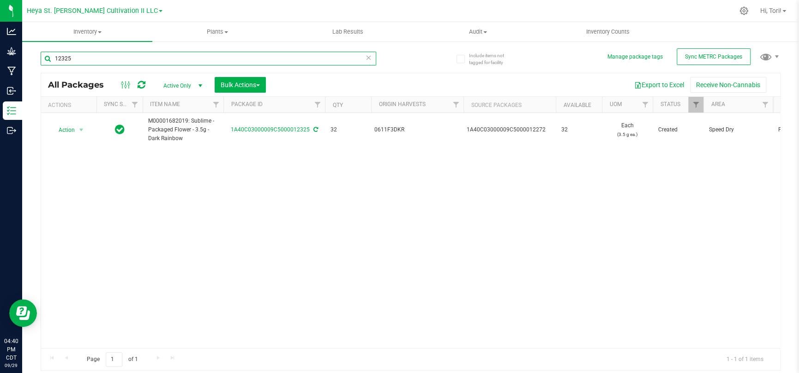
click at [200, 61] on input "12325" at bounding box center [208, 59] width 335 height 14
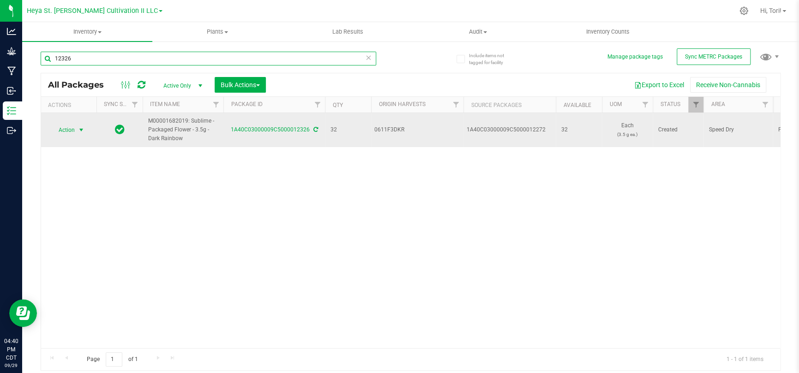
type input "12326"
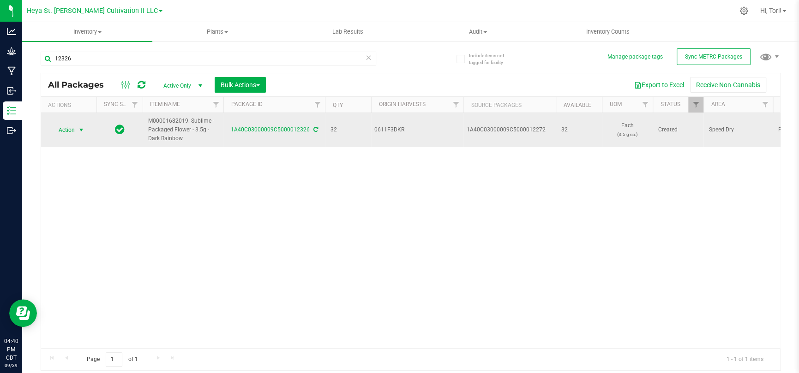
click at [80, 130] on span "select" at bounding box center [81, 129] width 7 height 7
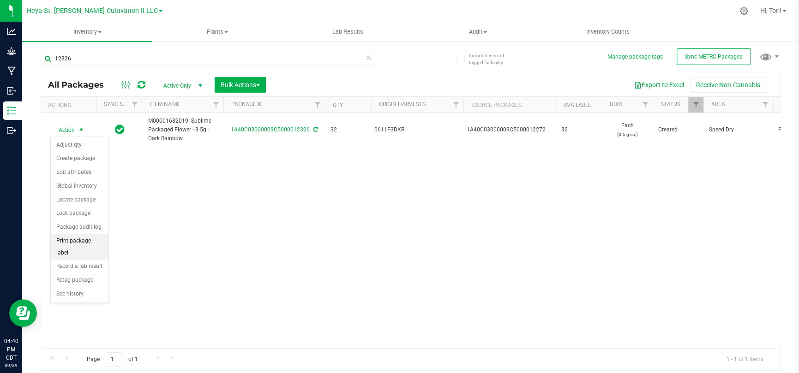
click at [82, 239] on li "Print package label" at bounding box center [80, 246] width 58 height 25
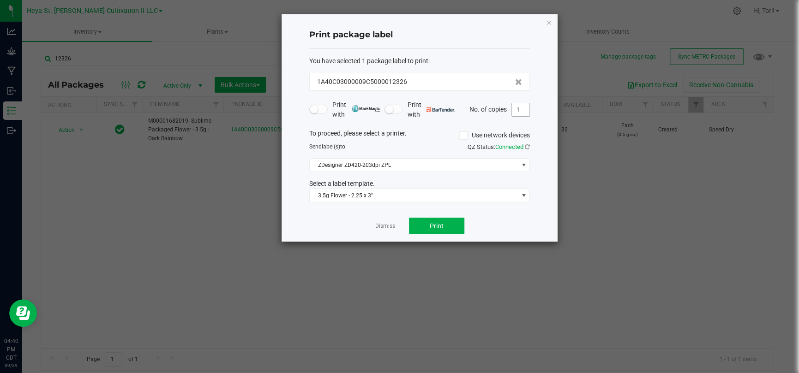
click at [521, 113] on input "1" at bounding box center [521, 109] width 18 height 13
type input "33"
click at [549, 146] on div "Print package label You have selected 1 package label to print : 1A40C03000009C…" at bounding box center [419, 127] width 276 height 227
click at [441, 223] on span "Print" at bounding box center [437, 225] width 14 height 7
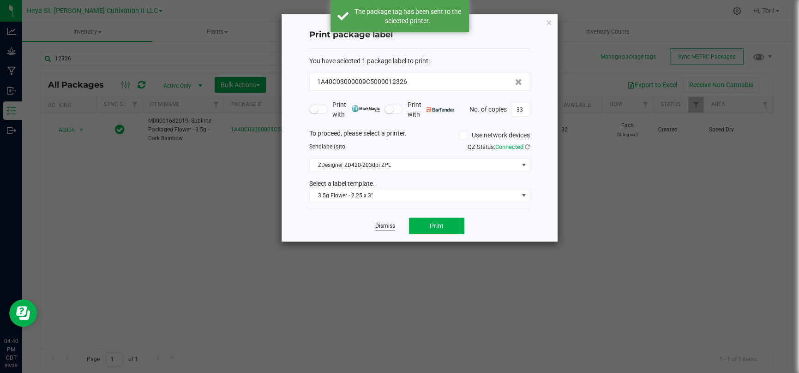
click at [383, 227] on link "Dismiss" at bounding box center [385, 226] width 20 height 8
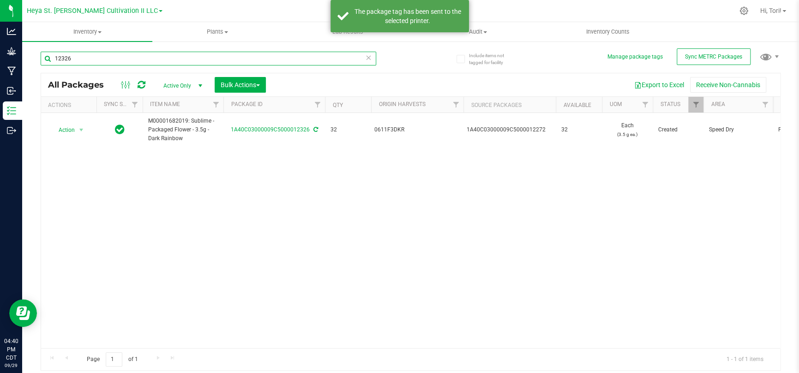
click at [145, 56] on input "12326" at bounding box center [208, 59] width 335 height 14
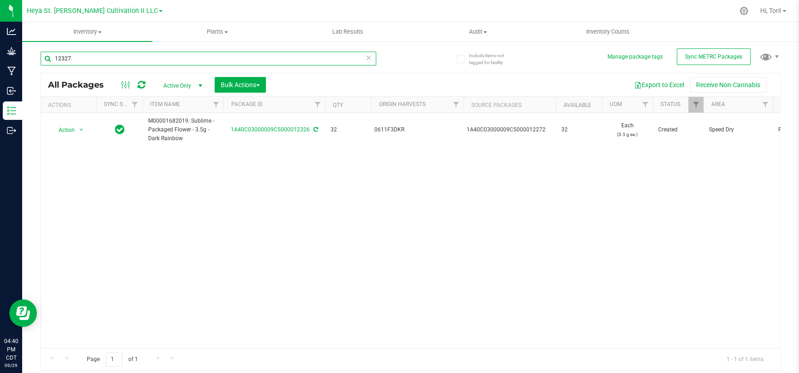
type input "12327"
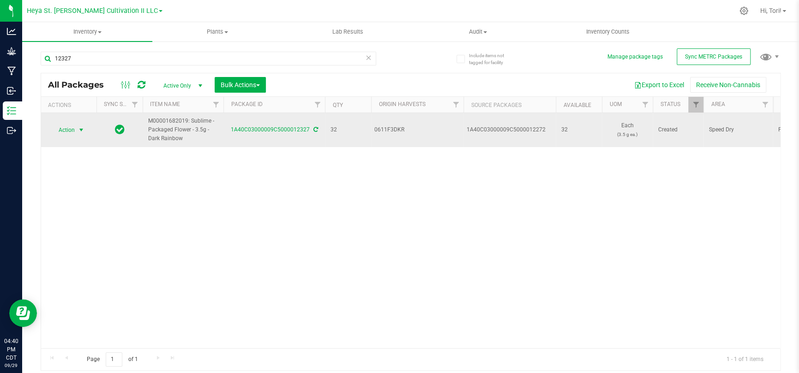
click at [60, 130] on span "Action" at bounding box center [62, 130] width 25 height 13
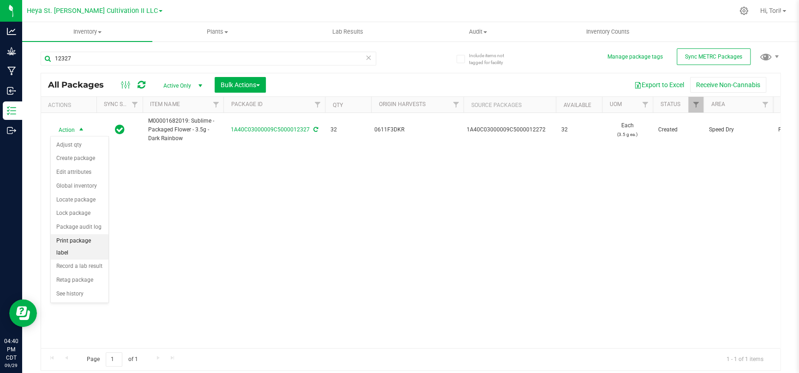
click at [79, 243] on li "Print package label" at bounding box center [80, 246] width 58 height 25
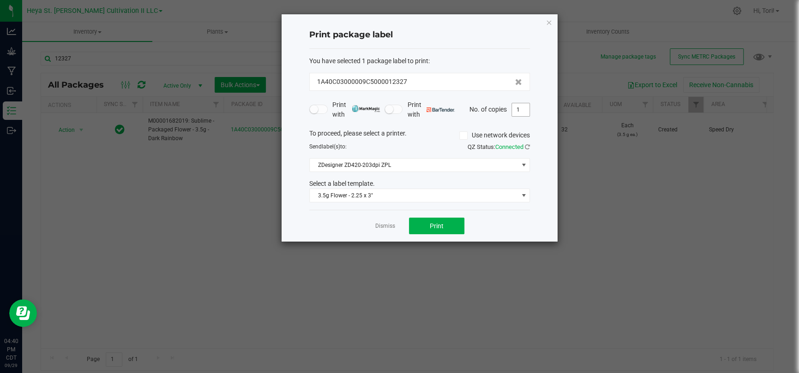
click at [525, 107] on input "1" at bounding box center [521, 109] width 18 height 13
type input "33"
click at [540, 118] on div "Print package label You have selected 1 package label to print : 1A40C03000009C…" at bounding box center [419, 127] width 276 height 227
click at [433, 225] on span "Print" at bounding box center [437, 225] width 14 height 7
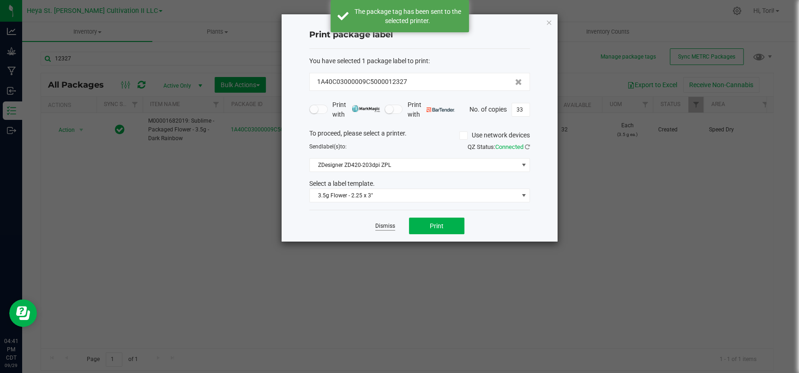
drag, startPoint x: 378, startPoint y: 220, endPoint x: 377, endPoint y: 224, distance: 4.7
click at [378, 221] on div "Dismiss Print" at bounding box center [419, 226] width 221 height 32
click at [377, 230] on div "Dismiss Print" at bounding box center [419, 226] width 221 height 32
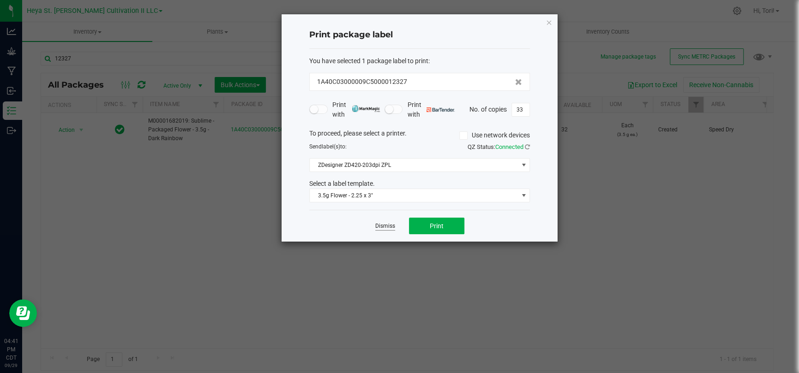
click at [388, 226] on link "Dismiss" at bounding box center [385, 226] width 20 height 8
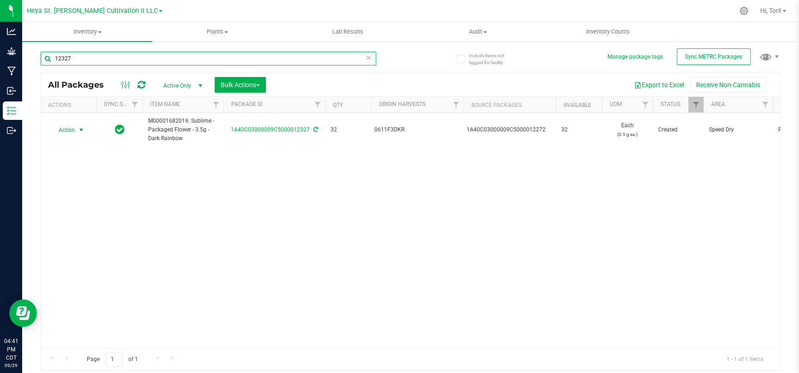
click at [121, 60] on input "12327" at bounding box center [208, 59] width 335 height 14
type input "12328"
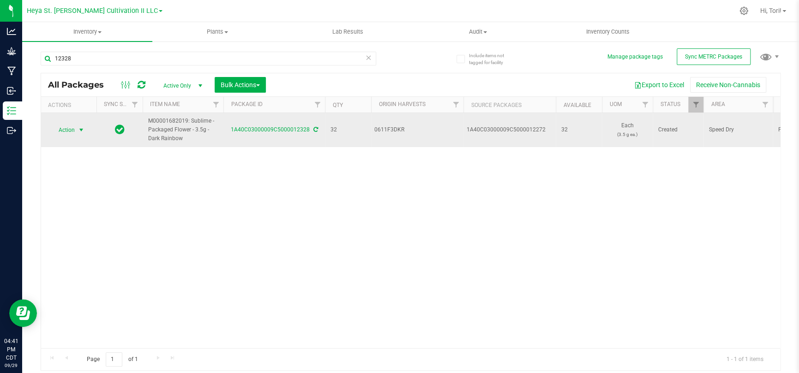
click at [73, 126] on span "Action" at bounding box center [62, 130] width 25 height 13
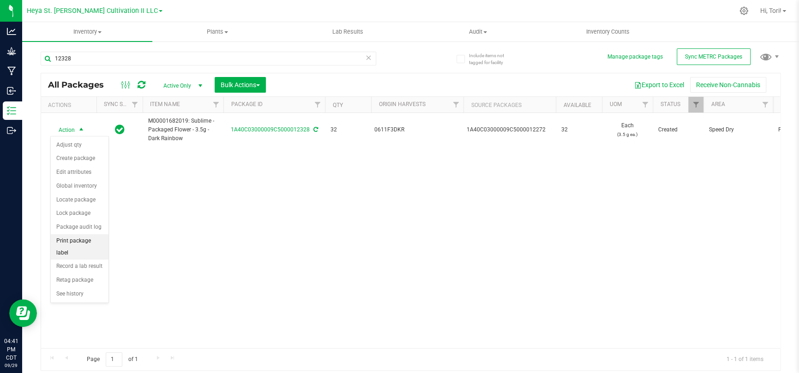
click at [82, 239] on li "Print package label" at bounding box center [80, 246] width 58 height 25
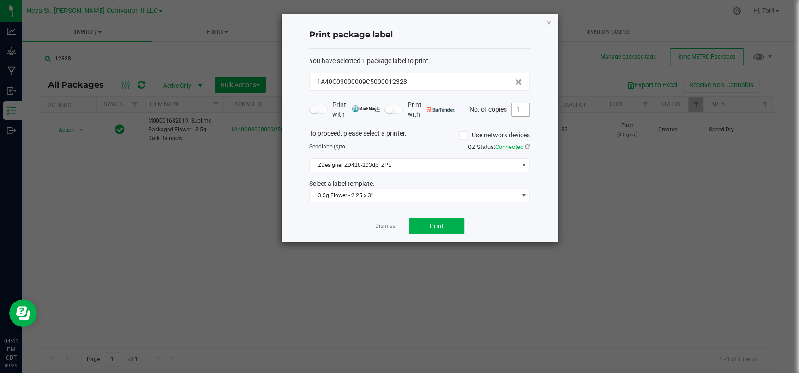
click at [524, 109] on input "1" at bounding box center [521, 109] width 18 height 13
type input "33"
click at [542, 110] on div "Print package label You have selected 1 package label to print : 1A40C03000009C…" at bounding box center [419, 127] width 276 height 227
click at [449, 229] on button "Print" at bounding box center [436, 226] width 55 height 17
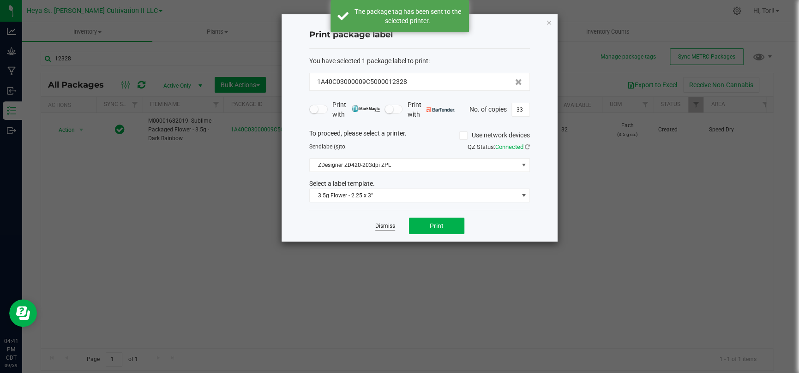
click at [387, 228] on link "Dismiss" at bounding box center [385, 226] width 20 height 8
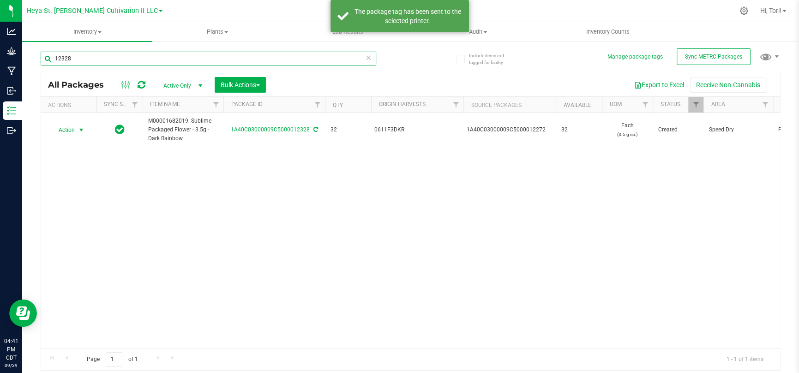
click at [136, 65] on input "12328" at bounding box center [208, 59] width 335 height 14
type input "12329"
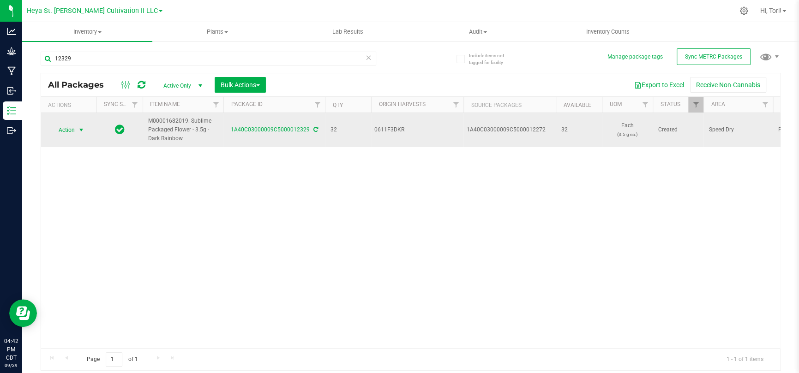
click at [80, 131] on span "select" at bounding box center [81, 129] width 7 height 7
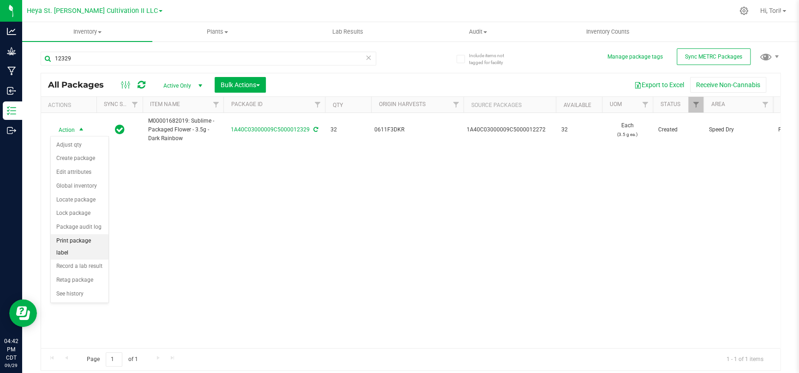
click at [85, 248] on li "Print package label" at bounding box center [80, 246] width 58 height 25
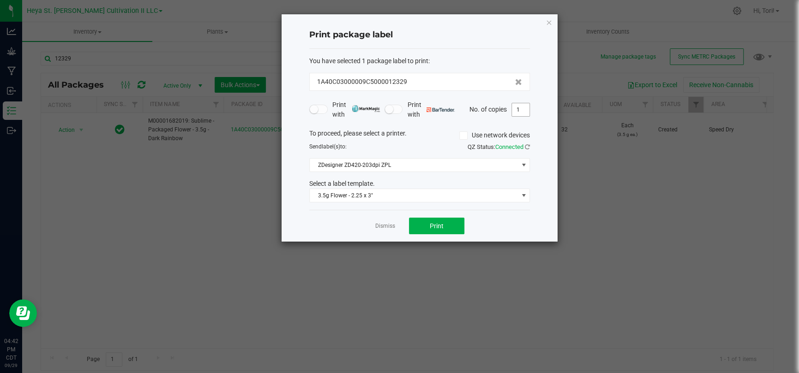
click at [521, 112] on input "1" at bounding box center [521, 109] width 18 height 13
type input "33"
click at [531, 124] on div "Print package label You have selected 1 package label to print : 1A40C03000009C…" at bounding box center [419, 127] width 276 height 227
click at [446, 224] on button "Print" at bounding box center [436, 226] width 55 height 17
click at [385, 230] on link "Dismiss" at bounding box center [385, 226] width 20 height 8
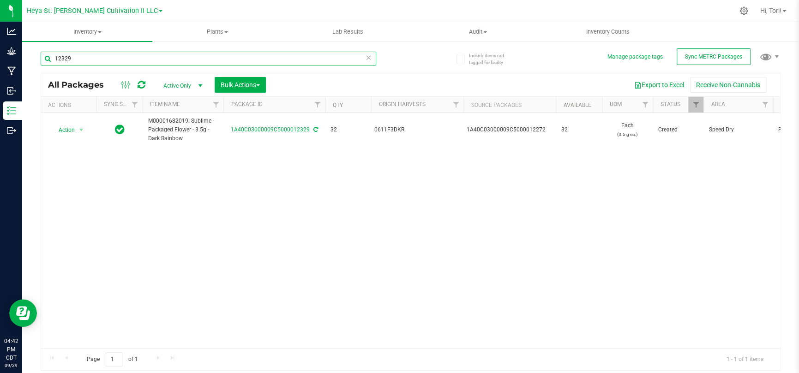
click at [188, 60] on input "12329" at bounding box center [208, 59] width 335 height 14
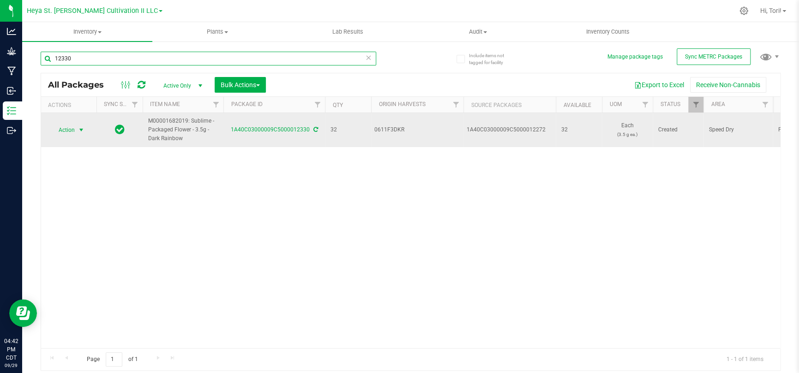
type input "12330"
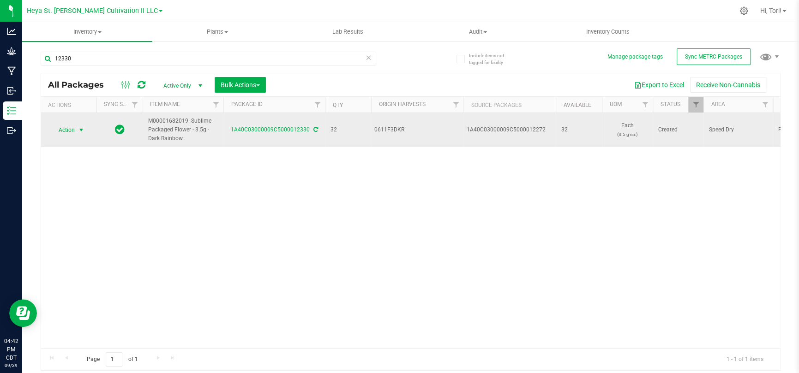
click at [73, 129] on span "Action" at bounding box center [62, 130] width 25 height 13
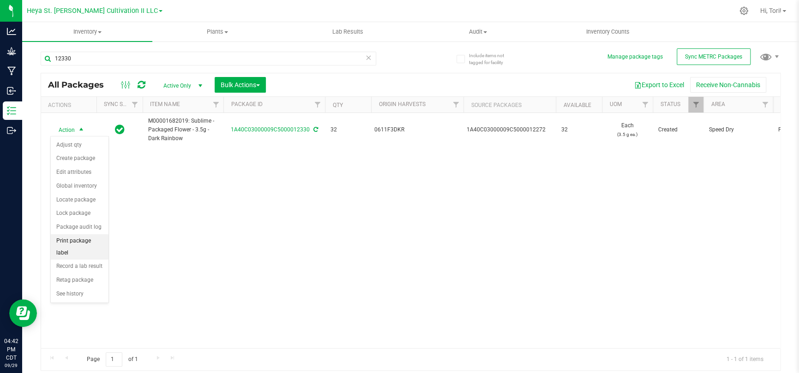
click at [89, 240] on li "Print package label" at bounding box center [80, 246] width 58 height 25
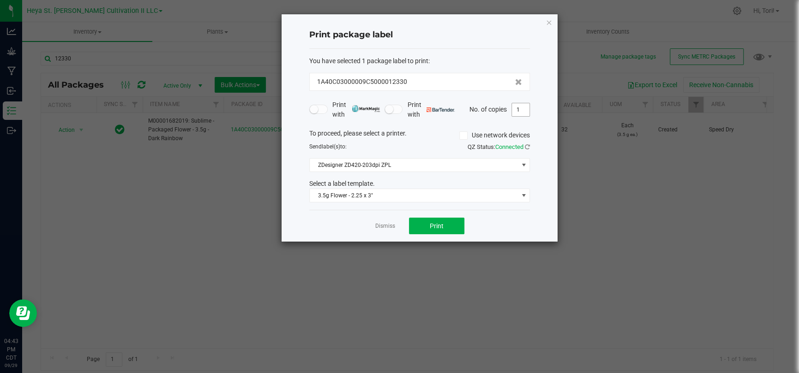
click at [522, 109] on input "1" at bounding box center [521, 109] width 18 height 13
type input "33"
click at [534, 123] on div "Print package label You have selected 1 package label to print : 1A40C03000009C…" at bounding box center [419, 127] width 276 height 227
click at [459, 225] on button "Print" at bounding box center [436, 226] width 55 height 17
click at [389, 228] on link "Dismiss" at bounding box center [385, 226] width 20 height 8
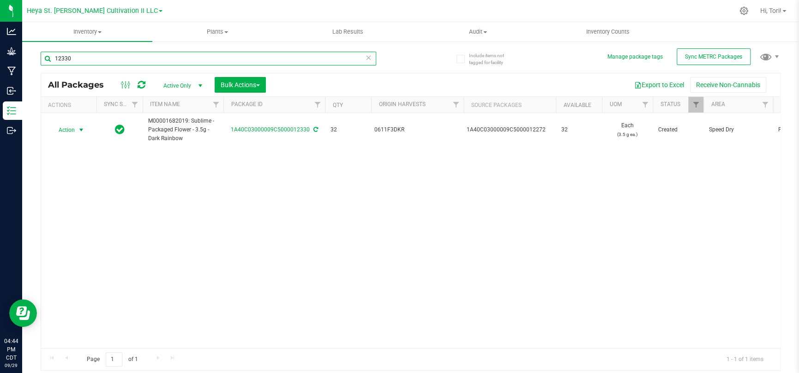
click at [128, 58] on input "12330" at bounding box center [208, 59] width 335 height 14
type input "12331"
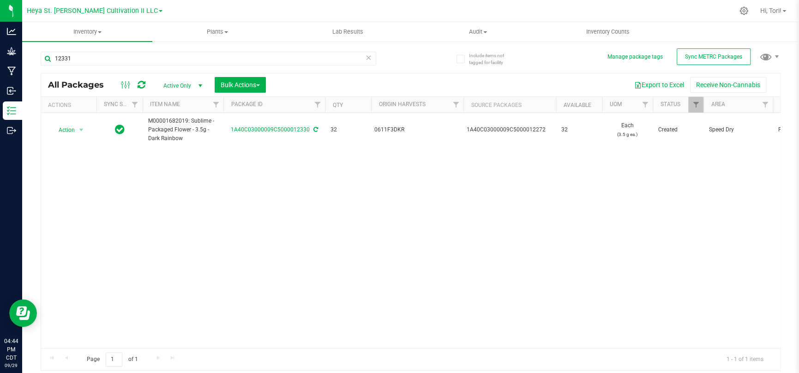
click at [215, 193] on div "Action Action Adjust qty Create package Edit attributes Global inventory Locate…" at bounding box center [410, 230] width 739 height 235
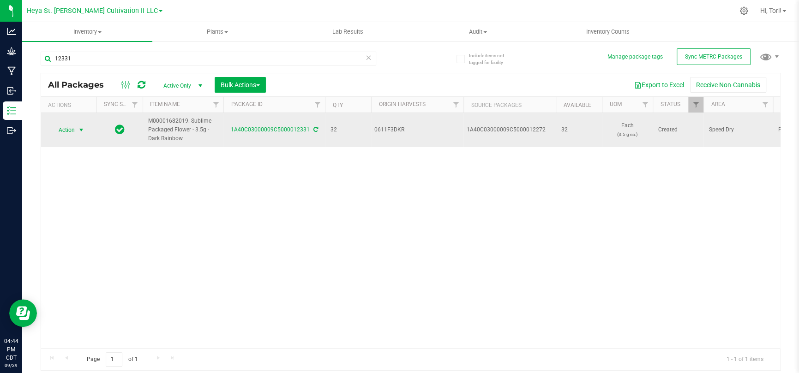
click at [83, 131] on span "select" at bounding box center [81, 129] width 7 height 7
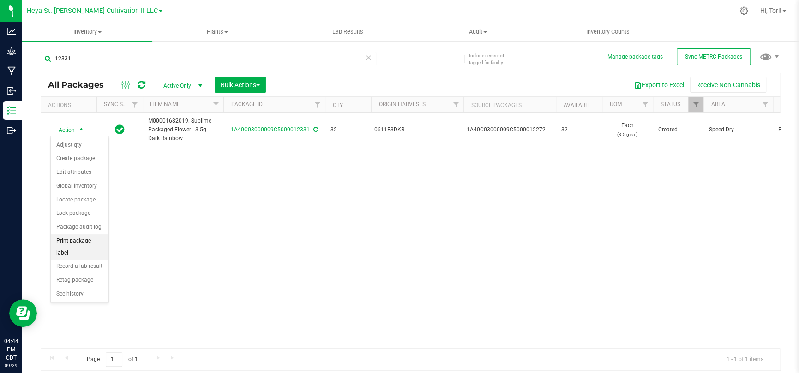
click at [87, 242] on li "Print package label" at bounding box center [80, 246] width 58 height 25
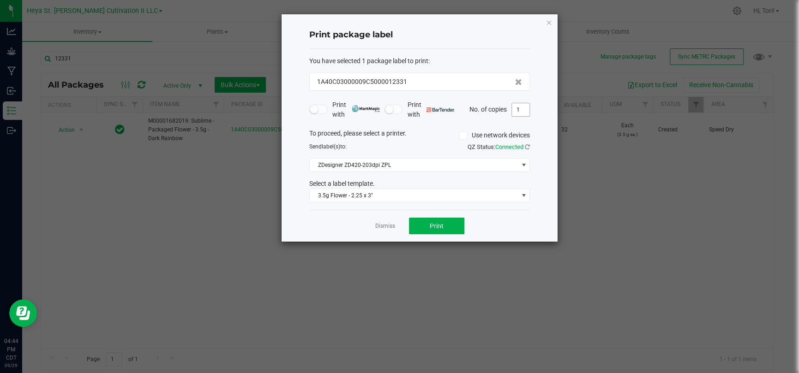
click at [515, 107] on input "1" at bounding box center [521, 109] width 18 height 13
type input "33"
click at [503, 245] on ngb-modal-window "Print package label You have selected 1 package label to print : 1A40C03000009C…" at bounding box center [403, 186] width 806 height 373
click at [450, 229] on button "Print" at bounding box center [436, 226] width 55 height 17
click at [377, 226] on link "Dismiss" at bounding box center [385, 226] width 20 height 8
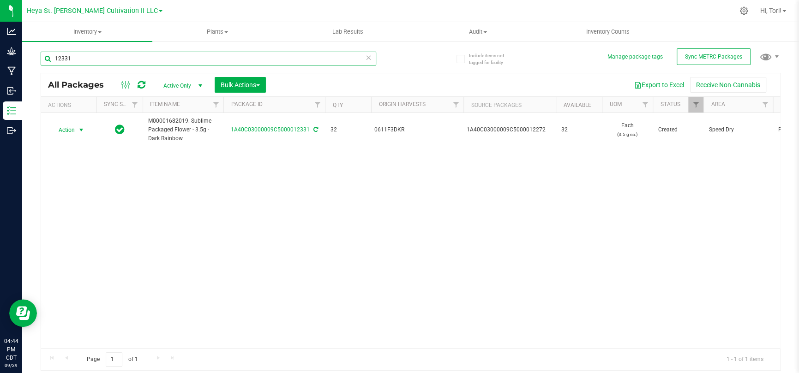
click at [141, 58] on input "12331" at bounding box center [208, 59] width 335 height 14
type input "12332"
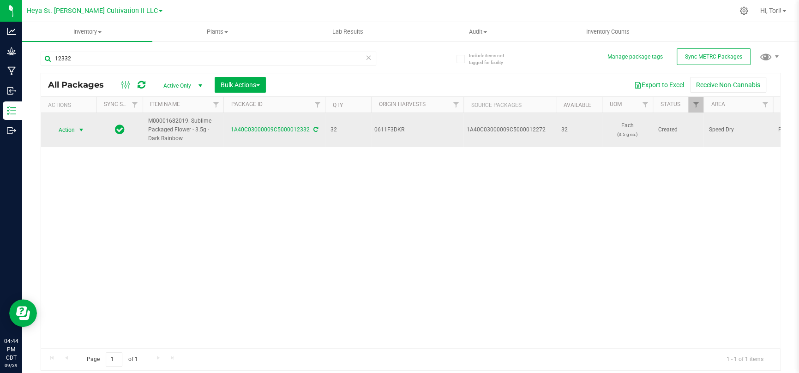
click at [62, 132] on span "Action" at bounding box center [62, 130] width 25 height 13
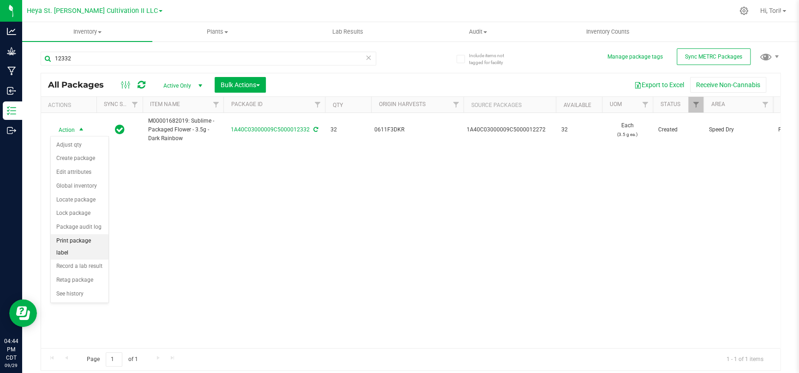
click at [88, 250] on li "Print package label" at bounding box center [80, 246] width 58 height 25
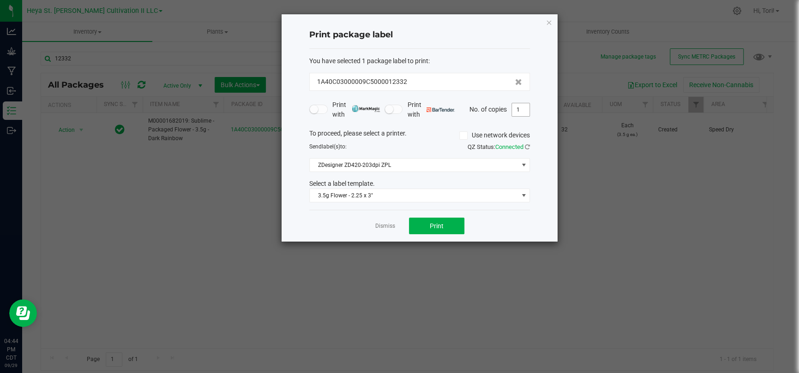
click at [523, 106] on input "1" at bounding box center [521, 109] width 18 height 13
type input "33"
click at [543, 136] on div "Print package label You have selected 1 package label to print : 1A40C03000009C…" at bounding box center [419, 127] width 276 height 227
click at [445, 229] on button "Print" at bounding box center [436, 226] width 55 height 17
click at [377, 221] on app-cancel-button "Dismiss" at bounding box center [385, 226] width 20 height 10
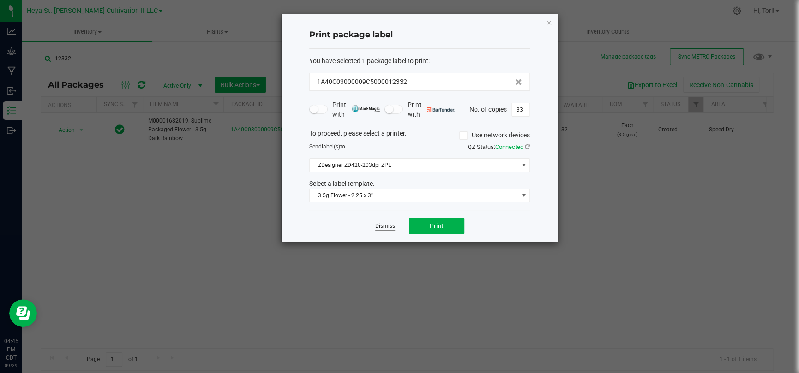
click at [382, 226] on link "Dismiss" at bounding box center [385, 226] width 20 height 8
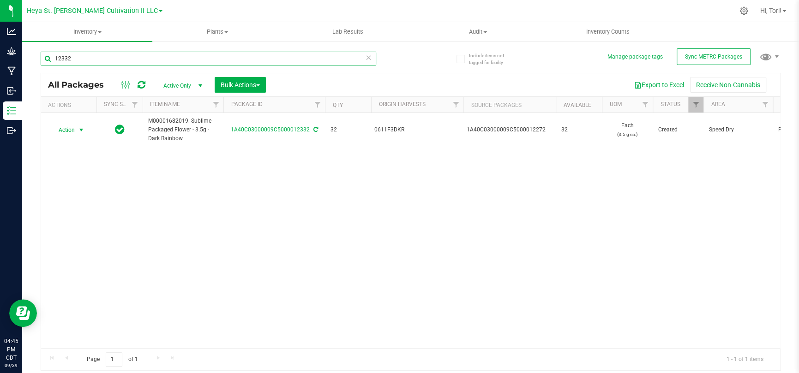
click at [149, 54] on input "12332" at bounding box center [208, 59] width 335 height 14
type input "12333"
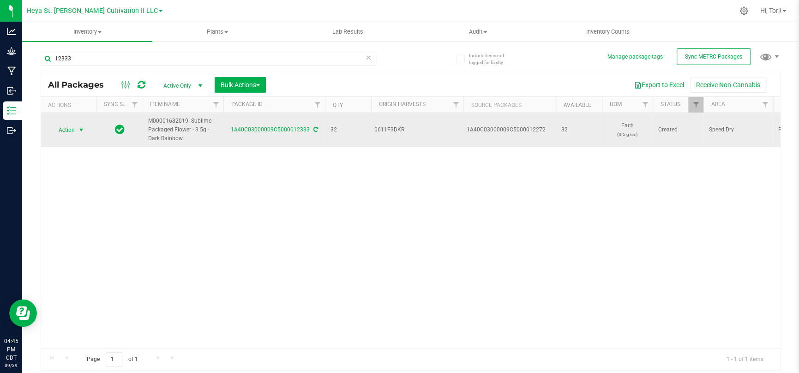
click at [77, 126] on span "select" at bounding box center [82, 130] width 12 height 13
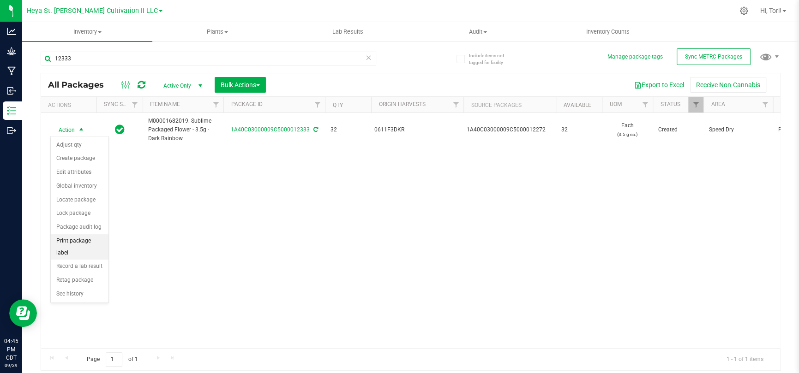
click at [89, 242] on li "Print package label" at bounding box center [80, 246] width 58 height 25
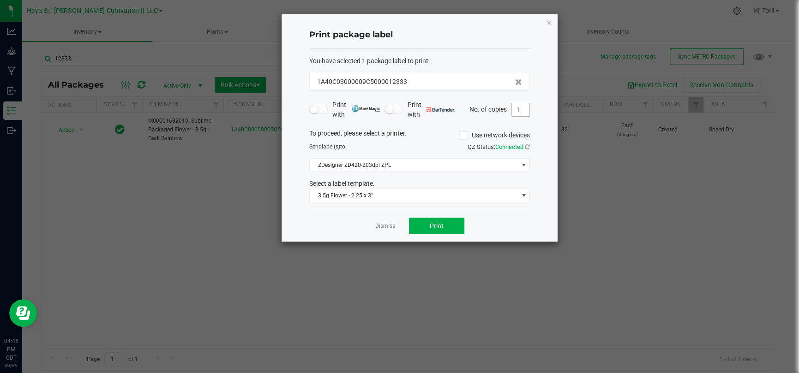
click at [516, 113] on input "1" at bounding box center [521, 109] width 18 height 13
type input "33"
click at [532, 129] on div "To proceed, please select a printer. Use network devices" at bounding box center [419, 136] width 234 height 14
click at [506, 222] on div "Dismiss Print" at bounding box center [419, 226] width 221 height 32
click at [448, 225] on button "Print" at bounding box center [436, 226] width 55 height 17
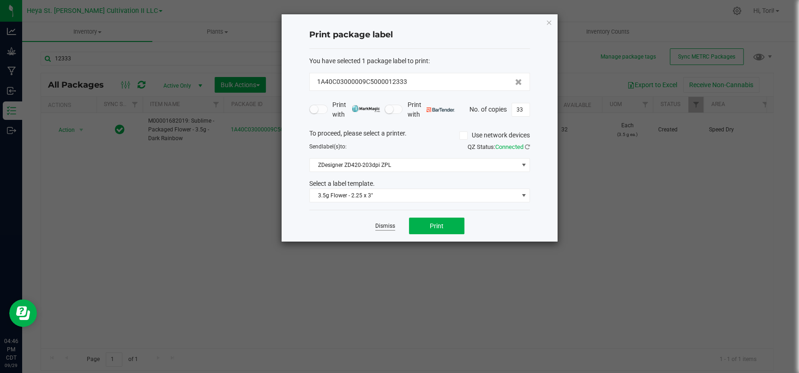
click at [383, 224] on link "Dismiss" at bounding box center [385, 226] width 20 height 8
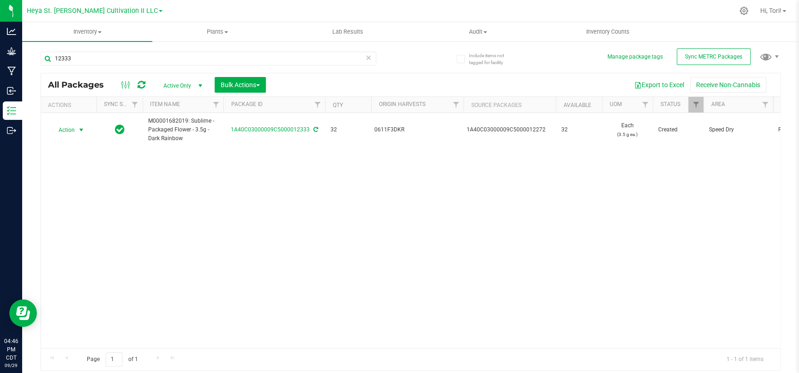
click at [136, 66] on div "12333" at bounding box center [208, 62] width 335 height 21
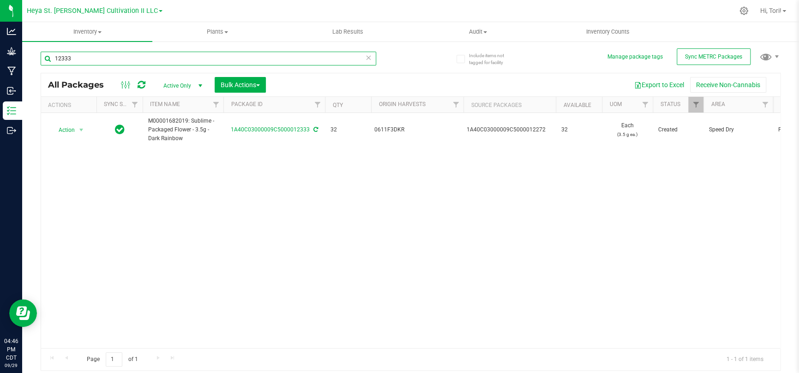
click at [140, 53] on input "12333" at bounding box center [208, 59] width 335 height 14
type input "12334"
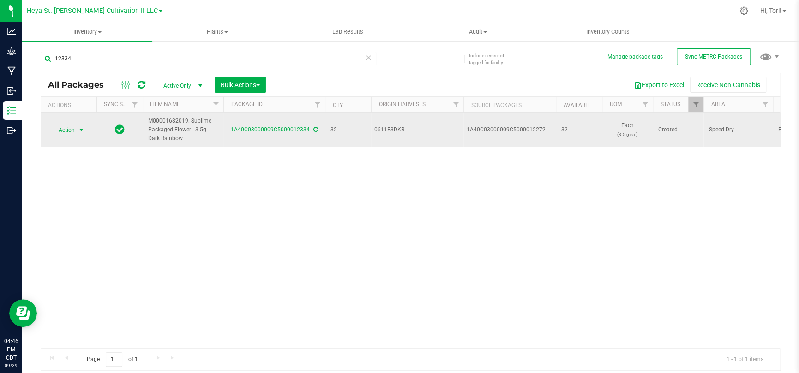
click at [79, 129] on span "select" at bounding box center [81, 129] width 7 height 7
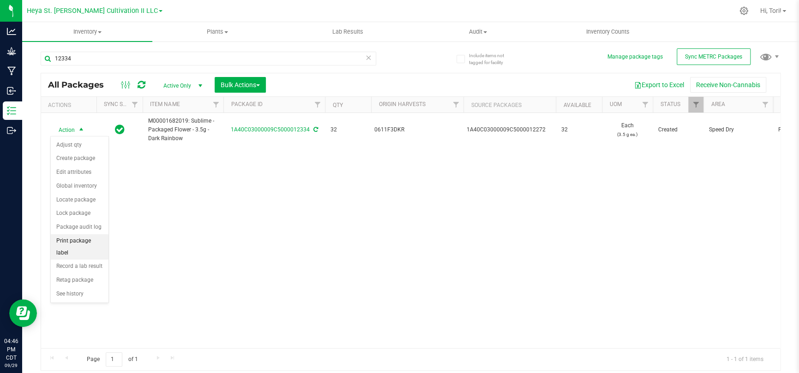
click at [87, 241] on li "Print package label" at bounding box center [80, 246] width 58 height 25
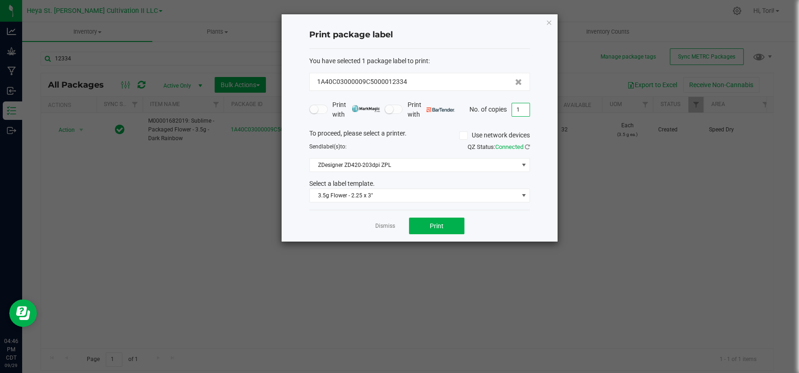
click at [521, 113] on input "1" at bounding box center [521, 109] width 18 height 13
type input "33"
click at [509, 126] on form "You have selected 1 package label to print : 1A40C03000009C5000012334 Print wit…" at bounding box center [419, 129] width 221 height 147
click at [443, 226] on button "Print" at bounding box center [436, 226] width 55 height 17
click at [386, 225] on link "Dismiss" at bounding box center [385, 226] width 20 height 8
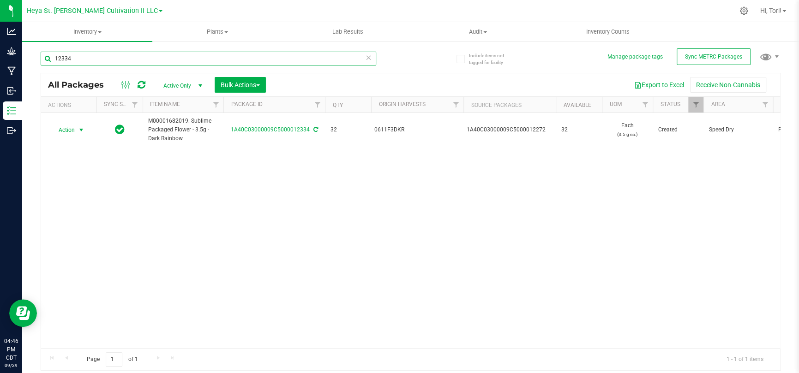
click at [154, 61] on input "12334" at bounding box center [208, 59] width 335 height 14
type input "12335"
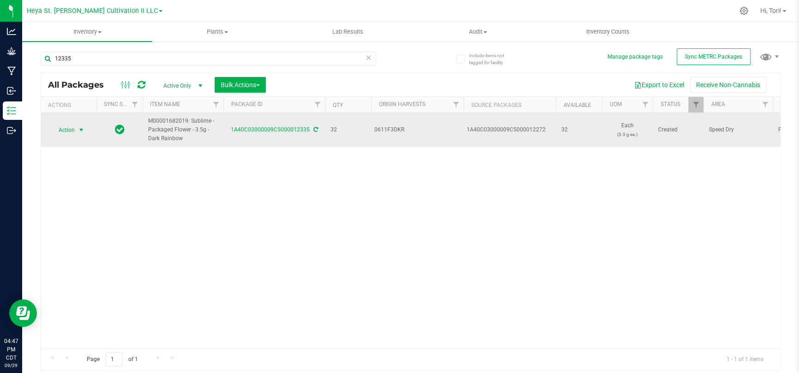
click at [69, 133] on span "Action" at bounding box center [62, 130] width 25 height 13
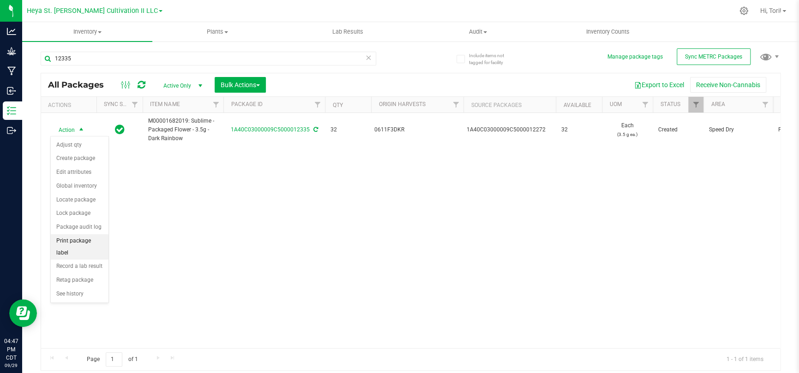
click at [73, 245] on li "Print package label" at bounding box center [80, 246] width 58 height 25
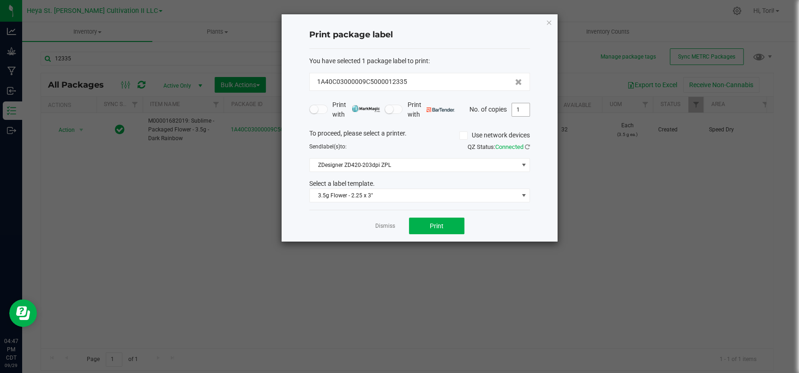
click at [520, 108] on input "1" at bounding box center [521, 109] width 18 height 13
type input "33"
click at [552, 128] on div "Print package label You have selected 1 package label to print : 1A40C03000009C…" at bounding box center [419, 127] width 276 height 227
click at [452, 222] on button "Print" at bounding box center [436, 226] width 55 height 17
click at [382, 225] on link "Dismiss" at bounding box center [385, 226] width 20 height 8
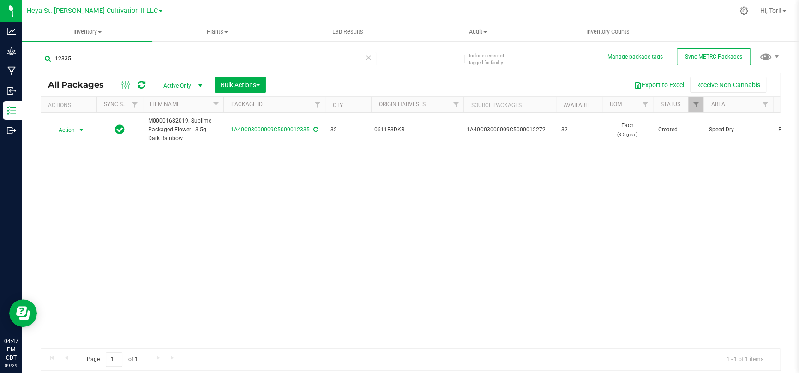
click at [156, 67] on div "12335" at bounding box center [208, 62] width 335 height 21
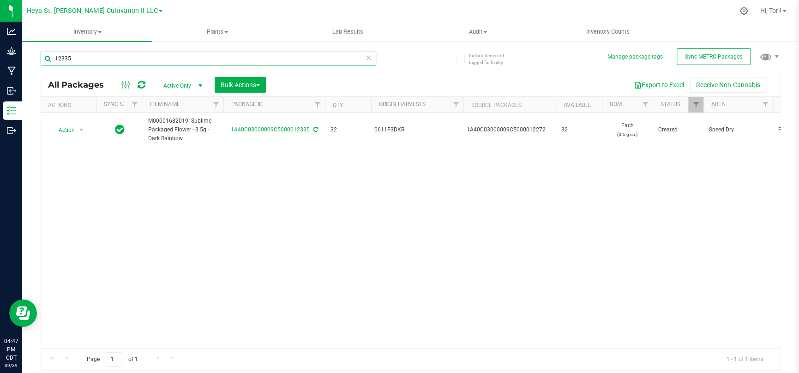
click at [156, 64] on input "12335" at bounding box center [208, 59] width 335 height 14
type input "12336"
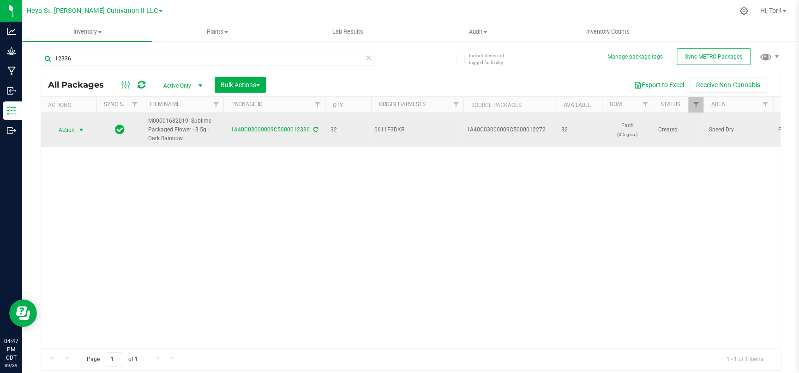
click at [74, 128] on span "Action" at bounding box center [62, 130] width 25 height 13
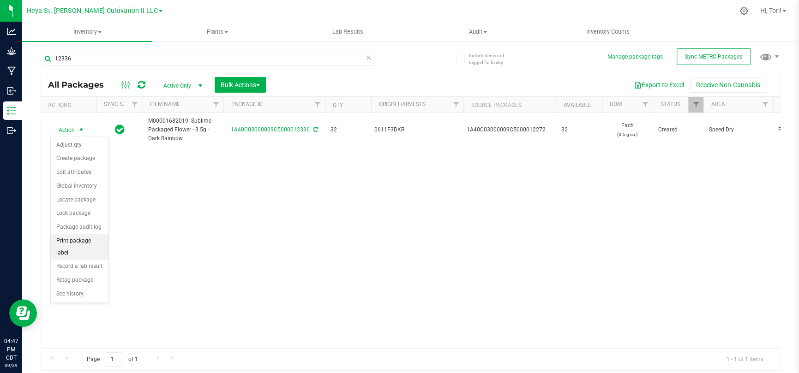
click at [84, 244] on li "Print package label" at bounding box center [80, 246] width 58 height 25
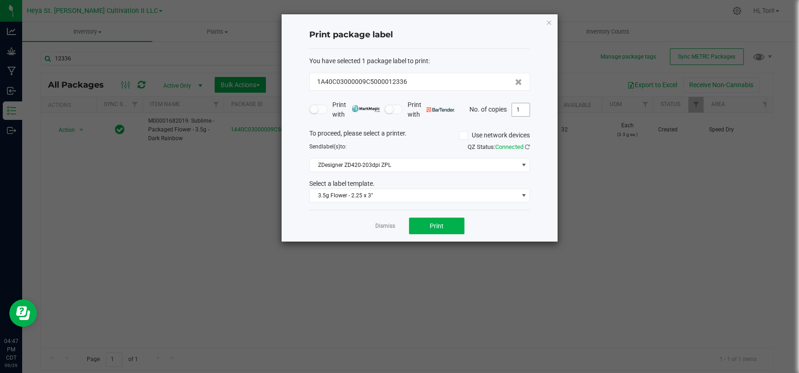
click at [518, 108] on input "1" at bounding box center [521, 109] width 18 height 13
type input "33"
click at [536, 121] on div "Print package label You have selected 1 package label to print : 1A40C03000009C…" at bounding box center [419, 127] width 276 height 227
click at [448, 221] on button "Print" at bounding box center [436, 226] width 55 height 17
click at [377, 227] on link "Dismiss" at bounding box center [385, 226] width 20 height 8
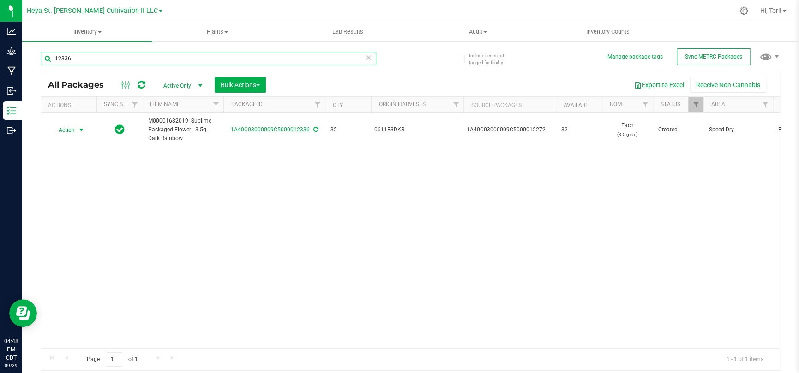
click at [241, 63] on input "12336" at bounding box center [208, 59] width 335 height 14
type input "12337"
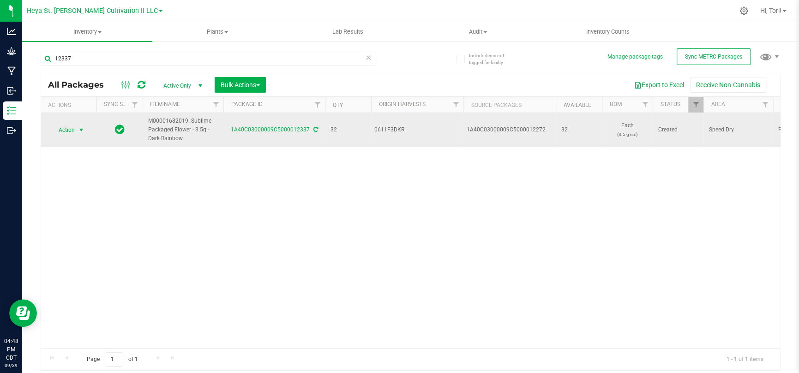
click at [74, 126] on span "Action" at bounding box center [62, 130] width 25 height 13
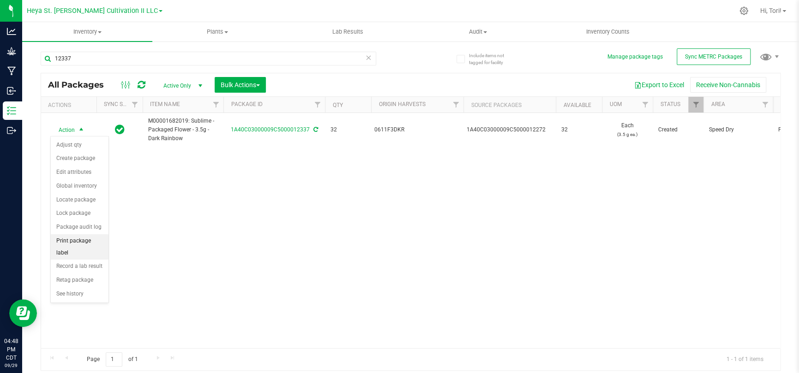
click at [83, 244] on li "Print package label" at bounding box center [80, 246] width 58 height 25
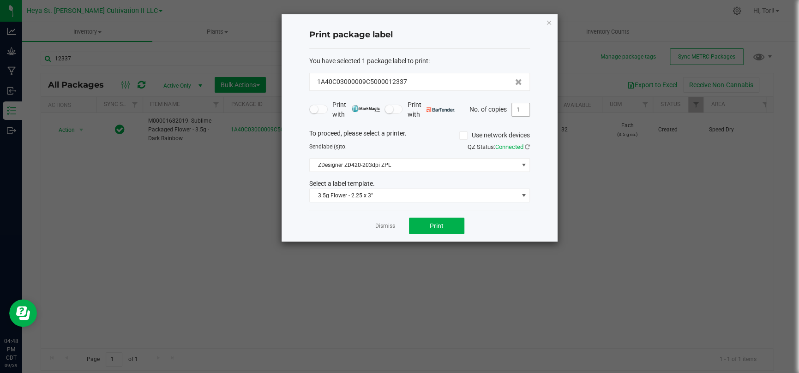
click at [515, 111] on input "1" at bounding box center [521, 109] width 18 height 13
type input "33"
click at [532, 111] on div "Print package label You have selected 1 package label to print : 1A40C03000009C…" at bounding box center [419, 127] width 276 height 227
click at [461, 223] on button "Print" at bounding box center [436, 226] width 55 height 17
click at [373, 227] on div "Dismiss Print" at bounding box center [419, 226] width 221 height 32
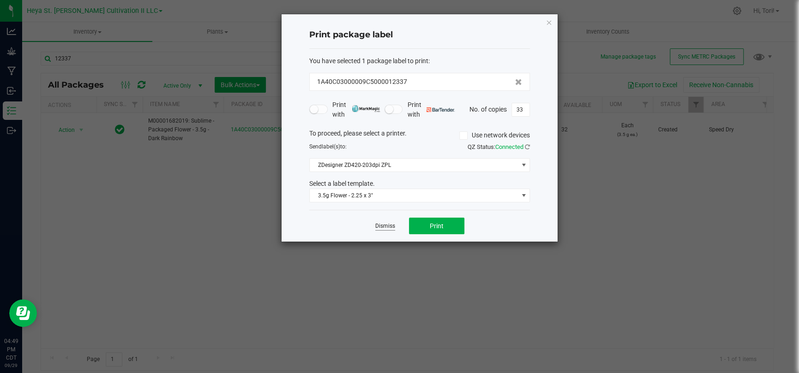
click at [376, 227] on link "Dismiss" at bounding box center [385, 226] width 20 height 8
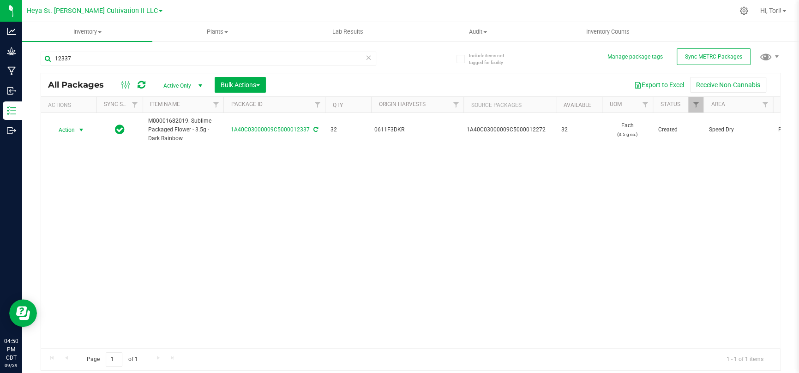
click at [369, 227] on div "Action Action Adjust qty Create package Edit attributes Global inventory Locate…" at bounding box center [410, 230] width 739 height 235
click at [369, 58] on icon at bounding box center [368, 57] width 6 height 11
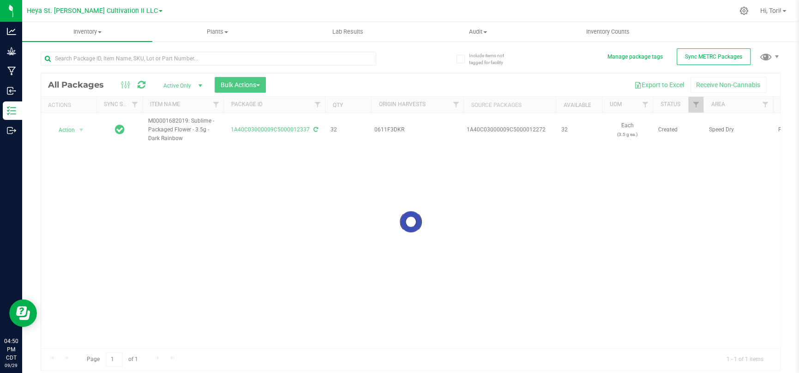
drag, startPoint x: 369, startPoint y: 58, endPoint x: 424, endPoint y: 45, distance: 56.0
click at [424, 45] on div "Loading... All Packages Active Only Active Only Lab Samples Locked All External…" at bounding box center [411, 207] width 740 height 328
